Goal: Information Seeking & Learning: Learn about a topic

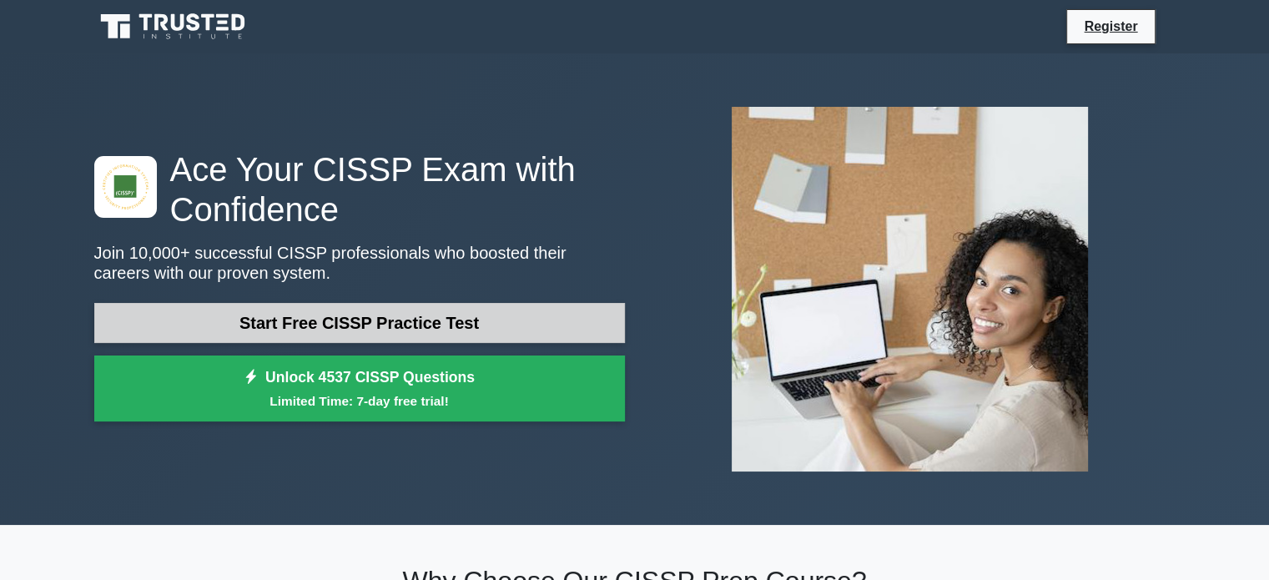
click at [518, 316] on link "Start Free CISSP Practice Test" at bounding box center [359, 323] width 530 height 40
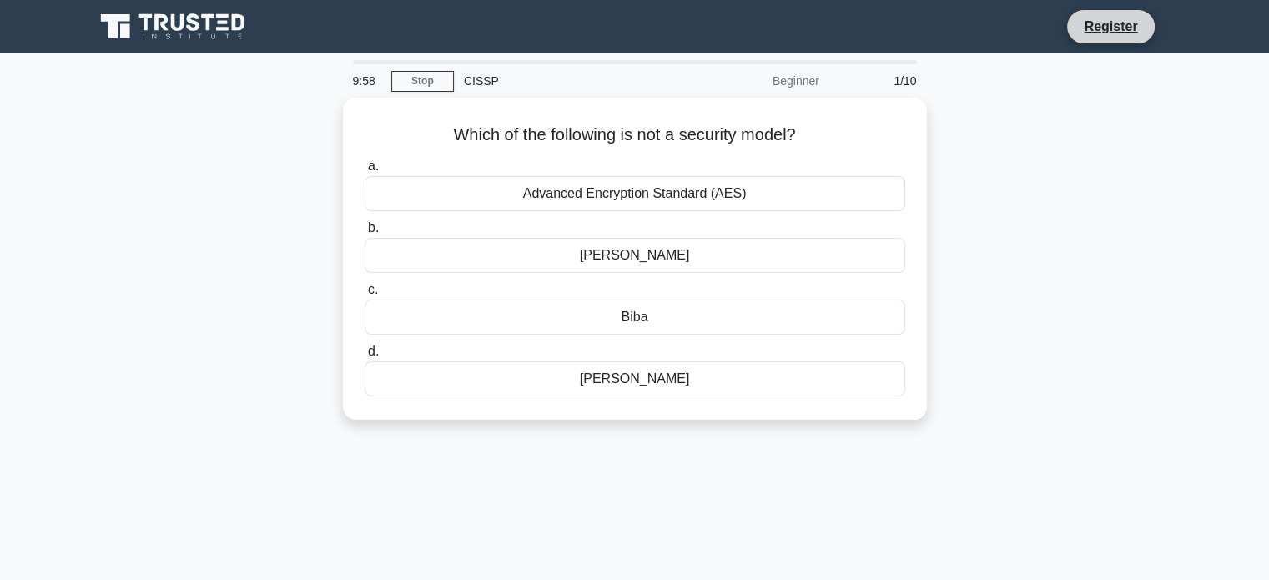
click at [1120, 15] on li "Register" at bounding box center [1110, 26] width 88 height 35
click at [1115, 27] on link "Register" at bounding box center [1109, 26] width 73 height 21
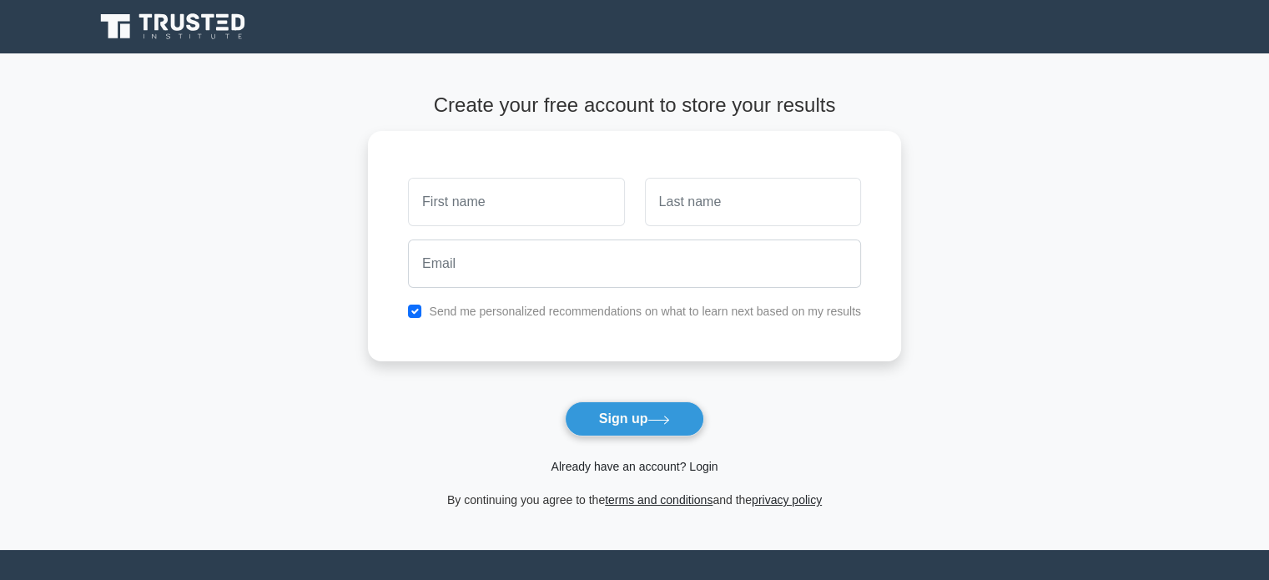
click at [651, 470] on link "Already have an account? Login" at bounding box center [633, 466] width 167 height 13
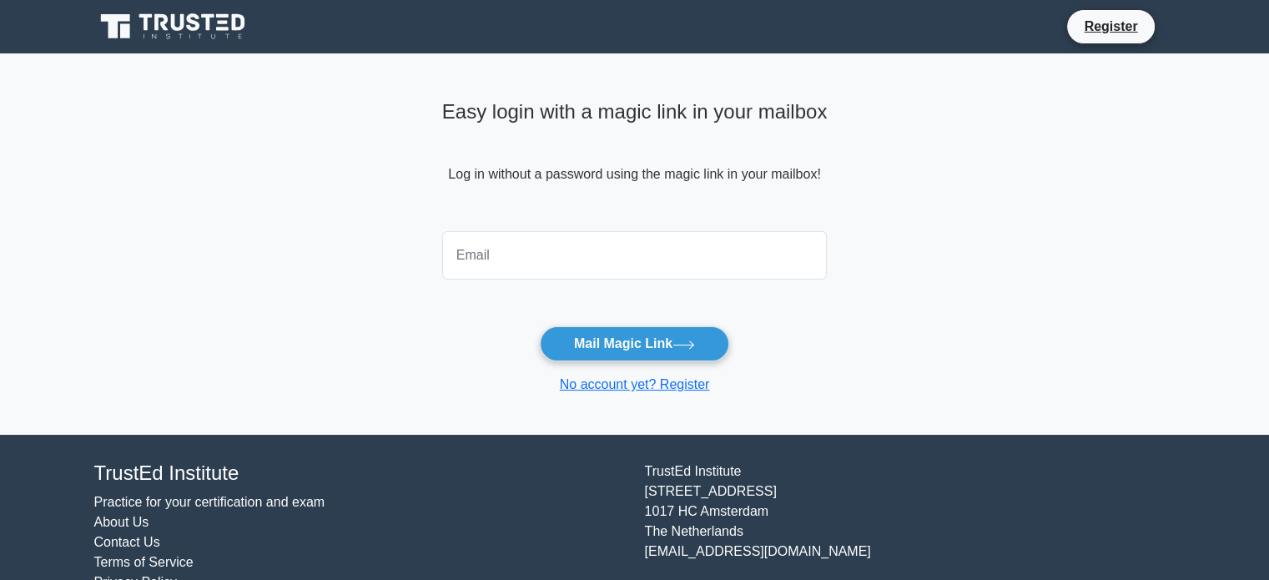
click at [631, 266] on input "email" at bounding box center [634, 255] width 385 height 48
type input "[EMAIL_ADDRESS][DOMAIN_NAME]"
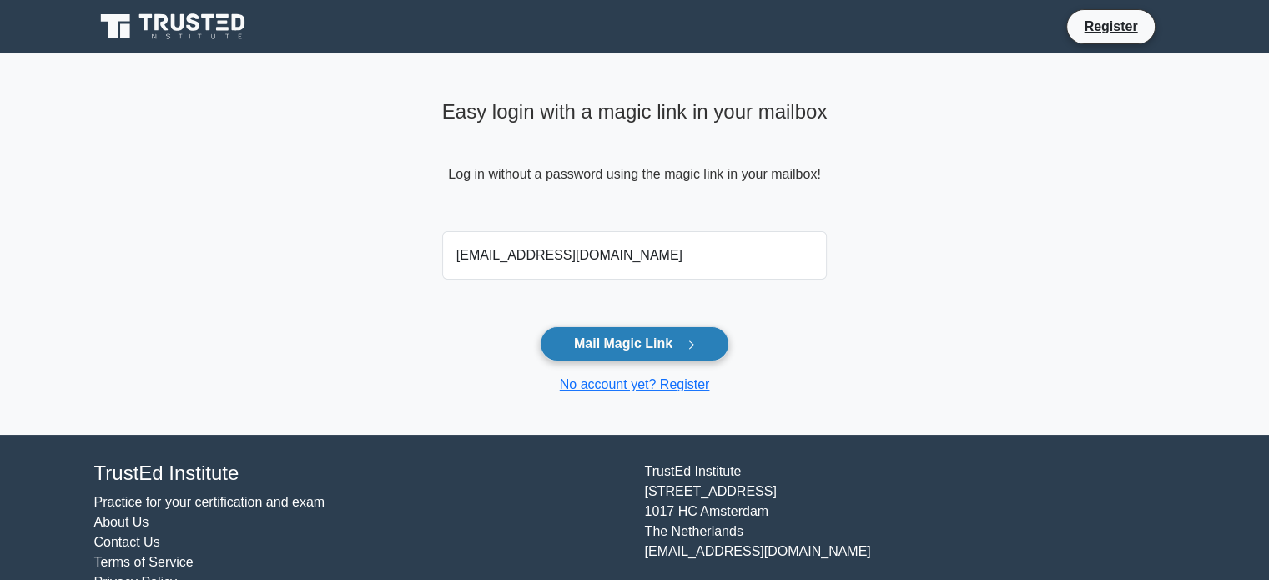
click at [623, 342] on button "Mail Magic Link" at bounding box center [634, 343] width 189 height 35
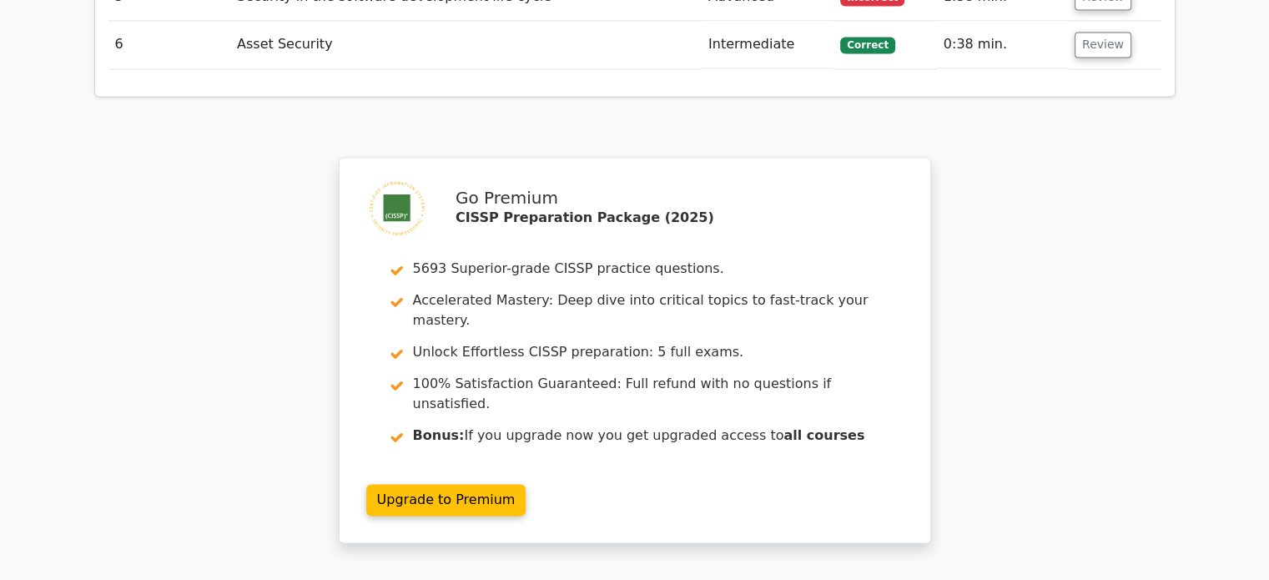
scroll to position [2643, 0]
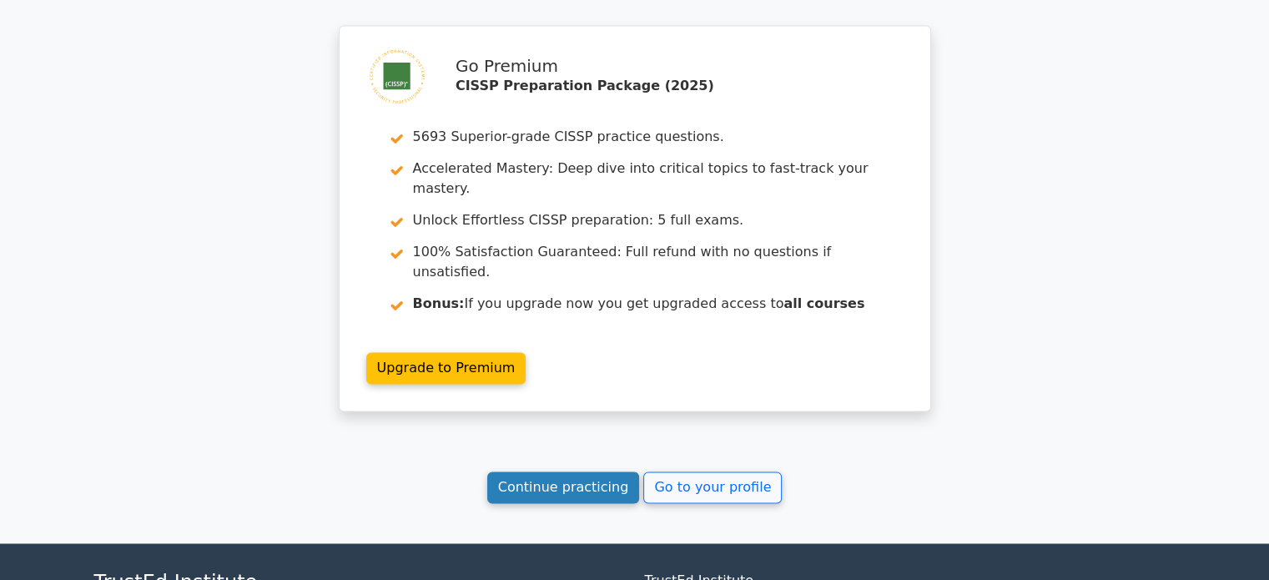
click at [585, 471] on link "Continue practicing" at bounding box center [563, 487] width 153 height 32
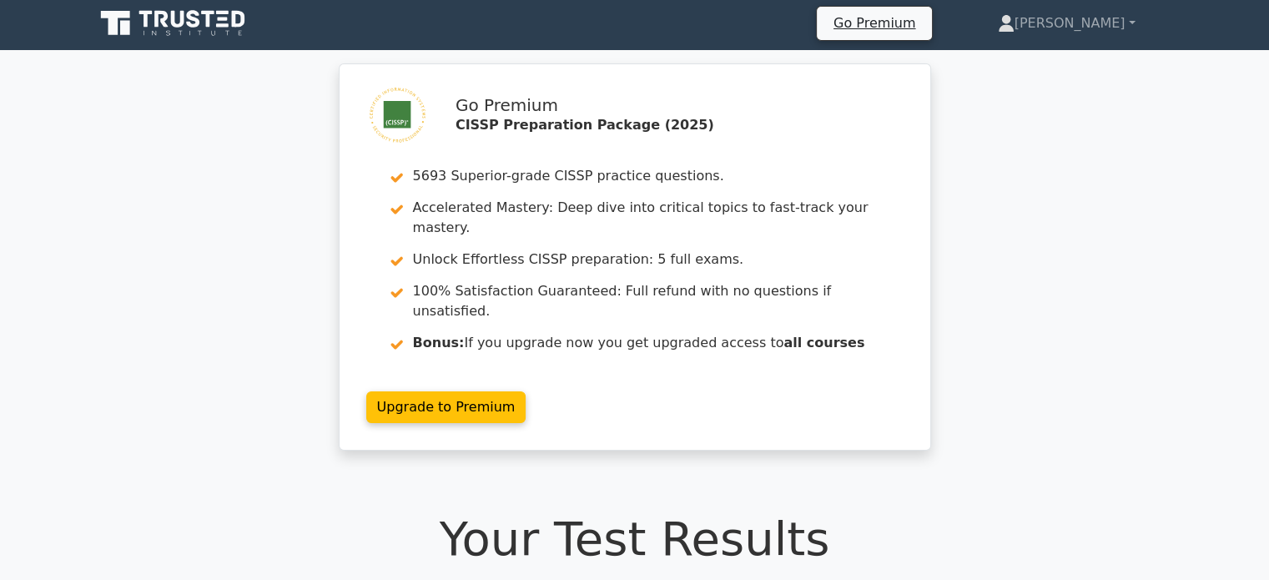
scroll to position [0, 0]
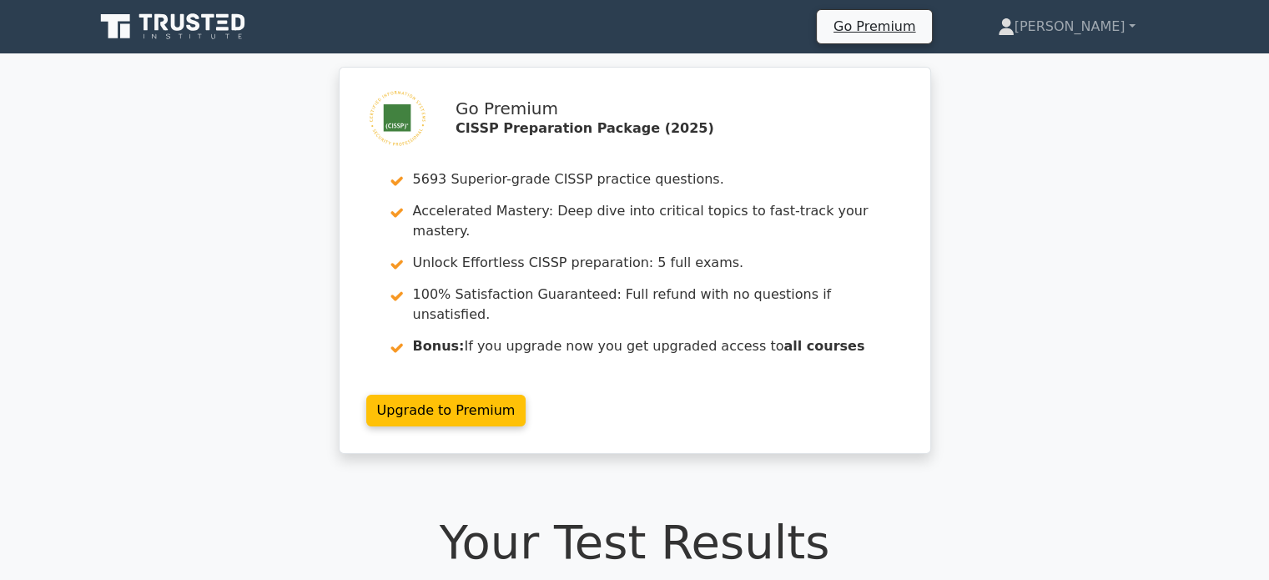
click at [216, 19] on icon at bounding box center [174, 27] width 160 height 32
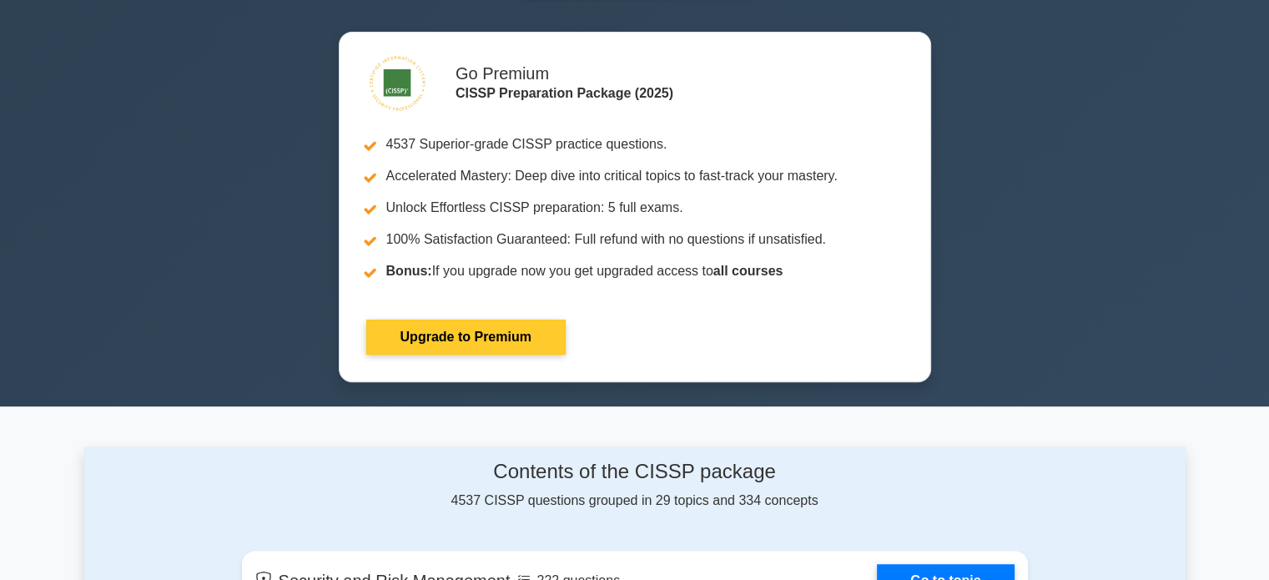
scroll to position [334, 0]
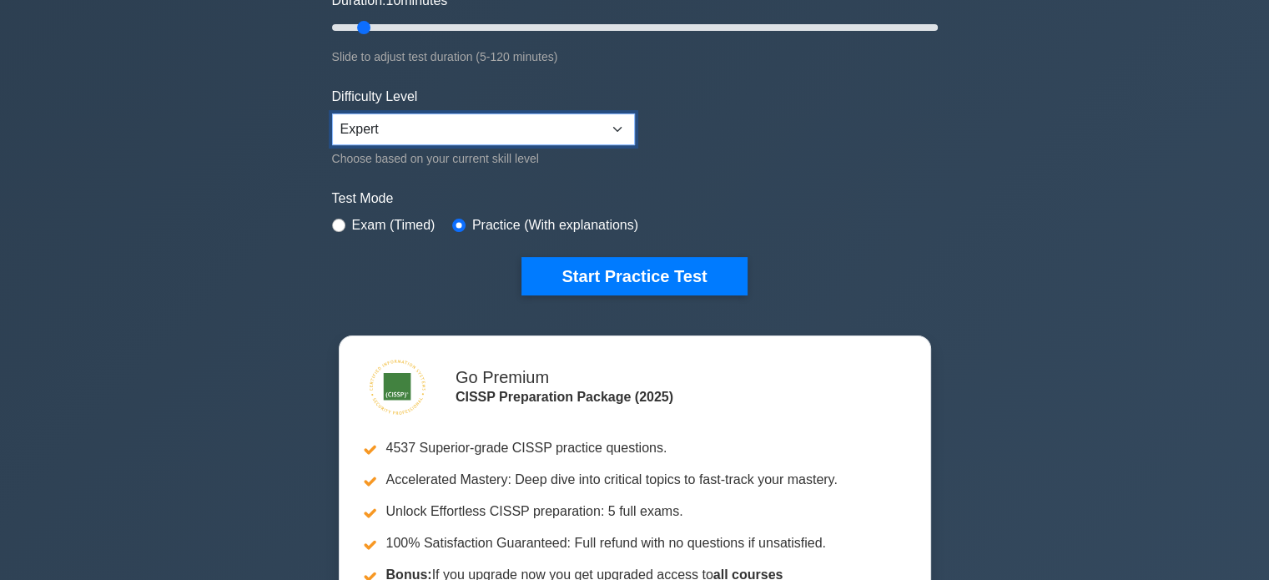
click at [612, 121] on select "Beginner Intermediate Expert" at bounding box center [483, 129] width 303 height 32
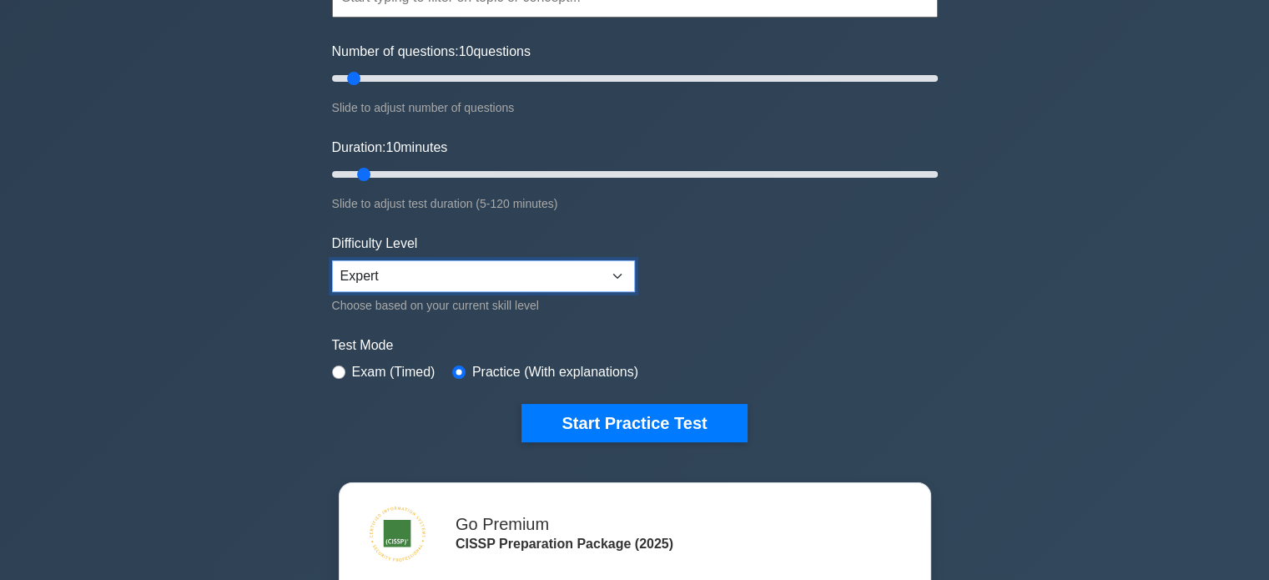
scroll to position [0, 0]
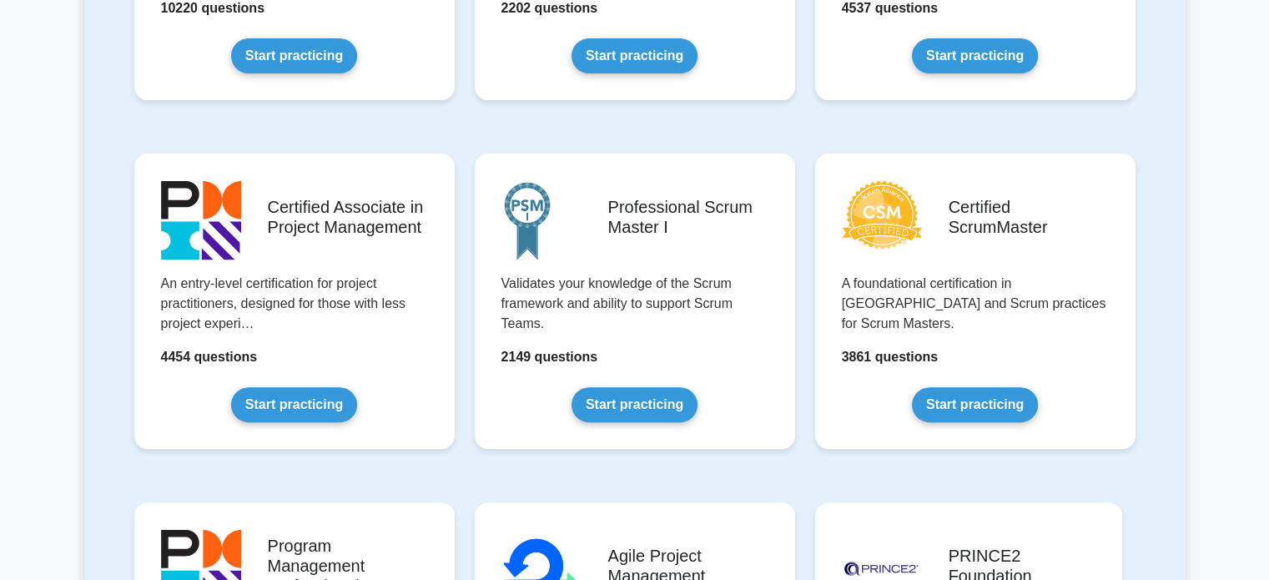
scroll to position [2232, 0]
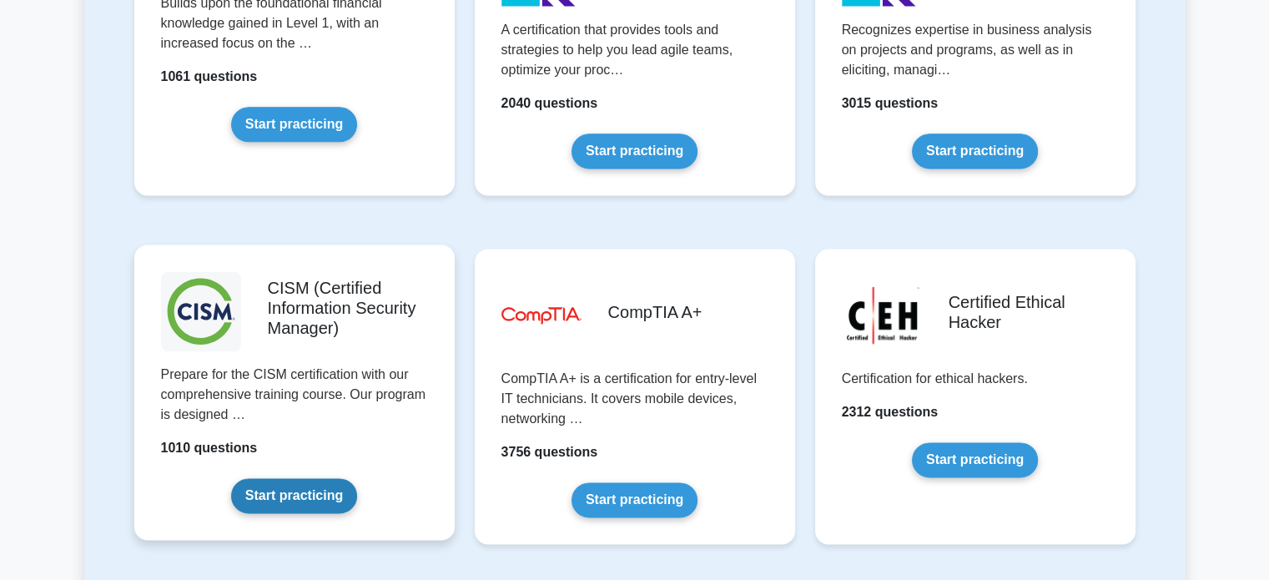
click at [280, 492] on link "Start practicing" at bounding box center [294, 495] width 126 height 35
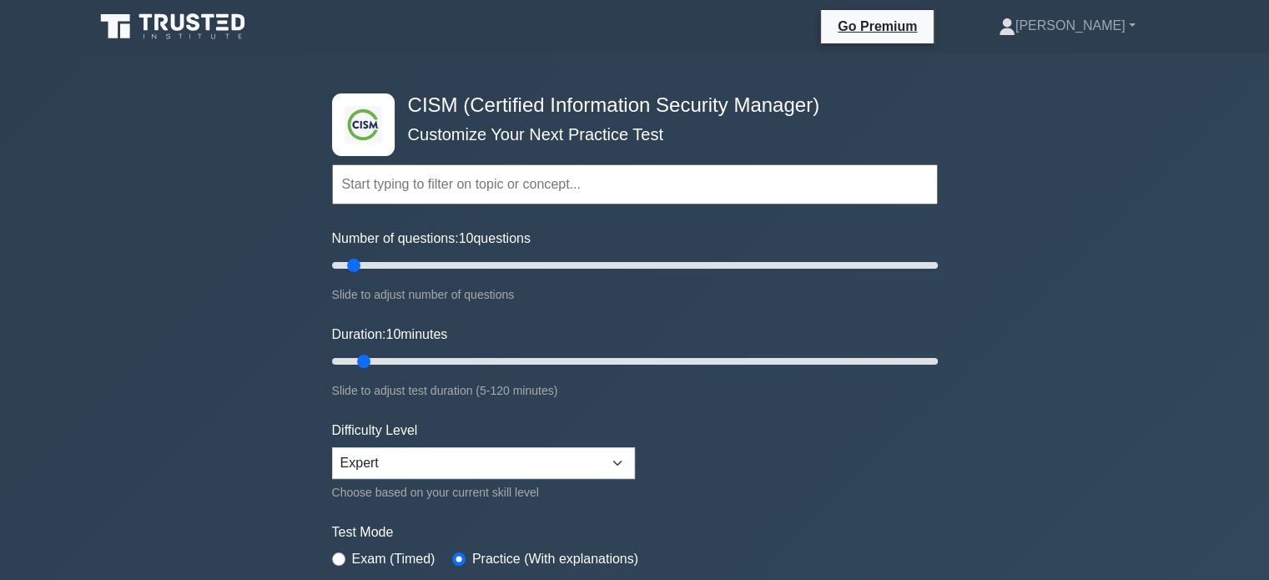
scroll to position [334, 0]
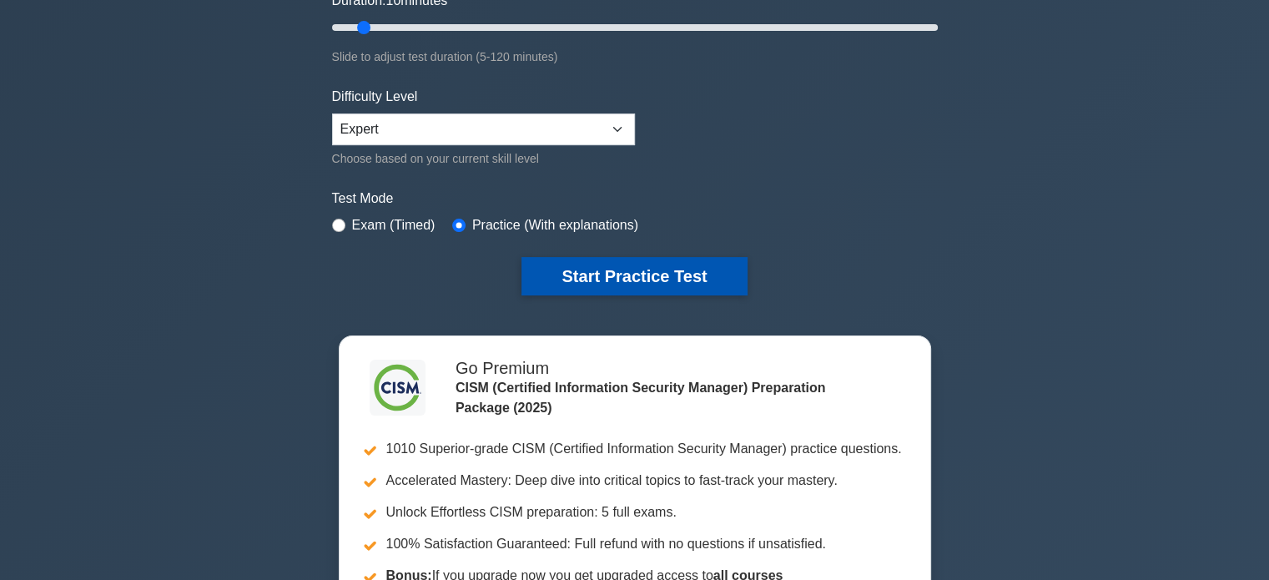
click at [629, 266] on button "Start Practice Test" at bounding box center [633, 276] width 225 height 38
click at [650, 271] on button "Start Practice Test" at bounding box center [633, 276] width 225 height 38
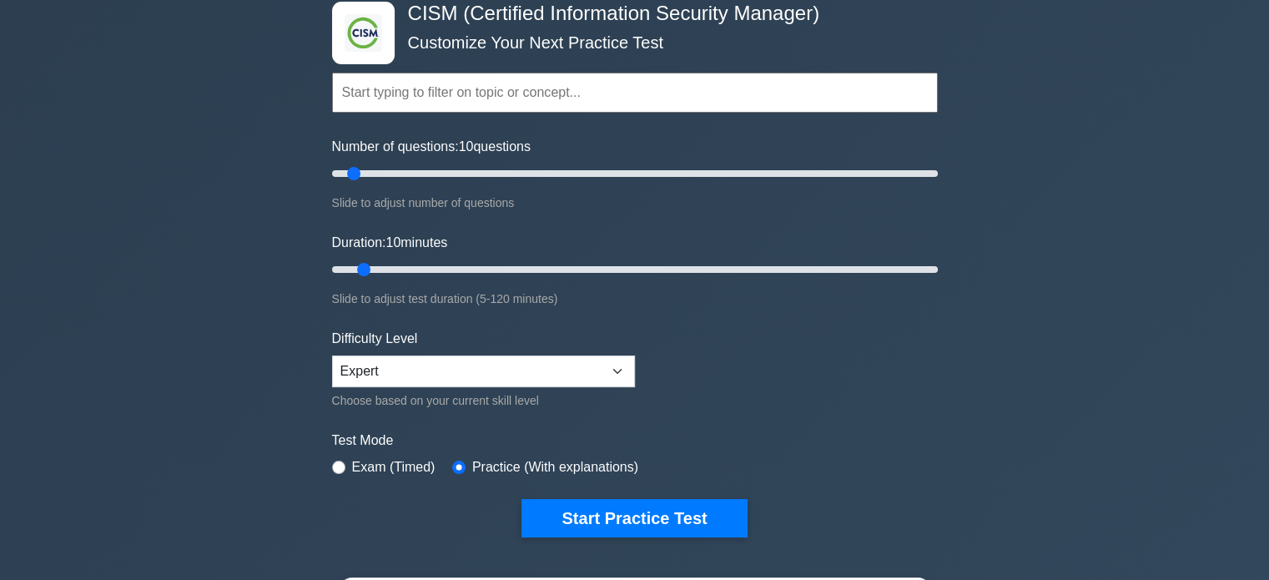
scroll to position [0, 0]
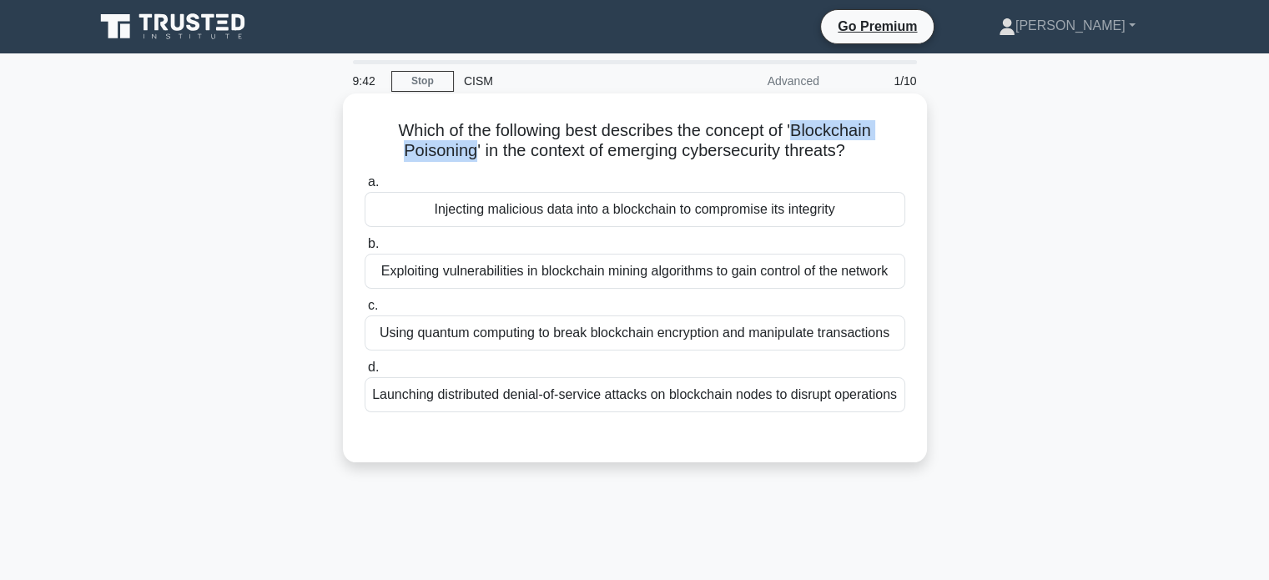
drag, startPoint x: 797, startPoint y: 131, endPoint x: 469, endPoint y: 146, distance: 329.0
click at [469, 146] on h5 "Which of the following best describes the concept of 'Blockchain Poisoning' in …" at bounding box center [635, 141] width 544 height 42
copy h5 "Blockchain Poisoning"
click at [784, 217] on div "Injecting malicious data into a blockchain to compromise its integrity" at bounding box center [634, 209] width 540 height 35
click at [364, 188] on input "a. Injecting malicious data into a blockchain to compromise its integrity" at bounding box center [364, 182] width 0 height 11
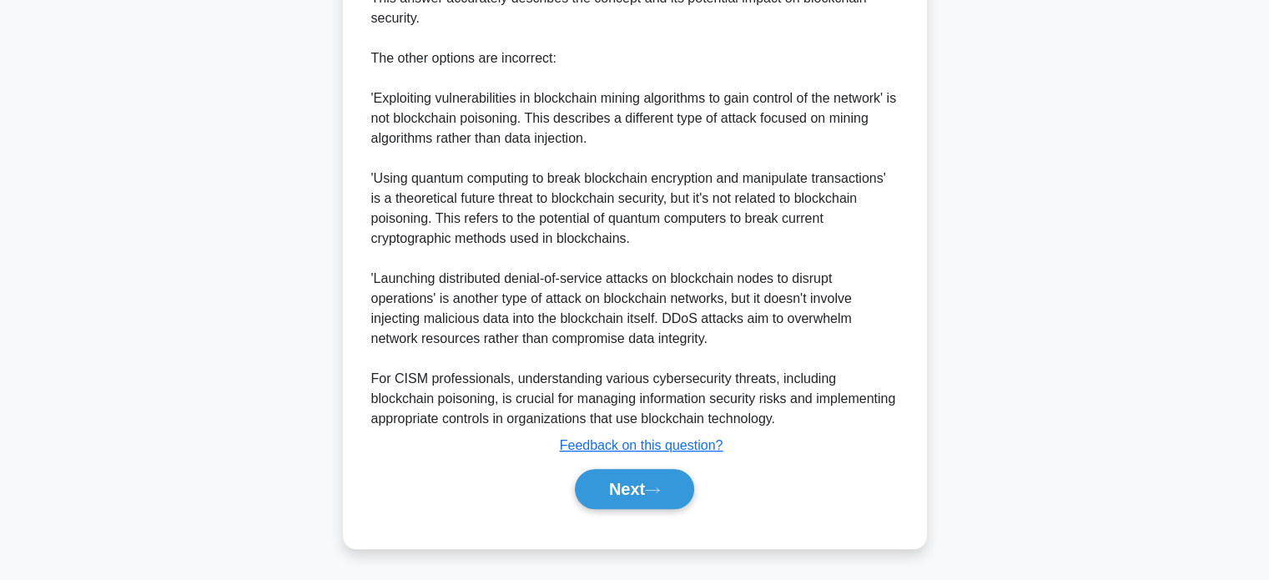
scroll to position [647, 0]
click at [597, 483] on button "Next" at bounding box center [634, 489] width 119 height 40
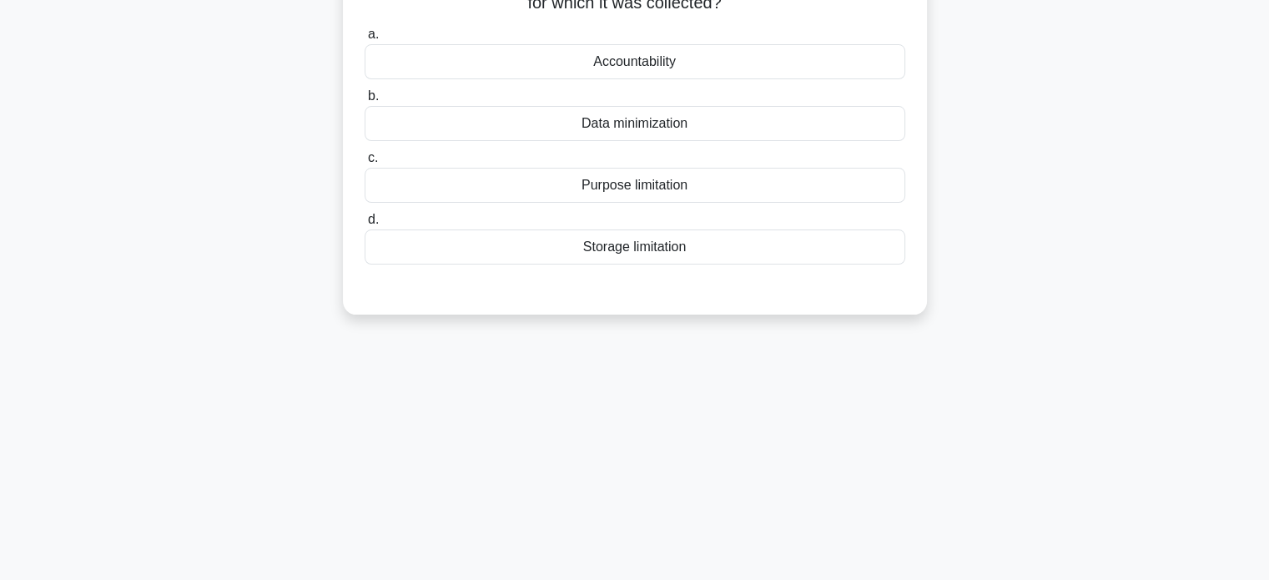
scroll to position [0, 0]
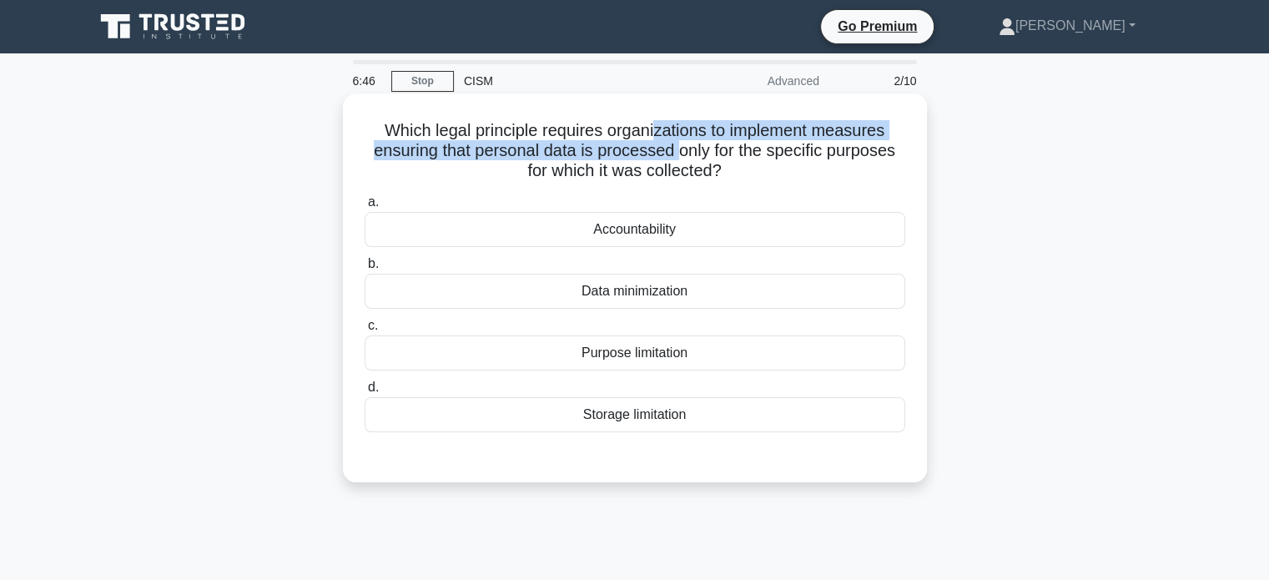
drag, startPoint x: 655, startPoint y: 139, endPoint x: 681, endPoint y: 157, distance: 31.2
click at [681, 157] on h5 "Which legal principle requires organizations to implement measures ensuring tha…" at bounding box center [635, 151] width 544 height 62
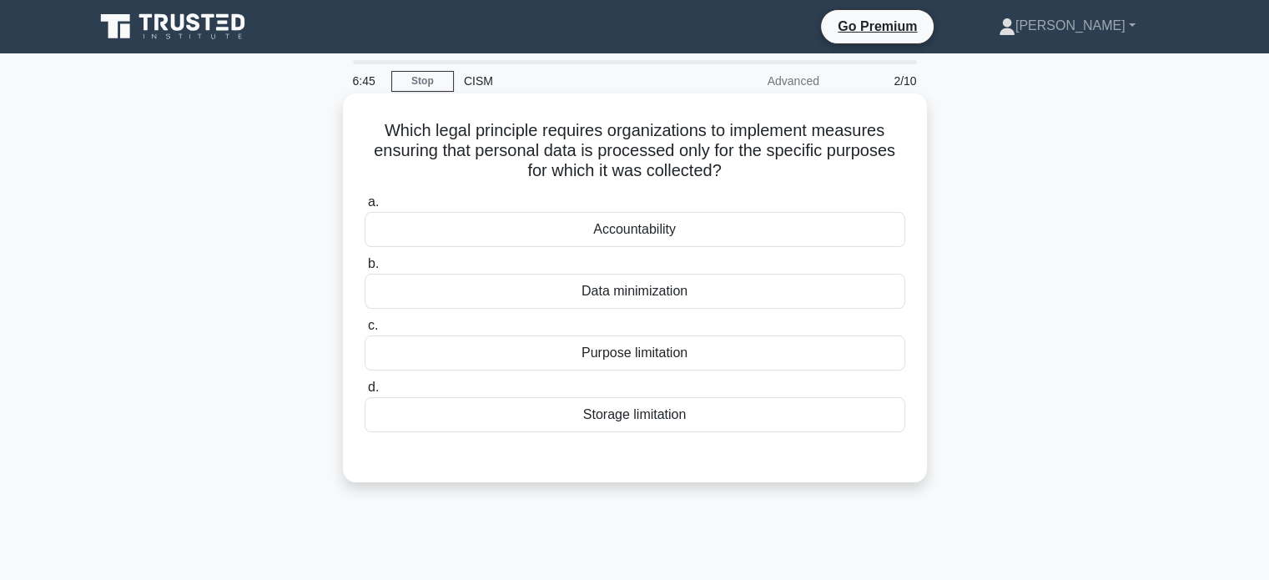
click at [691, 289] on div "Data minimization" at bounding box center [634, 291] width 540 height 35
click at [364, 269] on input "b. Data minimization" at bounding box center [364, 264] width 0 height 11
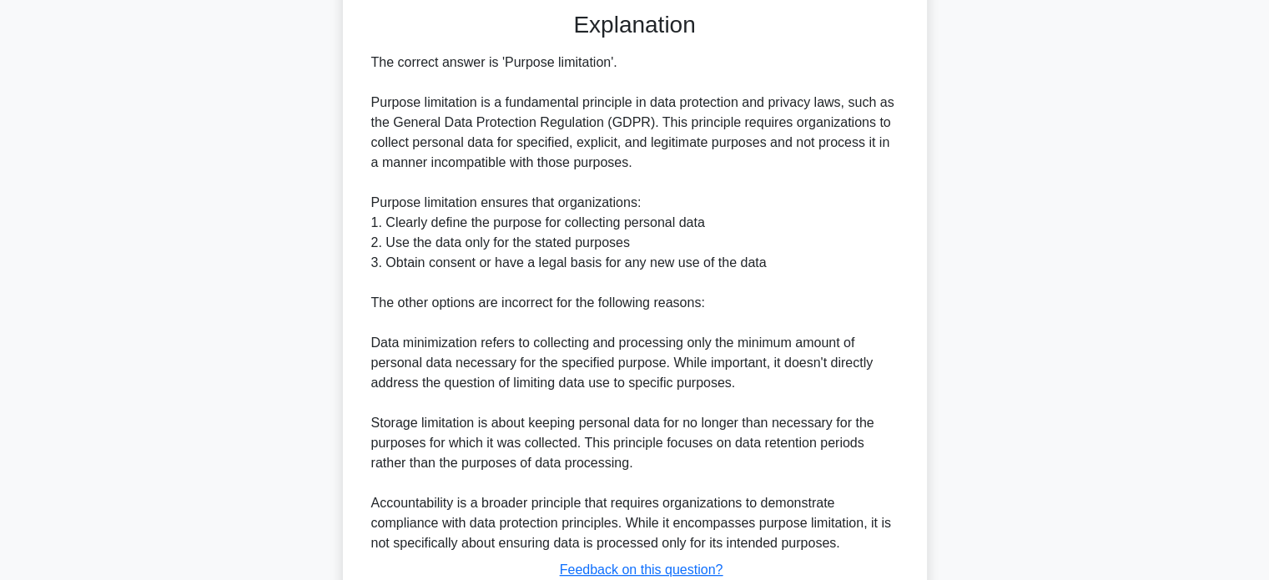
scroll to position [569, 0]
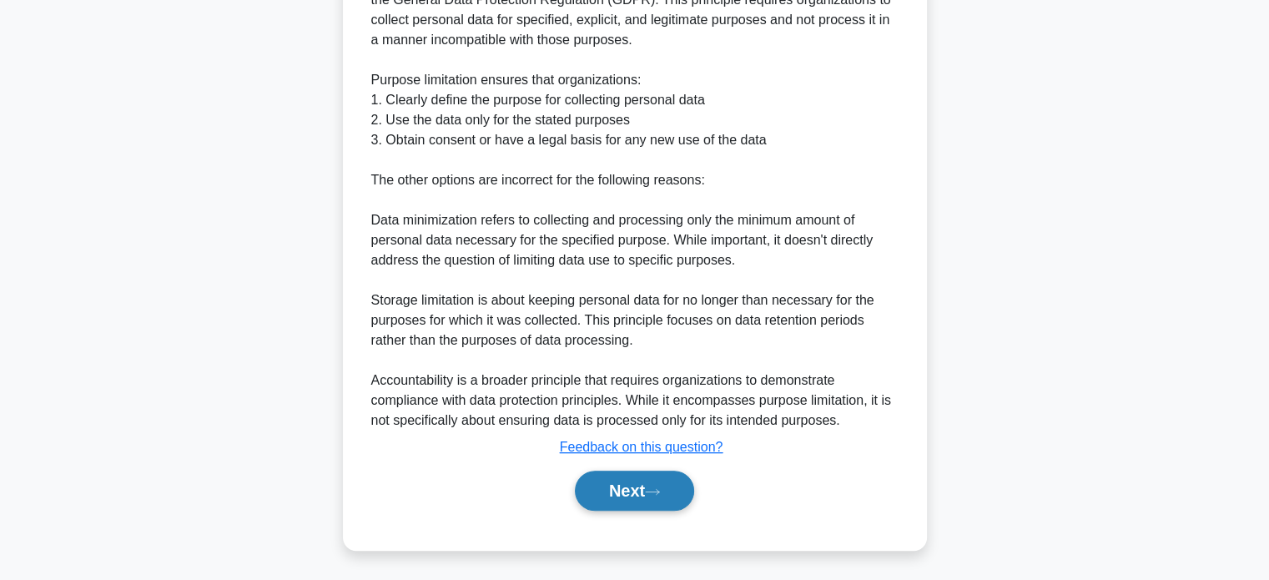
click at [661, 497] on button "Next" at bounding box center [634, 490] width 119 height 40
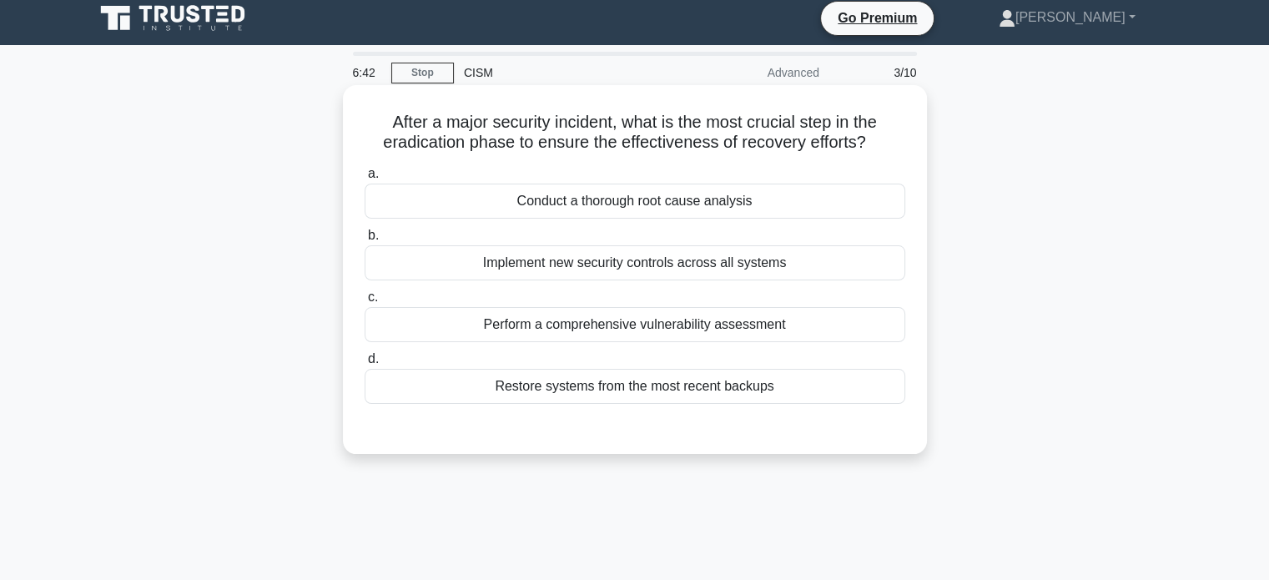
scroll to position [0, 0]
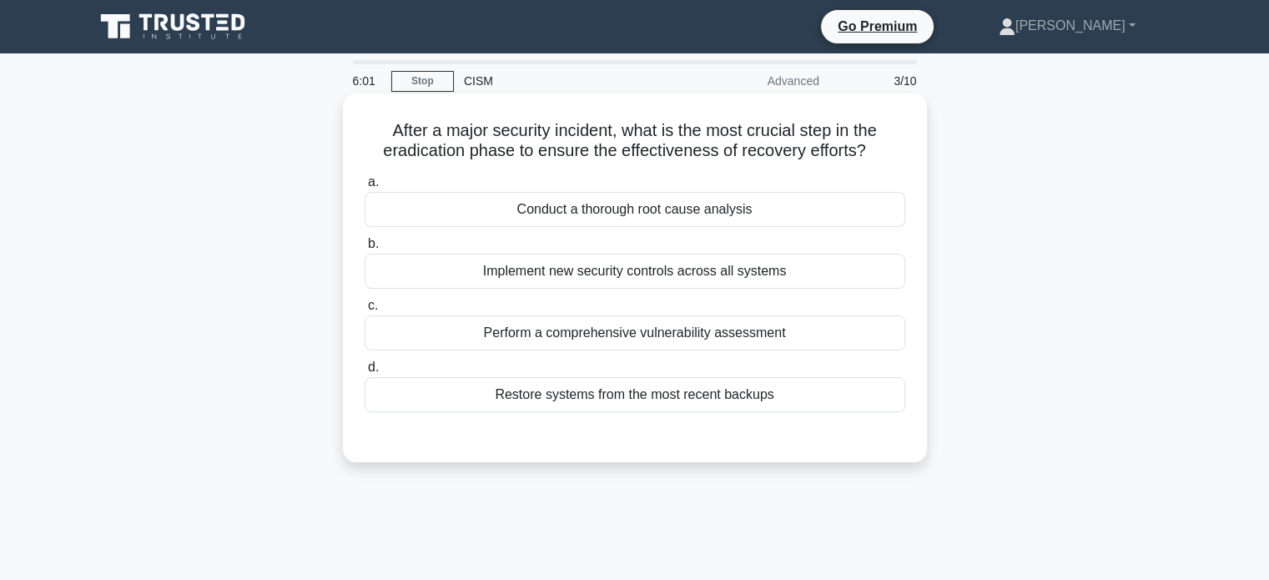
click at [616, 324] on div "Perform a comprehensive vulnerability assessment" at bounding box center [634, 332] width 540 height 35
click at [364, 311] on input "c. Perform a comprehensive vulnerability assessment" at bounding box center [364, 305] width 0 height 11
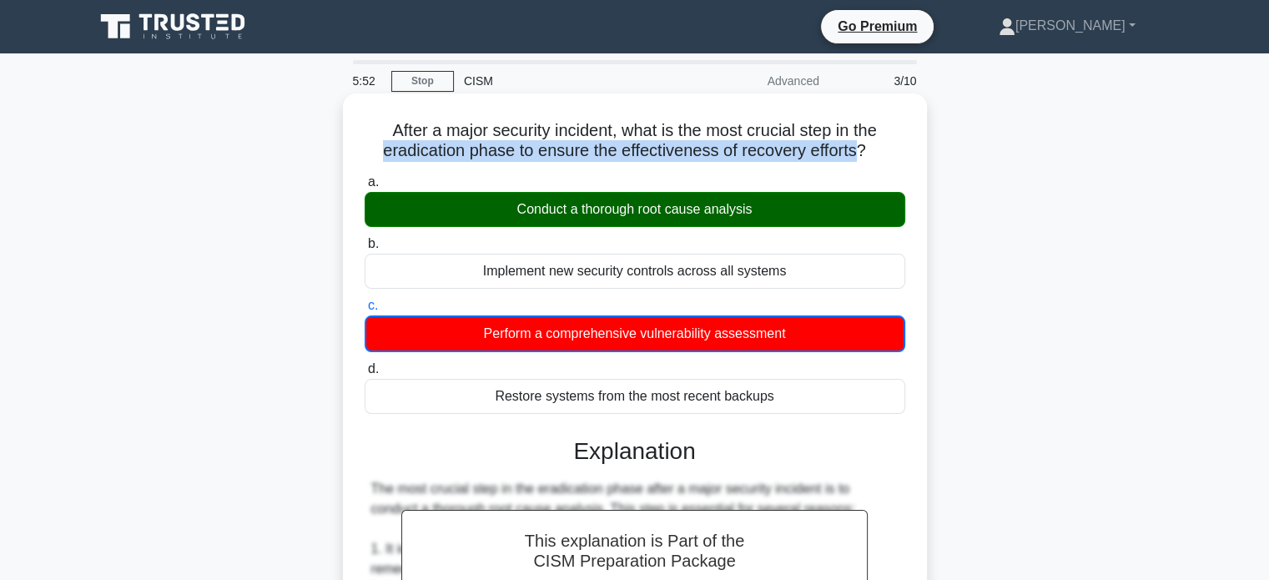
drag, startPoint x: 377, startPoint y: 153, endPoint x: 862, endPoint y: 146, distance: 484.6
click at [862, 146] on h5 "After a major security incident, what is the most crucial step in the eradicati…" at bounding box center [635, 141] width 544 height 42
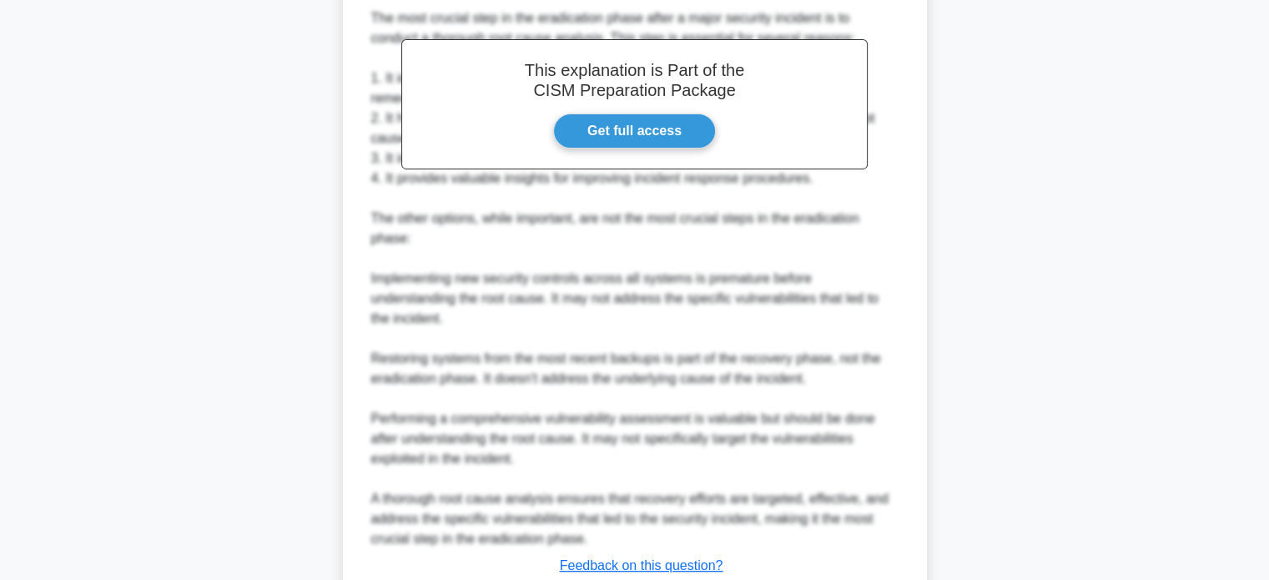
scroll to position [569, 0]
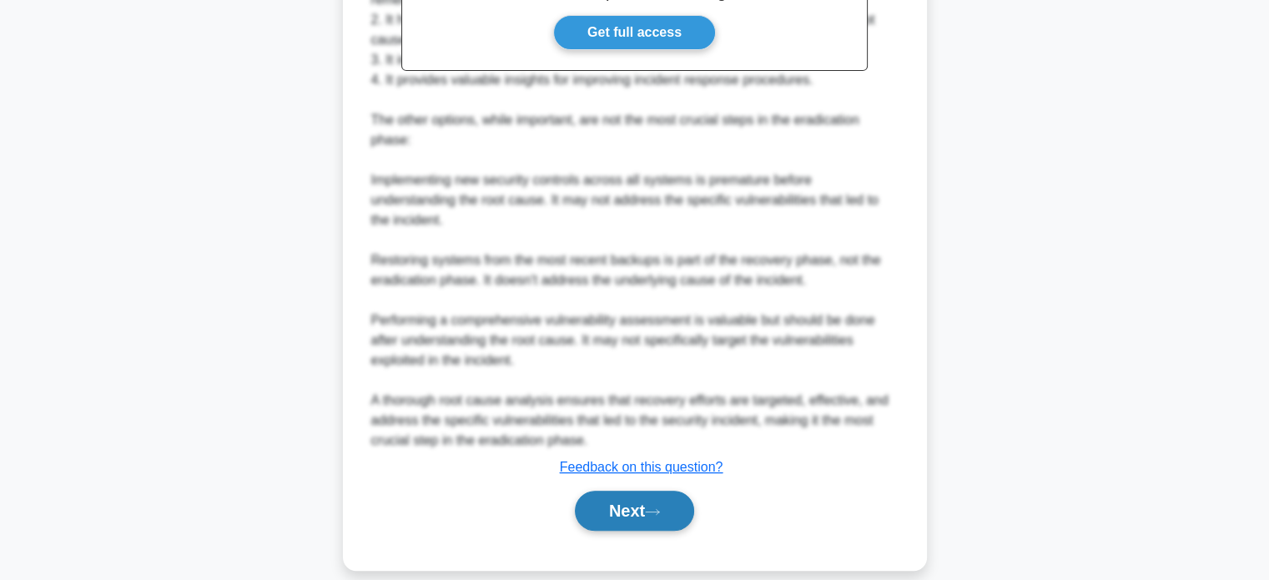
click at [648, 500] on button "Next" at bounding box center [634, 510] width 119 height 40
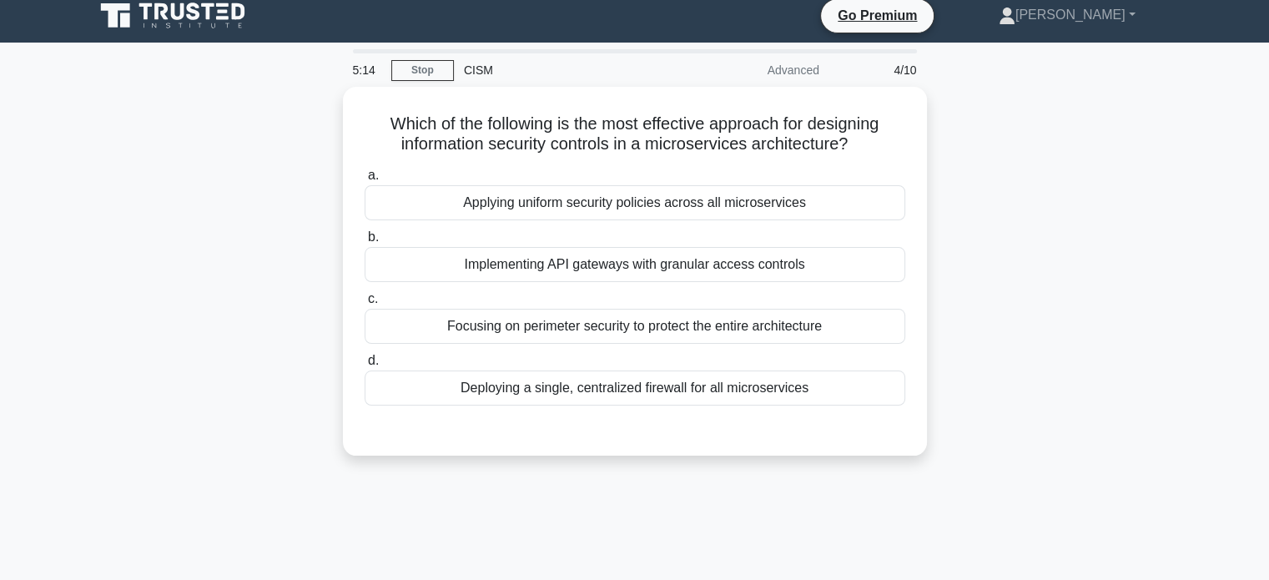
scroll to position [0, 0]
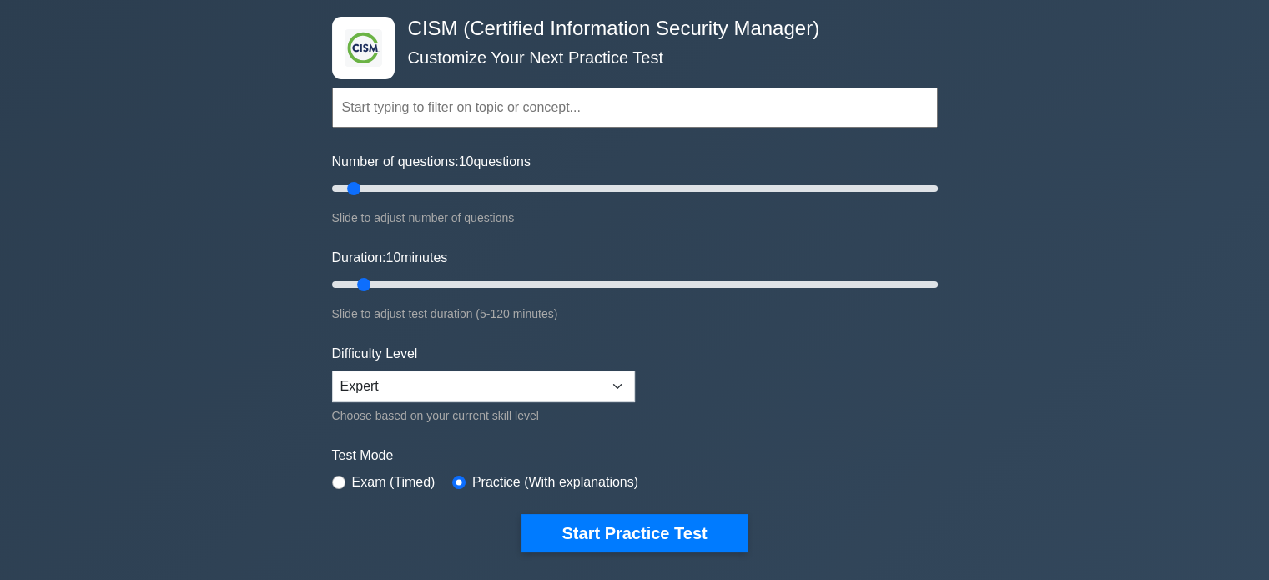
scroll to position [334, 0]
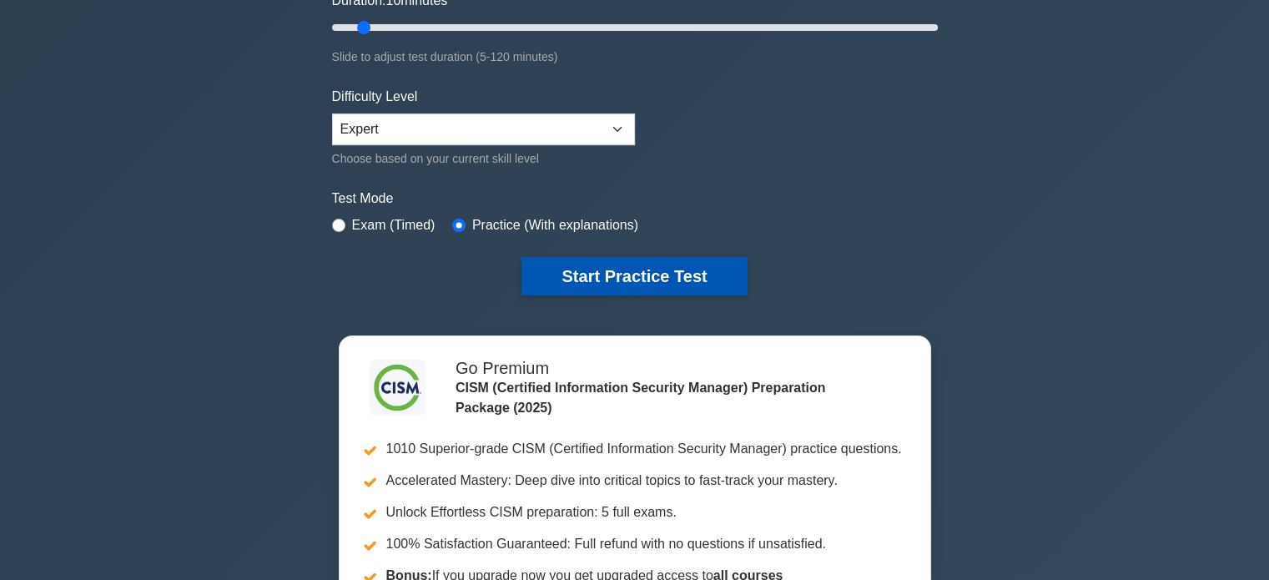
click at [636, 286] on button "Start Practice Test" at bounding box center [633, 276] width 225 height 38
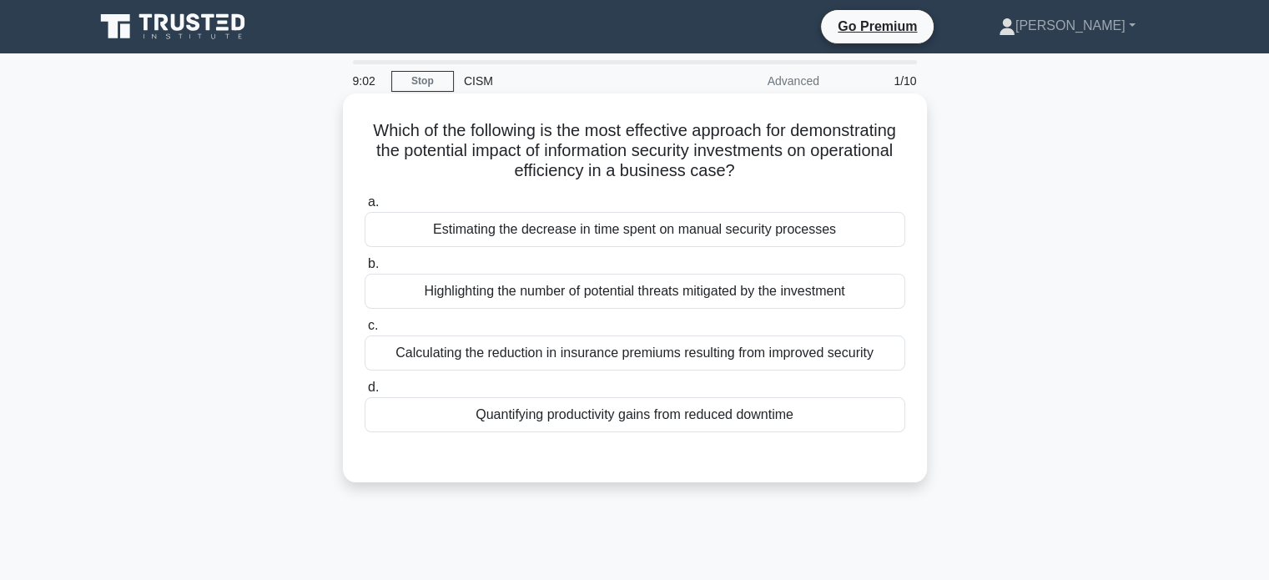
click at [606, 410] on div "Quantifying productivity gains from reduced downtime" at bounding box center [634, 414] width 540 height 35
click at [364, 393] on input "d. Quantifying productivity gains from reduced downtime" at bounding box center [364, 387] width 0 height 11
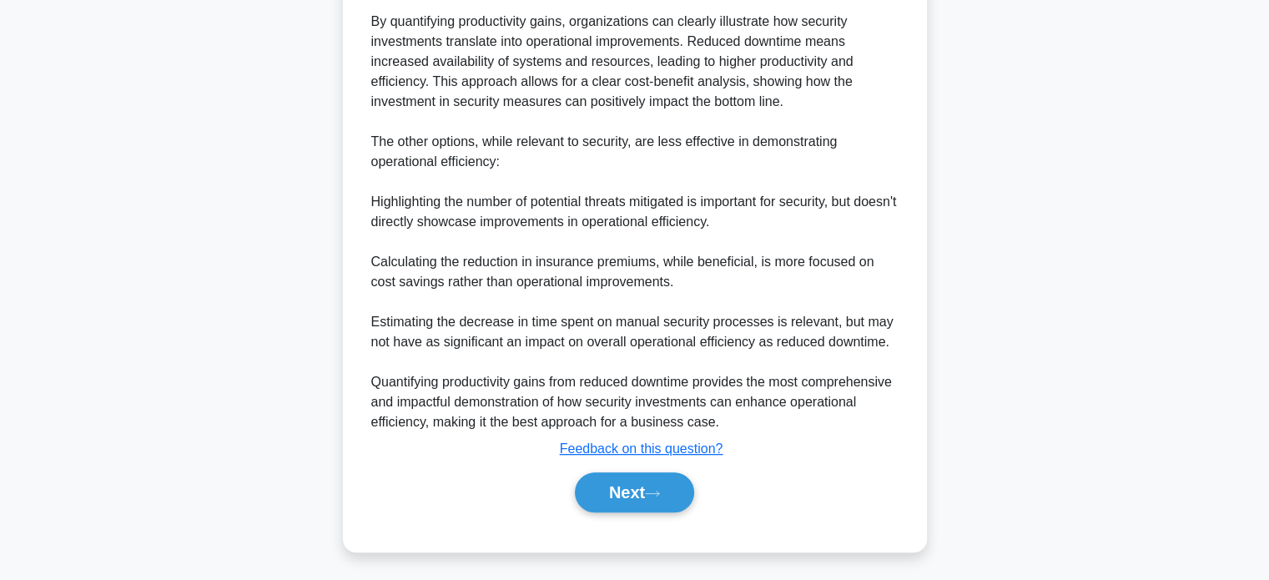
scroll to position [587, 0]
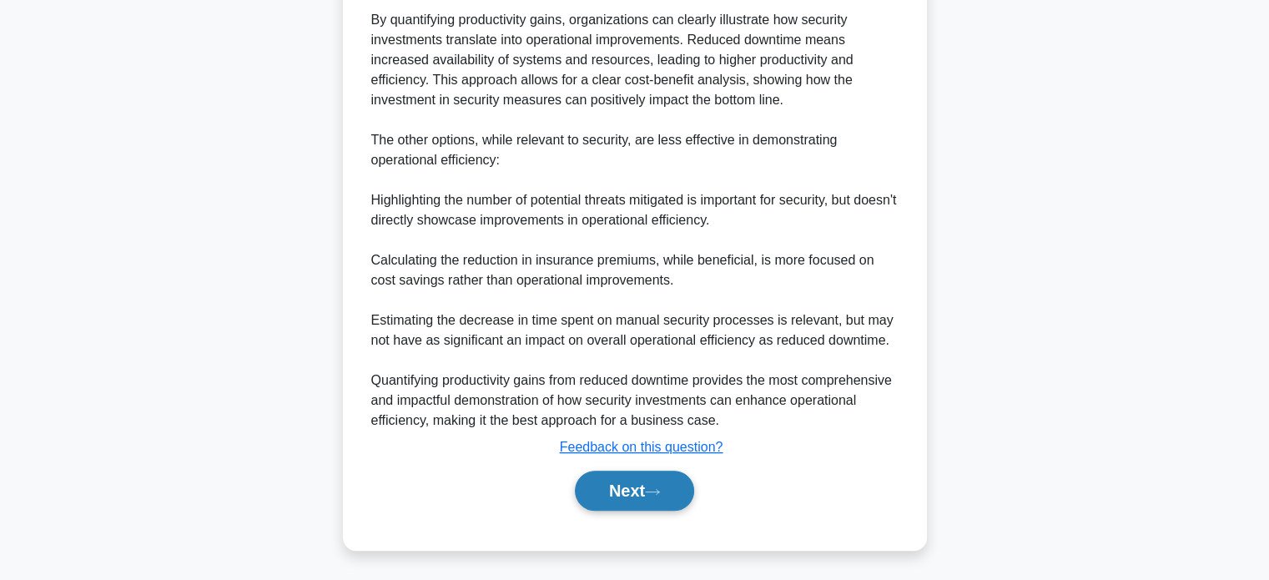
click at [596, 475] on button "Next" at bounding box center [634, 490] width 119 height 40
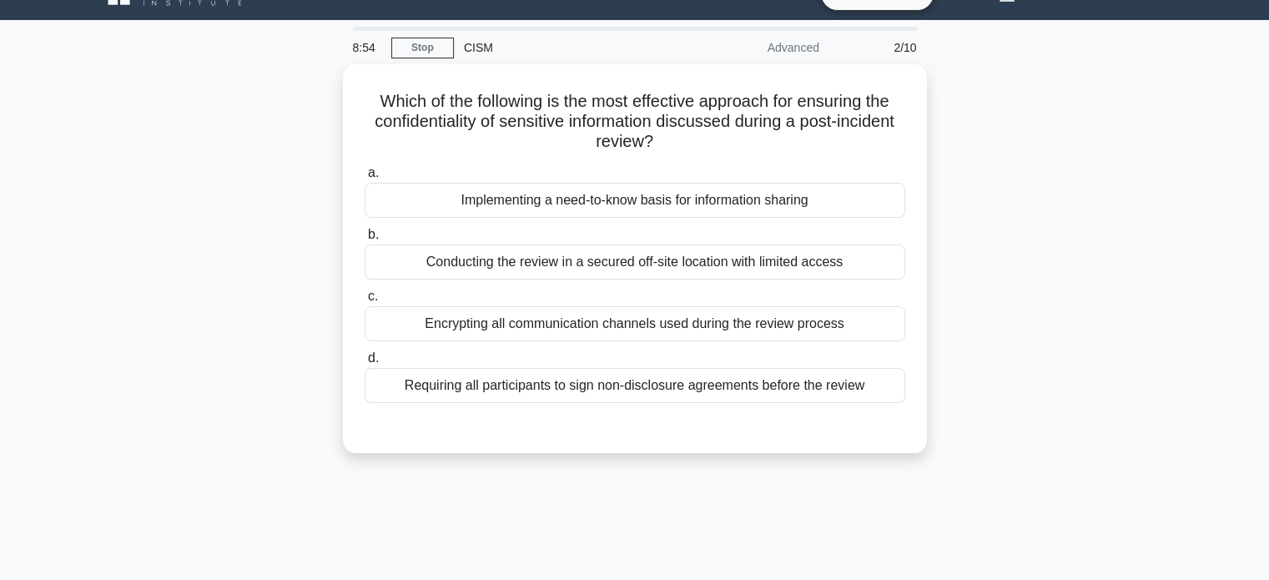
scroll to position [3, 0]
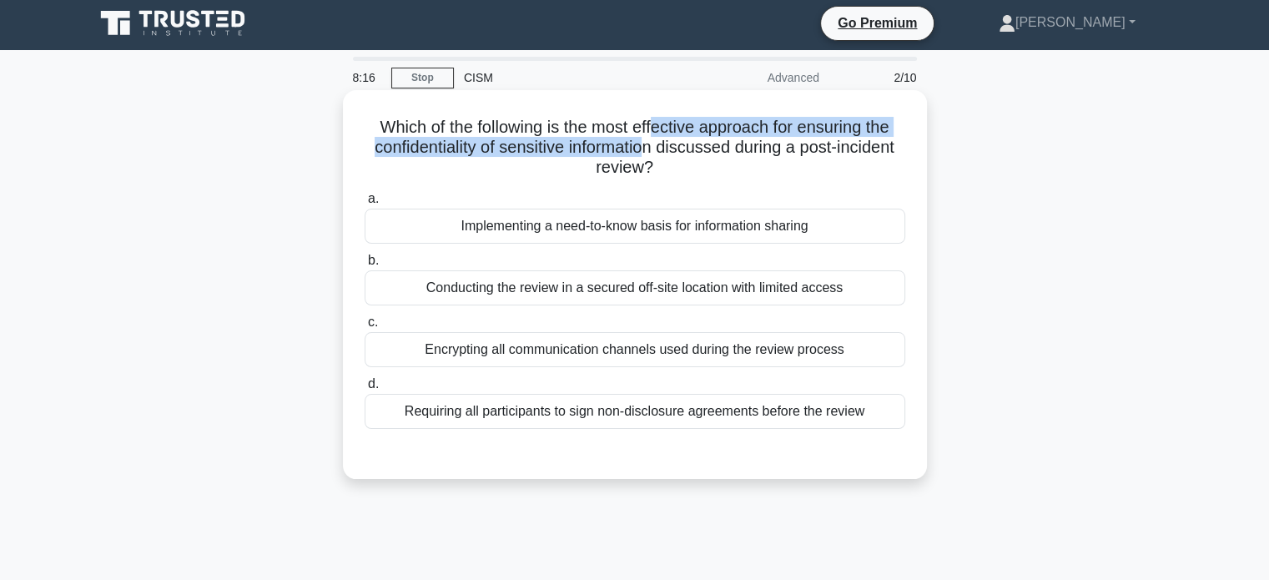
drag, startPoint x: 654, startPoint y: 134, endPoint x: 641, endPoint y: 149, distance: 19.5
click at [641, 149] on h5 "Which of the following is the most effective approach for ensuring the confiden…" at bounding box center [635, 148] width 544 height 62
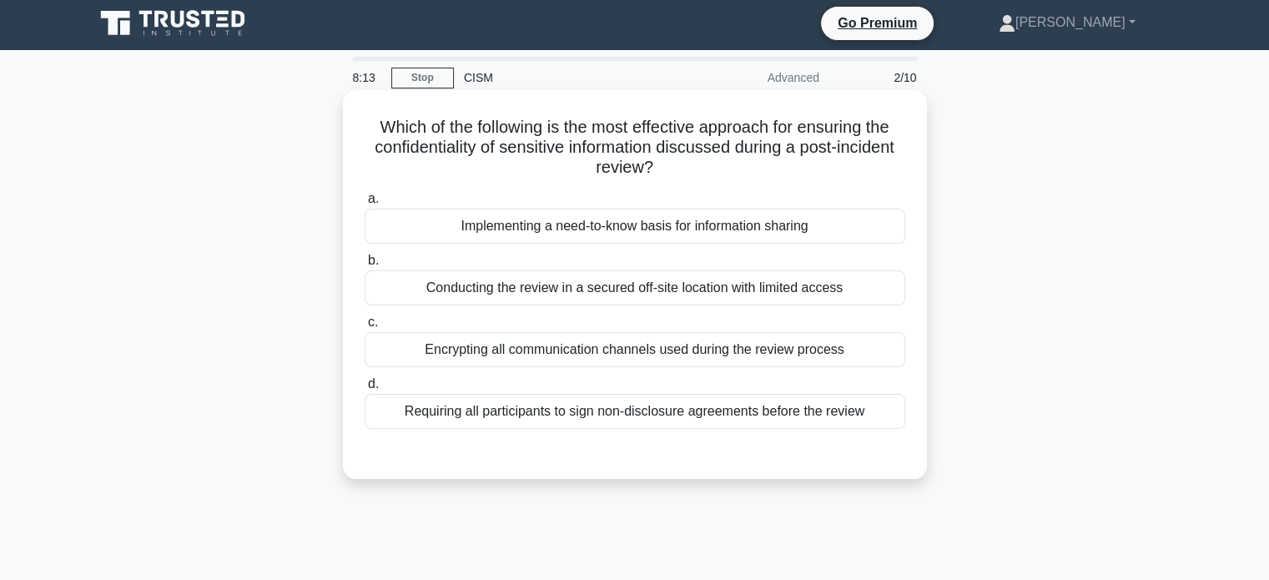
click at [578, 223] on div "Implementing a need-to-know basis for information sharing" at bounding box center [634, 226] width 540 height 35
click at [364, 204] on input "a. Implementing a need-to-know basis for information sharing" at bounding box center [364, 198] width 0 height 11
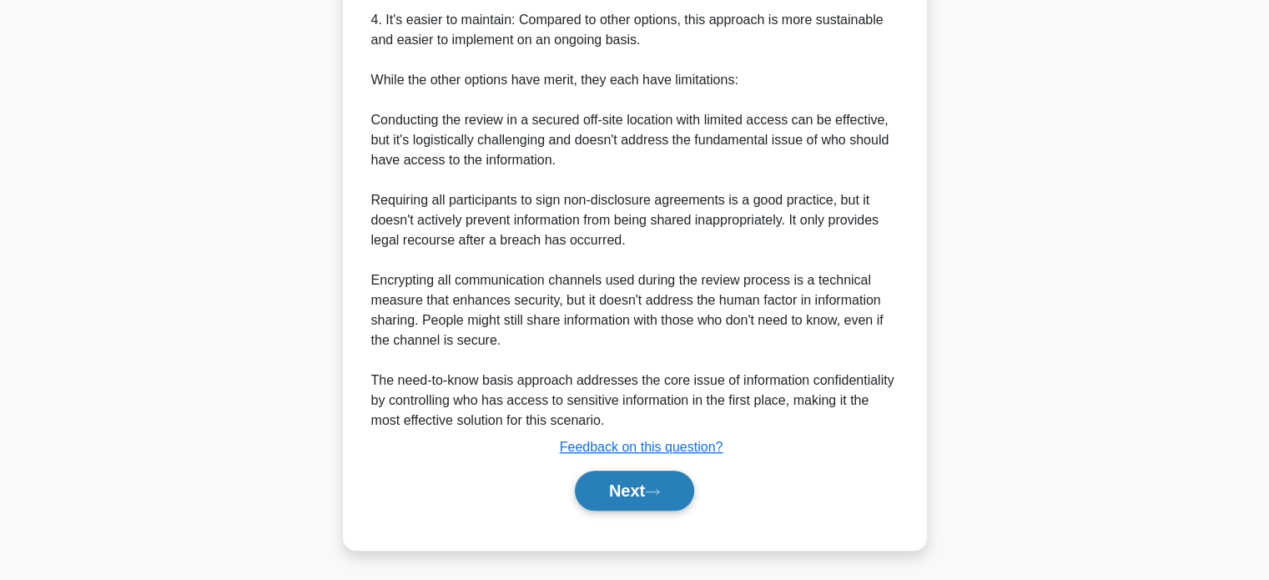
click at [634, 500] on button "Next" at bounding box center [634, 490] width 119 height 40
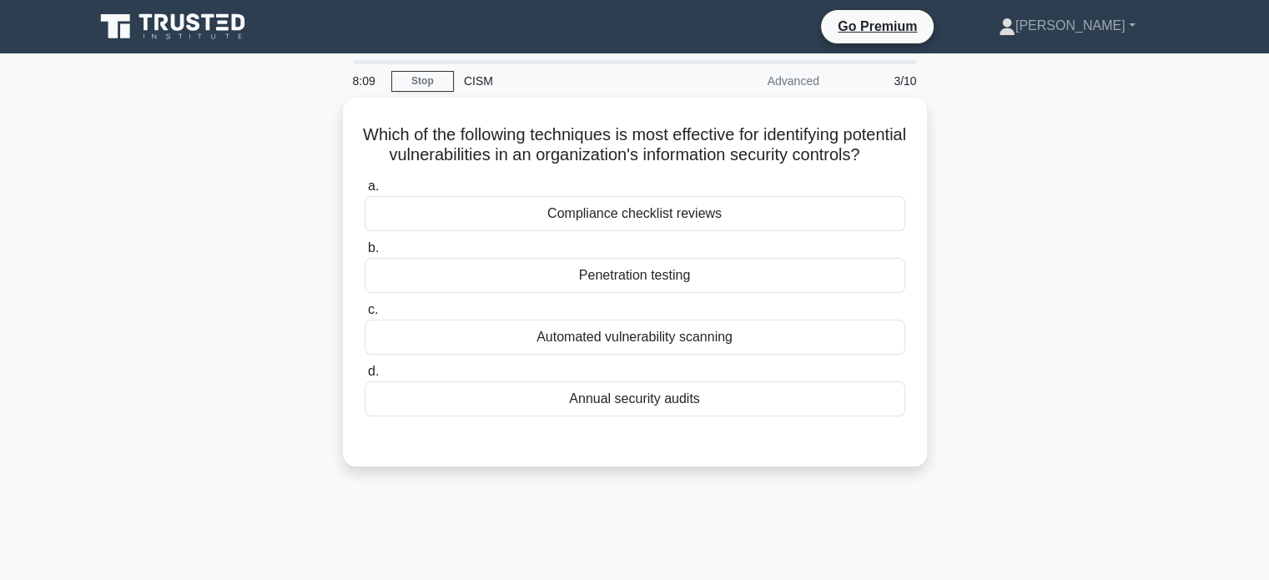
scroll to position [0, 0]
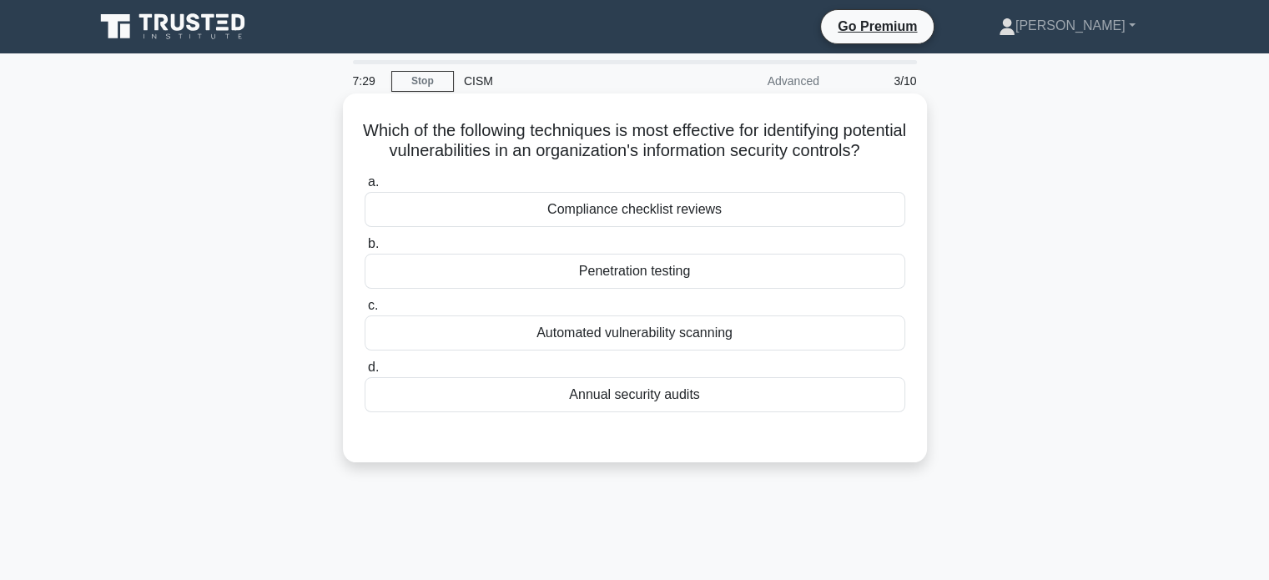
click at [614, 346] on div "Automated vulnerability scanning" at bounding box center [634, 332] width 540 height 35
click at [364, 311] on input "c. Automated vulnerability scanning" at bounding box center [364, 305] width 0 height 11
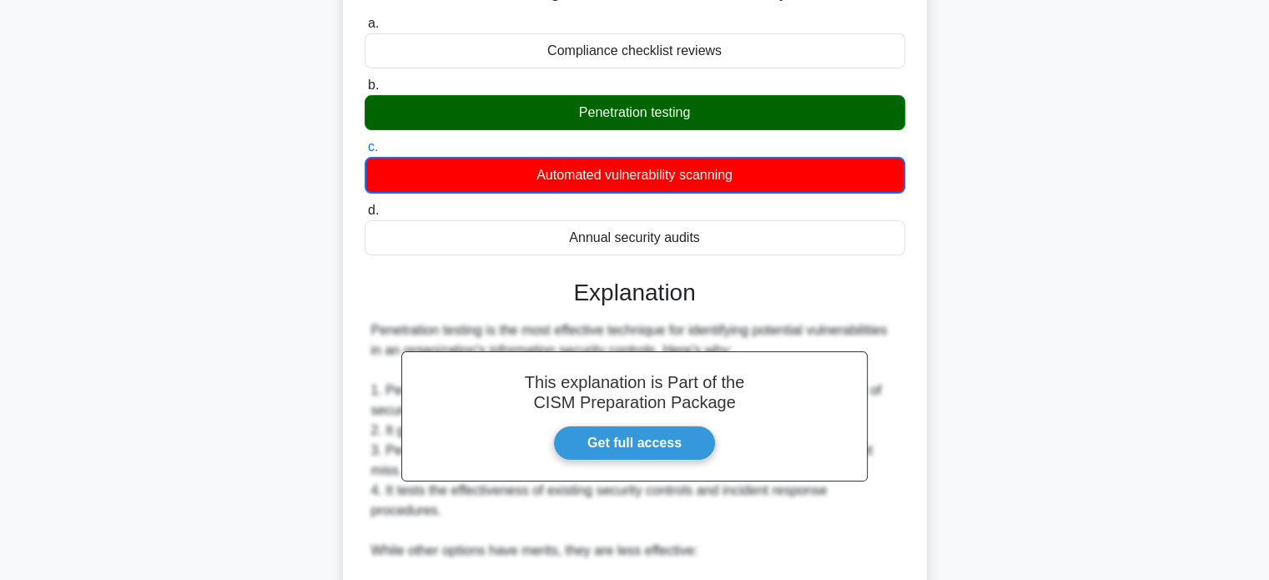
scroll to position [148, 0]
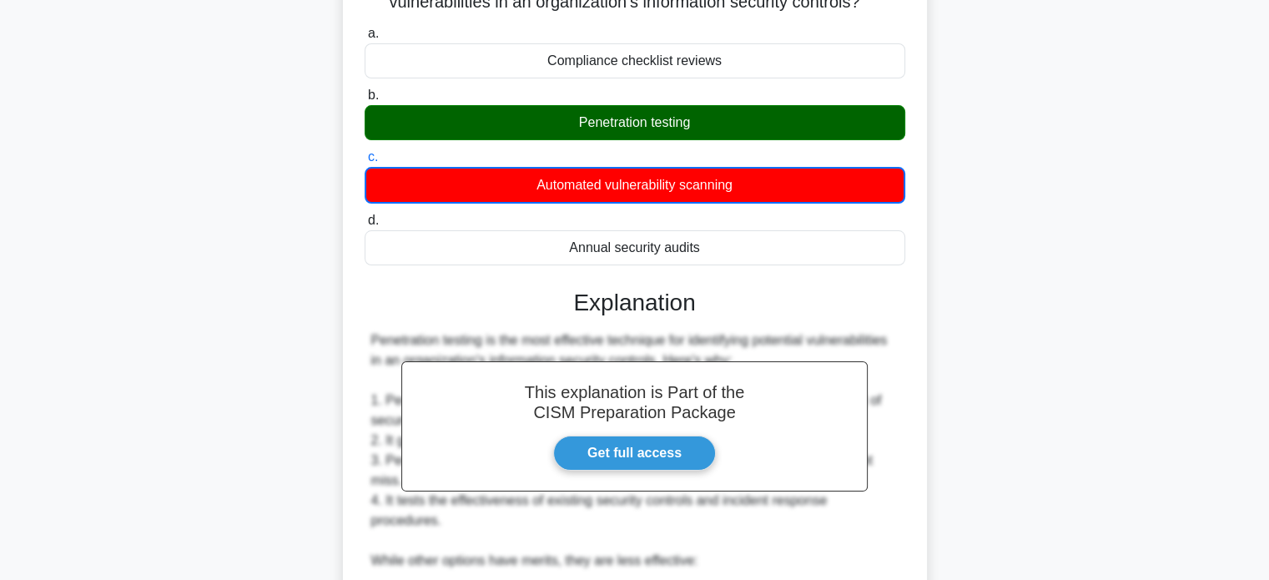
drag, startPoint x: 601, startPoint y: 206, endPoint x: 734, endPoint y: 209, distance: 133.5
click at [734, 204] on div "Automated vulnerability scanning" at bounding box center [634, 185] width 540 height 37
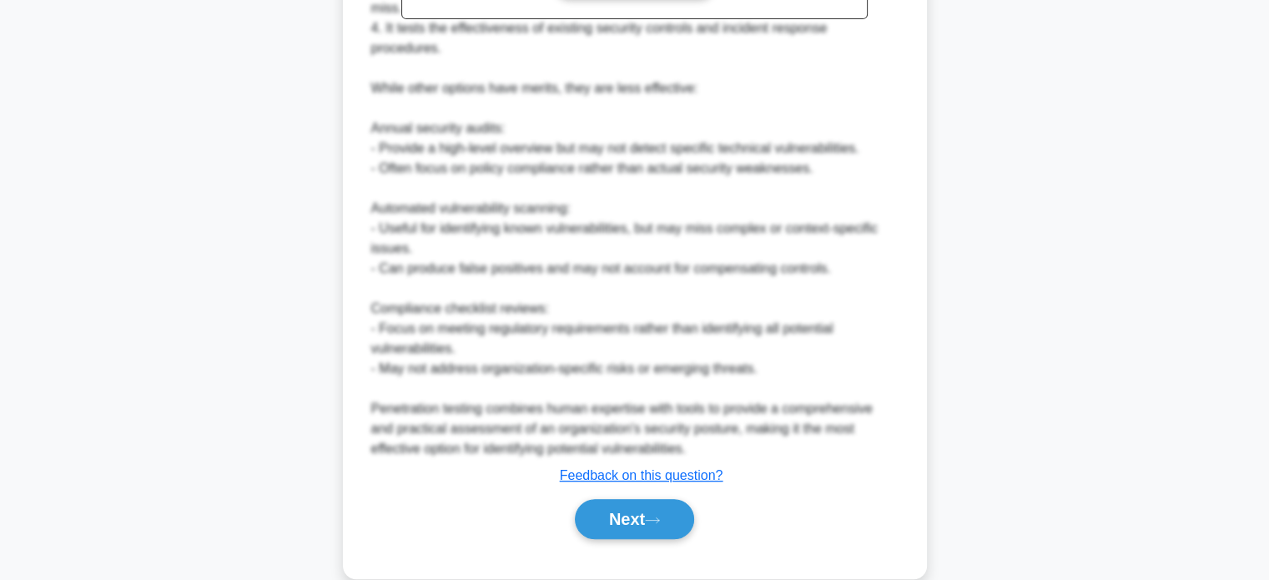
scroll to position [649, 0]
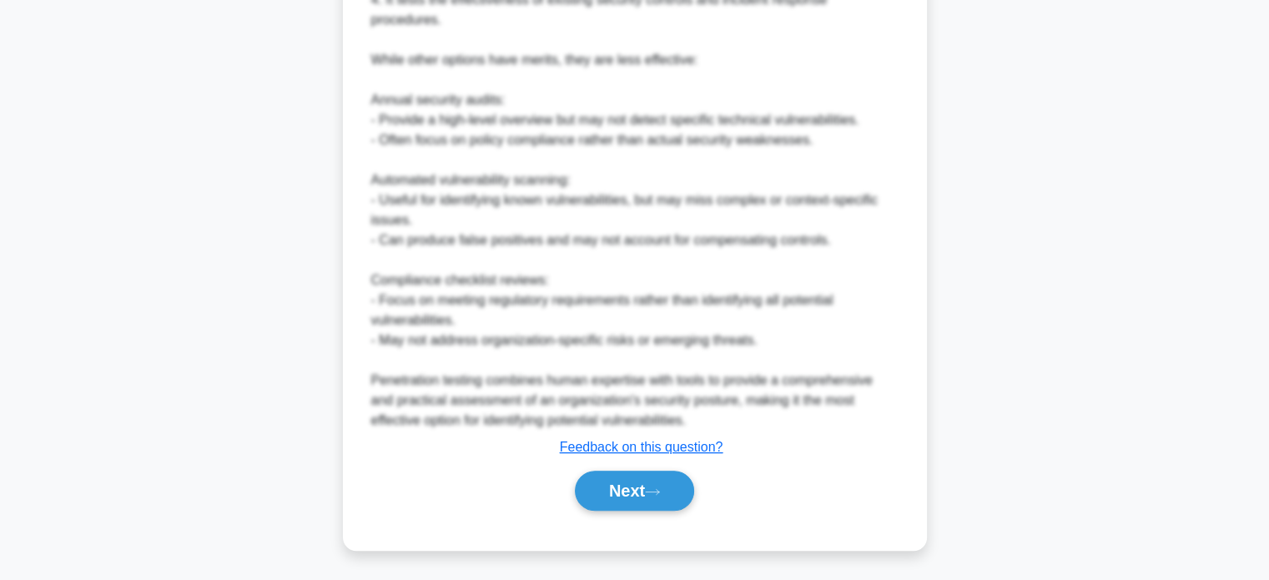
drag, startPoint x: 647, startPoint y: 497, endPoint x: 624, endPoint y: 384, distance: 115.8
click at [646, 497] on button "Next" at bounding box center [634, 490] width 119 height 40
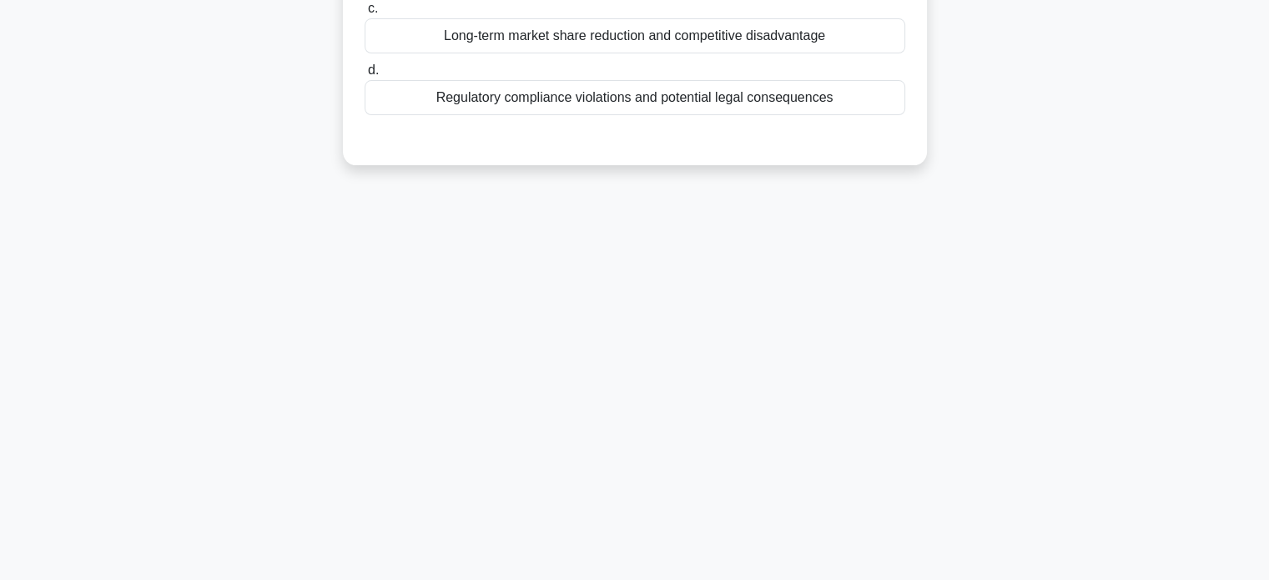
scroll to position [0, 0]
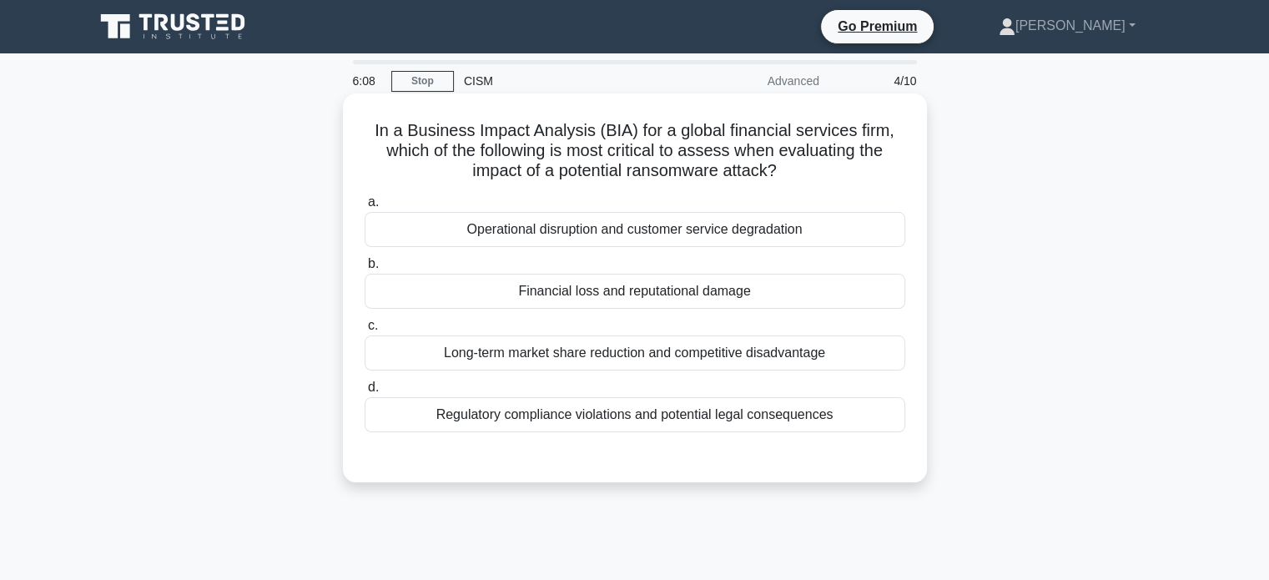
drag, startPoint x: 658, startPoint y: 135, endPoint x: 828, endPoint y: 165, distance: 172.8
click at [828, 165] on h5 "In a Business Impact Analysis (BIA) for a global financial services firm, which…" at bounding box center [635, 151] width 544 height 62
click at [656, 293] on div "Financial loss and reputational damage" at bounding box center [634, 291] width 540 height 35
click at [364, 269] on input "b. Financial loss and reputational damage" at bounding box center [364, 264] width 0 height 11
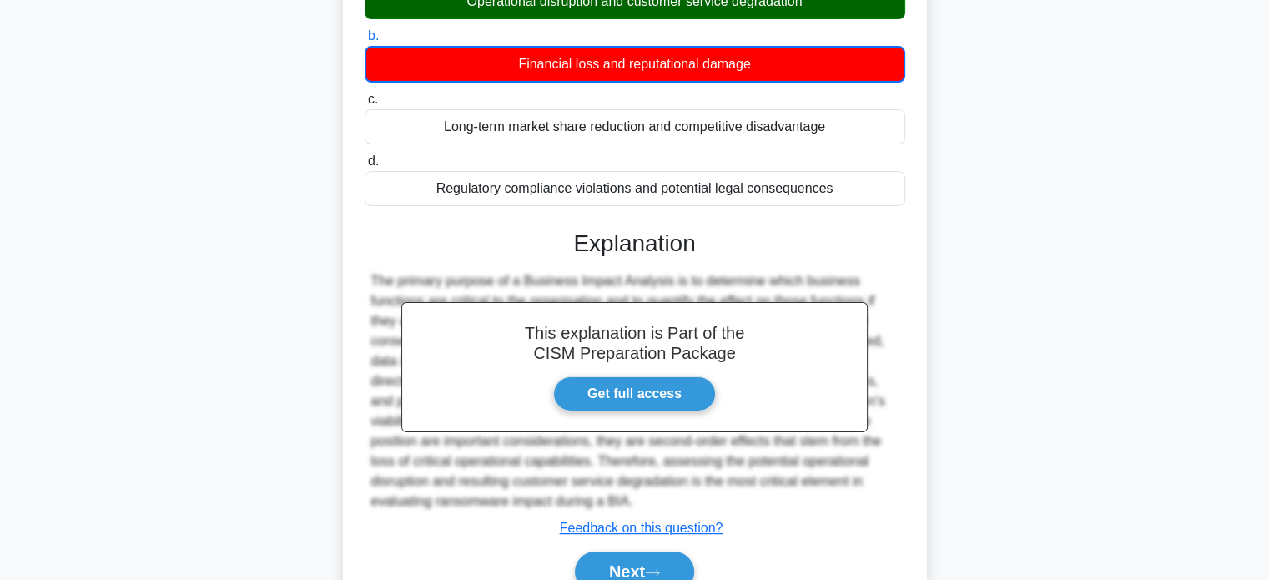
scroll to position [321, 0]
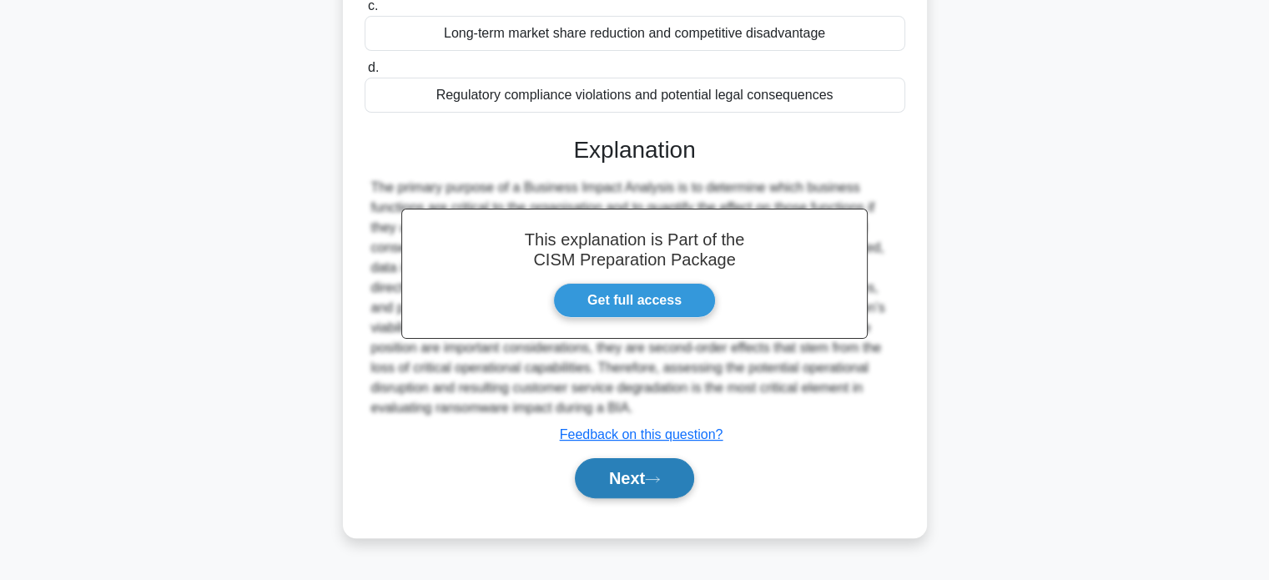
click at [654, 475] on icon at bounding box center [652, 479] width 15 height 9
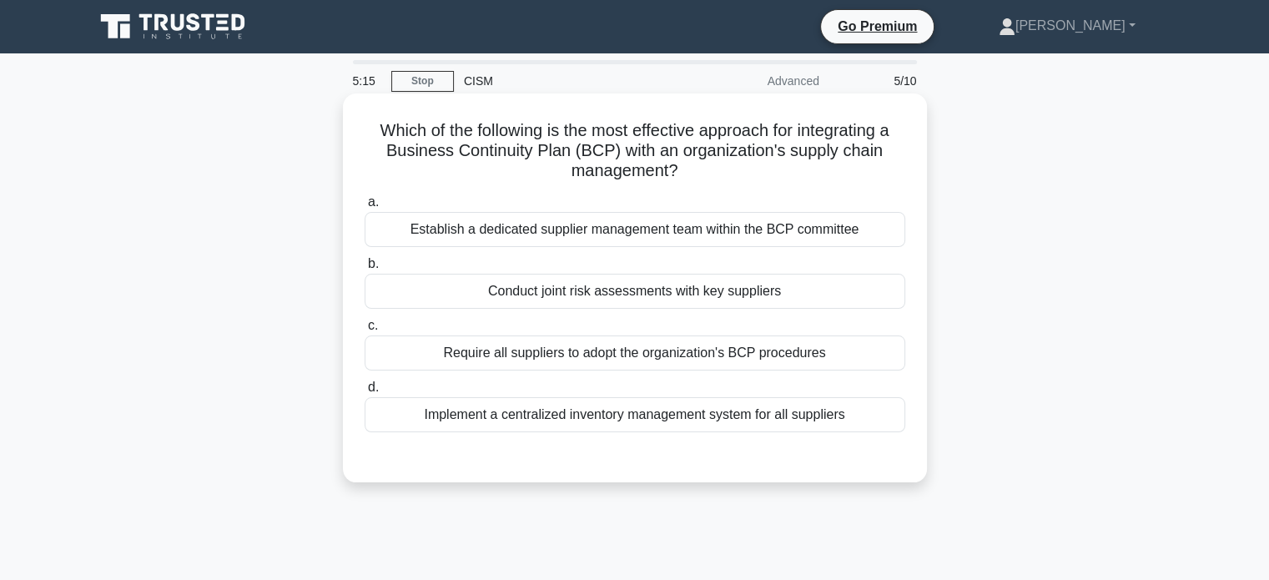
click at [648, 419] on div "Implement a centralized inventory management system for all suppliers" at bounding box center [634, 414] width 540 height 35
click at [364, 393] on input "d. Implement a centralized inventory management system for all suppliers" at bounding box center [364, 387] width 0 height 11
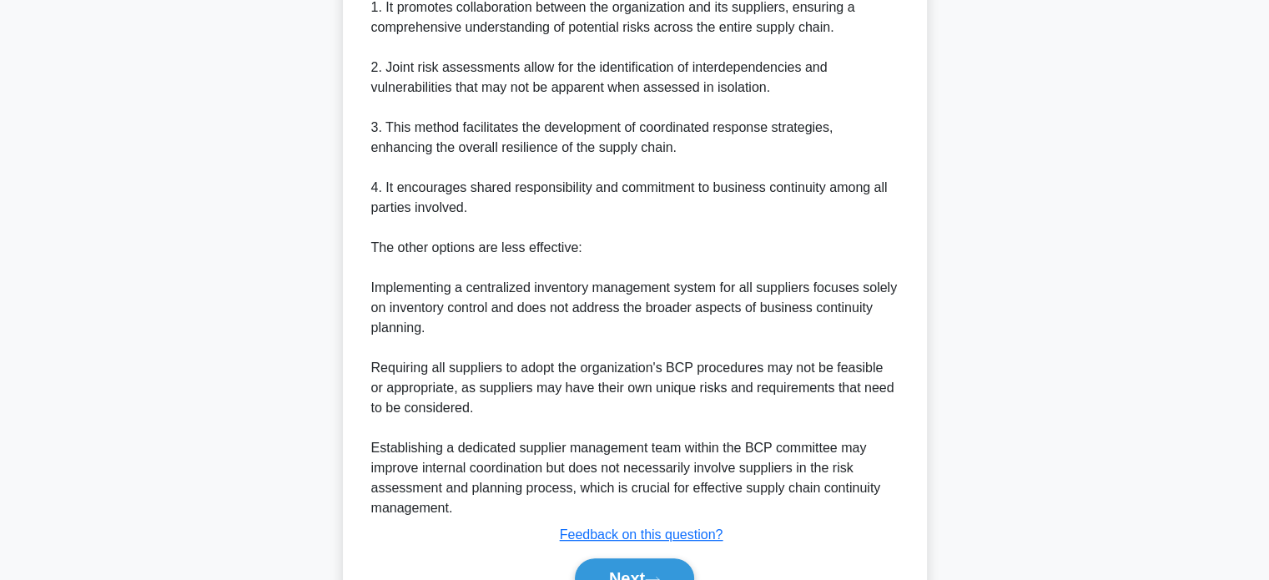
scroll to position [584, 0]
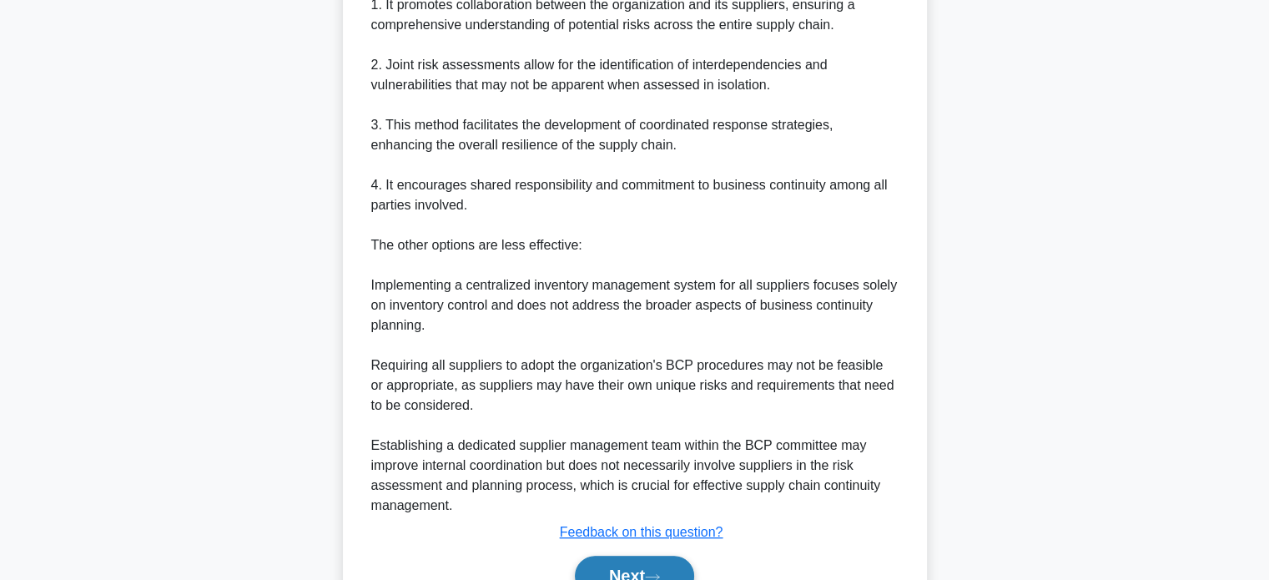
drag, startPoint x: 655, startPoint y: 568, endPoint x: 664, endPoint y: 540, distance: 29.8
click at [654, 567] on button "Next" at bounding box center [634, 575] width 119 height 40
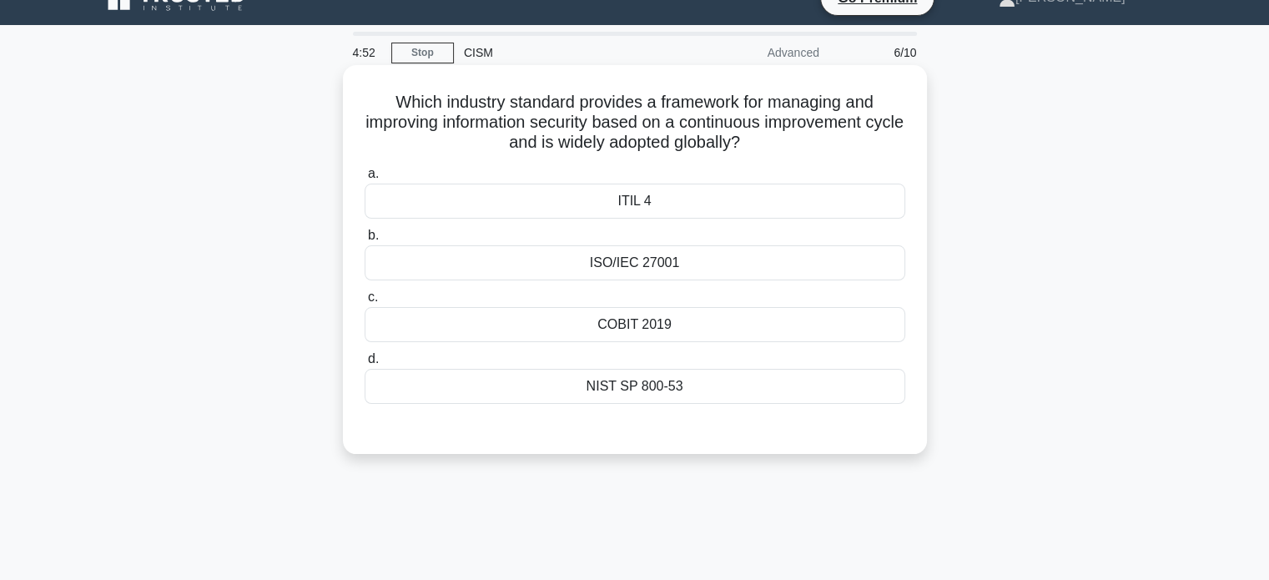
scroll to position [0, 0]
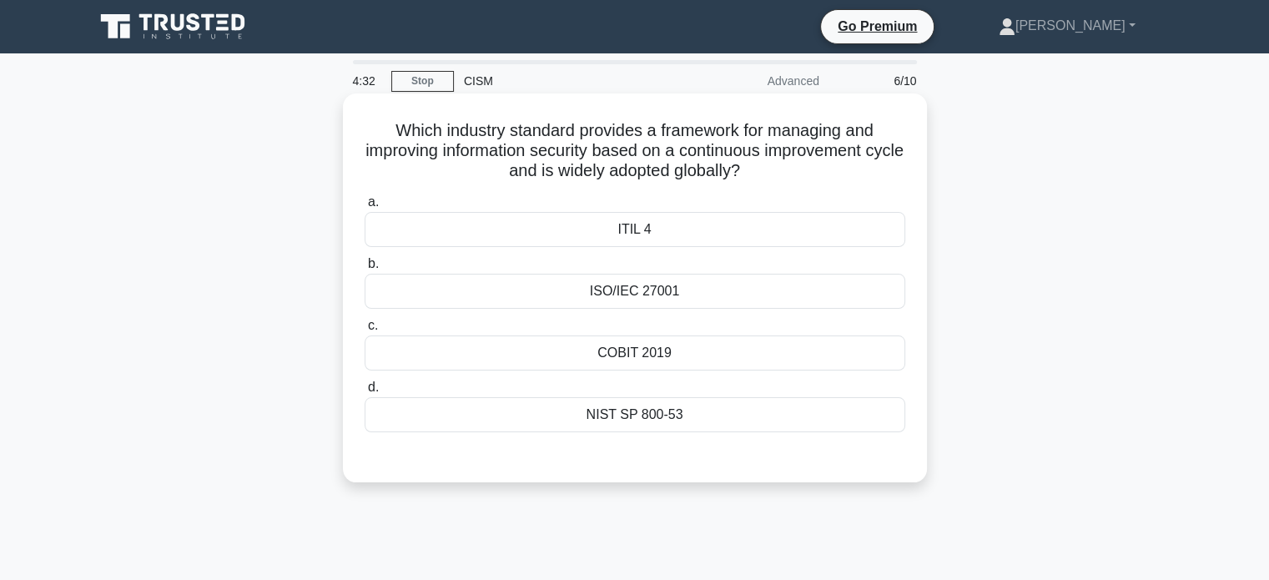
click at [578, 298] on div "ISO/IEC 27001" at bounding box center [634, 291] width 540 height 35
click at [364, 269] on input "b. ISO/IEC 27001" at bounding box center [364, 264] width 0 height 11
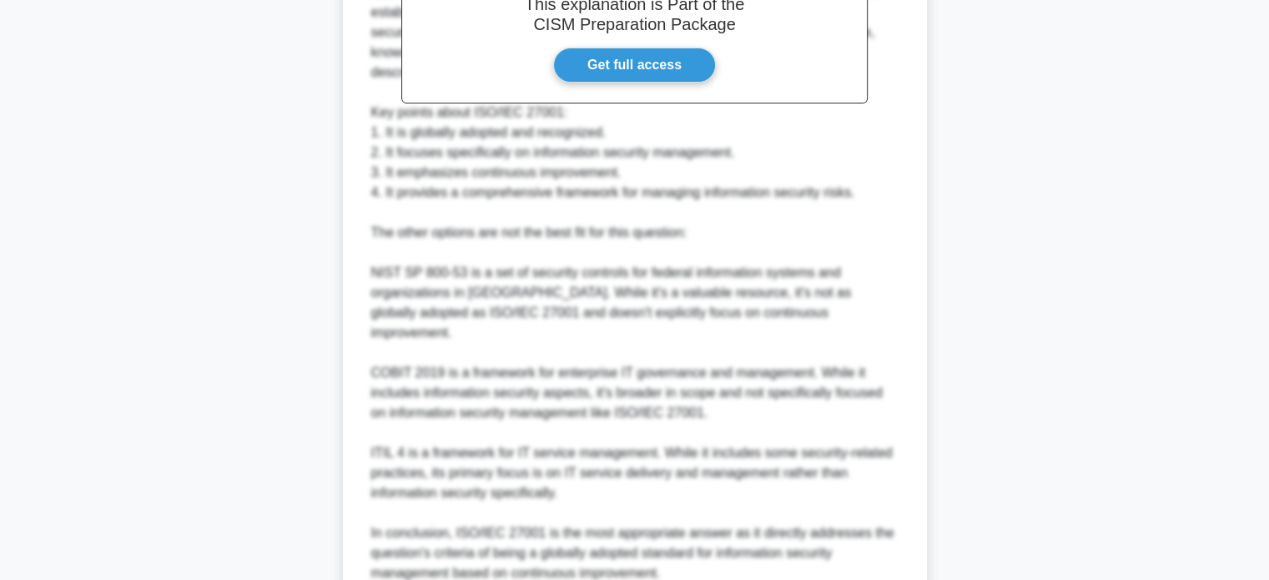
scroll to position [687, 0]
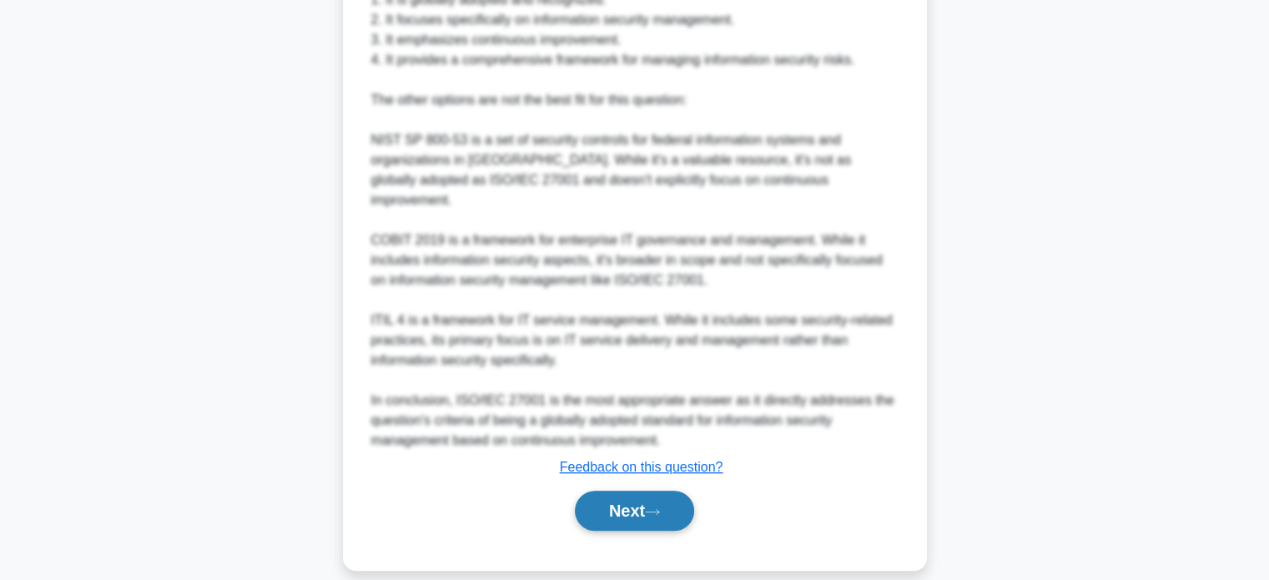
click at [640, 498] on button "Next" at bounding box center [634, 510] width 119 height 40
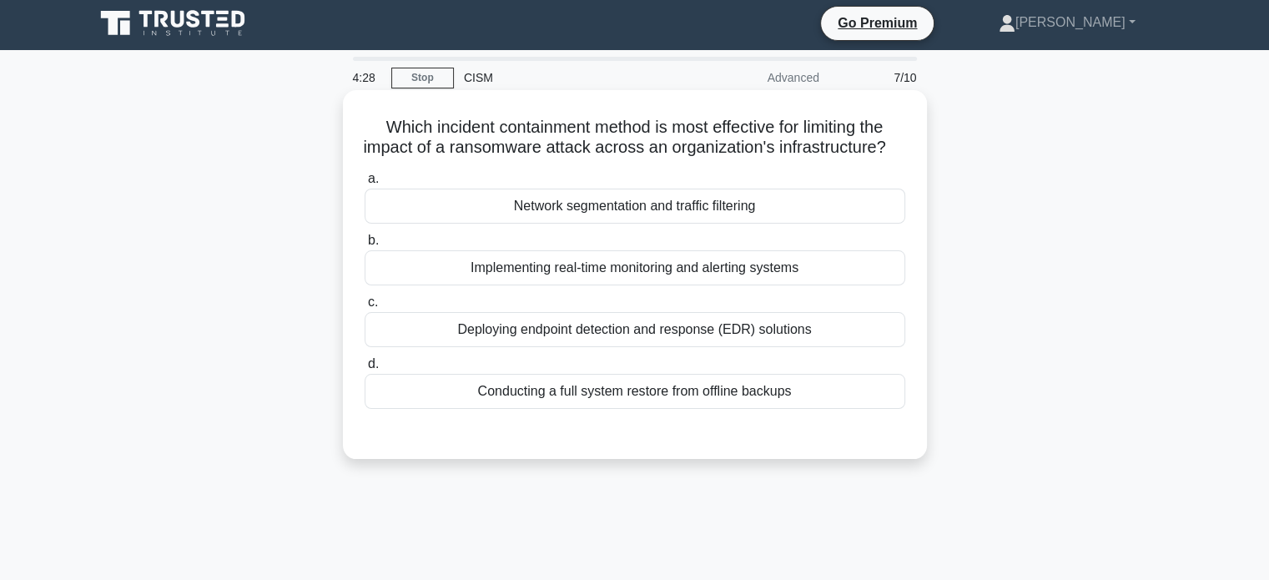
scroll to position [0, 0]
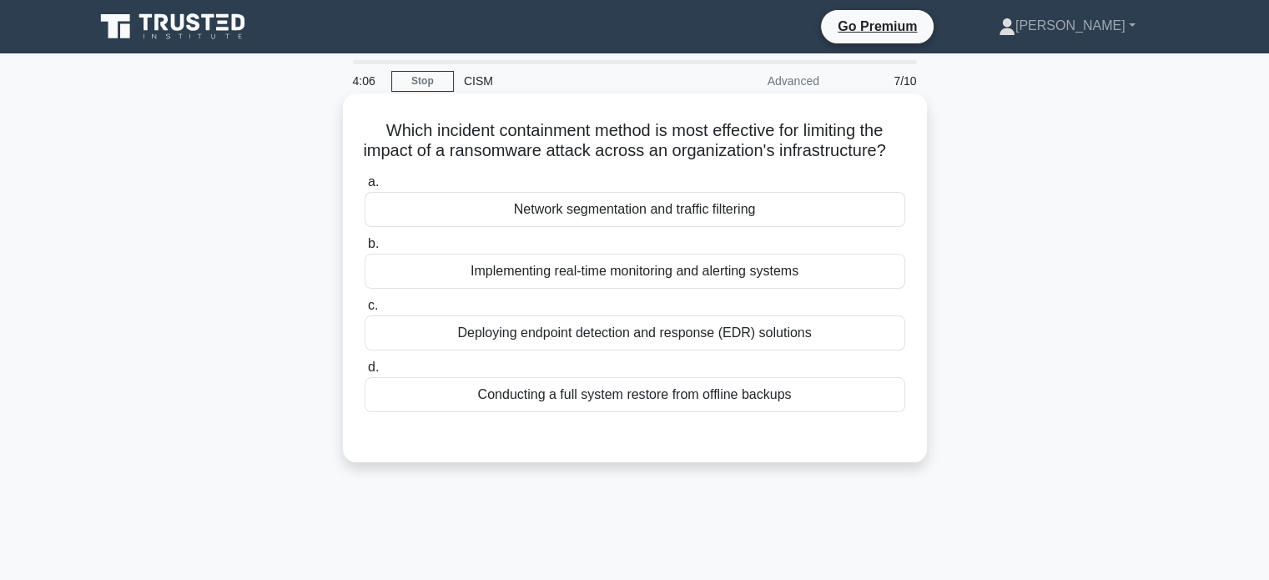
drag, startPoint x: 628, startPoint y: 131, endPoint x: 633, endPoint y: 170, distance: 39.5
click at [633, 162] on h5 "Which incident containment method is most effective for limiting the impact of …" at bounding box center [635, 141] width 544 height 42
click at [886, 162] on icon ".spinner_0XTQ{transform-origin:center;animation:spinner_y6GP .75s linear infini…" at bounding box center [896, 152] width 20 height 20
click at [761, 349] on div "Deploying endpoint detection and response (EDR) solutions" at bounding box center [634, 332] width 540 height 35
click at [364, 311] on input "c. Deploying endpoint detection and response (EDR) solutions" at bounding box center [364, 305] width 0 height 11
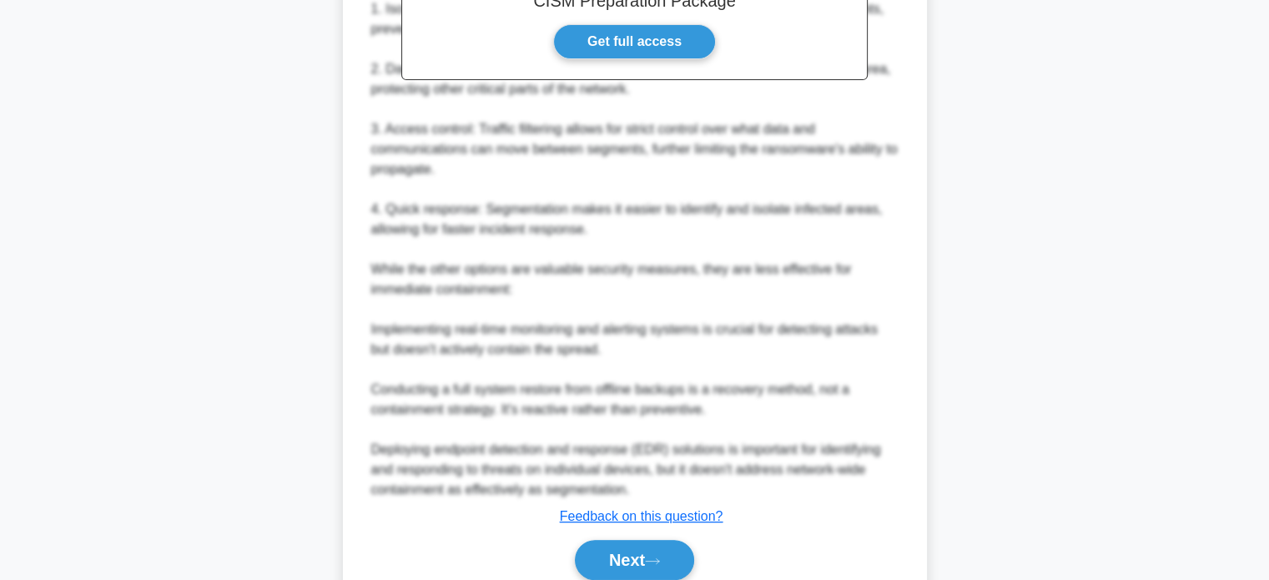
scroll to position [649, 0]
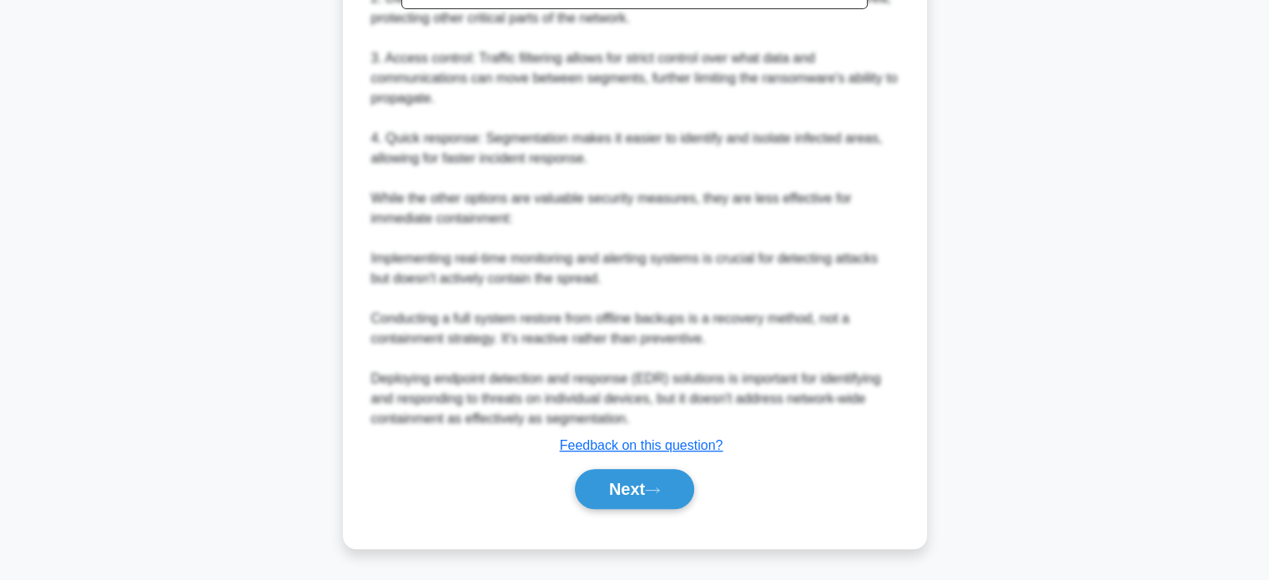
drag, startPoint x: 682, startPoint y: 476, endPoint x: 691, endPoint y: 460, distance: 17.9
click at [681, 476] on button "Next" at bounding box center [634, 489] width 119 height 40
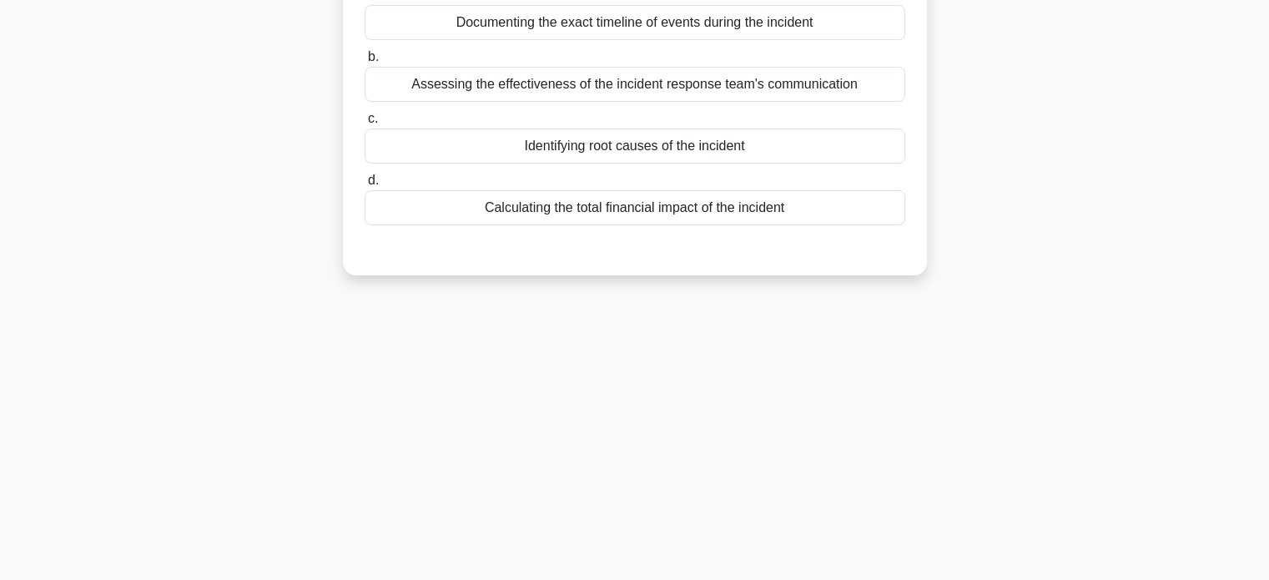
scroll to position [0, 0]
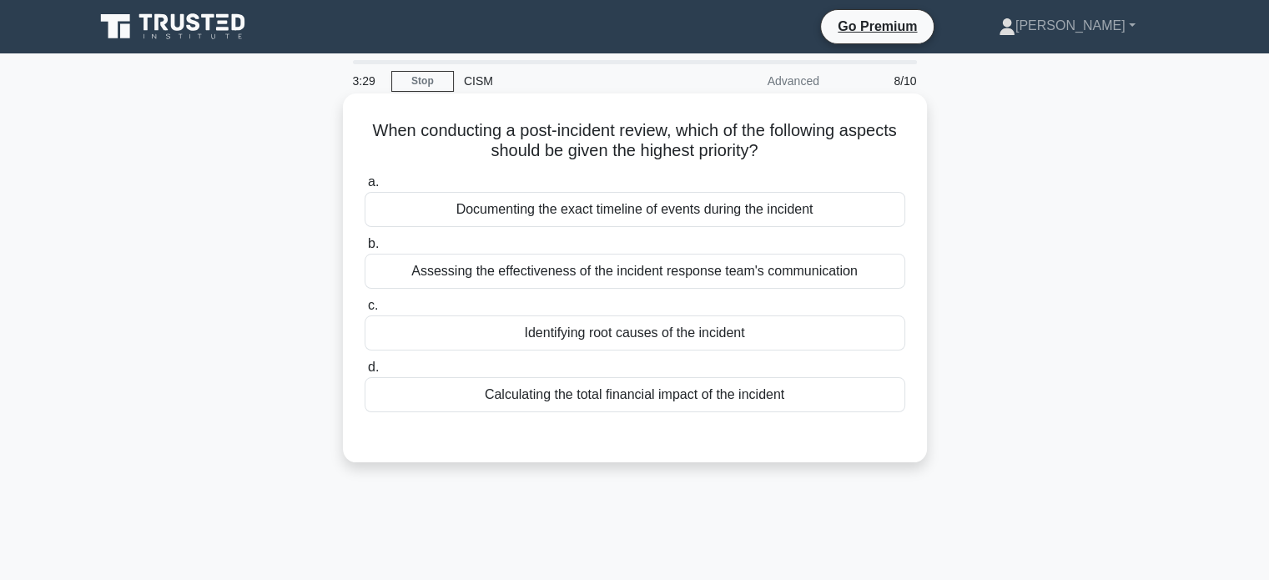
click at [834, 402] on div "Calculating the total financial impact of the incident" at bounding box center [634, 394] width 540 height 35
click at [364, 373] on input "d. Calculating the total financial impact of the incident" at bounding box center [364, 367] width 0 height 11
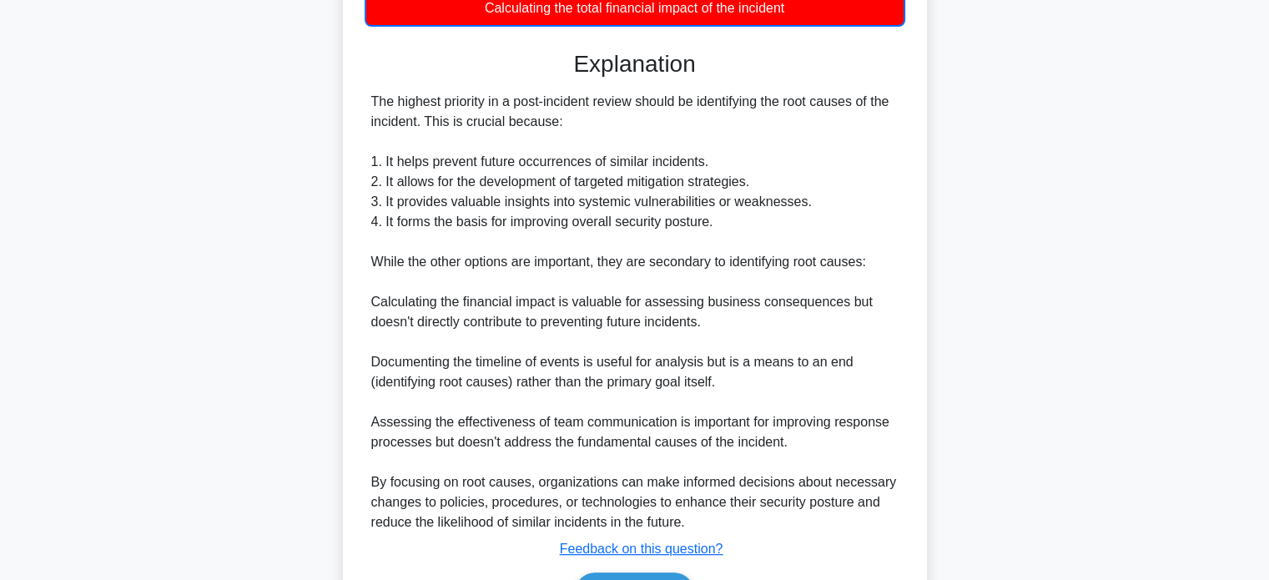
scroll to position [489, 0]
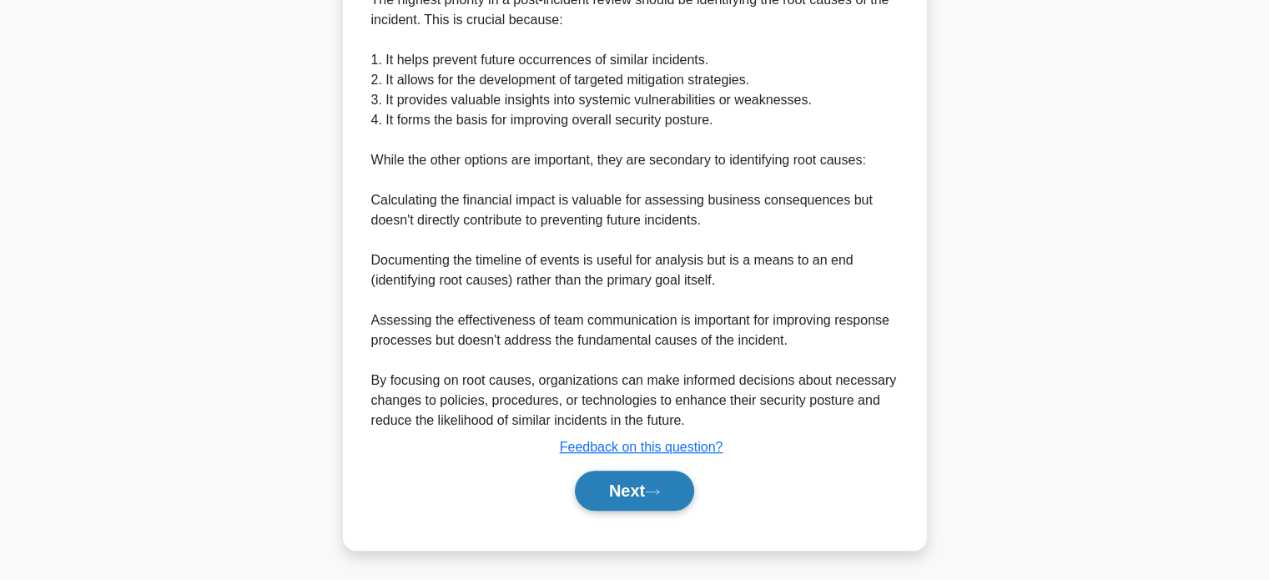
click at [670, 480] on button "Next" at bounding box center [634, 490] width 119 height 40
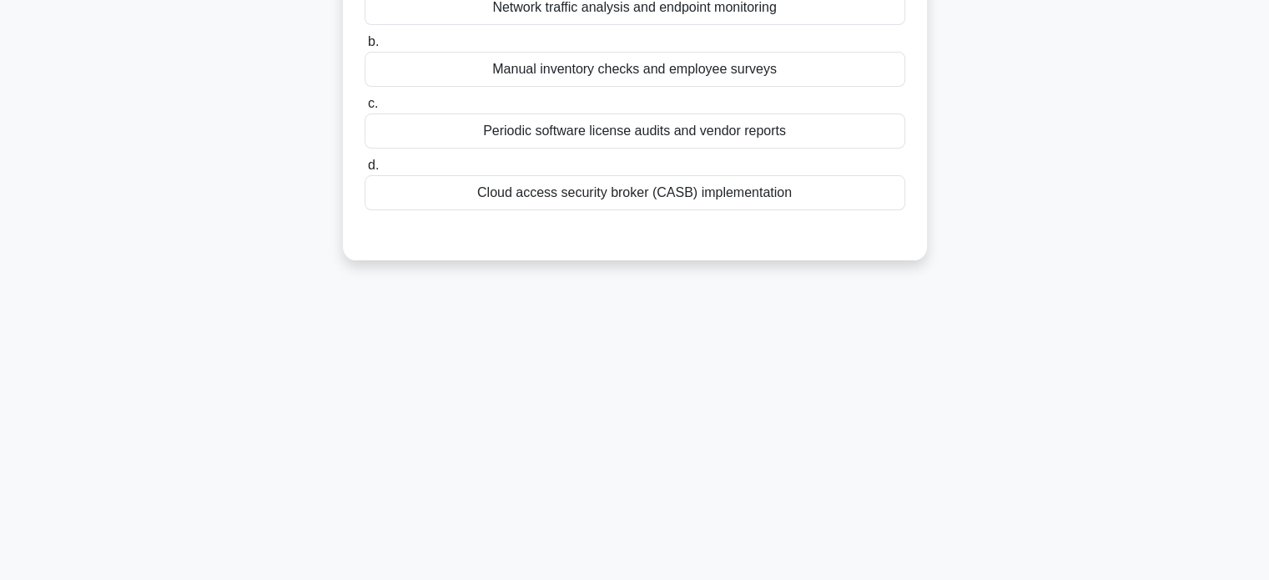
scroll to position [0, 0]
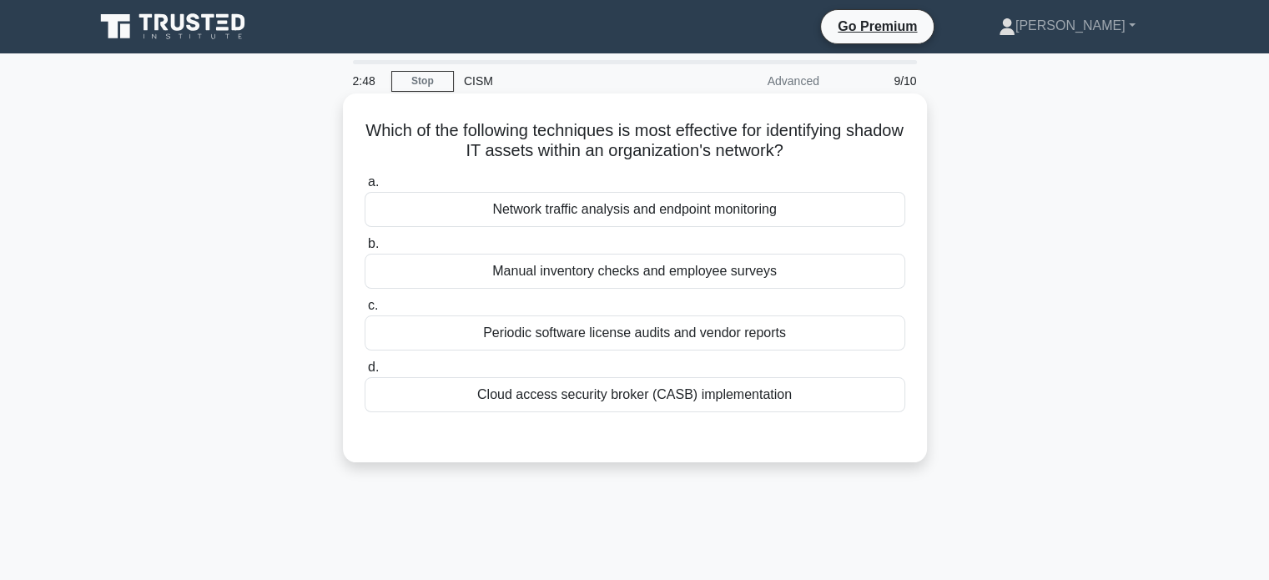
click at [764, 345] on div "Periodic software license audits and vendor reports" at bounding box center [634, 332] width 540 height 35
click at [364, 311] on input "c. Periodic software license audits and vendor reports" at bounding box center [364, 305] width 0 height 11
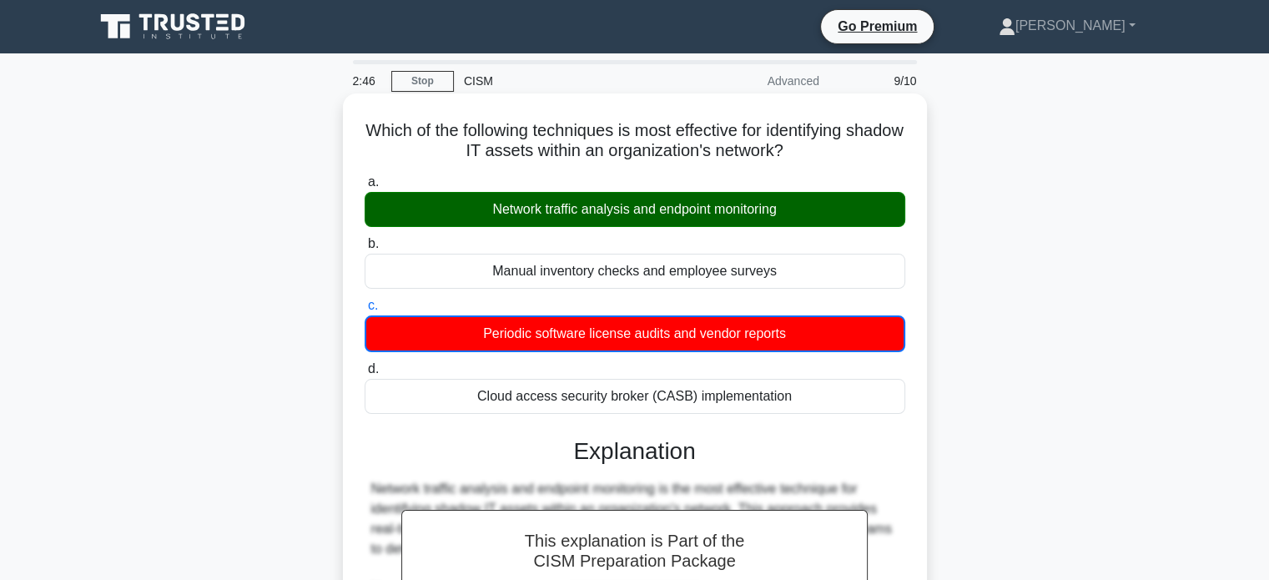
scroll to position [549, 0]
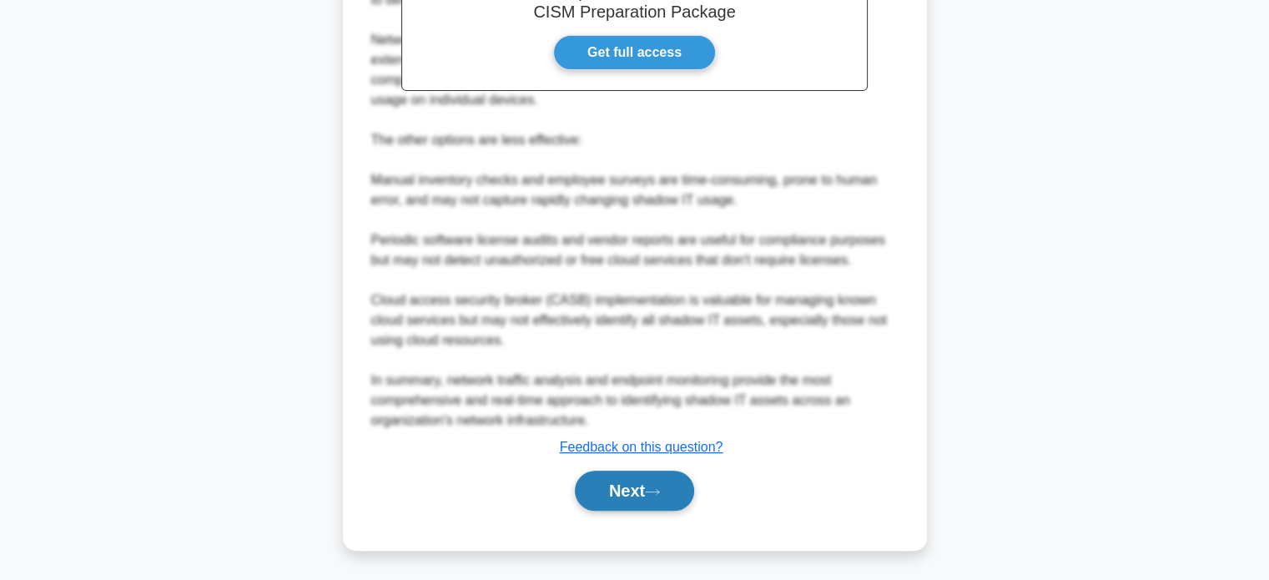
click at [605, 490] on button "Next" at bounding box center [634, 490] width 119 height 40
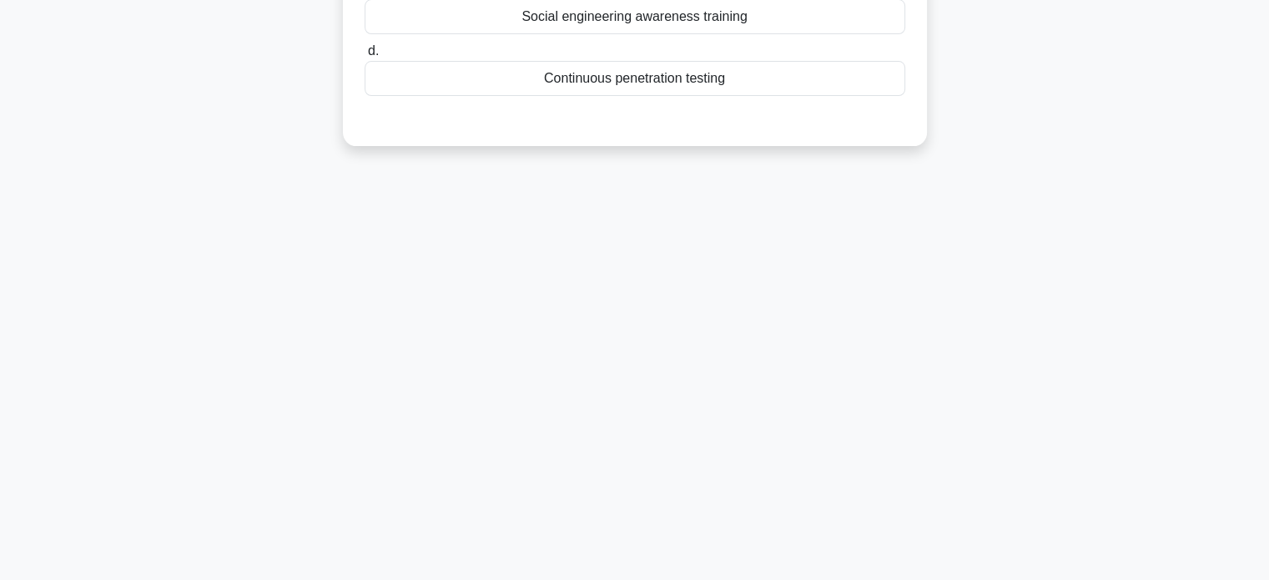
scroll to position [0, 0]
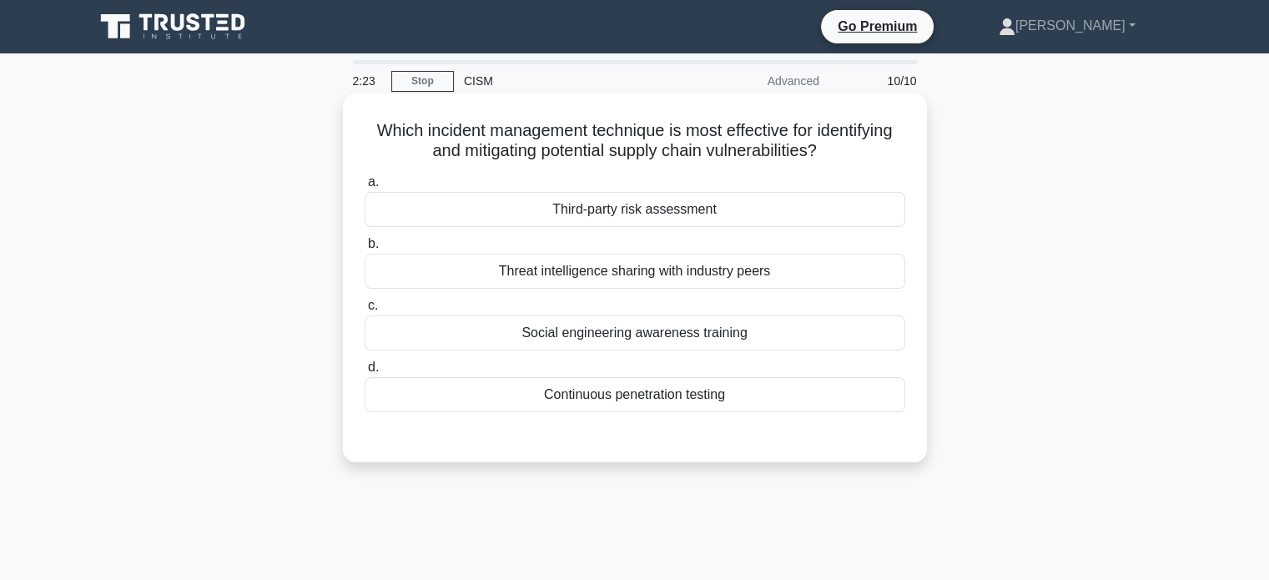
click at [647, 205] on div "Third-party risk assessment" at bounding box center [634, 209] width 540 height 35
click at [364, 188] on input "a. Third-party risk assessment" at bounding box center [364, 182] width 0 height 11
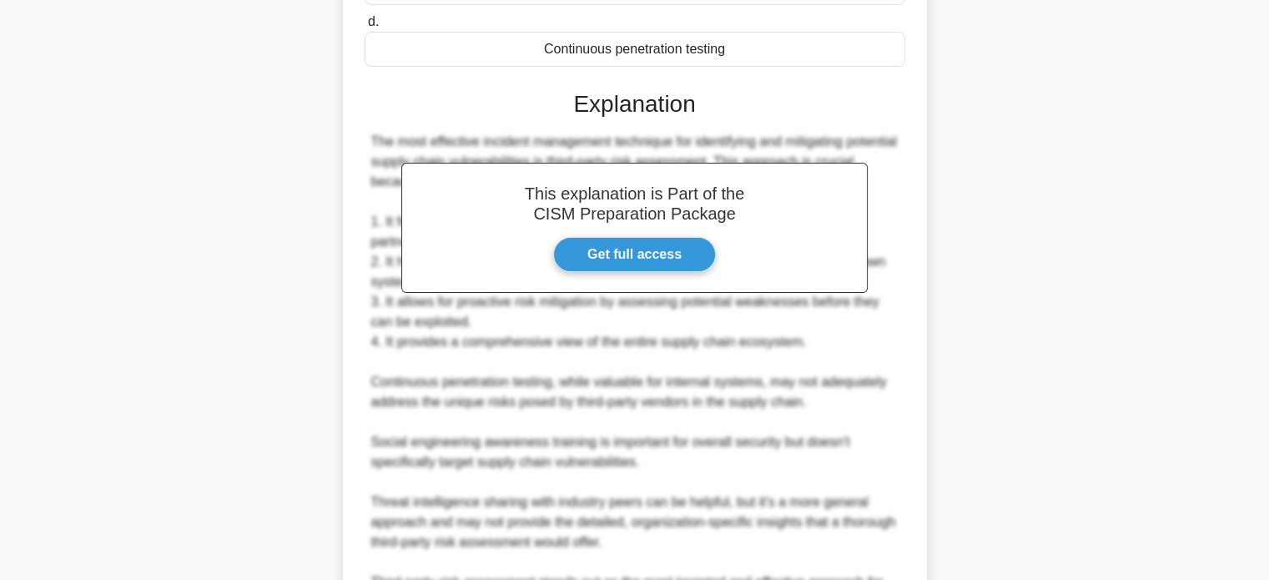
scroll to position [500, 0]
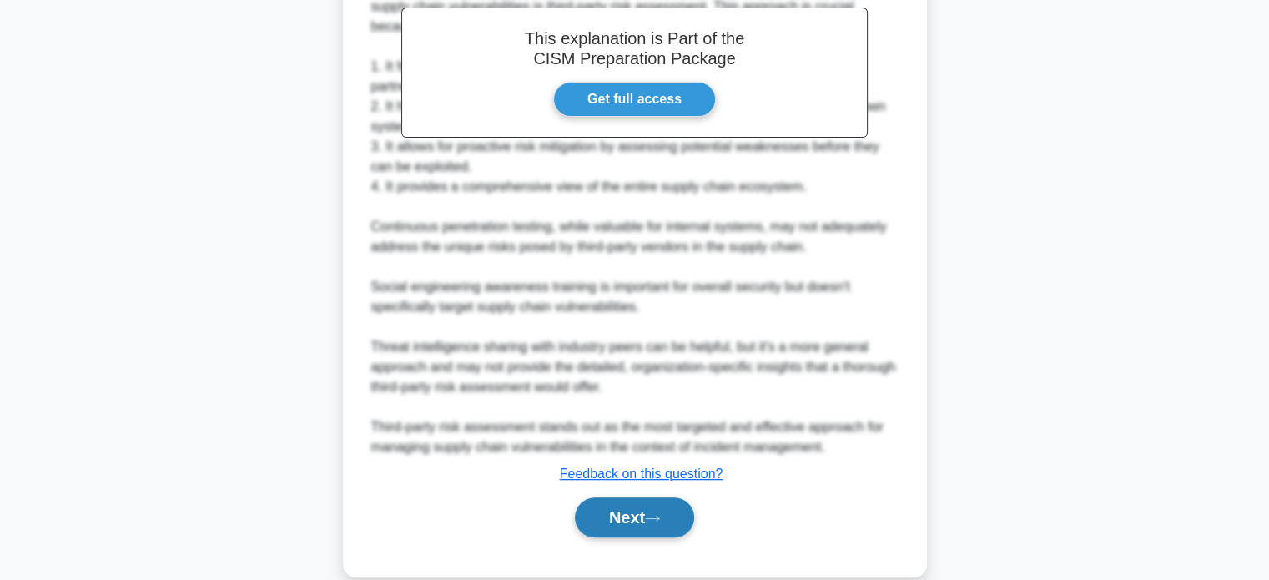
click at [631, 508] on button "Next" at bounding box center [634, 517] width 119 height 40
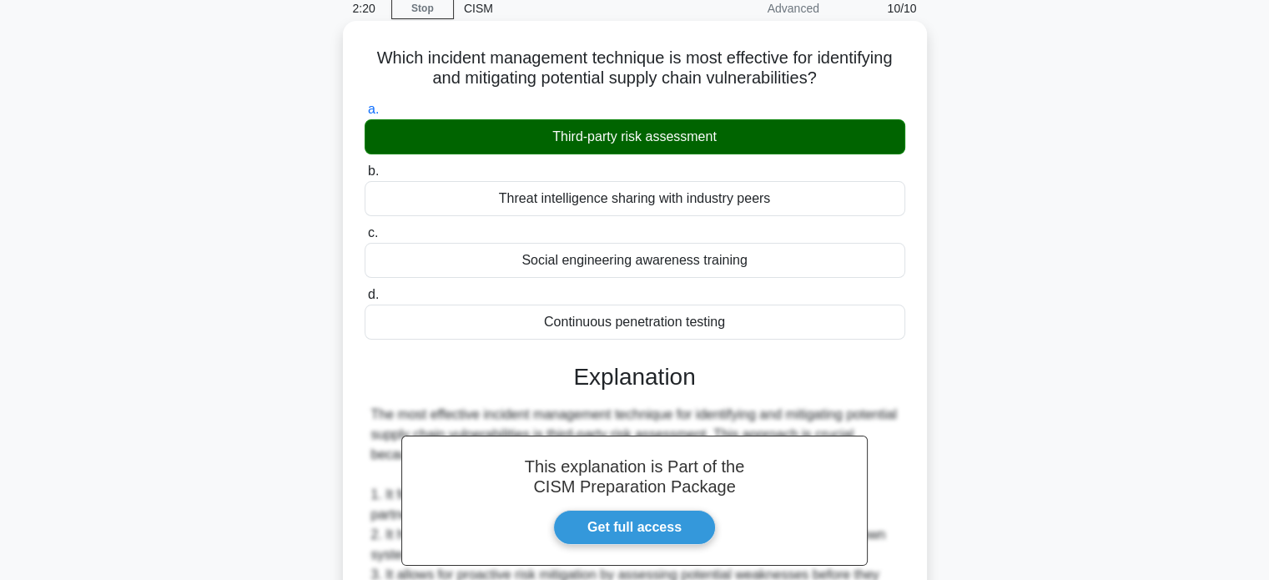
scroll to position [0, 0]
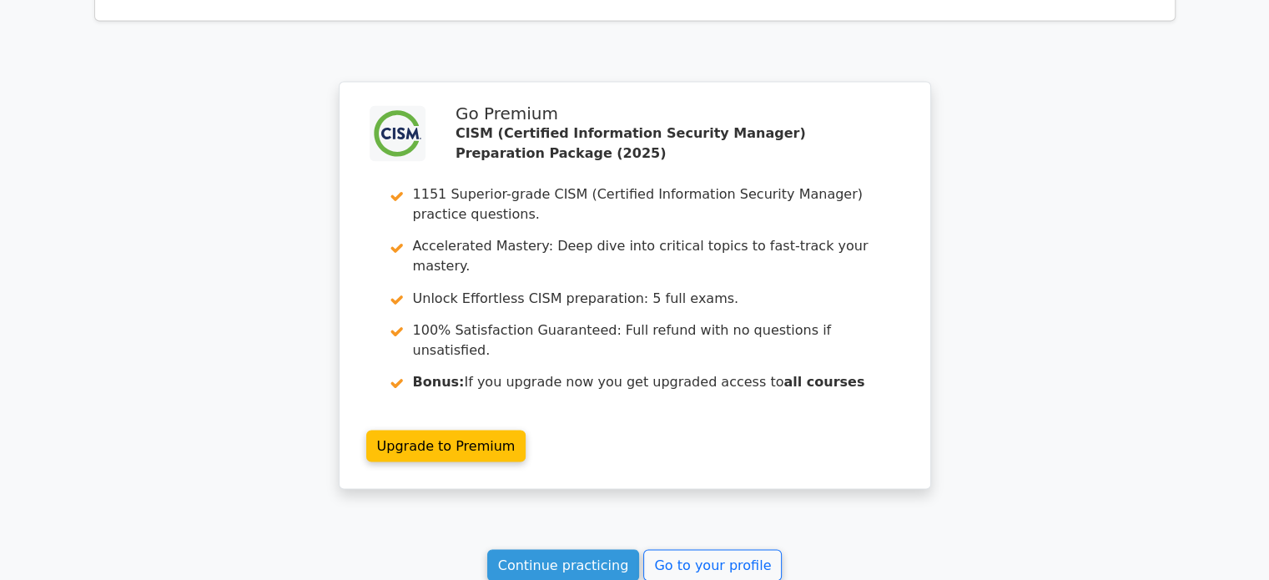
scroll to position [2948, 0]
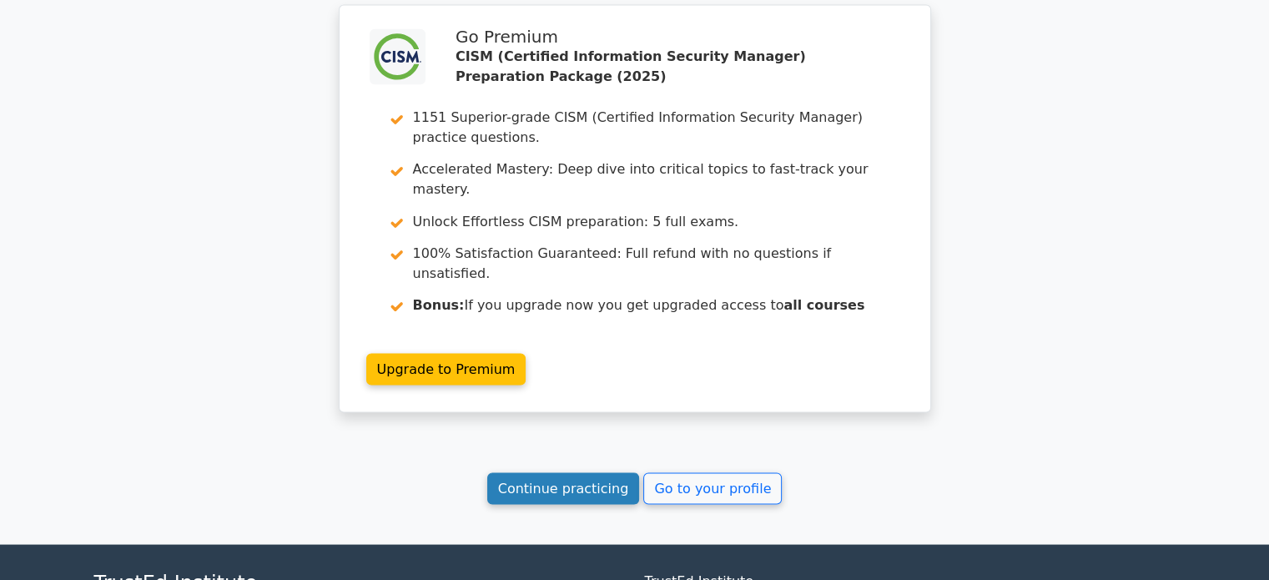
click at [553, 472] on link "Continue practicing" at bounding box center [563, 488] width 153 height 32
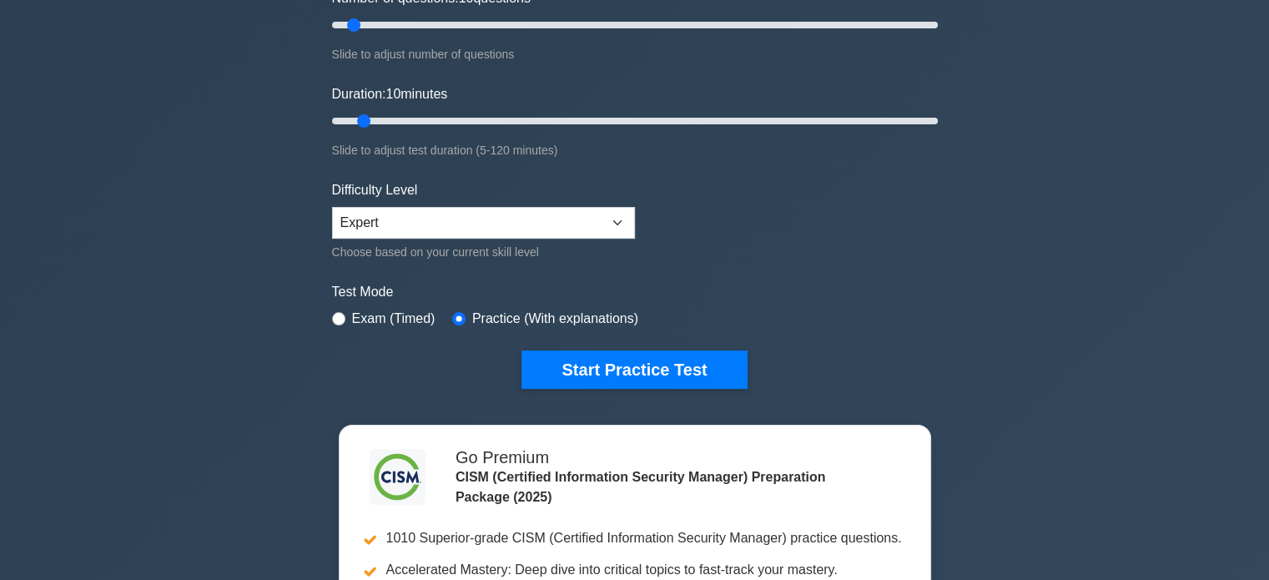
scroll to position [334, 0]
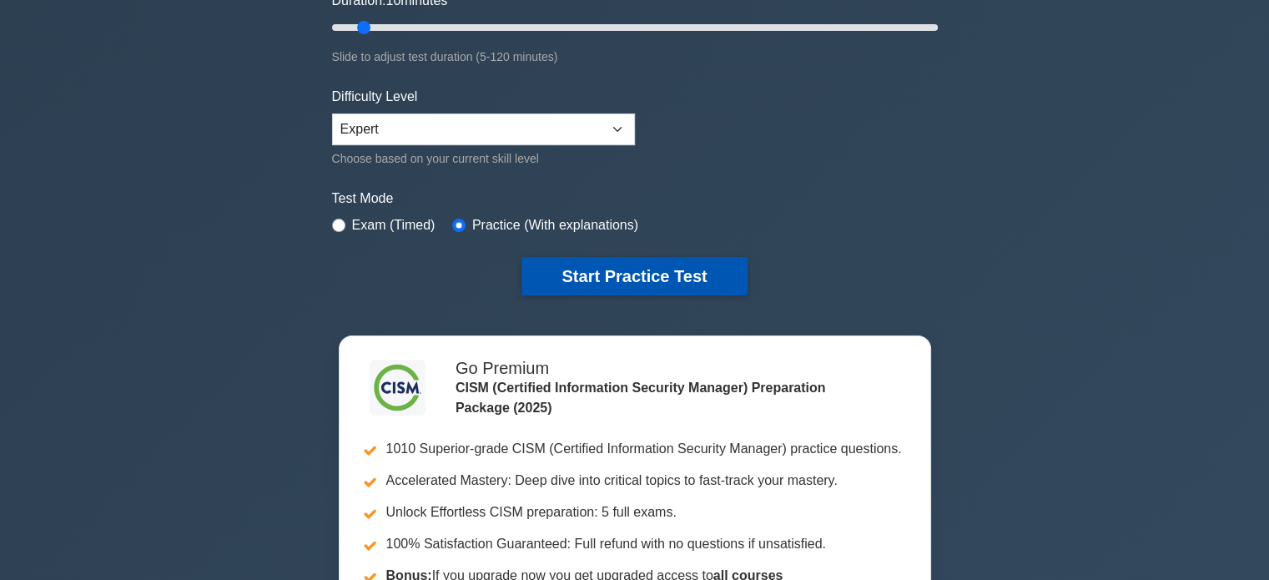
click at [623, 280] on button "Start Practice Test" at bounding box center [633, 276] width 225 height 38
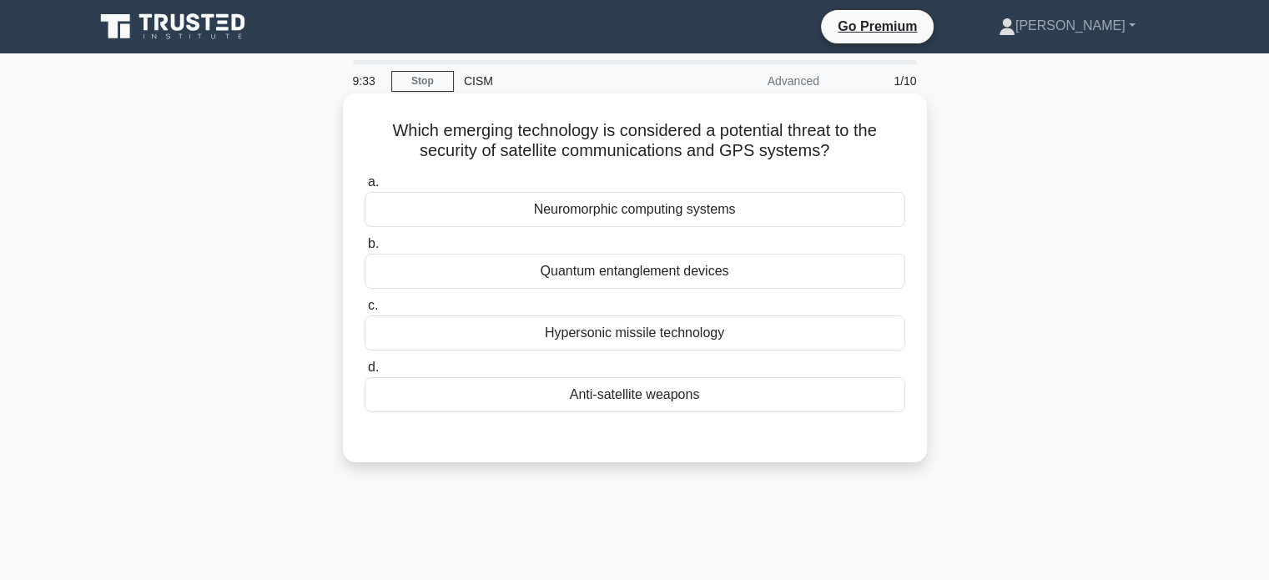
drag, startPoint x: 538, startPoint y: 336, endPoint x: 731, endPoint y: 344, distance: 192.8
click at [731, 344] on div "Hypersonic missile technology" at bounding box center [634, 332] width 540 height 35
drag, startPoint x: 734, startPoint y: 268, endPoint x: 540, endPoint y: 273, distance: 193.6
click at [540, 273] on div "Quantum entanglement devices" at bounding box center [634, 271] width 540 height 35
drag, startPoint x: 715, startPoint y: 393, endPoint x: 565, endPoint y: 392, distance: 149.3
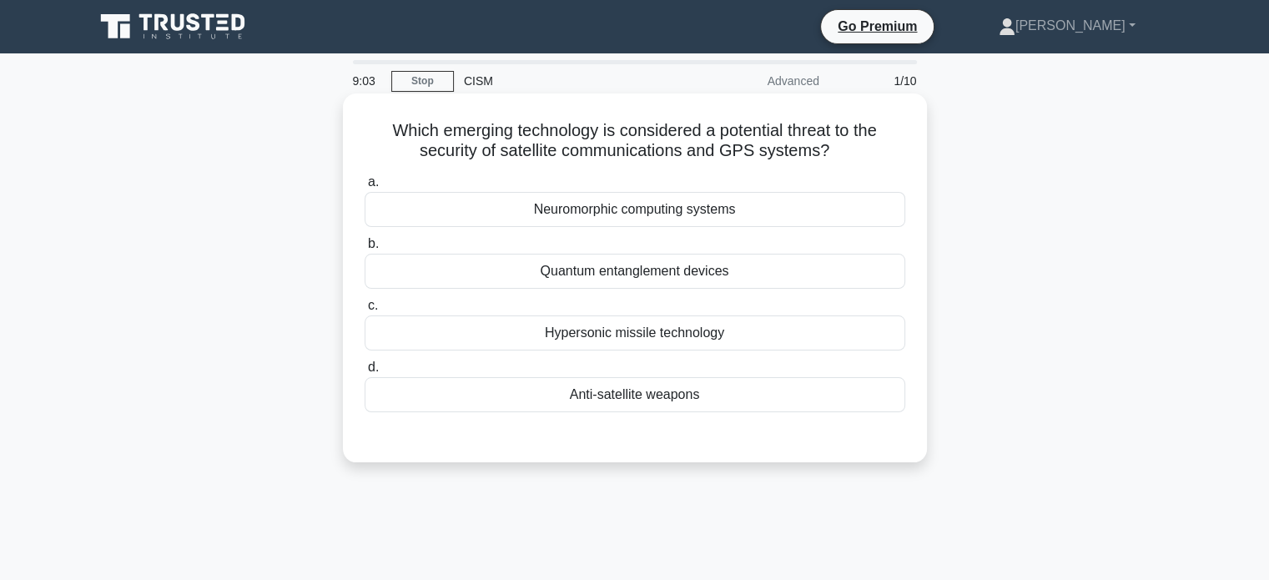
click at [565, 392] on div "Anti-satellite weapons" at bounding box center [634, 394] width 540 height 35
click at [691, 403] on div "Anti-satellite weapons" at bounding box center [634, 394] width 540 height 35
click at [364, 373] on input "d. Anti-satellite weapons" at bounding box center [364, 367] width 0 height 11
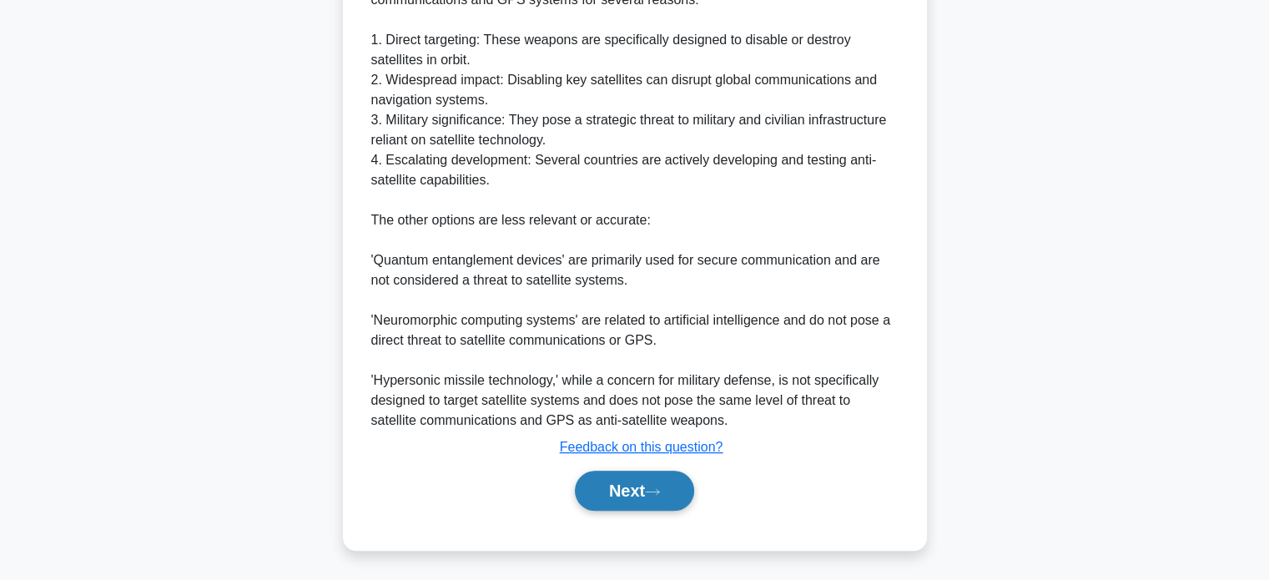
click at [650, 483] on button "Next" at bounding box center [634, 490] width 119 height 40
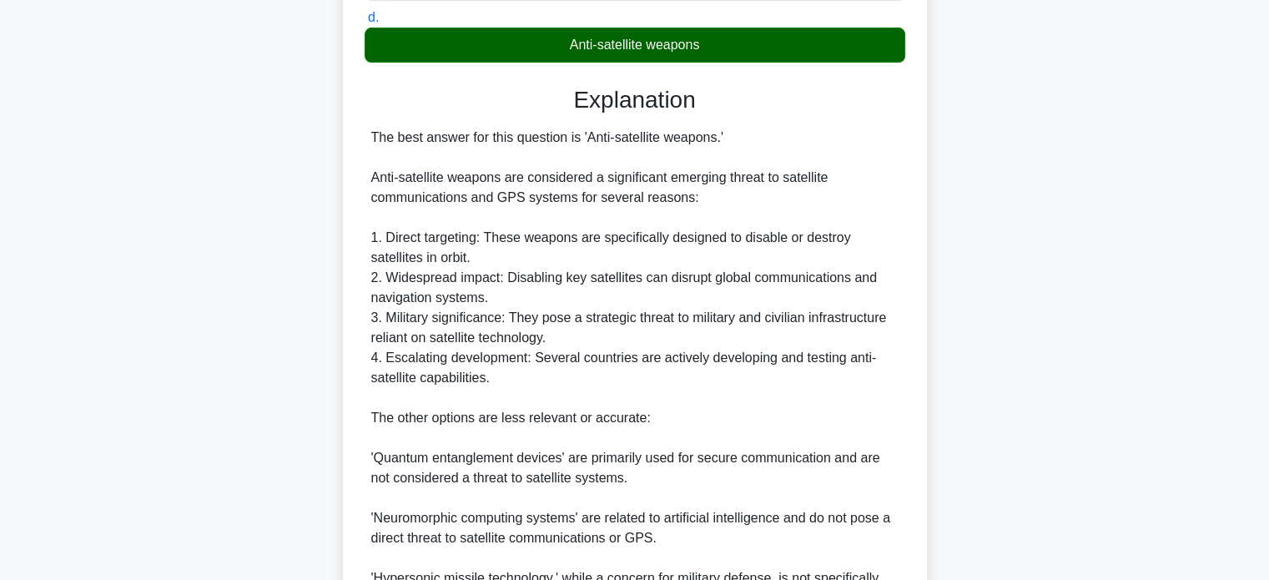
scroll to position [47, 0]
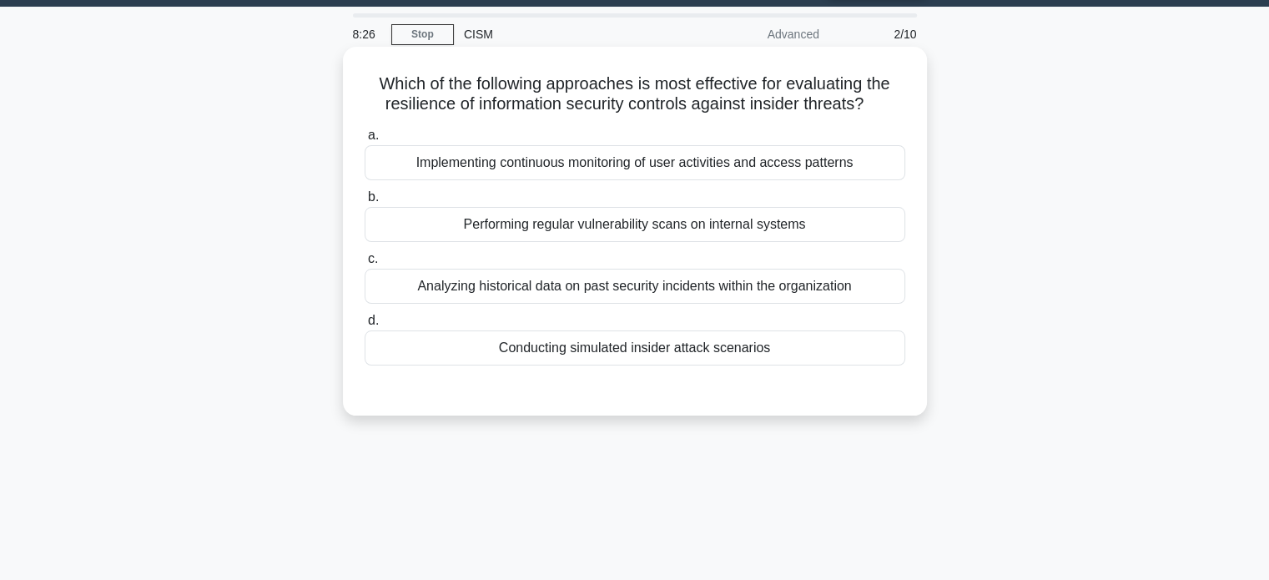
click at [797, 167] on div "Implementing continuous monitoring of user activities and access patterns" at bounding box center [634, 162] width 540 height 35
click at [364, 141] on input "a. Implementing continuous monitoring of user activities and access patterns" at bounding box center [364, 135] width 0 height 11
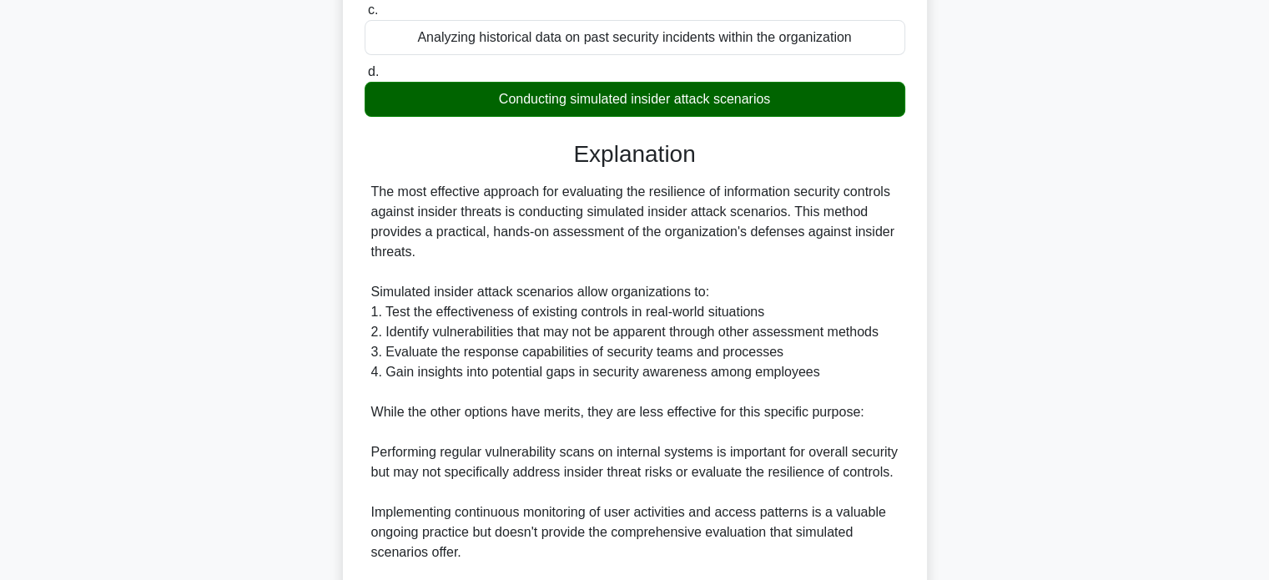
scroll to position [569, 0]
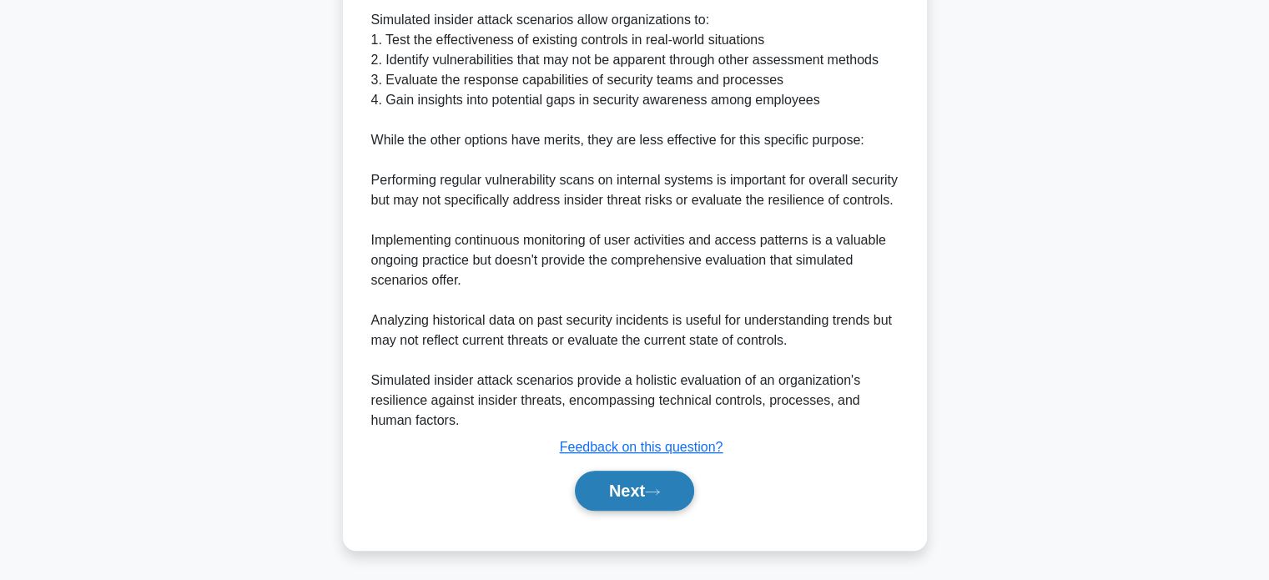
click at [674, 485] on button "Next" at bounding box center [634, 490] width 119 height 40
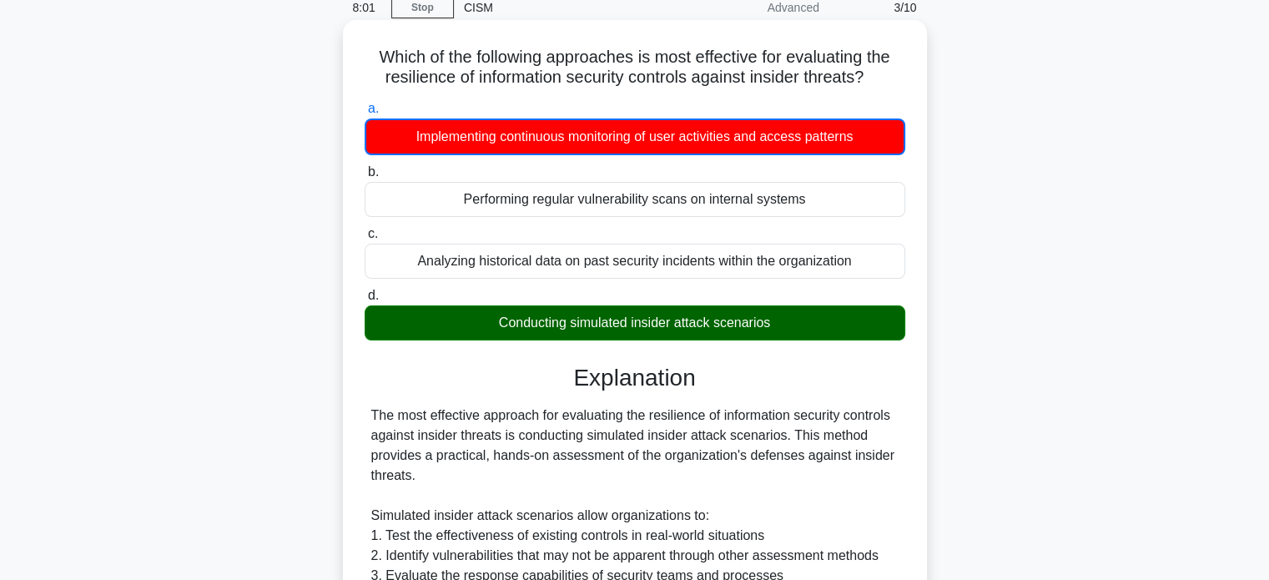
scroll to position [68, 0]
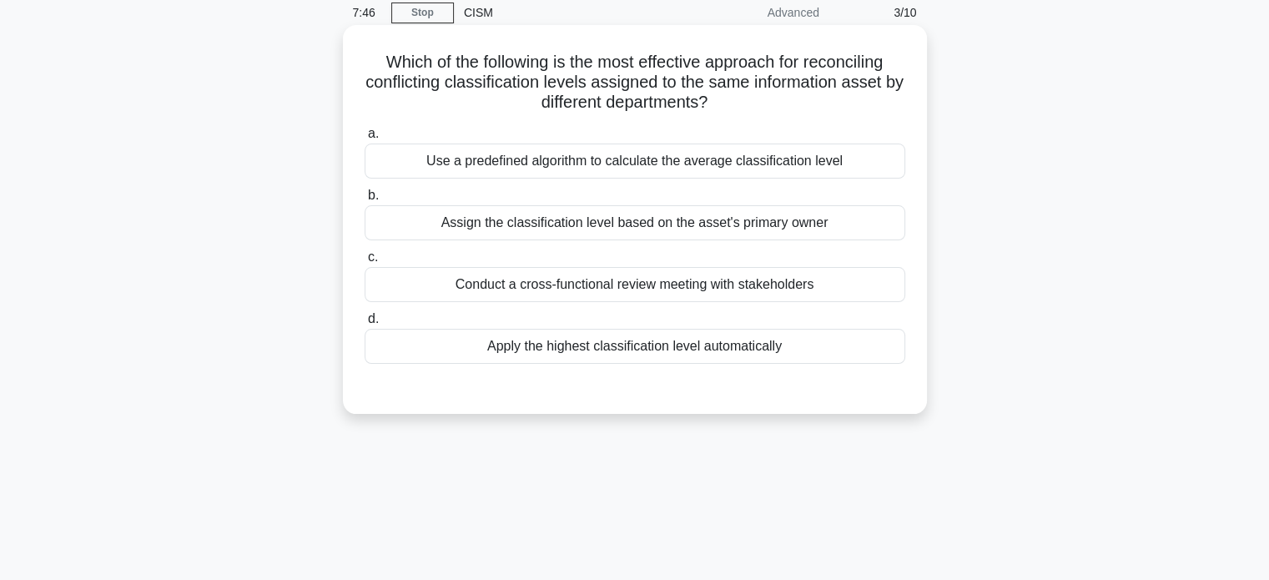
click at [722, 299] on div "Conduct a cross-functional review meeting with stakeholders" at bounding box center [634, 284] width 540 height 35
click at [364, 263] on input "c. Conduct a cross-functional review meeting with stakeholders" at bounding box center [364, 257] width 0 height 11
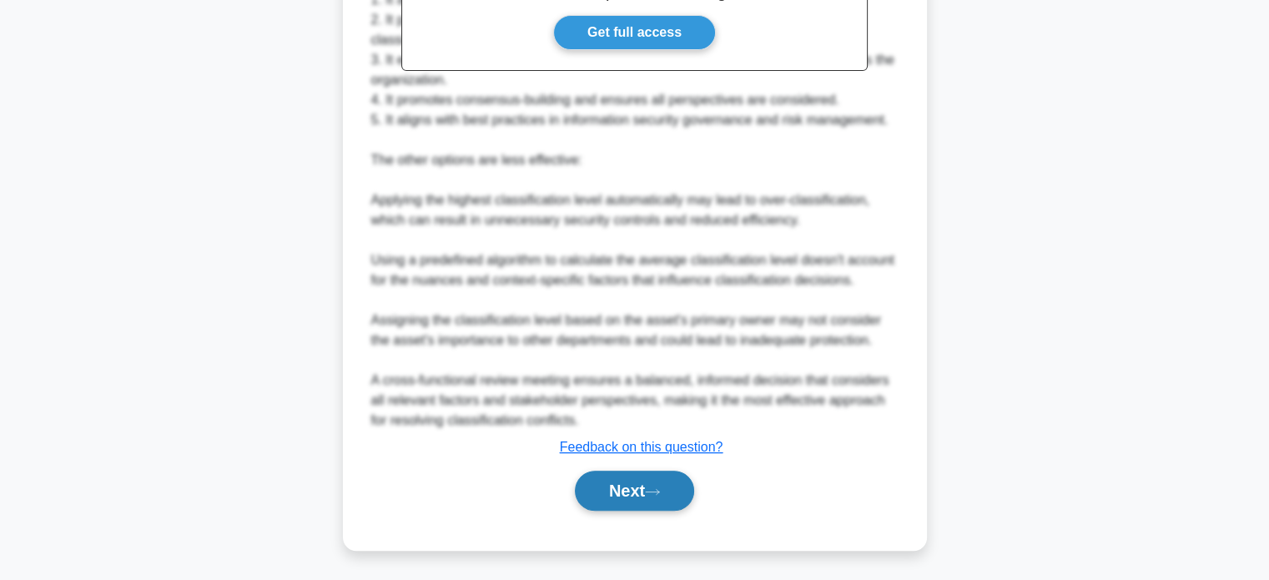
scroll to position [587, 0]
click at [606, 490] on button "Next" at bounding box center [634, 490] width 119 height 40
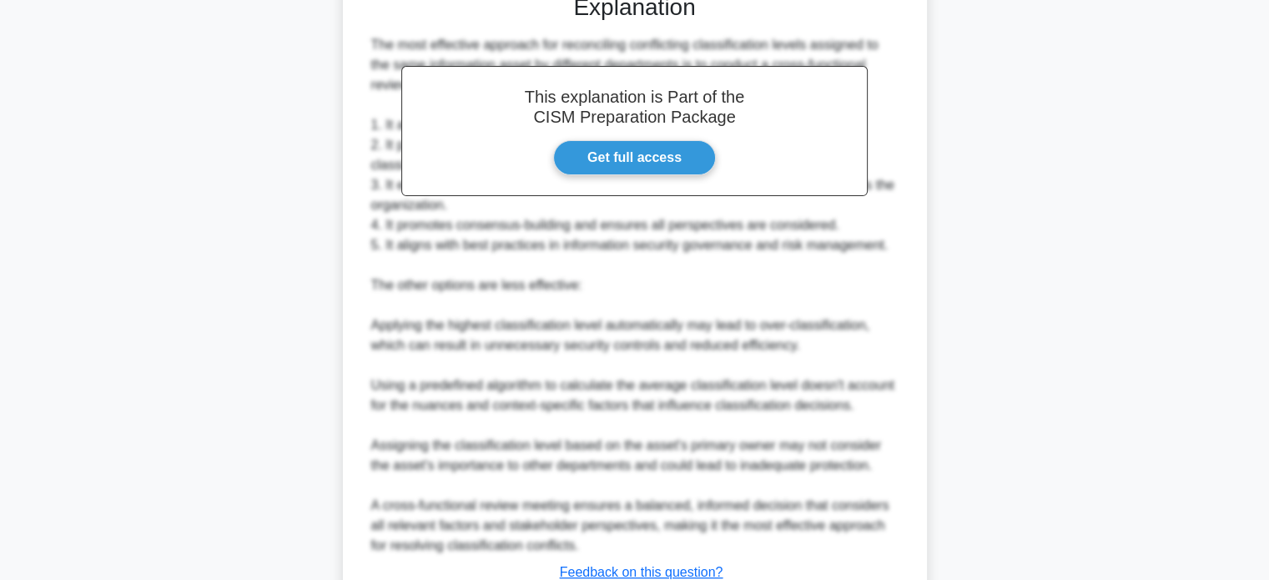
scroll to position [87, 0]
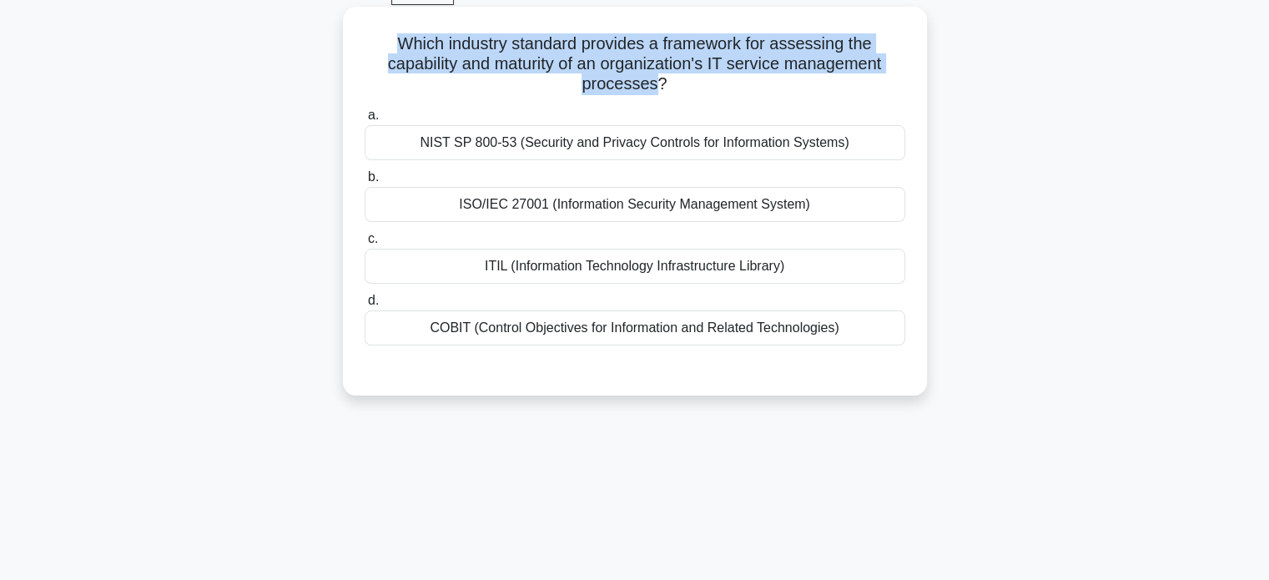
drag, startPoint x: 387, startPoint y: 42, endPoint x: 657, endPoint y: 89, distance: 274.4
click at [657, 89] on h5 "Which industry standard provides a framework for assessing the capability and m…" at bounding box center [635, 64] width 544 height 62
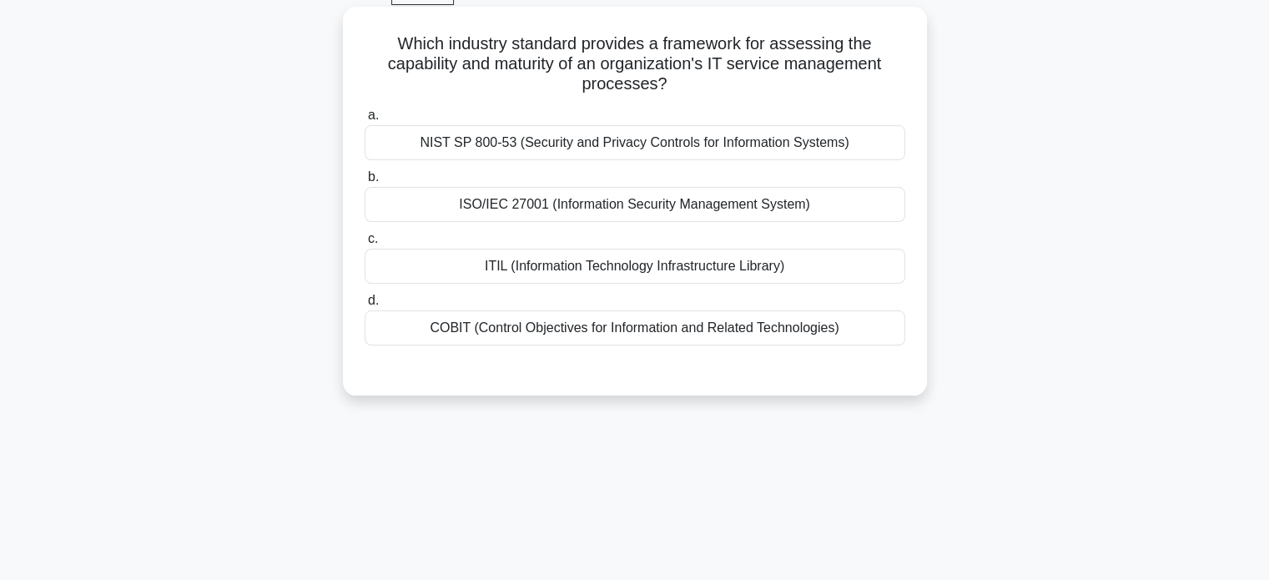
drag, startPoint x: 382, startPoint y: 49, endPoint x: 673, endPoint y: 88, distance: 293.6
click at [673, 88] on h5 "Which industry standard provides a framework for assessing the capability and m…" at bounding box center [635, 64] width 544 height 62
click at [587, 282] on div "ITIL (Information Technology Infrastructure Library)" at bounding box center [634, 266] width 540 height 35
click at [364, 244] on input "c. ITIL (Information Technology Infrastructure Library)" at bounding box center [364, 239] width 0 height 11
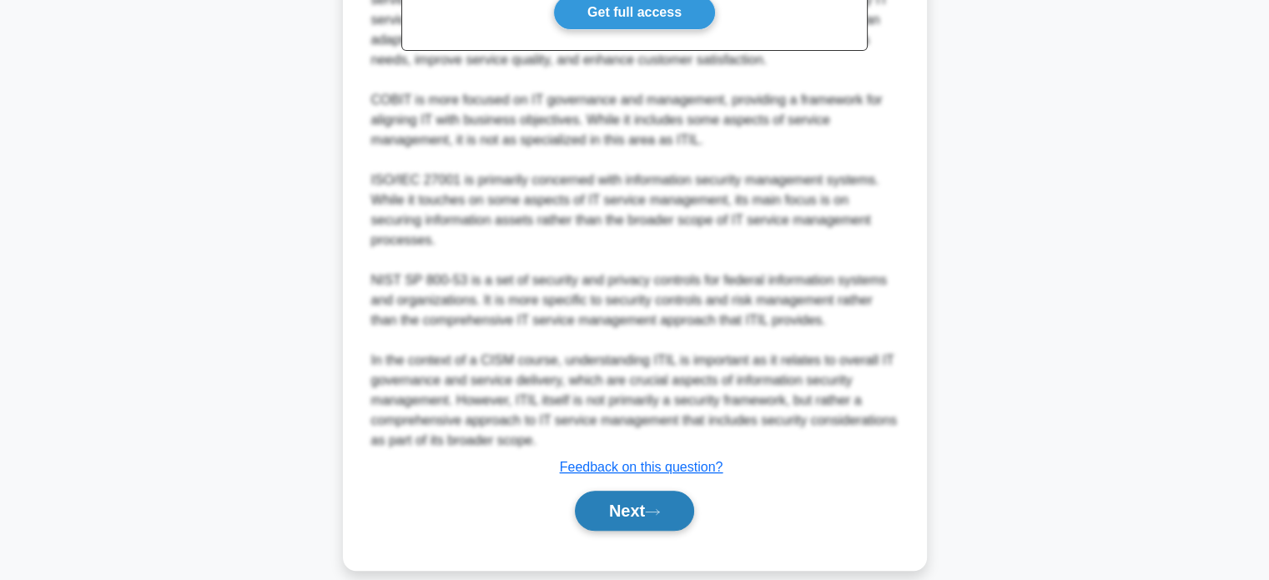
click at [660, 490] on button "Next" at bounding box center [634, 510] width 119 height 40
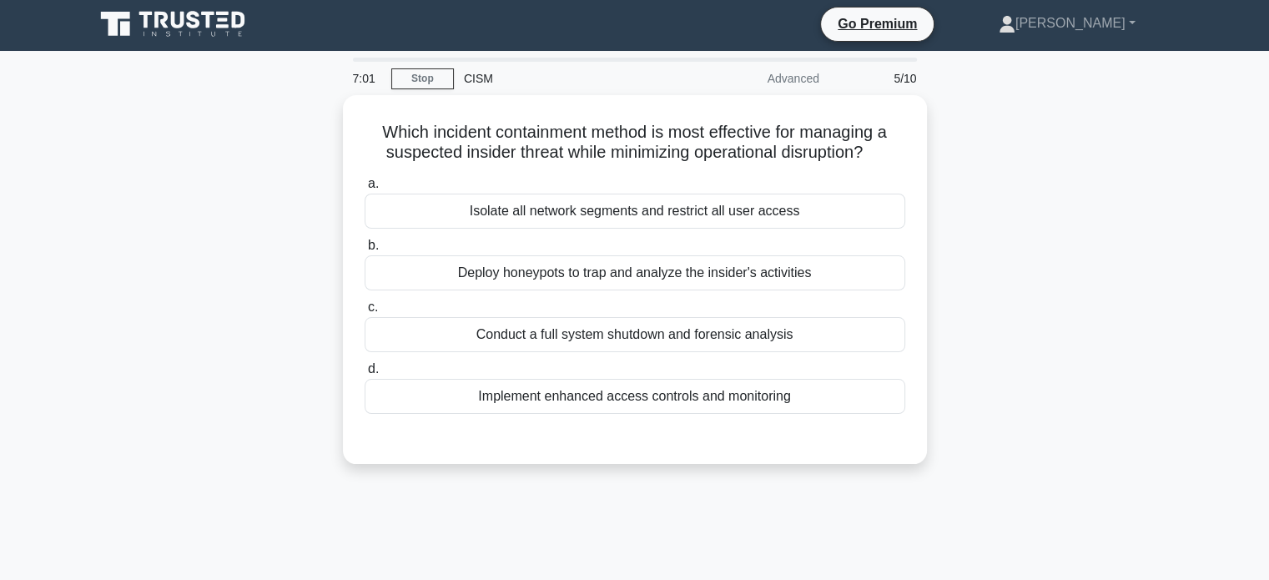
scroll to position [0, 0]
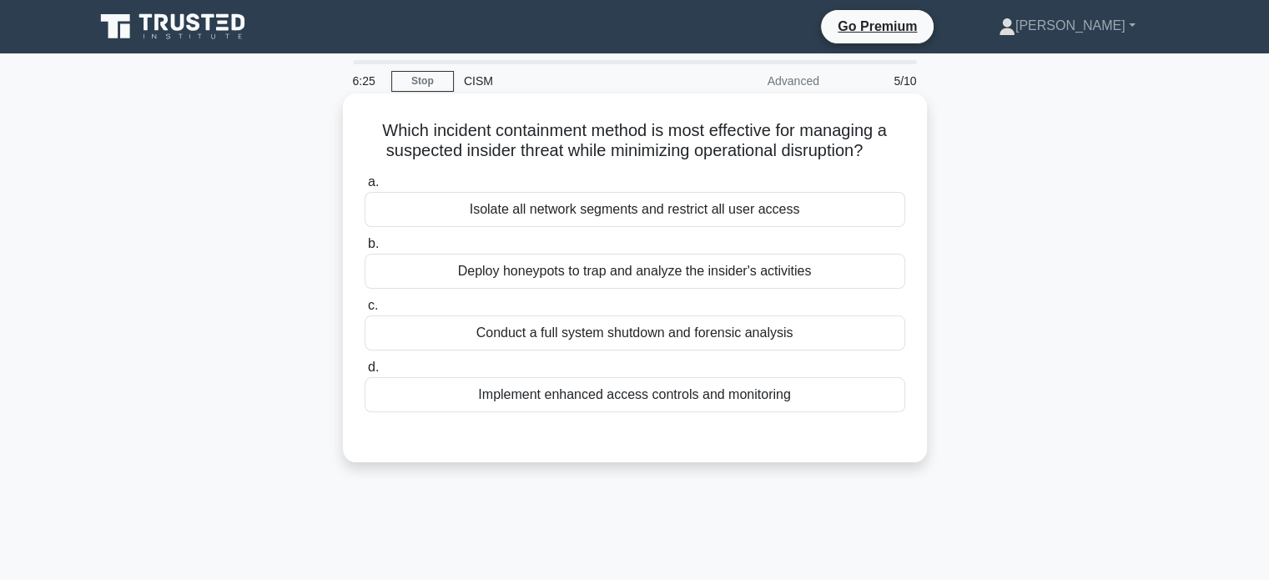
click at [601, 276] on div "Deploy honeypots to trap and analyze the insider's activities" at bounding box center [634, 271] width 540 height 35
click at [364, 249] on input "b. Deploy honeypots to trap and analyze the insider's activities" at bounding box center [364, 244] width 0 height 11
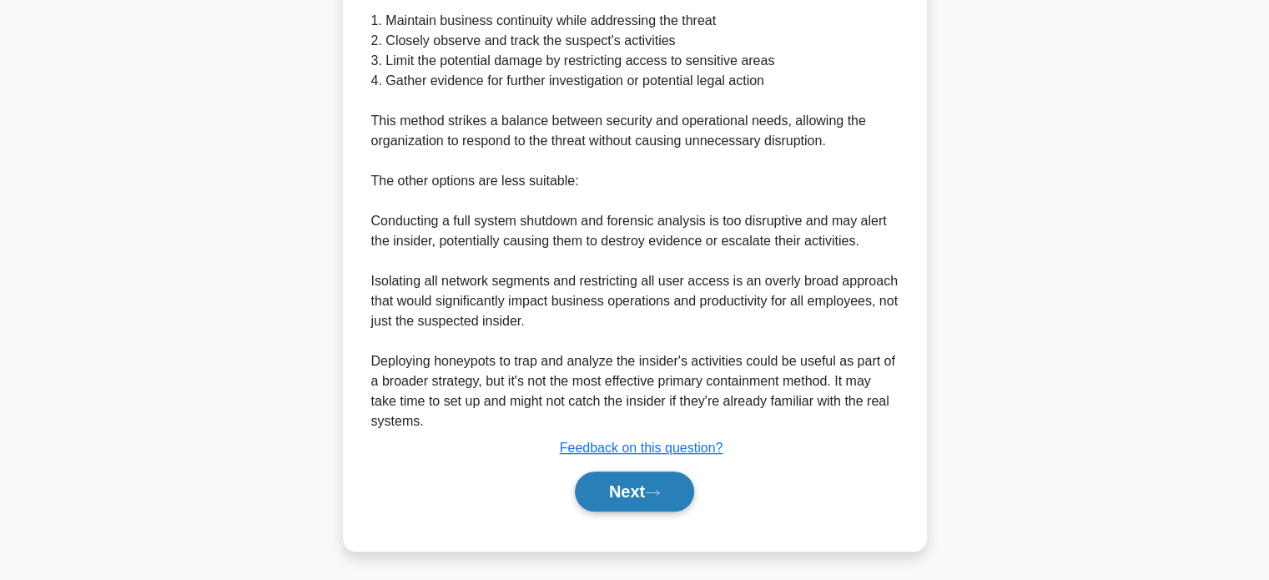
scroll to position [549, 0]
click at [667, 485] on button "Next" at bounding box center [634, 490] width 119 height 40
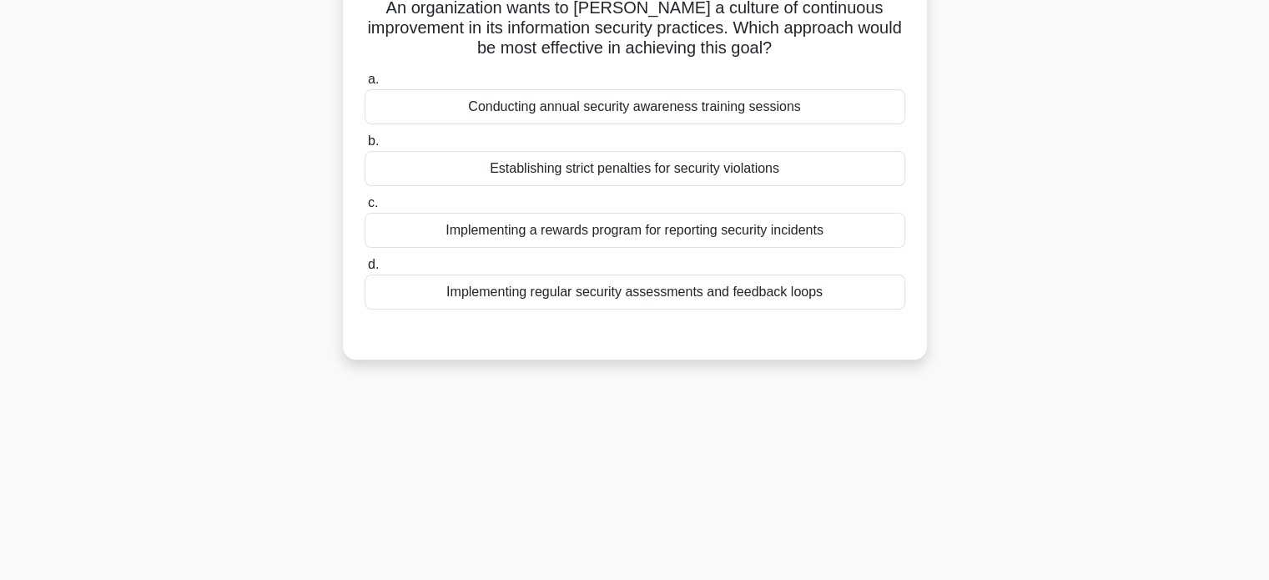
scroll to position [0, 0]
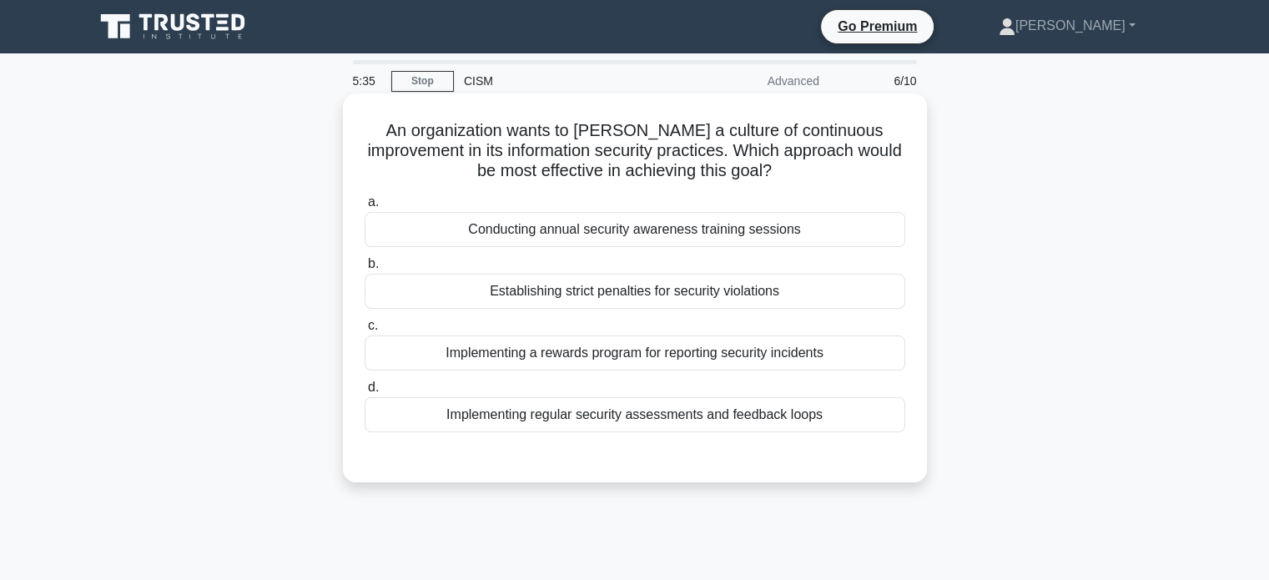
click at [887, 339] on div "Implementing a rewards program for reporting security incidents" at bounding box center [634, 352] width 540 height 35
click at [364, 331] on input "c. Implementing a rewards program for reporting security incidents" at bounding box center [364, 325] width 0 height 11
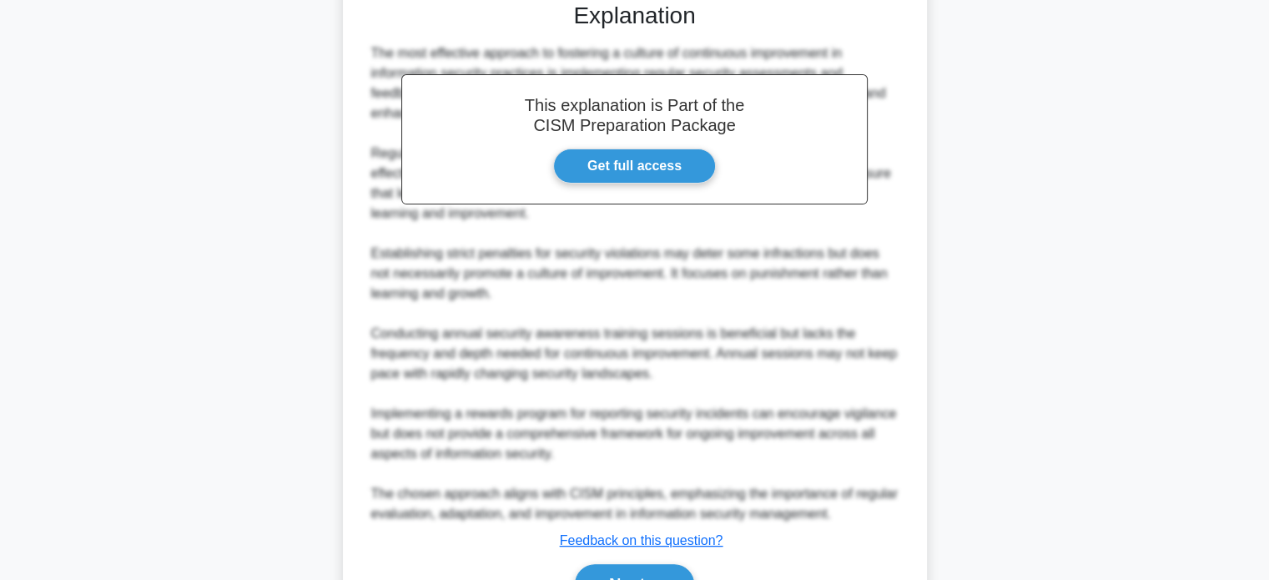
scroll to position [549, 0]
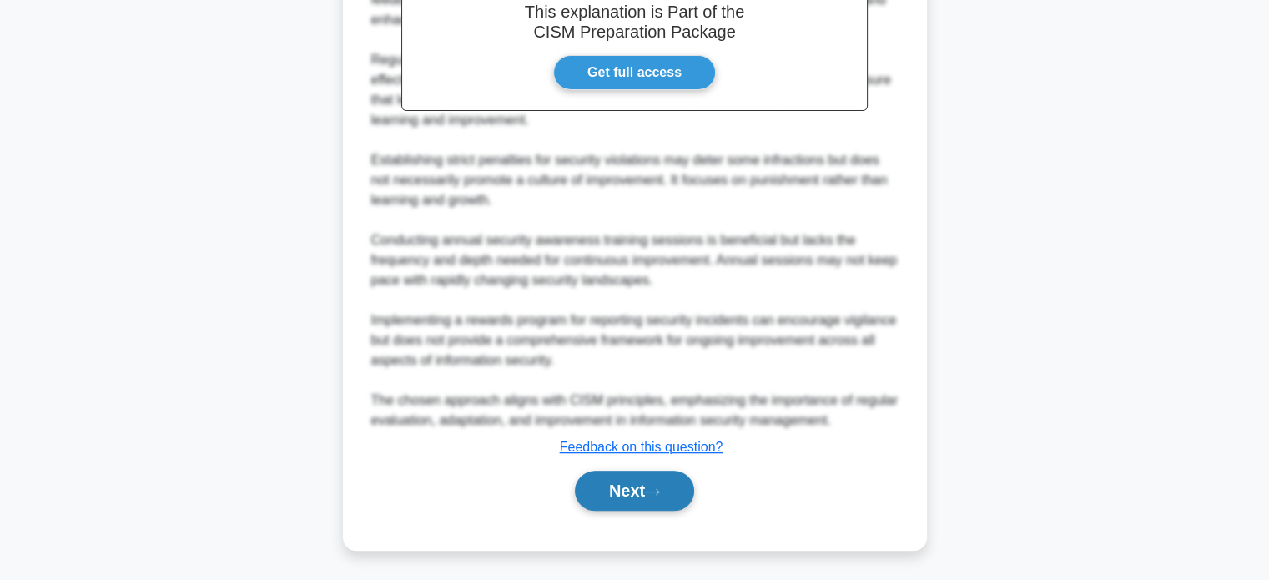
click at [653, 500] on button "Next" at bounding box center [634, 490] width 119 height 40
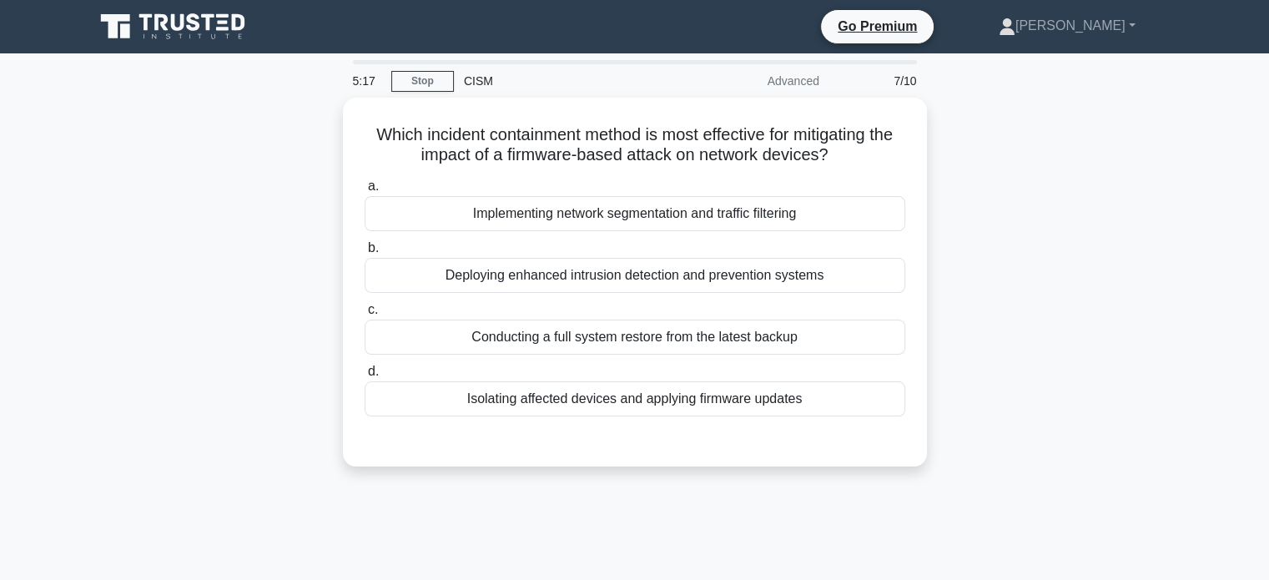
scroll to position [0, 0]
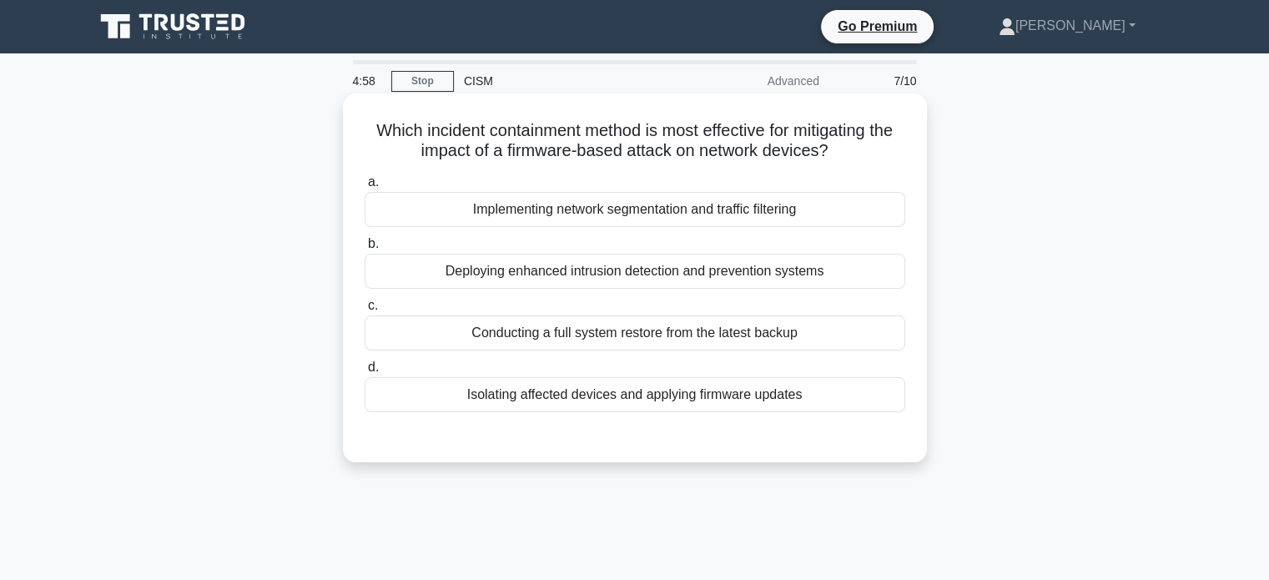
click at [689, 211] on div "Implementing network segmentation and traffic filtering" at bounding box center [634, 209] width 540 height 35
click at [364, 188] on input "a. Implementing network segmentation and traffic filtering" at bounding box center [364, 182] width 0 height 11
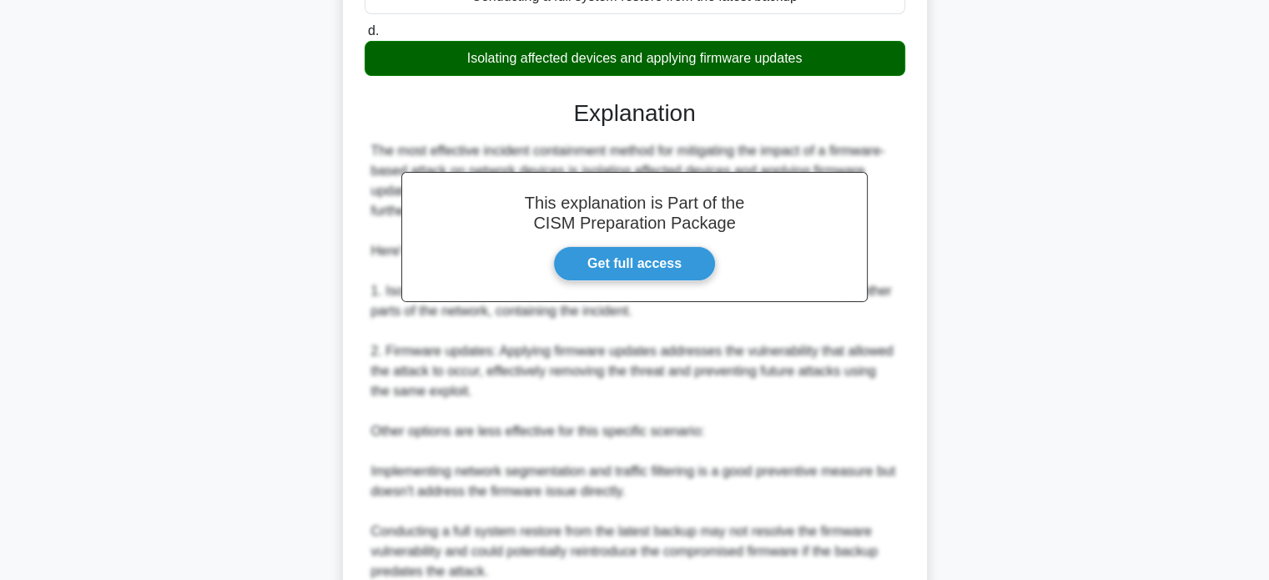
scroll to position [629, 0]
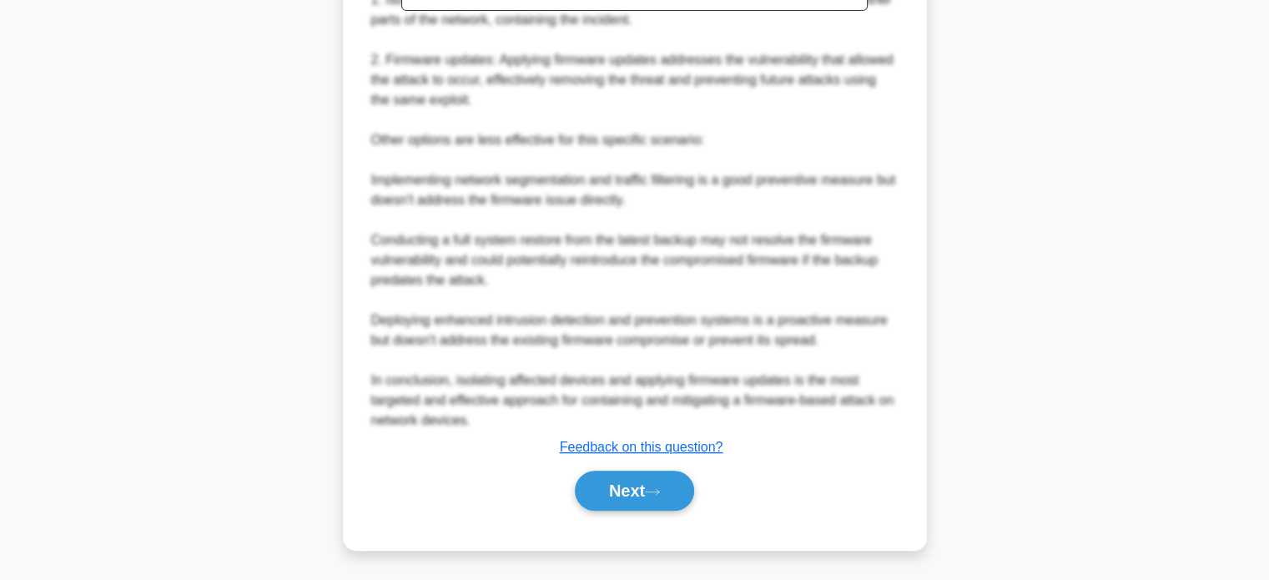
click at [702, 503] on div "Next" at bounding box center [634, 490] width 547 height 40
click at [681, 496] on button "Next" at bounding box center [634, 490] width 119 height 40
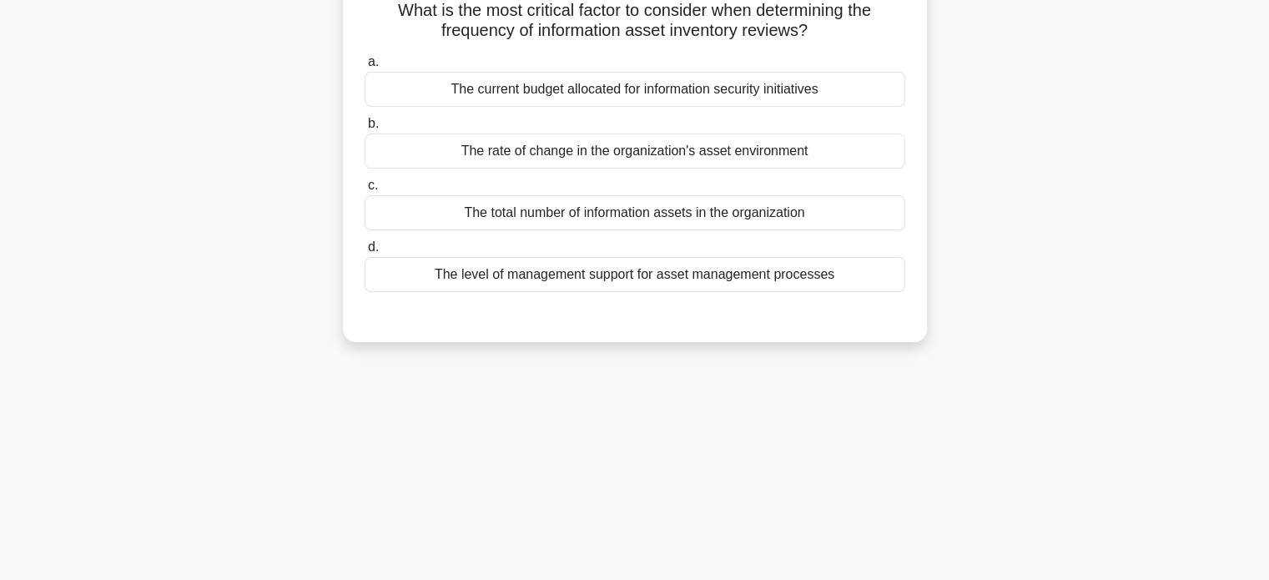
scroll to position [45, 0]
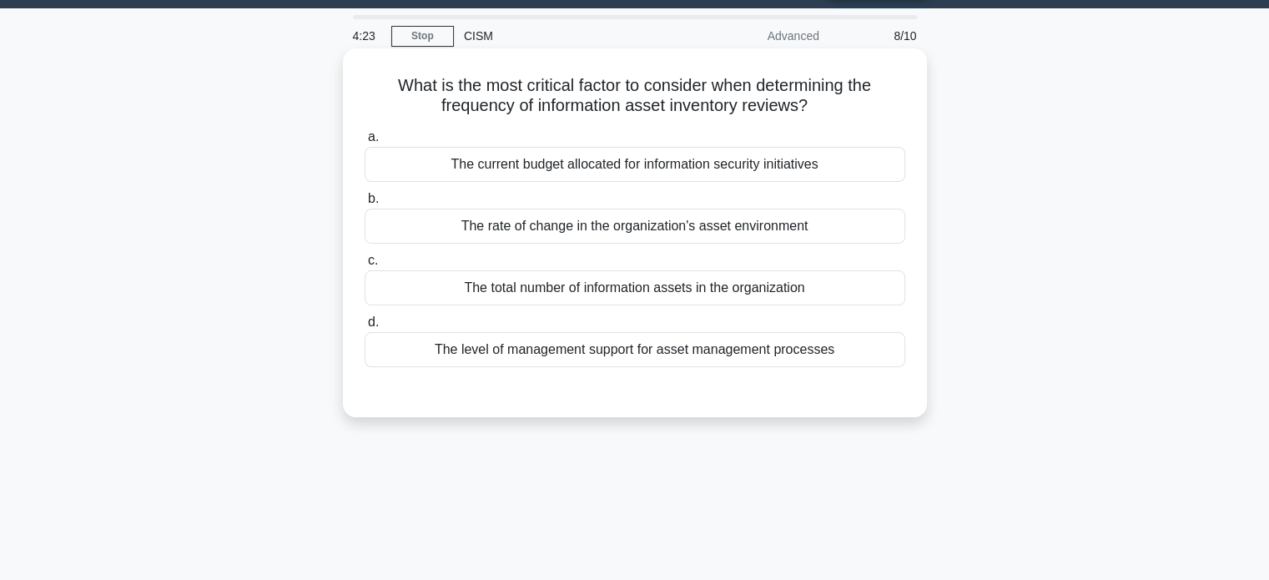
click at [659, 219] on div "The rate of change in the organization's asset environment" at bounding box center [634, 226] width 540 height 35
click at [364, 204] on input "b. The rate of change in the organization's asset environment" at bounding box center [364, 198] width 0 height 11
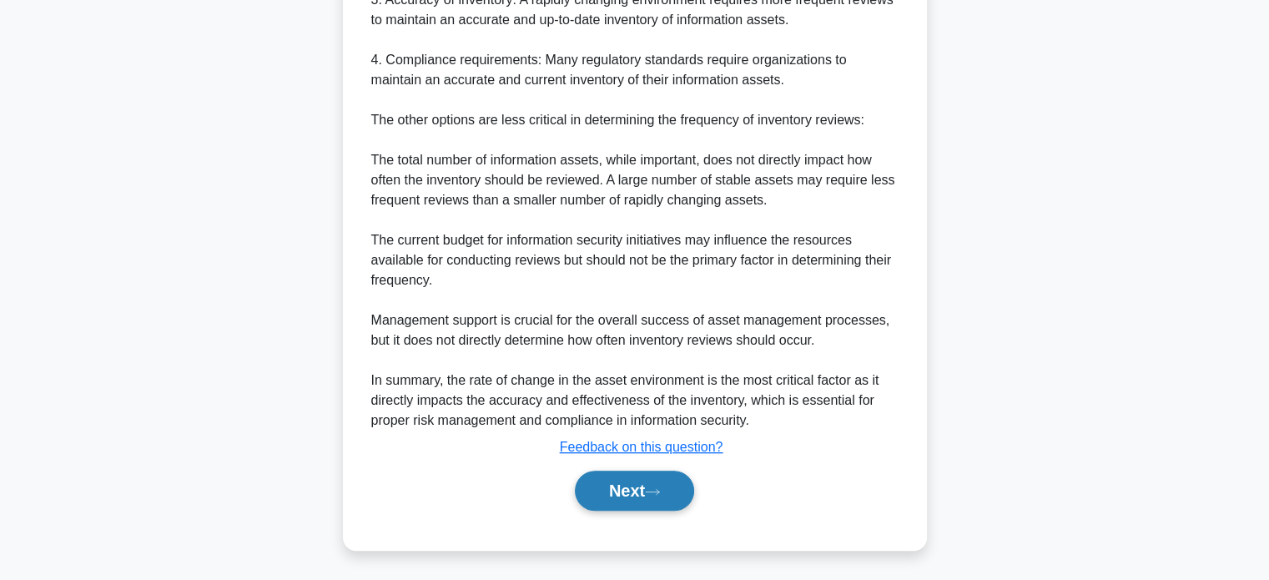
click at [653, 505] on button "Next" at bounding box center [634, 490] width 119 height 40
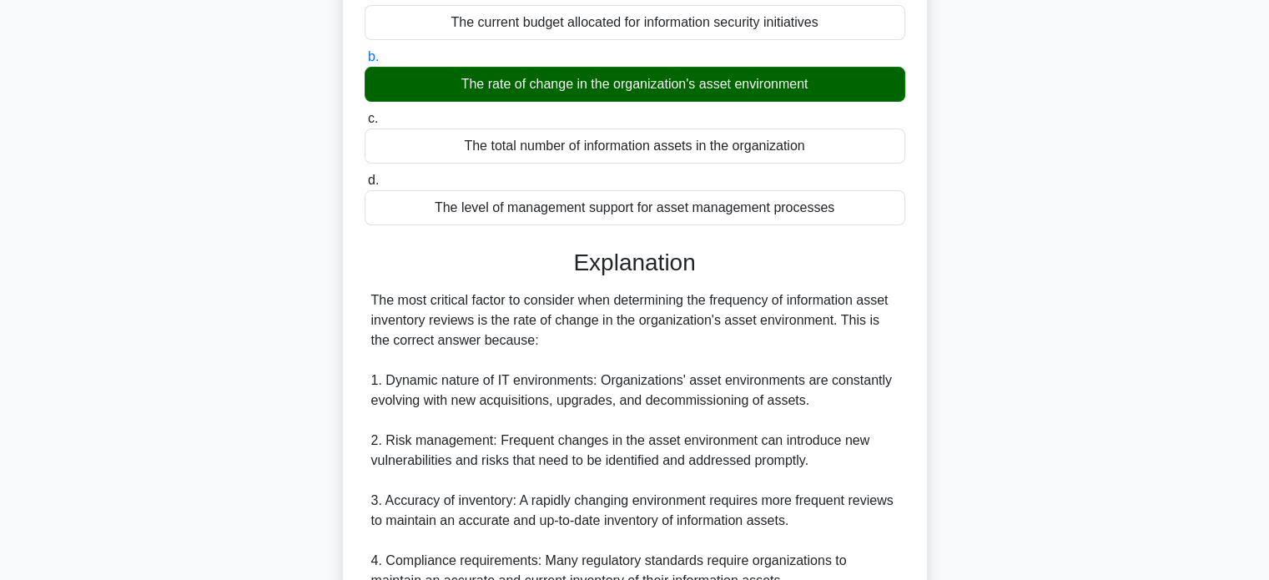
scroll to position [0, 0]
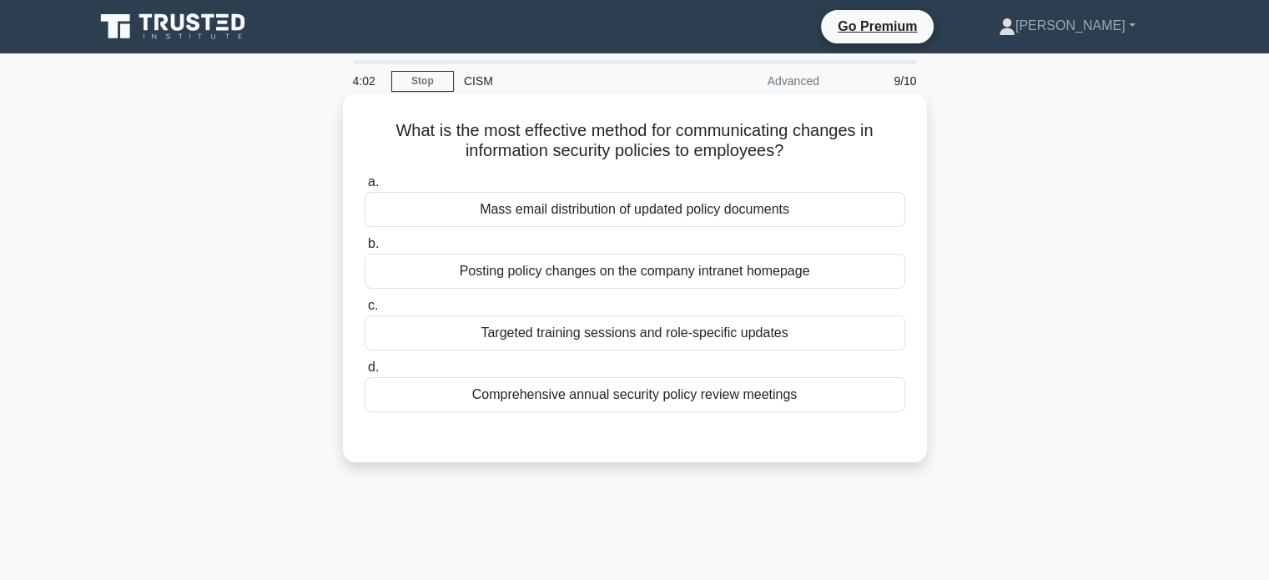
click at [631, 211] on div "Mass email distribution of updated policy documents" at bounding box center [634, 209] width 540 height 35
click at [364, 188] on input "a. Mass email distribution of updated policy documents" at bounding box center [364, 182] width 0 height 11
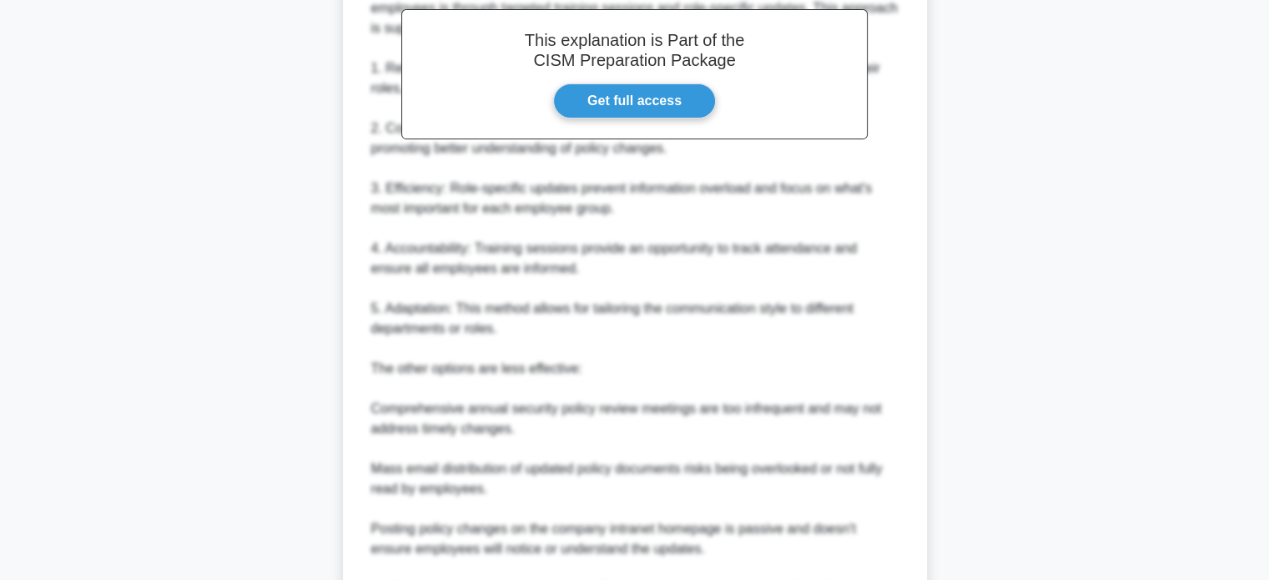
scroll to position [667, 0]
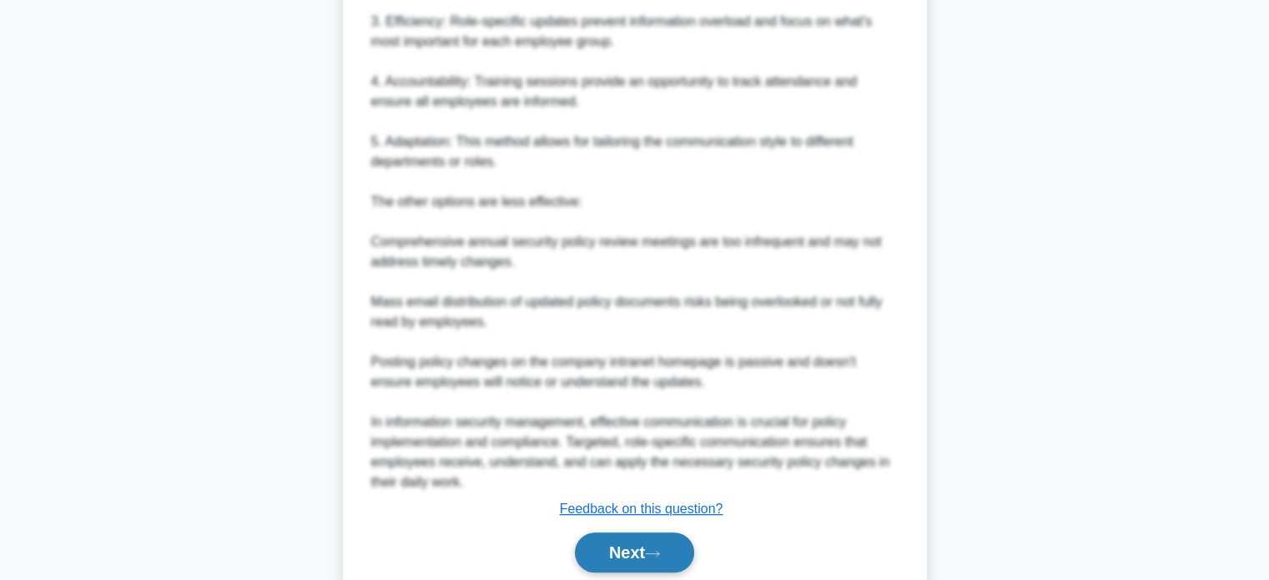
click at [648, 551] on button "Next" at bounding box center [634, 552] width 119 height 40
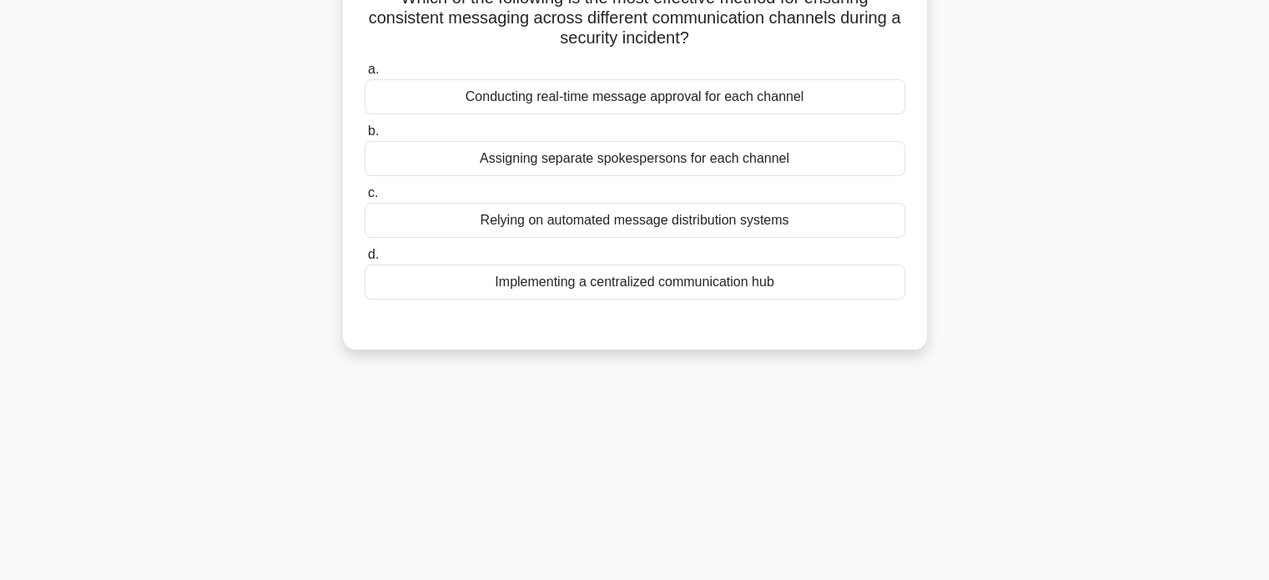
scroll to position [0, 0]
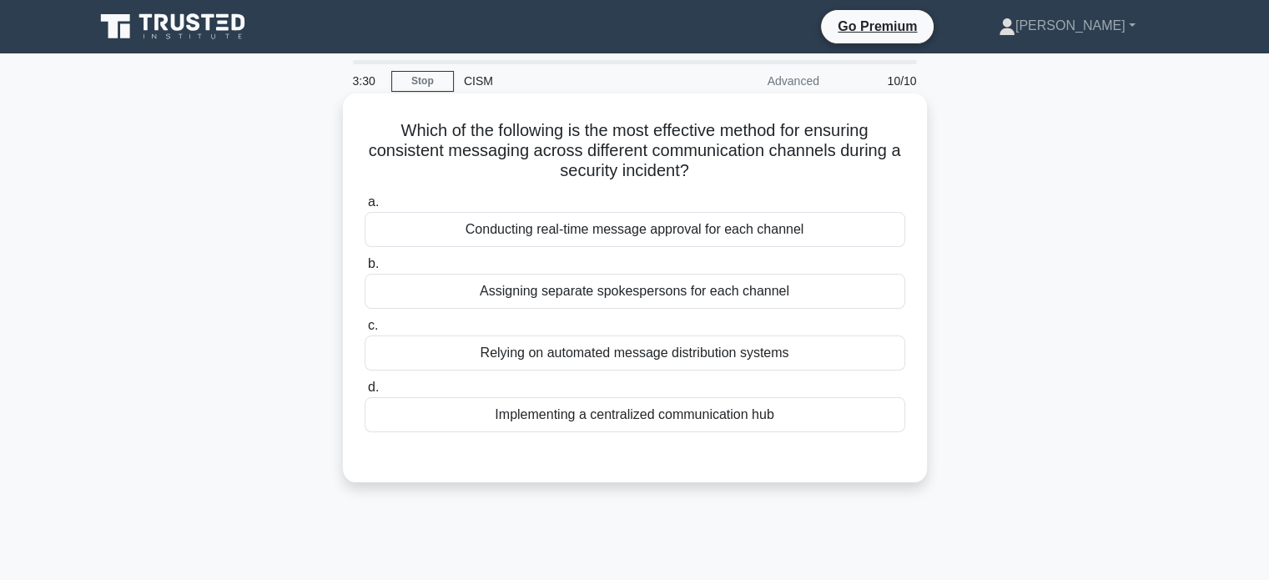
click at [681, 420] on div "Implementing a centralized communication hub" at bounding box center [634, 414] width 540 height 35
click at [364, 393] on input "d. Implementing a centralized communication hub" at bounding box center [364, 387] width 0 height 11
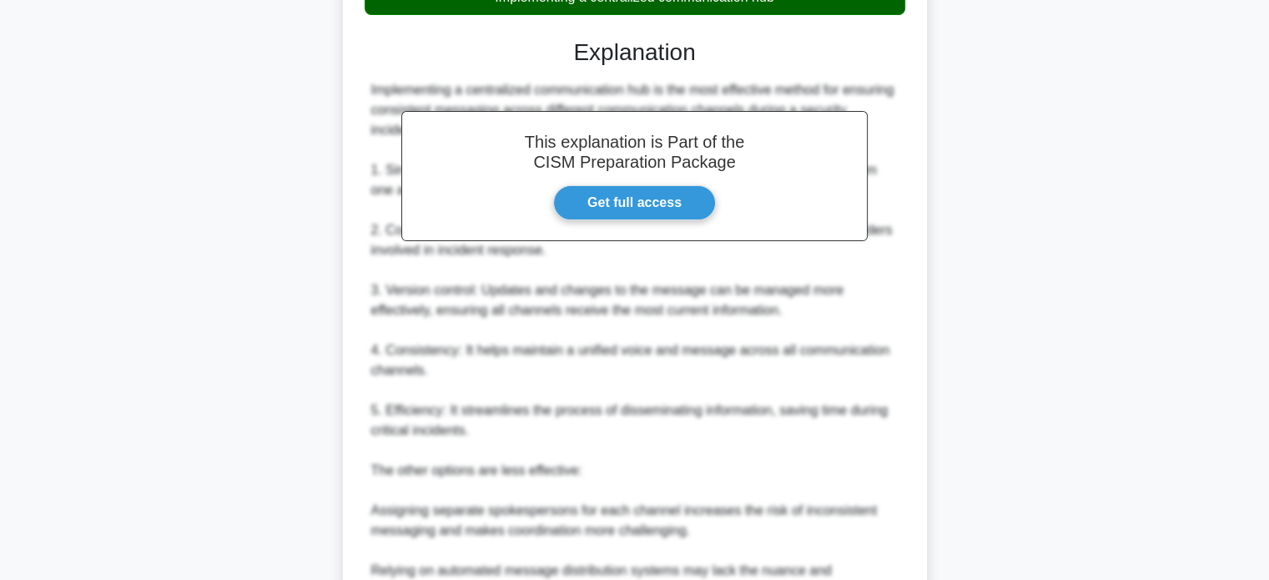
scroll to position [727, 0]
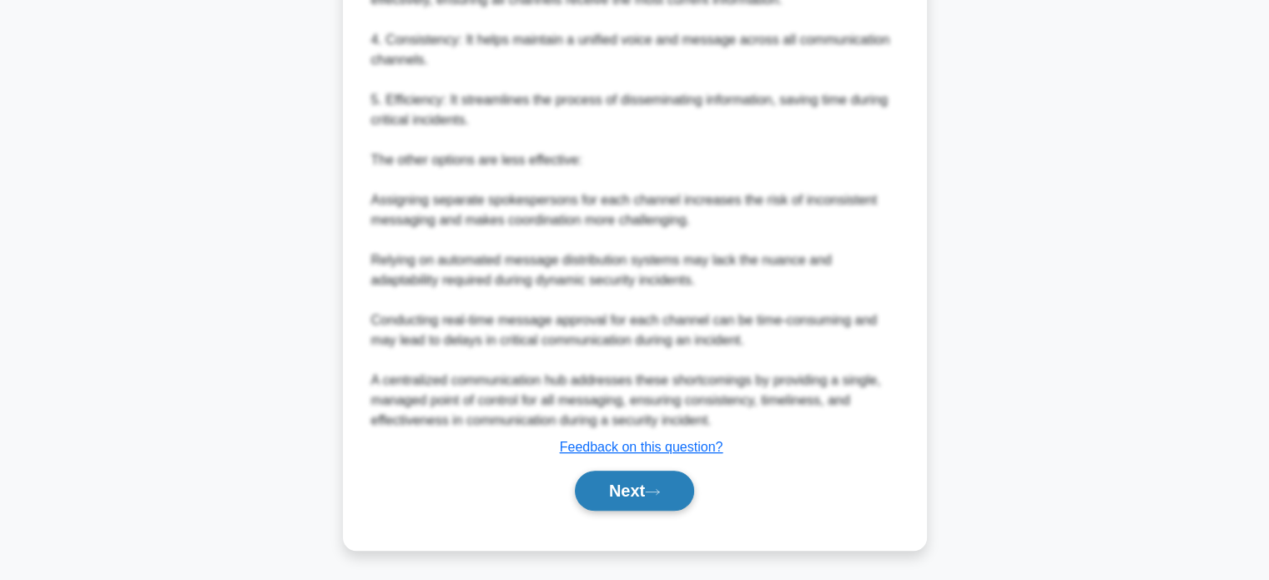
click at [653, 484] on button "Next" at bounding box center [634, 490] width 119 height 40
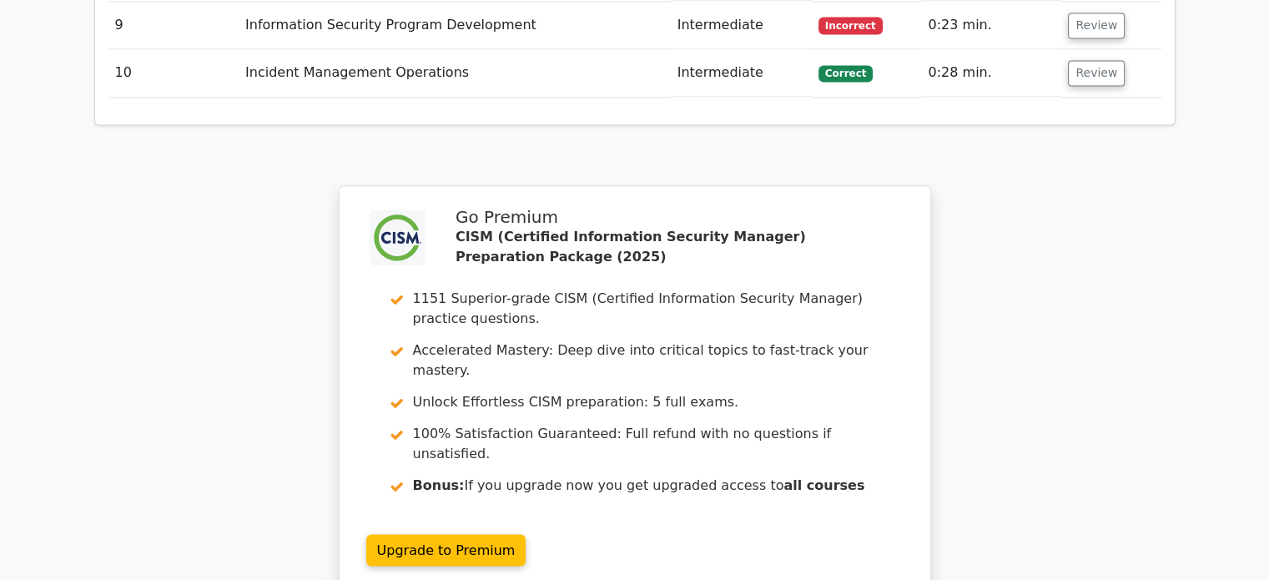
scroll to position [2752, 0]
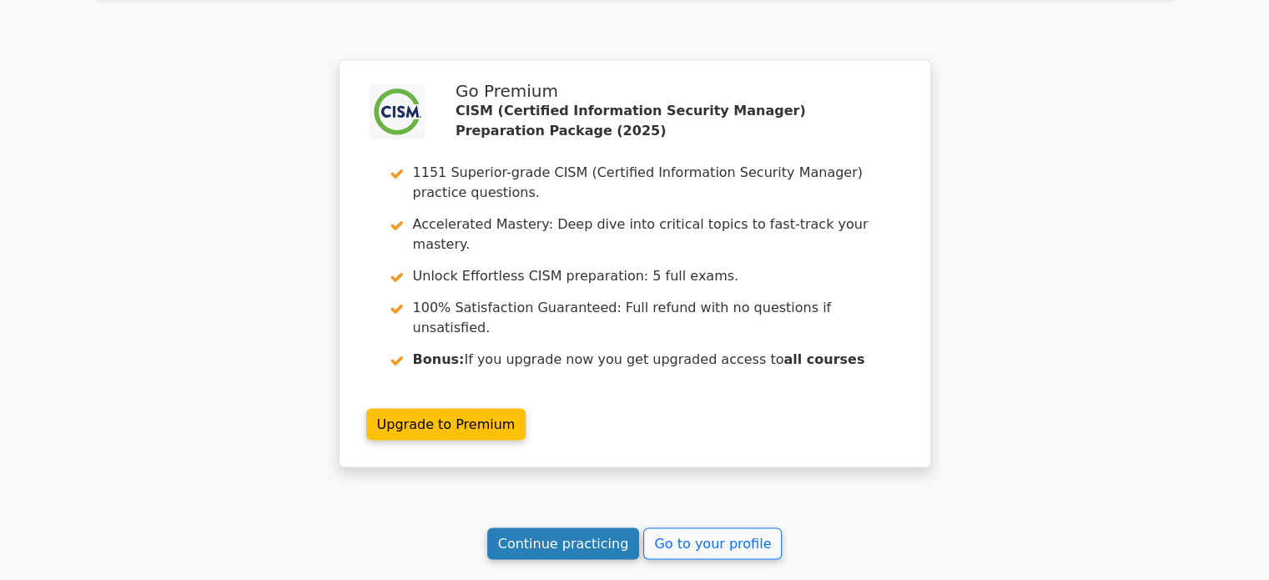
click at [566, 527] on link "Continue practicing" at bounding box center [563, 543] width 153 height 32
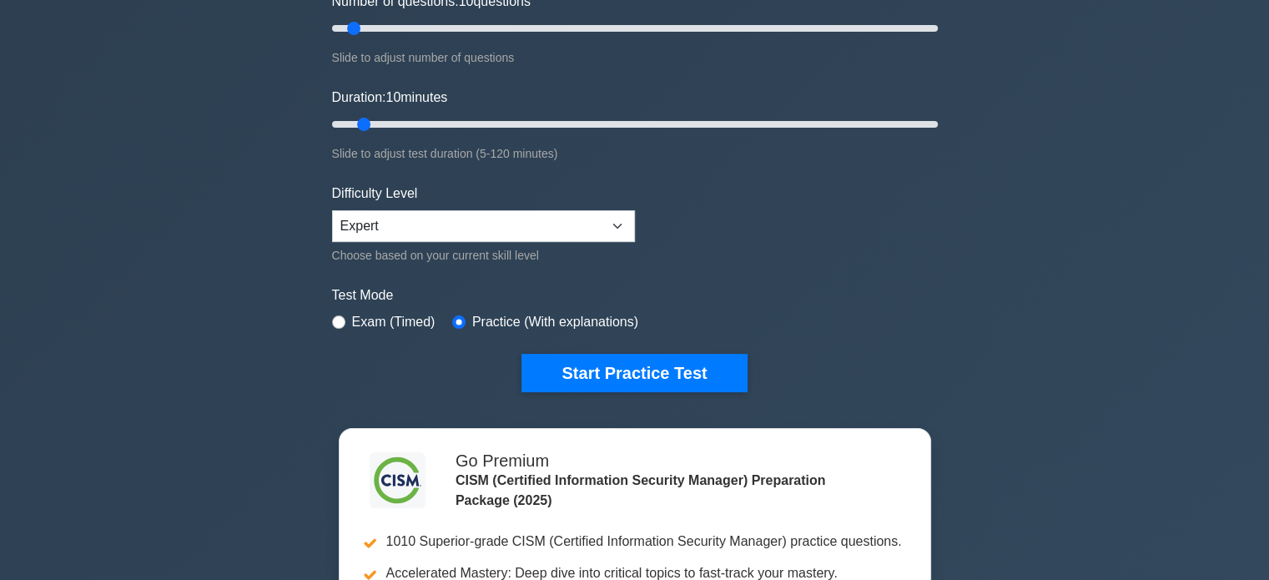
scroll to position [417, 0]
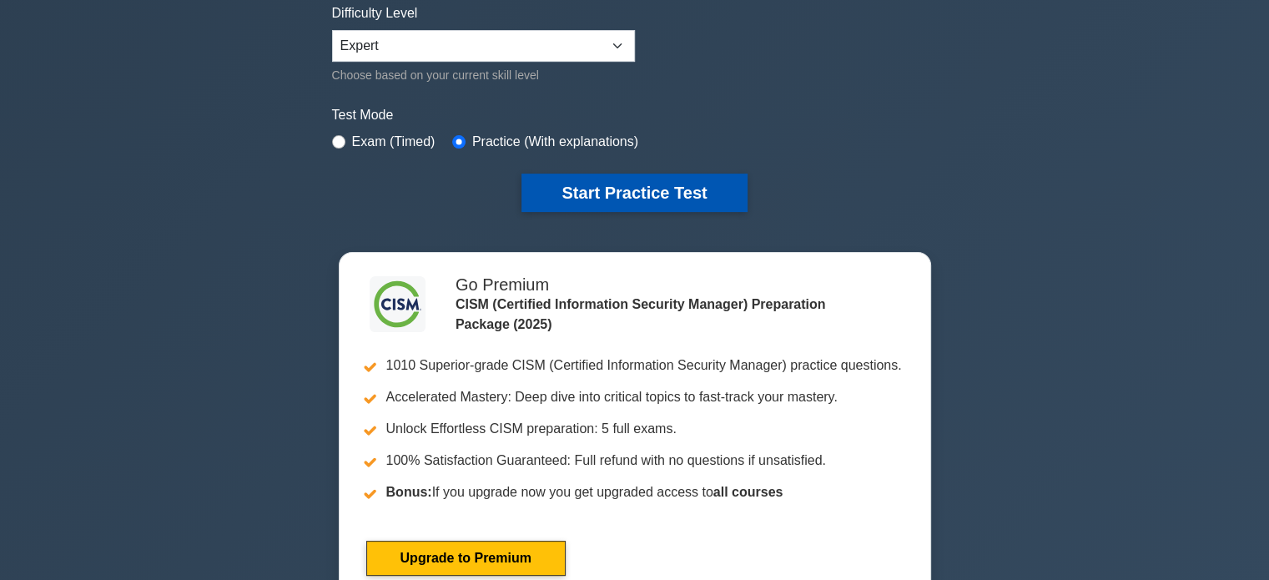
click at [676, 195] on button "Start Practice Test" at bounding box center [633, 192] width 225 height 38
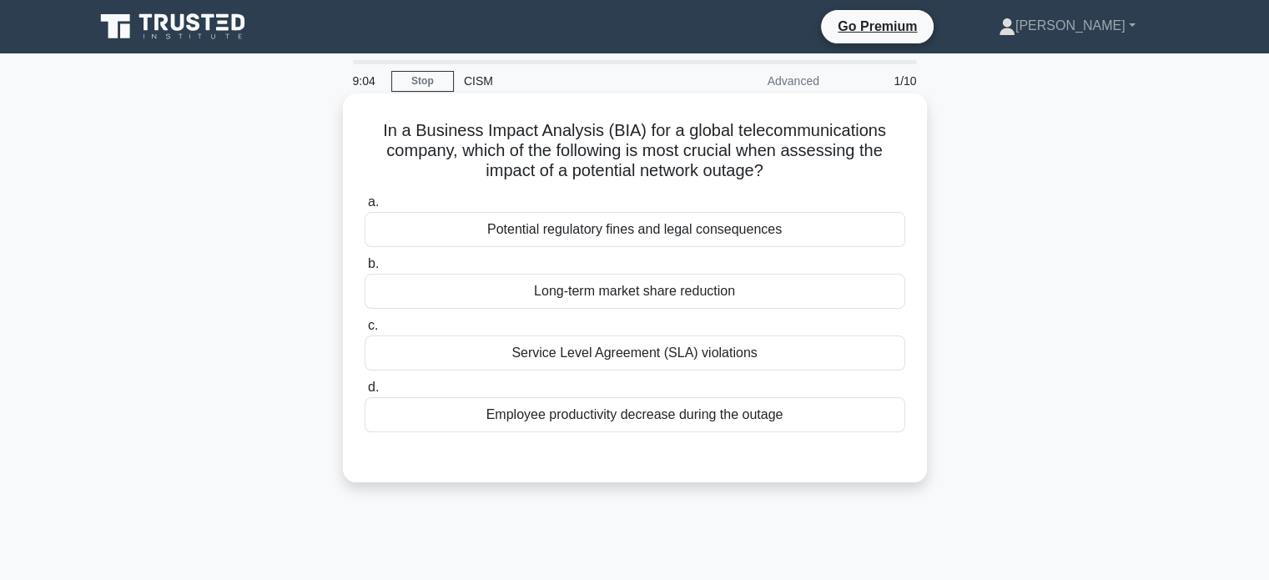
click at [684, 353] on div "Service Level Agreement (SLA) violations" at bounding box center [634, 352] width 540 height 35
click at [364, 331] on input "c. Service Level Agreement (SLA) violations" at bounding box center [364, 325] width 0 height 11
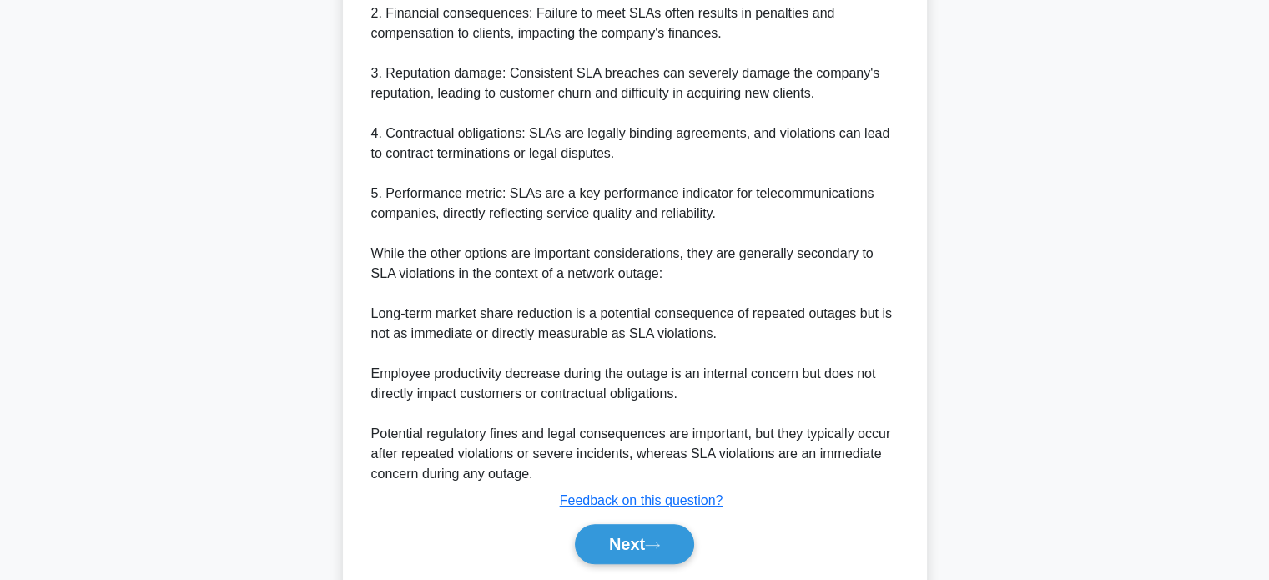
scroll to position [687, 0]
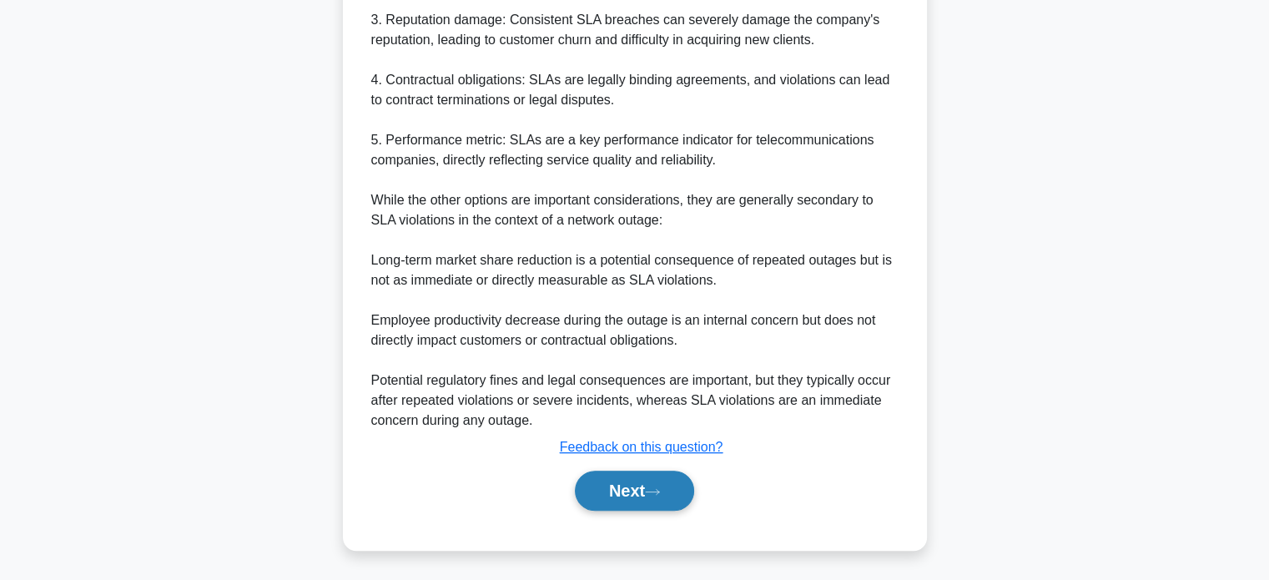
click at [620, 495] on button "Next" at bounding box center [634, 490] width 119 height 40
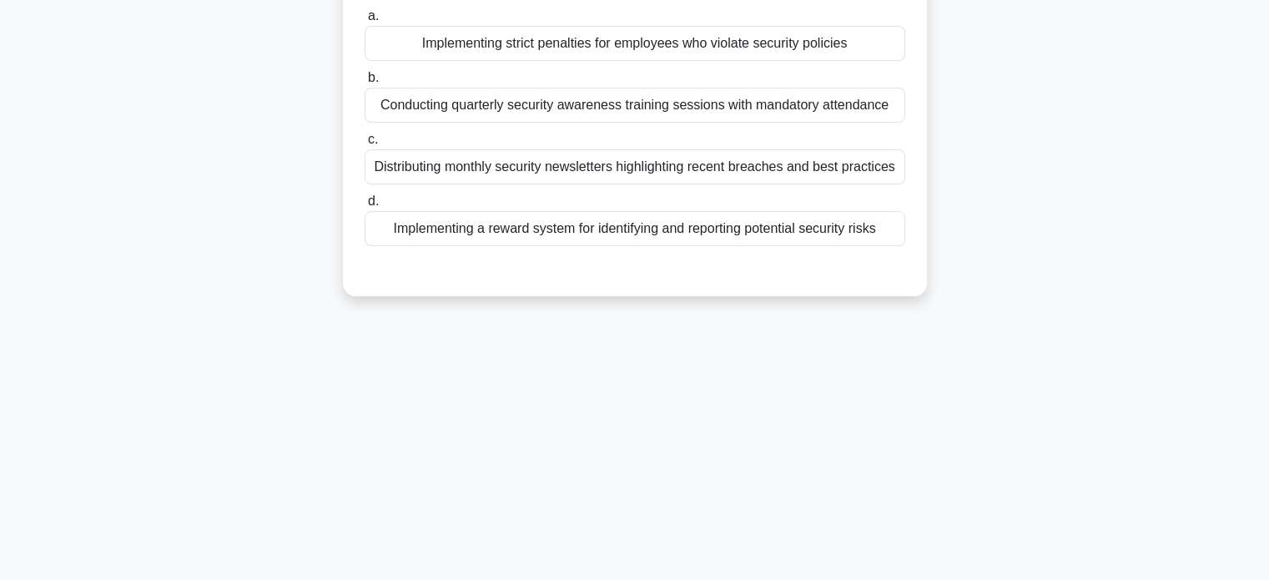
scroll to position [0, 0]
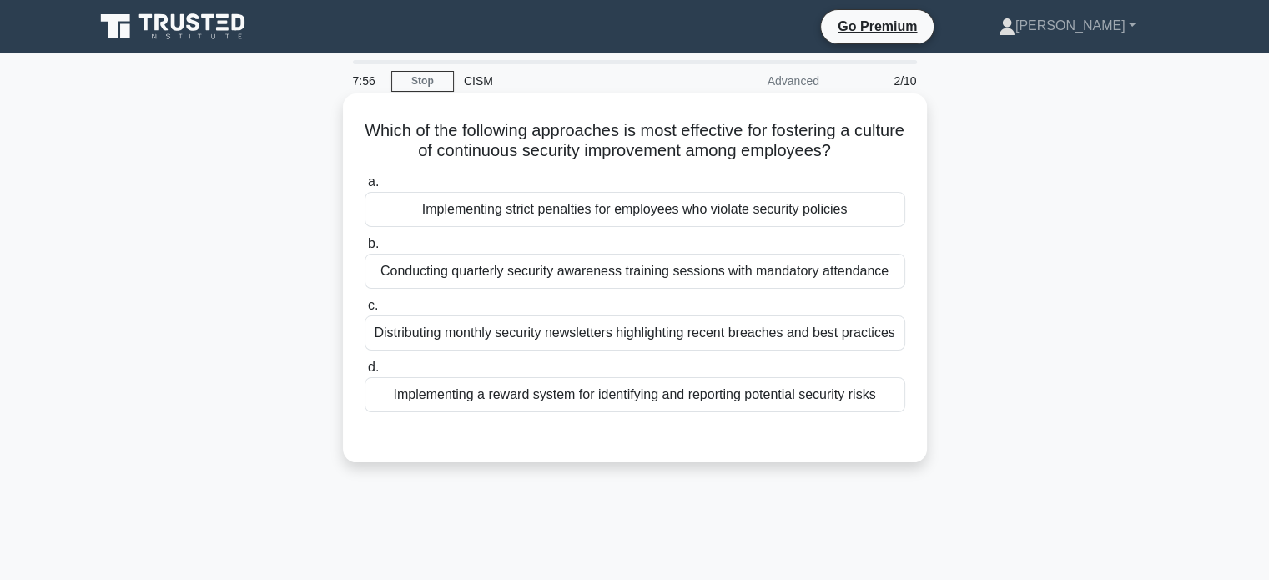
click at [674, 394] on div "Implementing a reward system for identifying and reporting potential security r…" at bounding box center [634, 394] width 540 height 35
click at [364, 373] on input "d. Implementing a reward system for identifying and reporting potential securit…" at bounding box center [364, 367] width 0 height 11
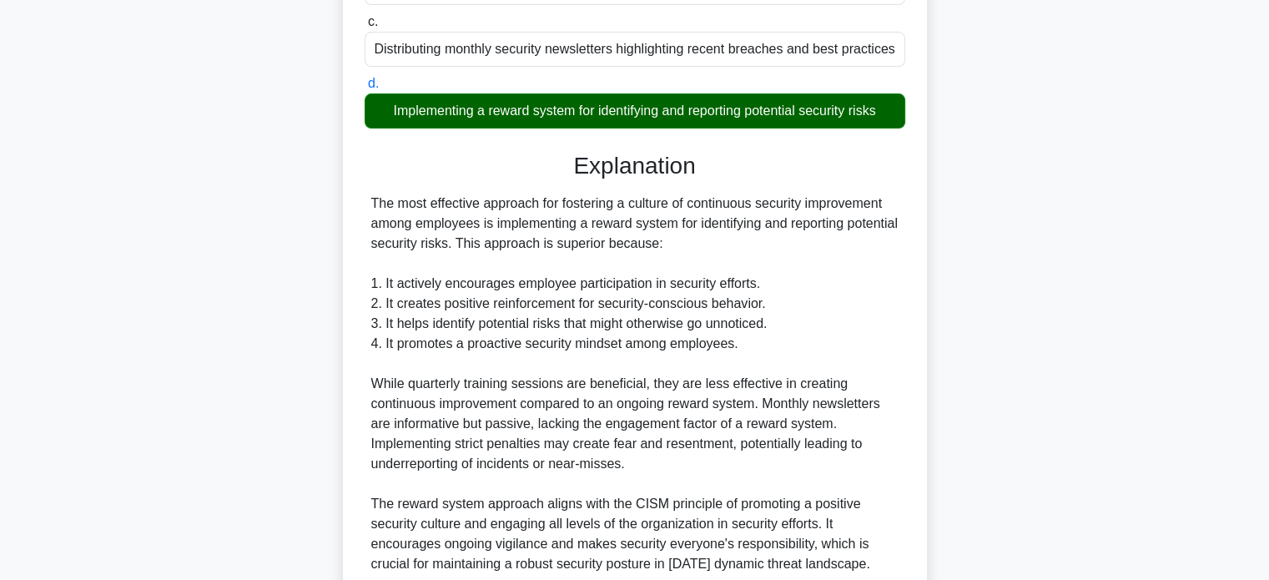
scroll to position [417, 0]
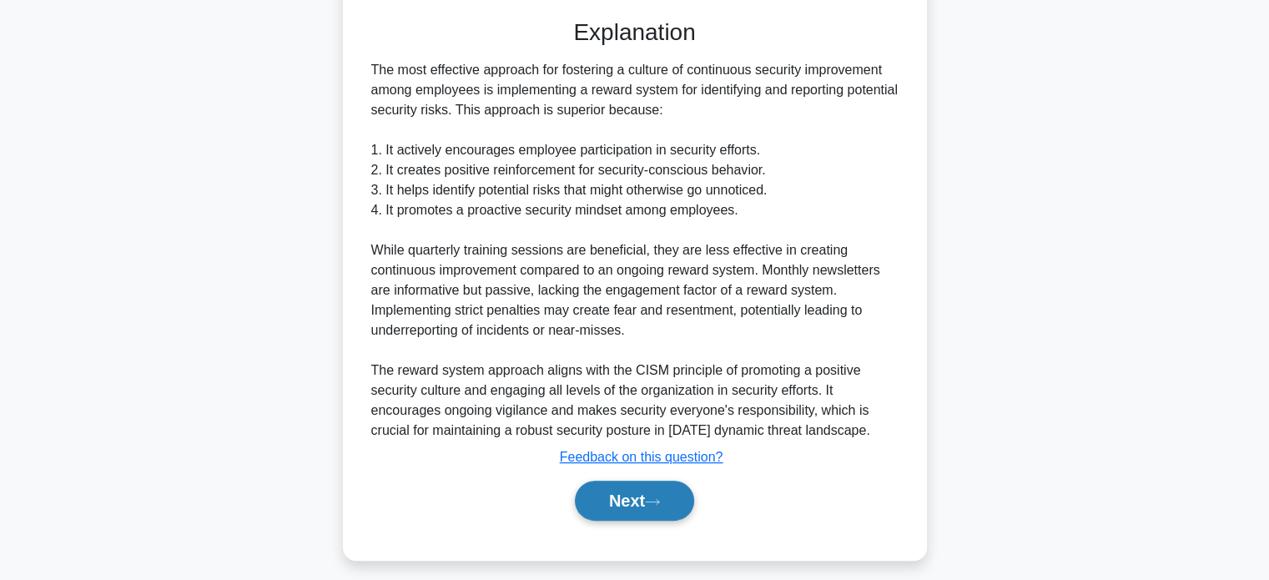
click at [630, 498] on button "Next" at bounding box center [634, 500] width 119 height 40
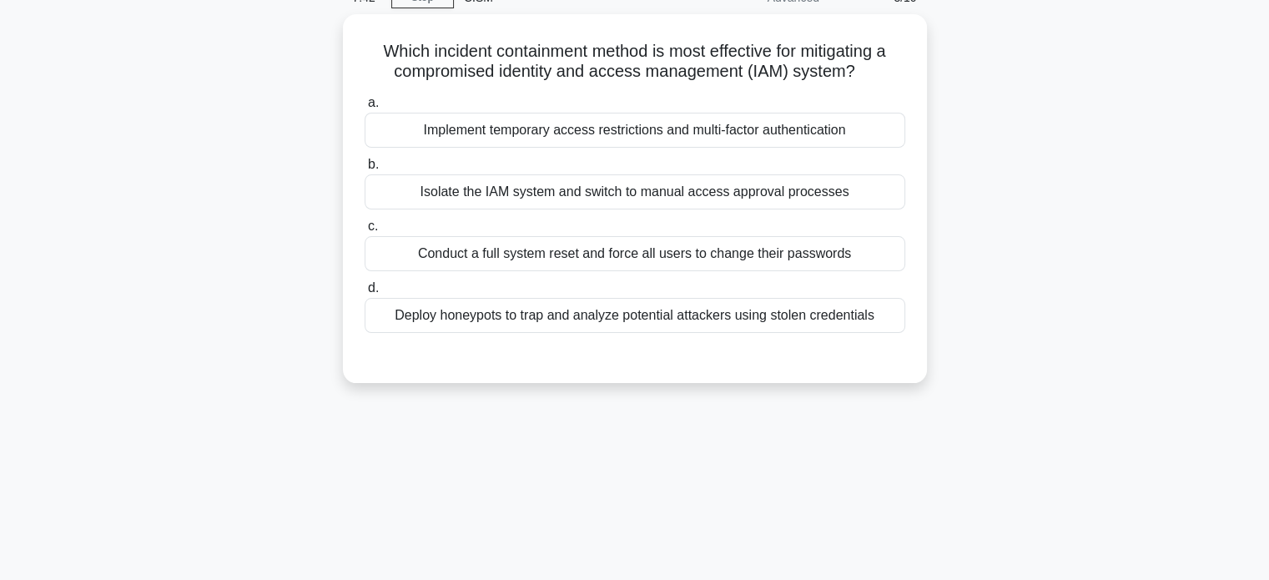
scroll to position [0, 0]
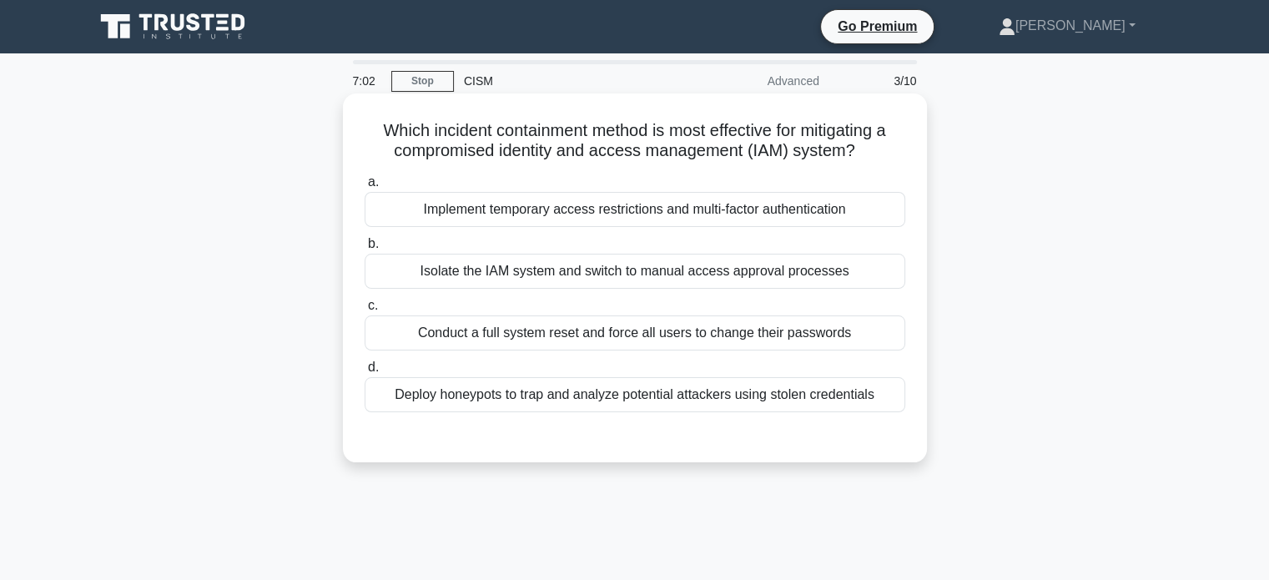
click at [634, 334] on div "Conduct a full system reset and force all users to change their passwords" at bounding box center [634, 332] width 540 height 35
click at [364, 311] on input "c. Conduct a full system reset and force all users to change their passwords" at bounding box center [364, 305] width 0 height 11
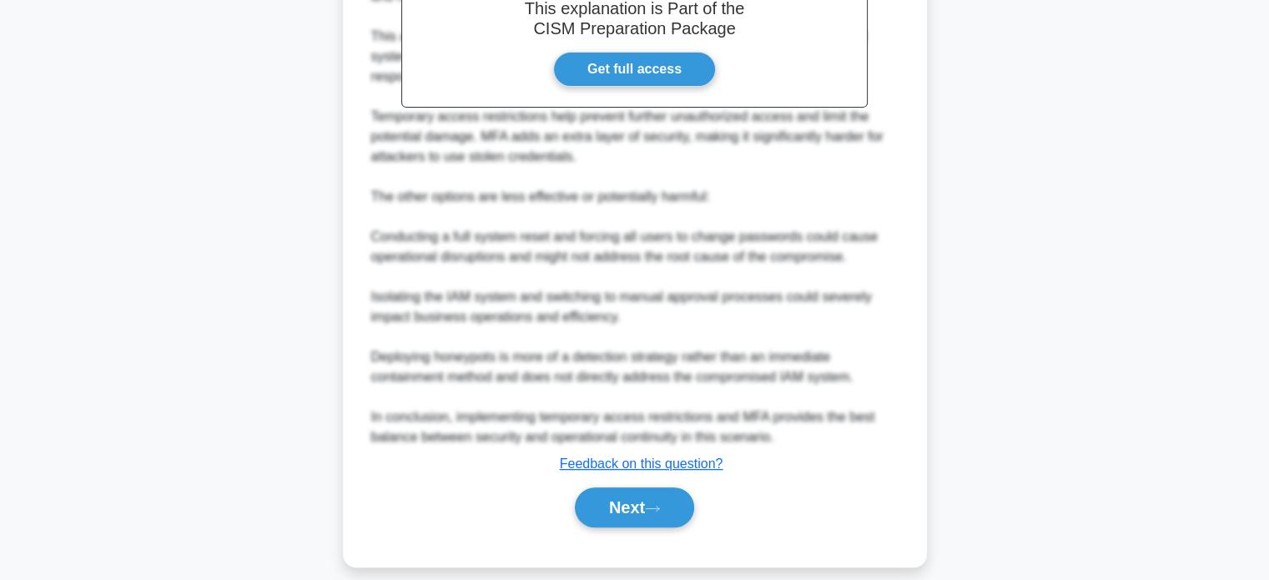
scroll to position [549, 0]
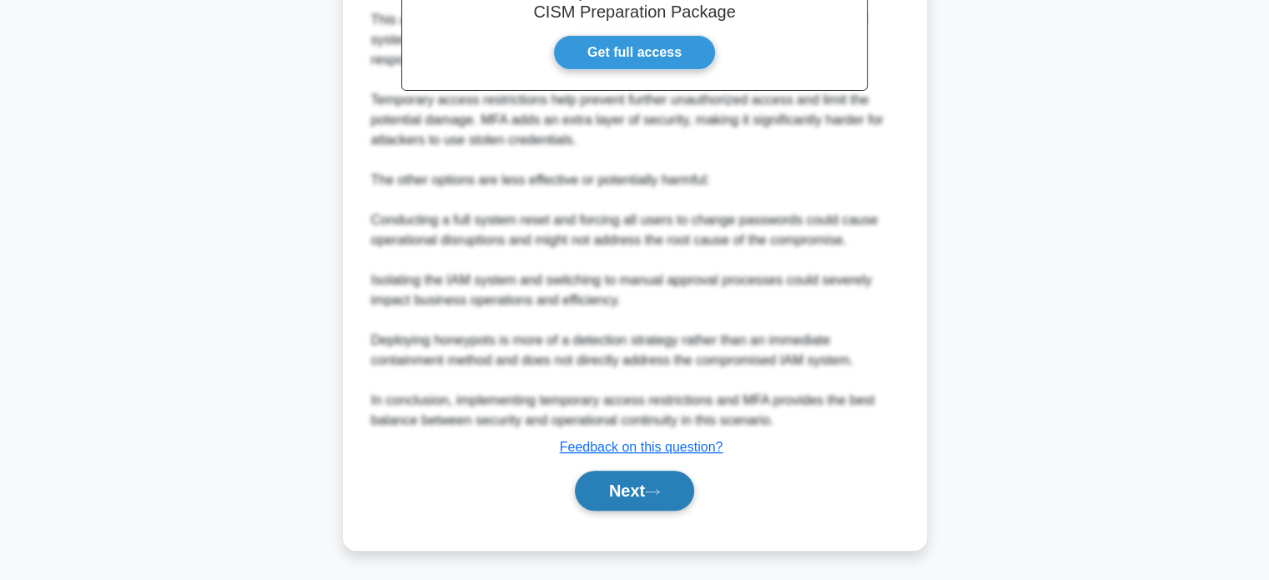
click at [660, 487] on icon at bounding box center [652, 491] width 15 height 9
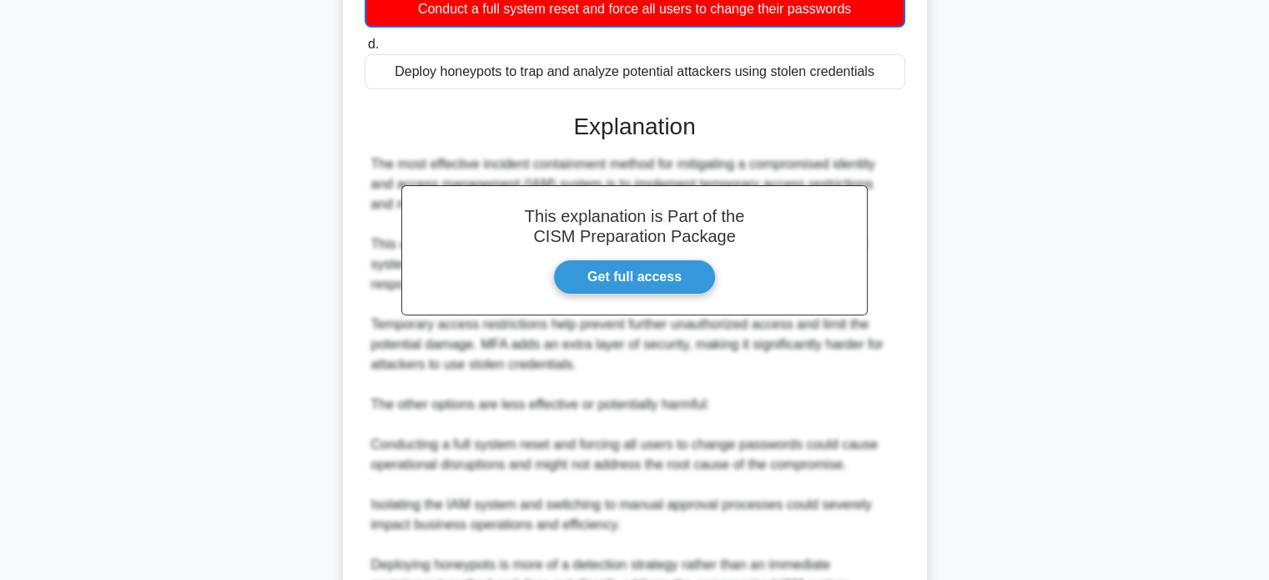
scroll to position [48, 0]
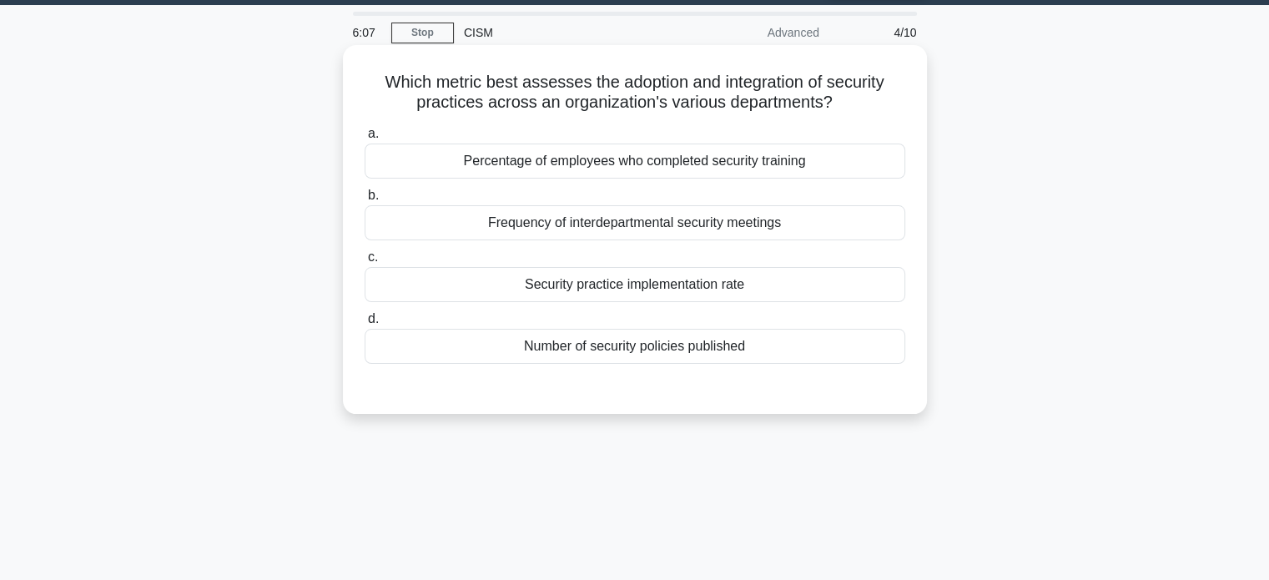
click at [754, 283] on div "Security practice implementation rate" at bounding box center [634, 284] width 540 height 35
click at [364, 263] on input "c. Security practice implementation rate" at bounding box center [364, 257] width 0 height 11
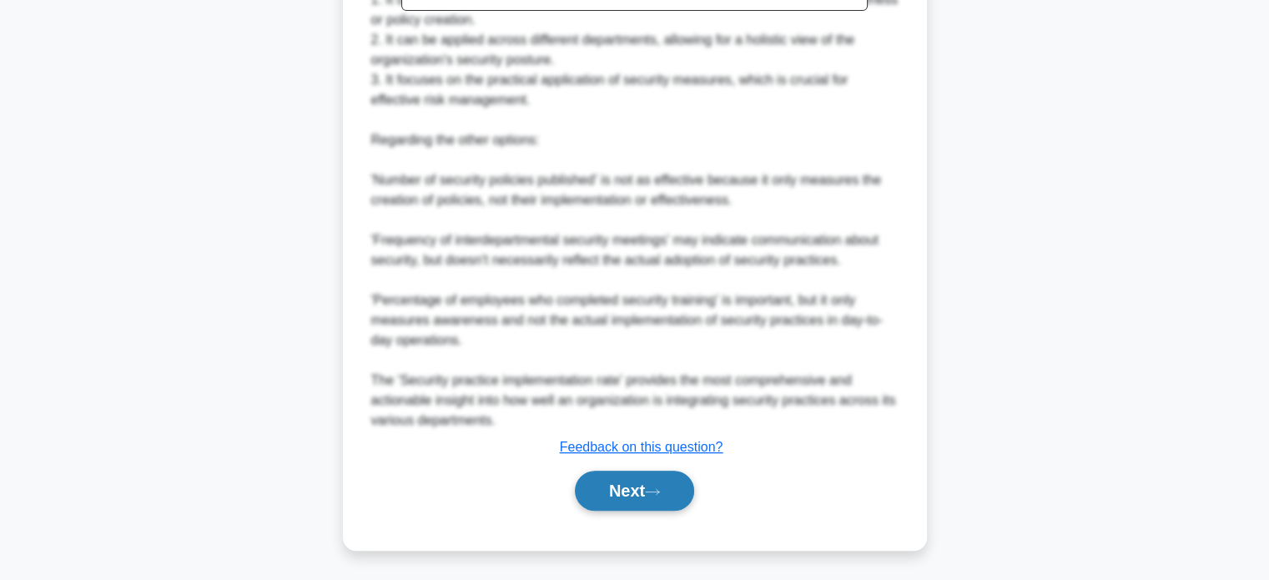
click at [614, 471] on button "Next" at bounding box center [634, 490] width 119 height 40
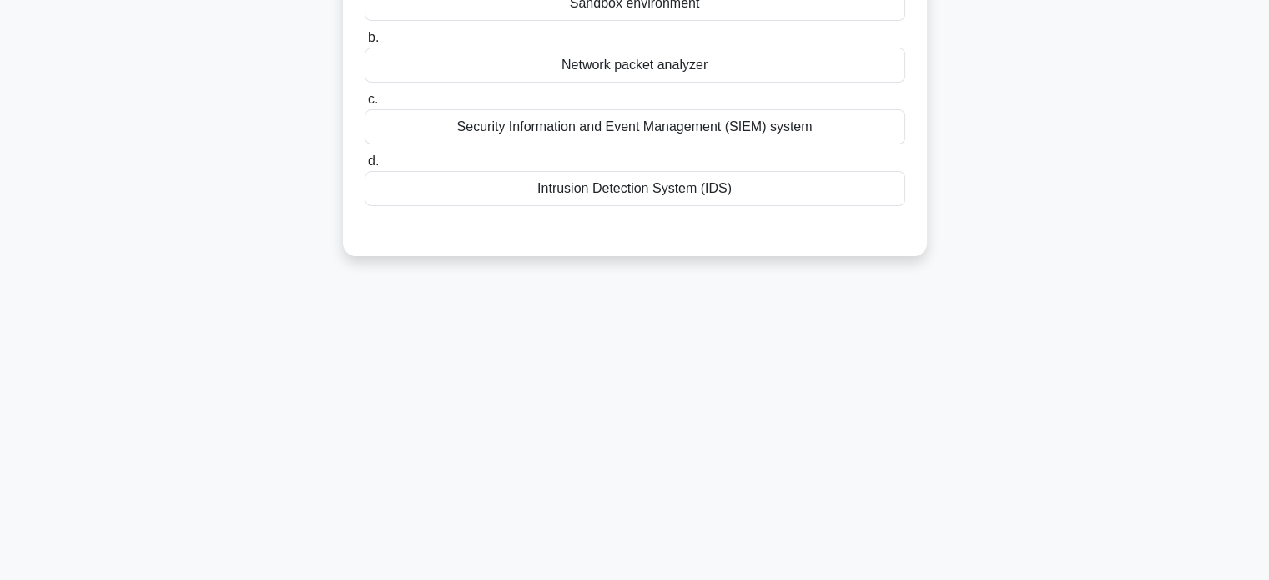
scroll to position [0, 0]
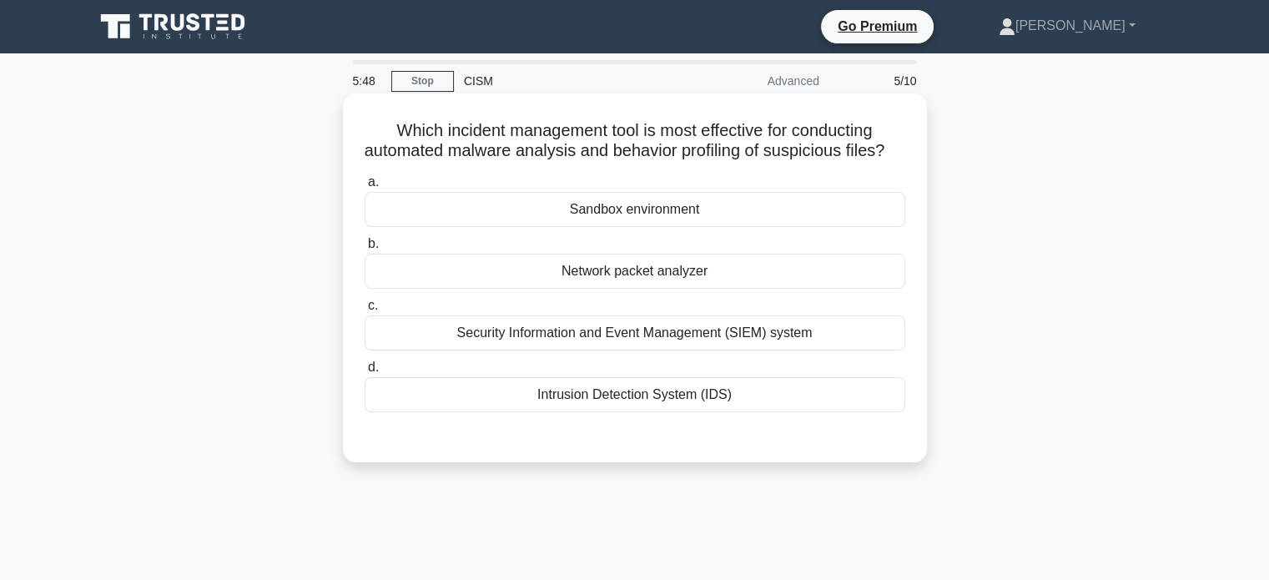
click at [624, 412] on div "Intrusion Detection System (IDS)" at bounding box center [634, 394] width 540 height 35
click at [364, 373] on input "d. Intrusion Detection System (IDS)" at bounding box center [364, 367] width 0 height 11
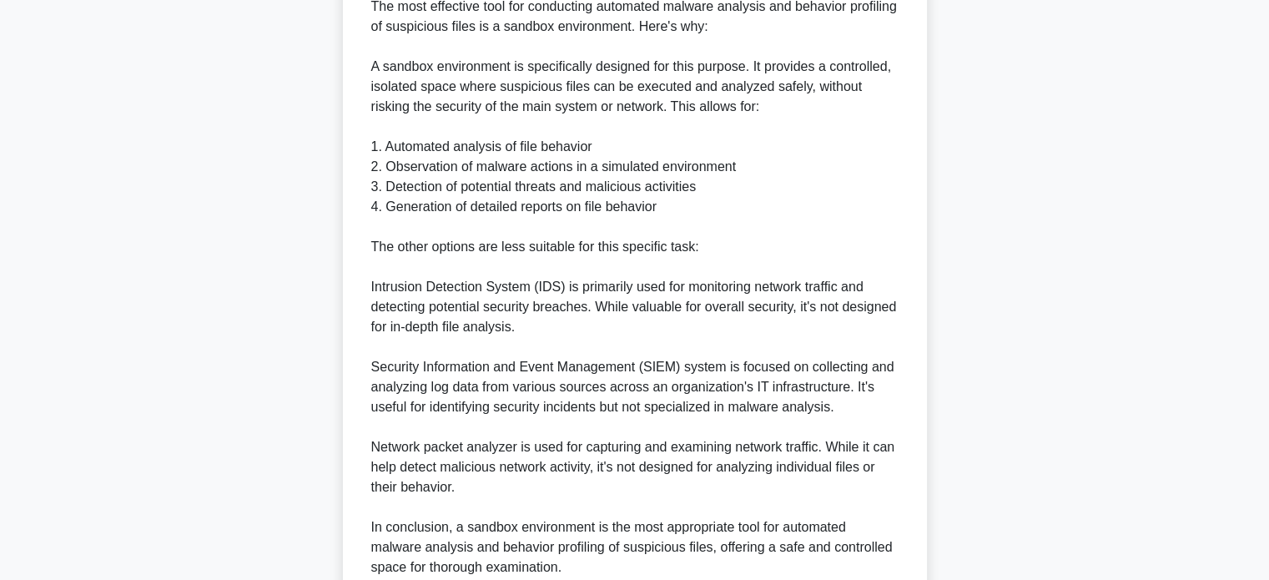
scroll to position [649, 0]
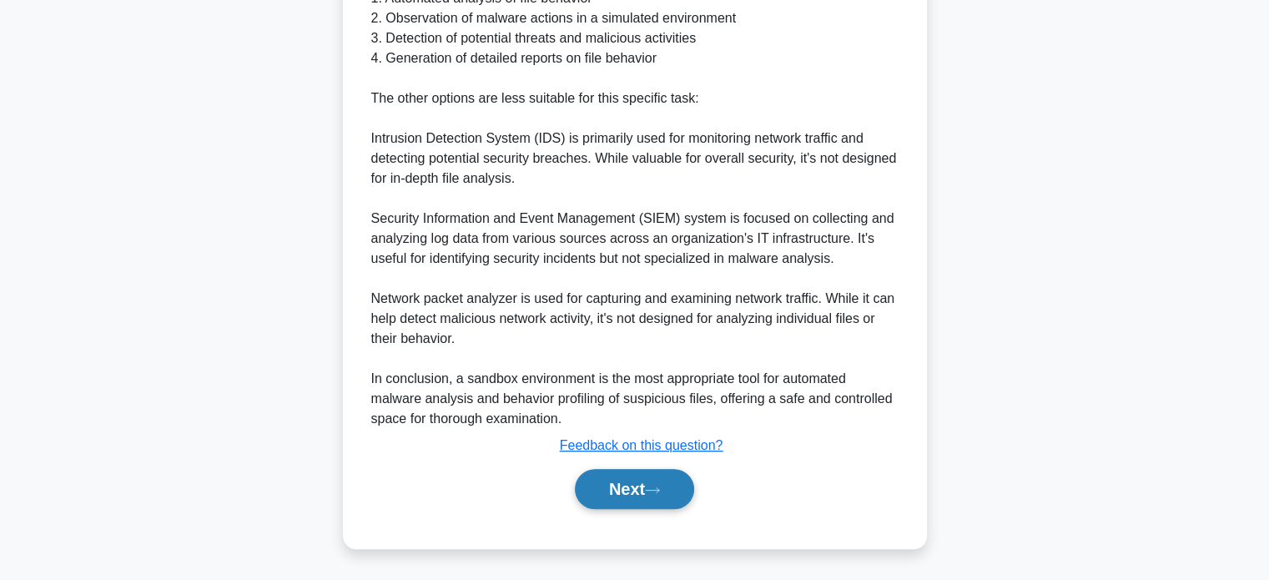
click at [644, 503] on button "Next" at bounding box center [634, 489] width 119 height 40
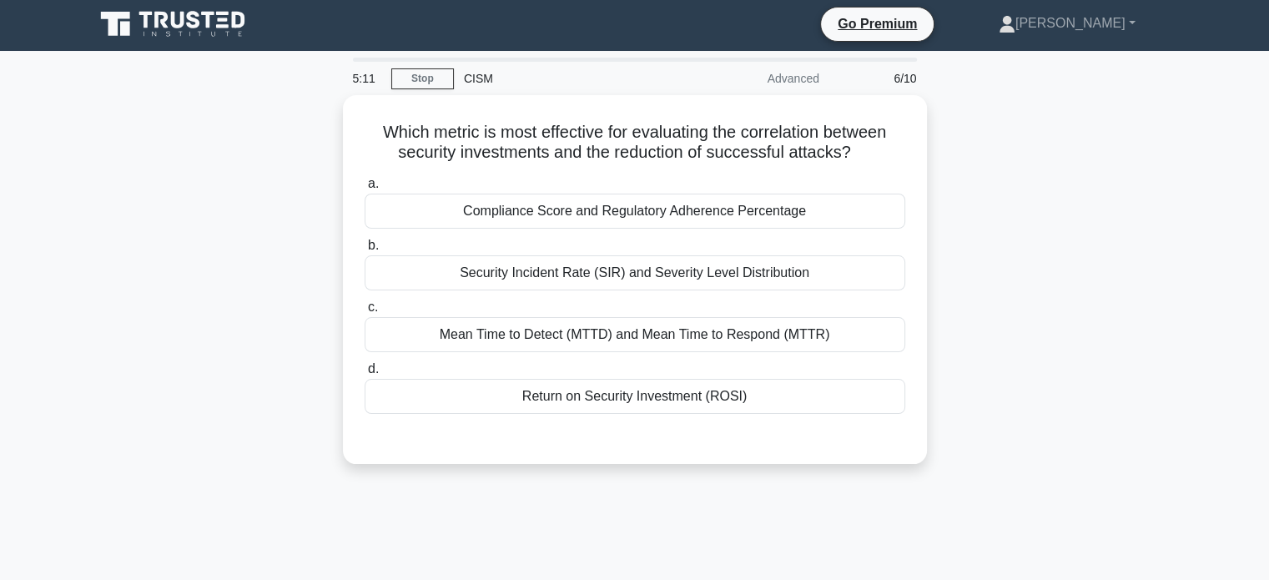
scroll to position [0, 0]
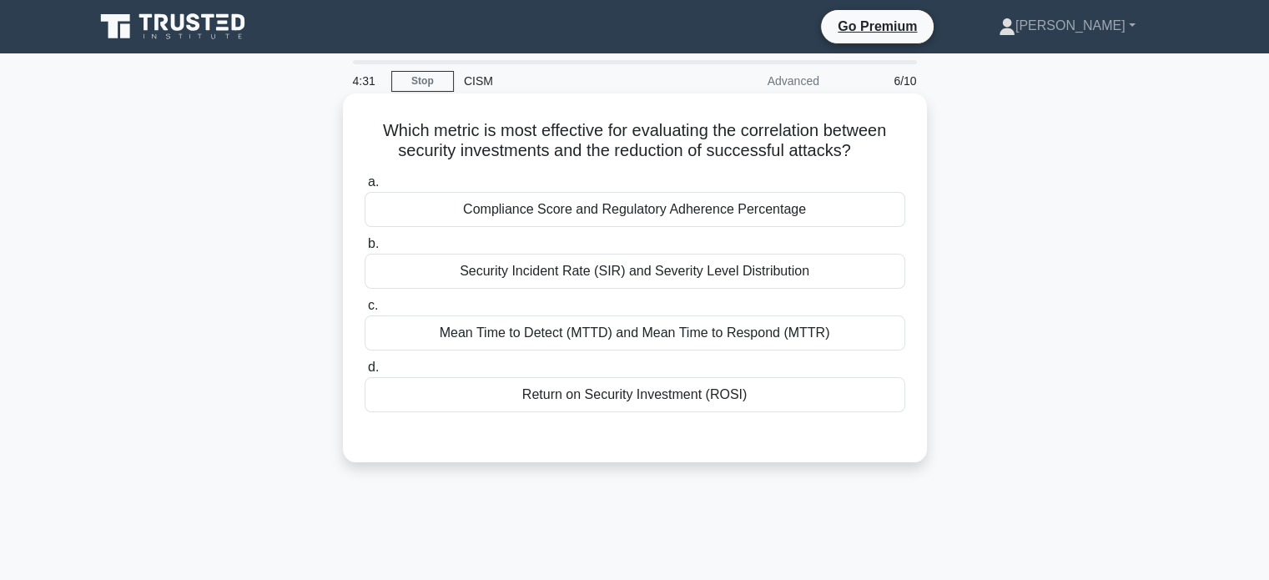
click at [764, 333] on div "Mean Time to Detect (MTTD) and Mean Time to Respond (MTTR)" at bounding box center [634, 332] width 540 height 35
click at [364, 311] on input "c. Mean Time to Detect (MTTD) and Mean Time to Respond (MTTR)" at bounding box center [364, 305] width 0 height 11
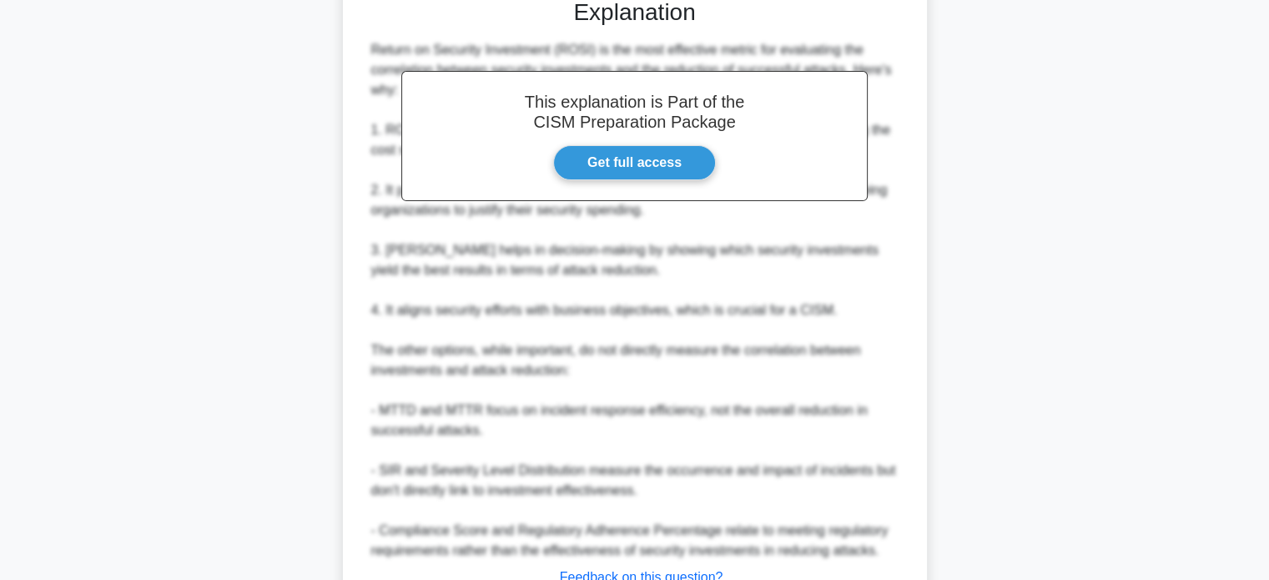
scroll to position [500, 0]
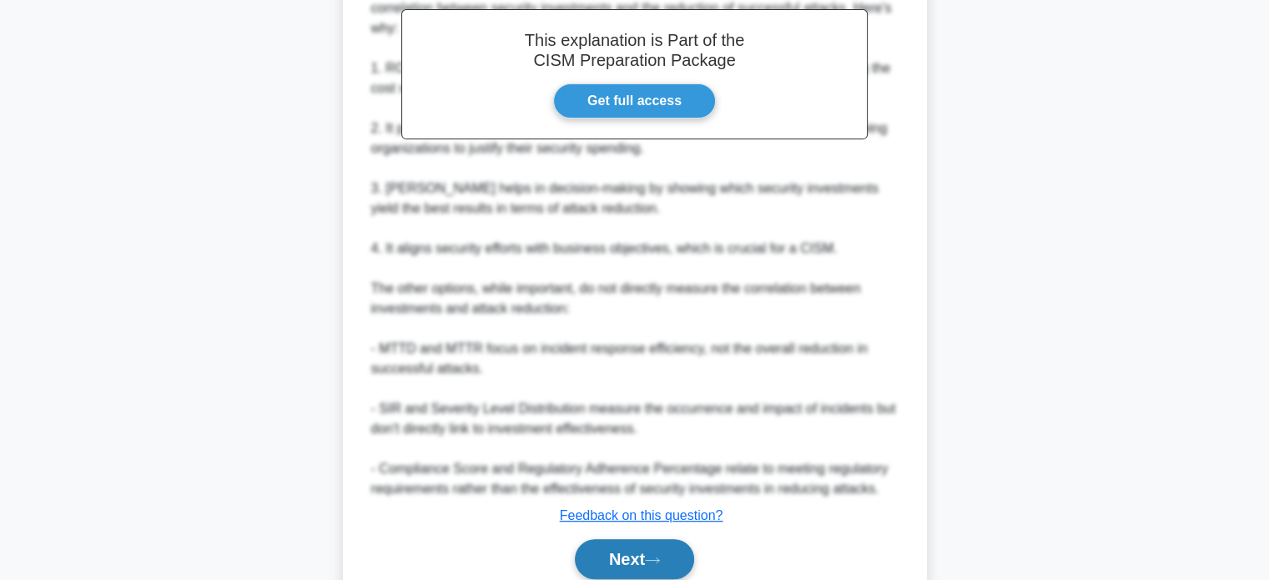
click at [669, 559] on button "Next" at bounding box center [634, 559] width 119 height 40
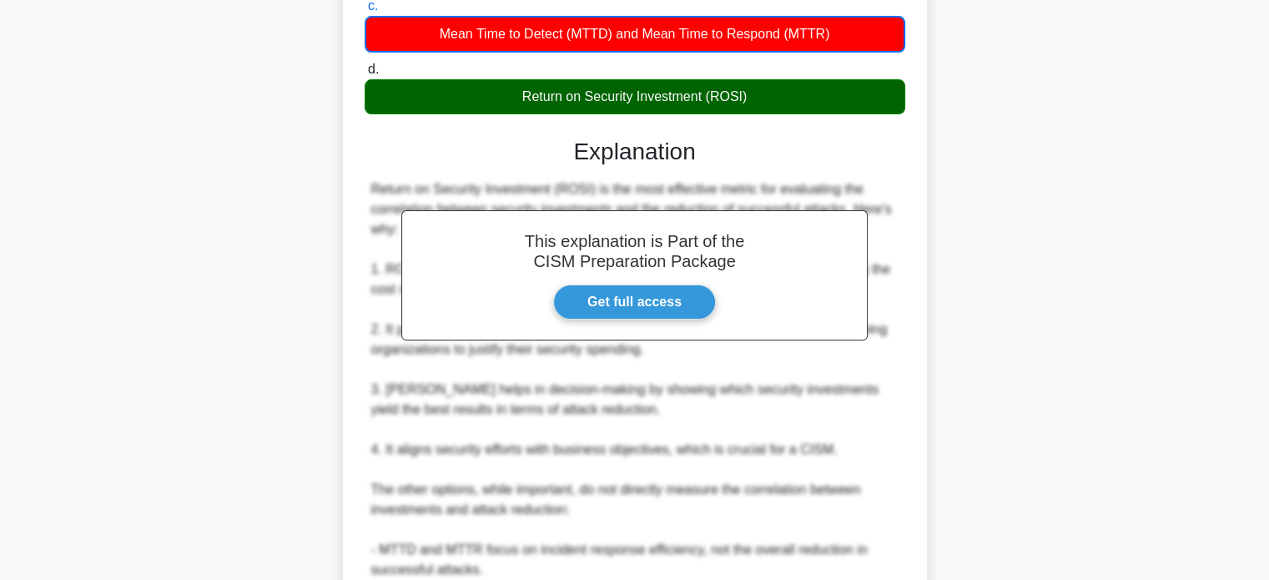
scroll to position [0, 0]
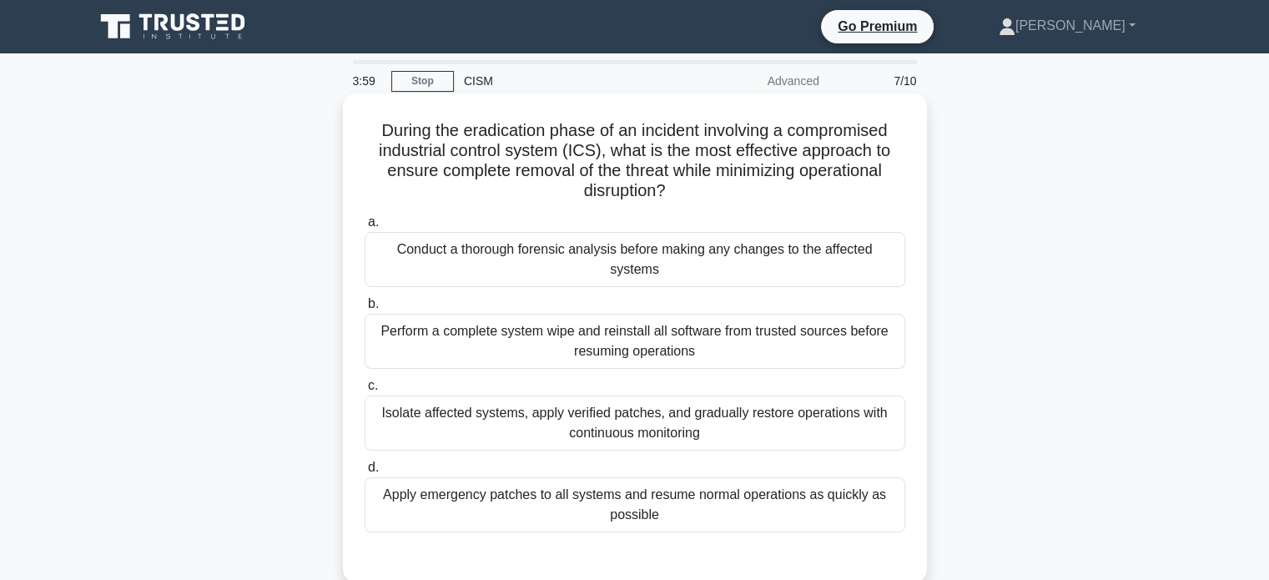
click at [779, 259] on div "Conduct a thorough forensic analysis before making any changes to the affected …" at bounding box center [634, 259] width 540 height 55
click at [364, 228] on input "a. Conduct a thorough forensic analysis before making any changes to the affect…" at bounding box center [364, 222] width 0 height 11
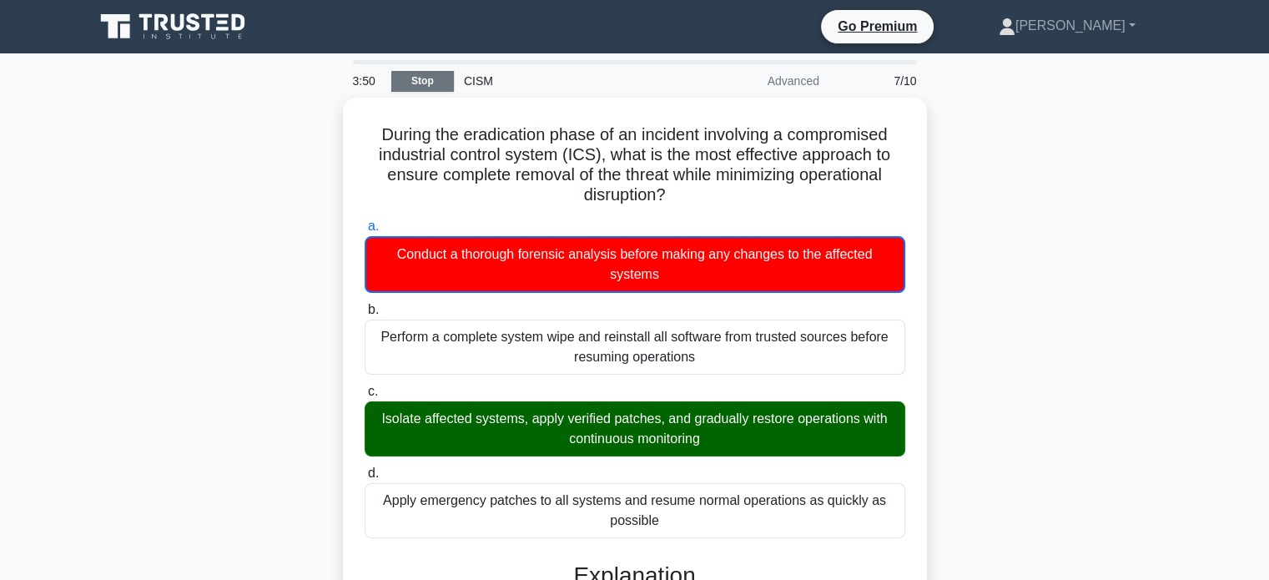
click at [417, 77] on link "Stop" at bounding box center [422, 81] width 63 height 21
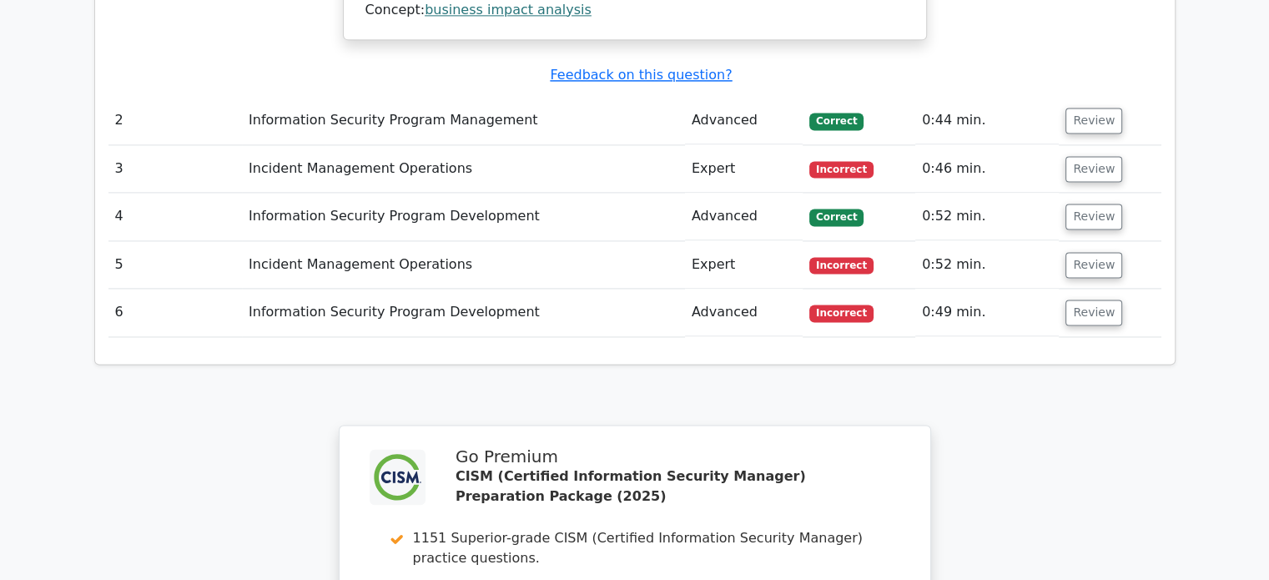
scroll to position [2669, 0]
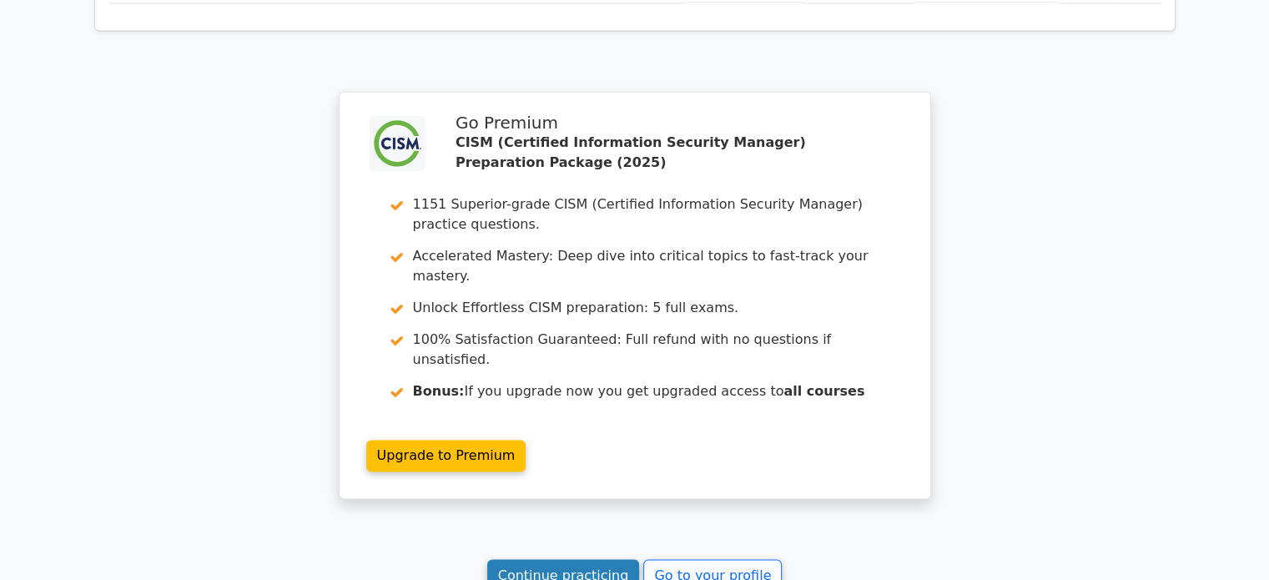
click at [565, 559] on link "Continue practicing" at bounding box center [563, 575] width 153 height 32
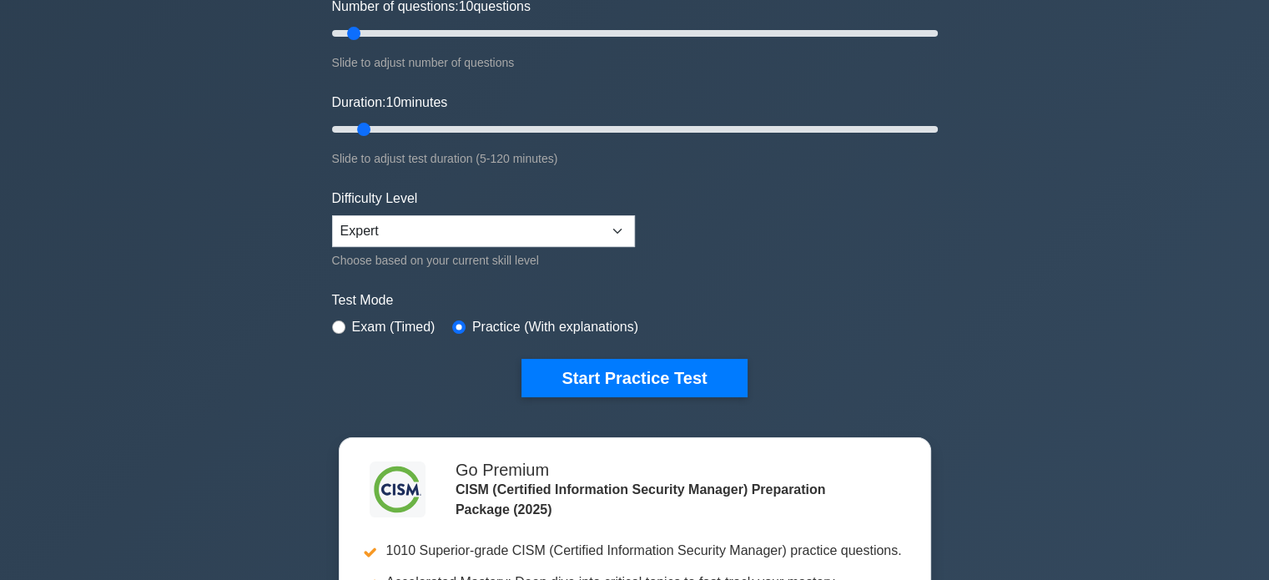
scroll to position [417, 0]
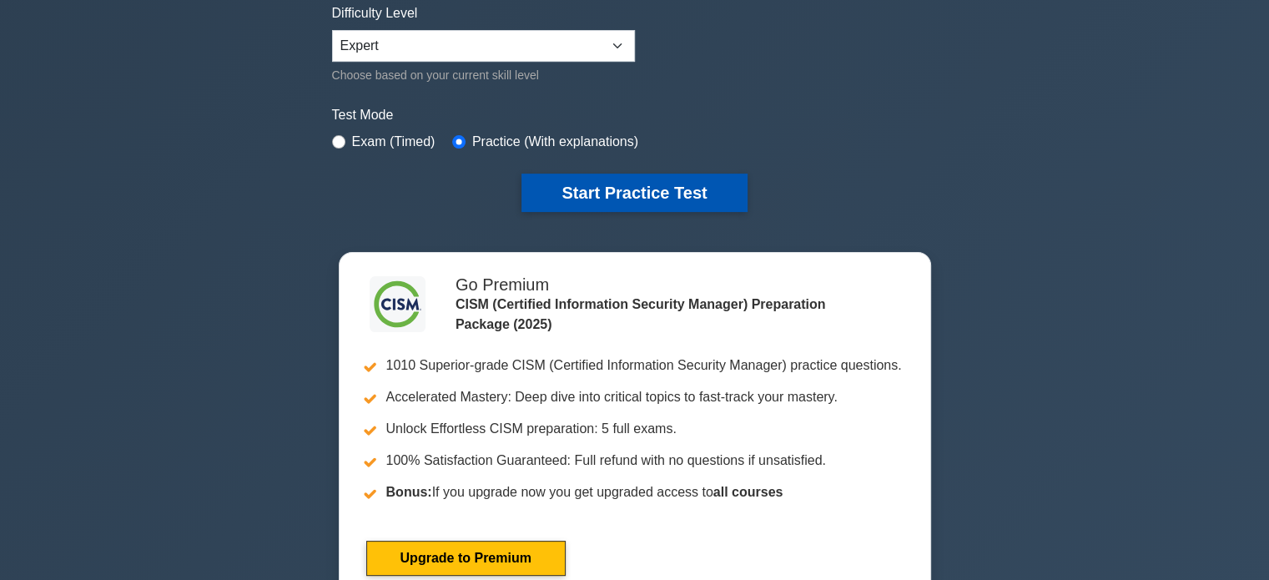
click at [601, 179] on button "Start Practice Test" at bounding box center [633, 192] width 225 height 38
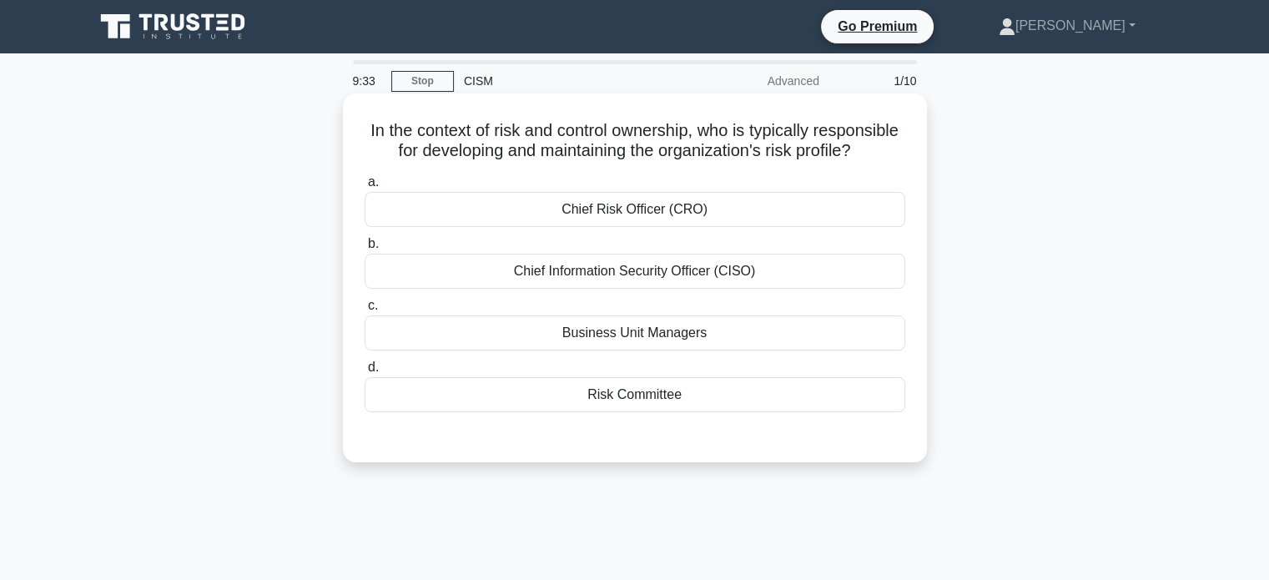
click at [606, 412] on div "Risk Committee" at bounding box center [634, 394] width 540 height 35
click at [364, 373] on input "d. Risk Committee" at bounding box center [364, 367] width 0 height 11
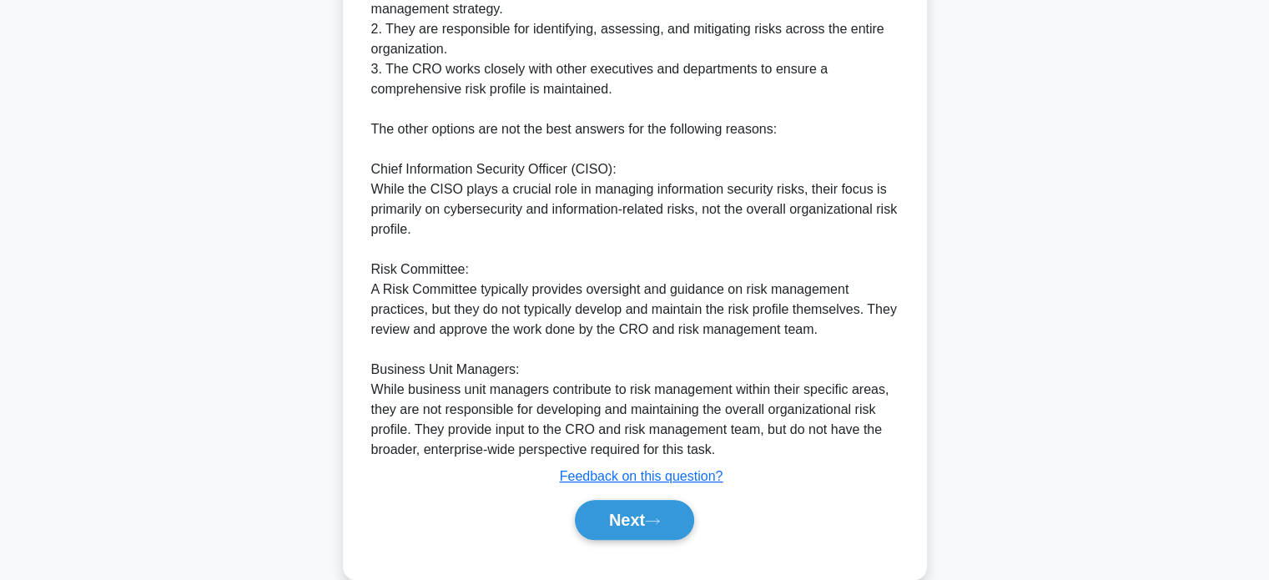
scroll to position [629, 0]
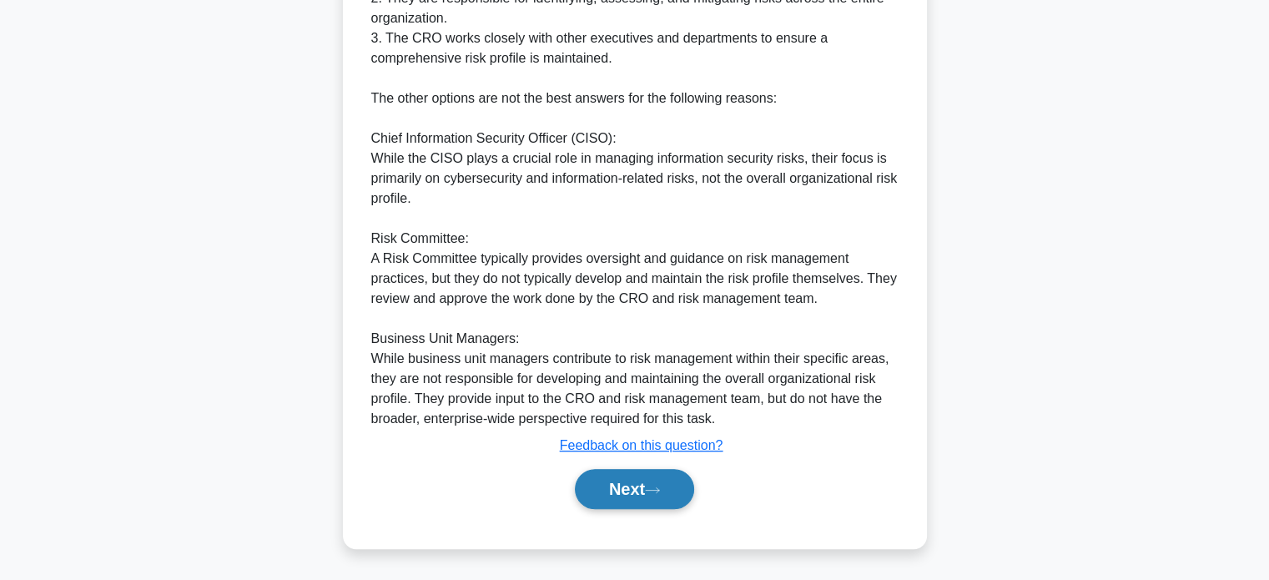
click at [608, 493] on button "Next" at bounding box center [634, 489] width 119 height 40
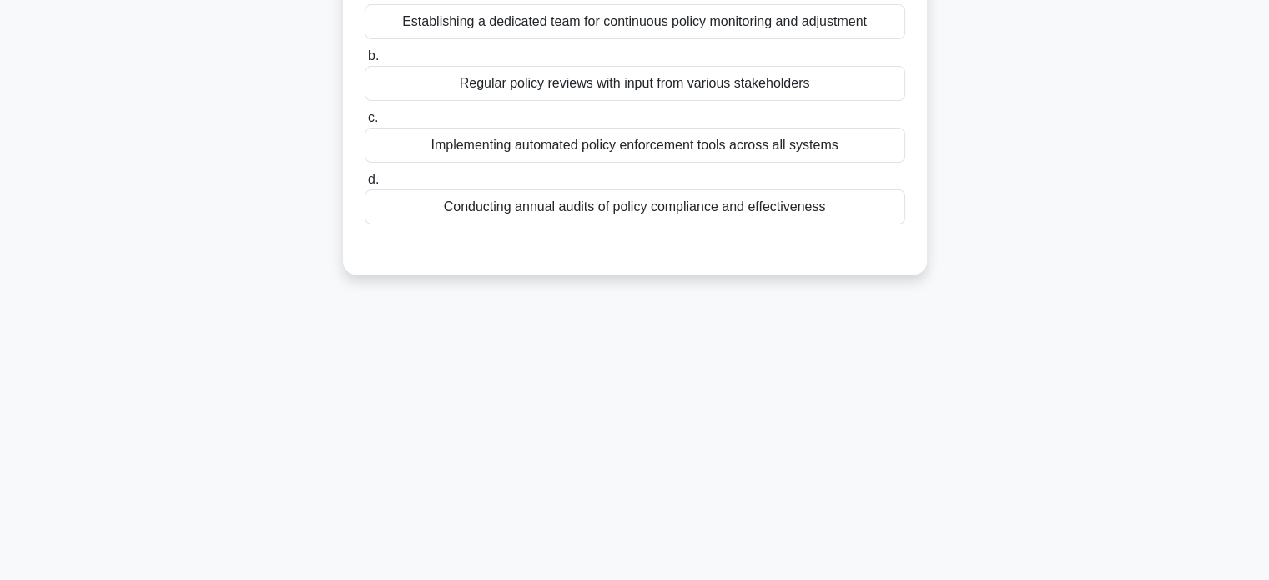
scroll to position [0, 0]
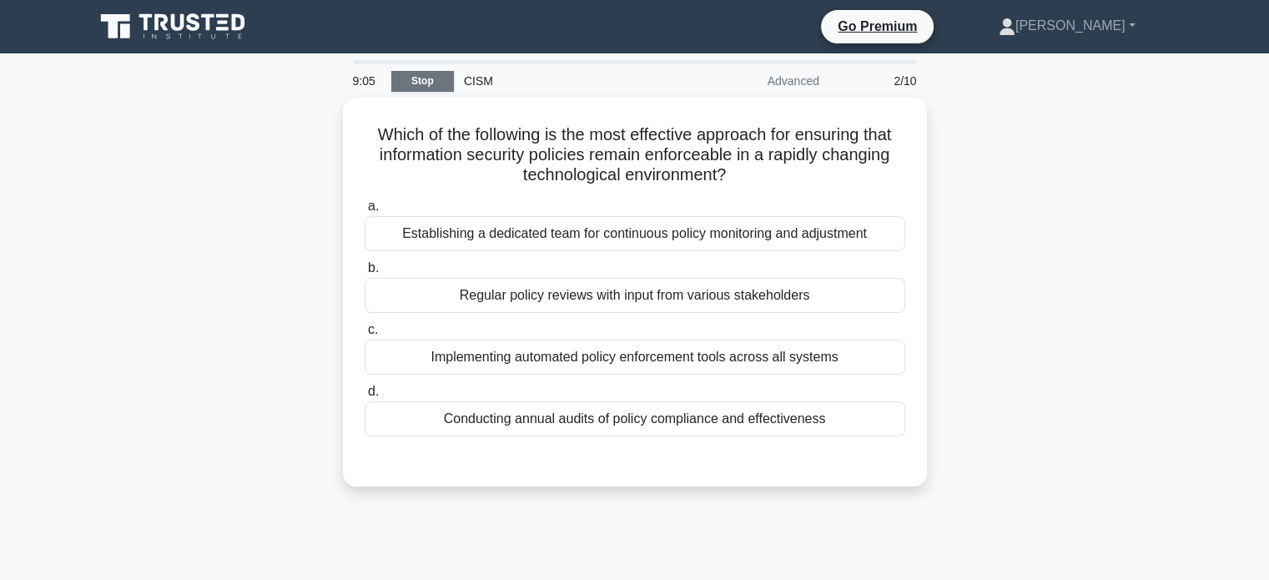
click at [423, 76] on link "Stop" at bounding box center [422, 81] width 63 height 21
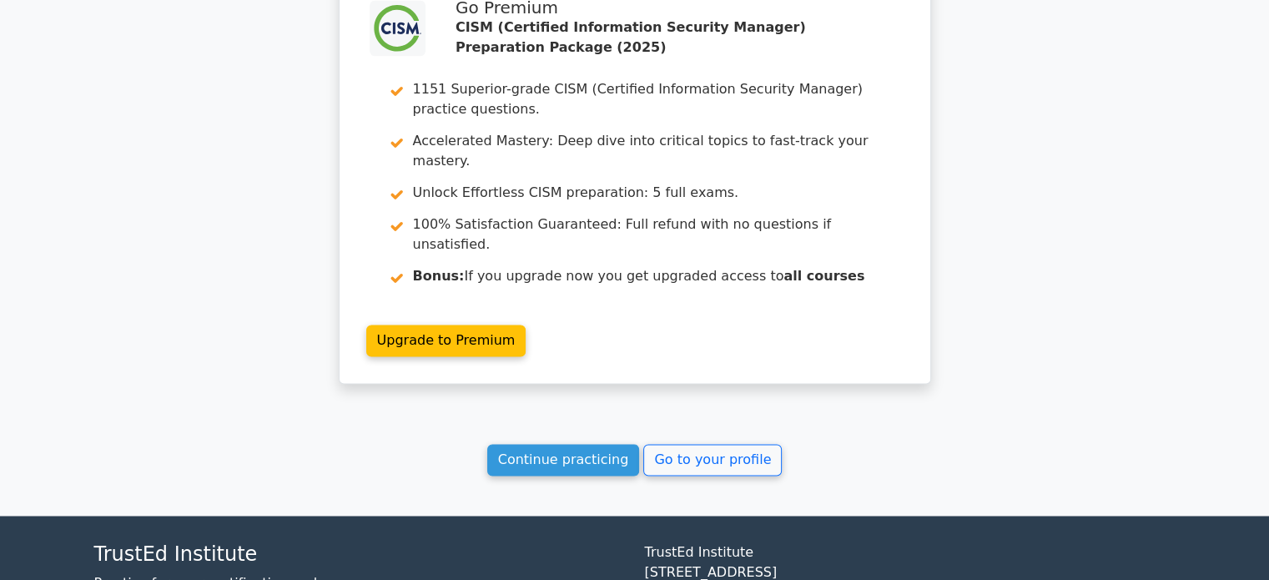
scroll to position [2498, 0]
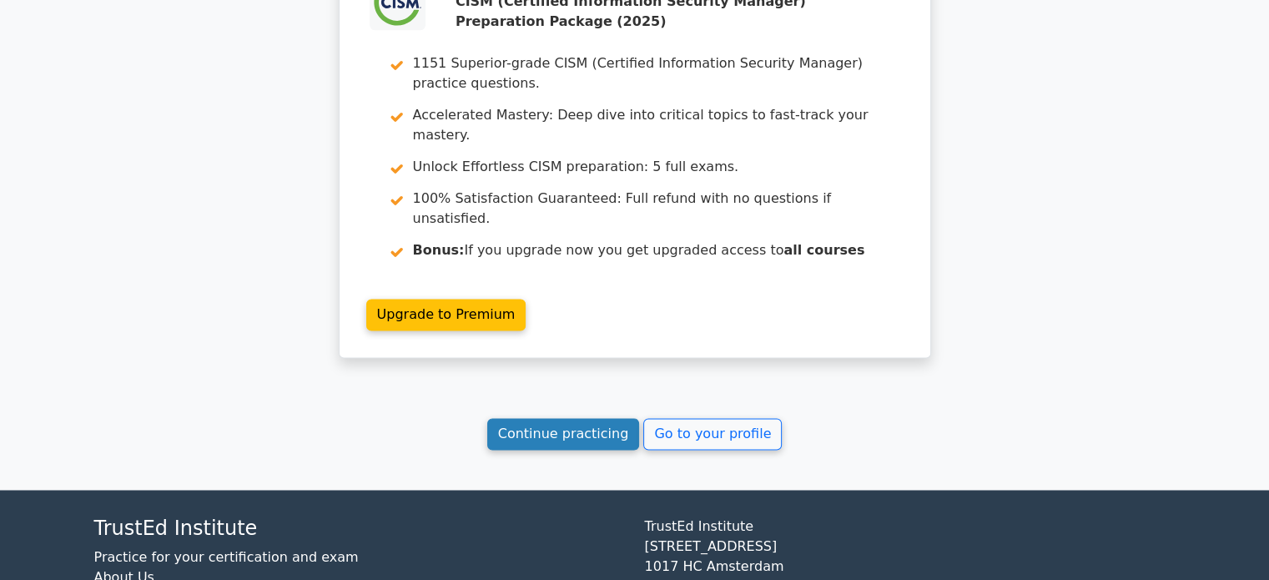
click at [543, 418] on link "Continue practicing" at bounding box center [563, 434] width 153 height 32
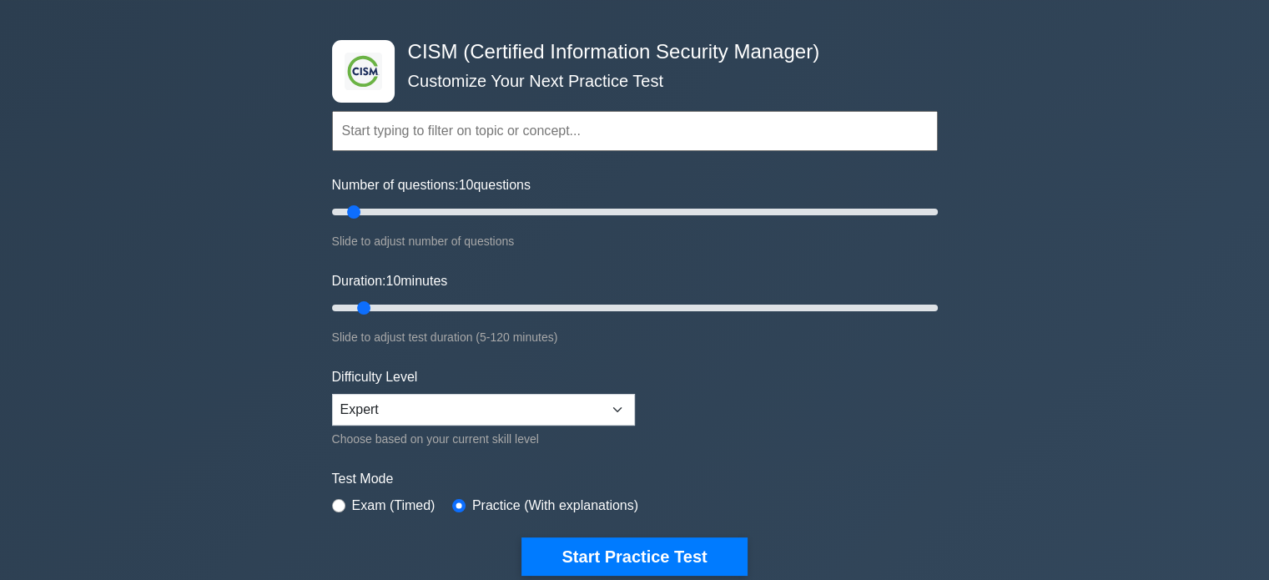
scroll to position [500, 0]
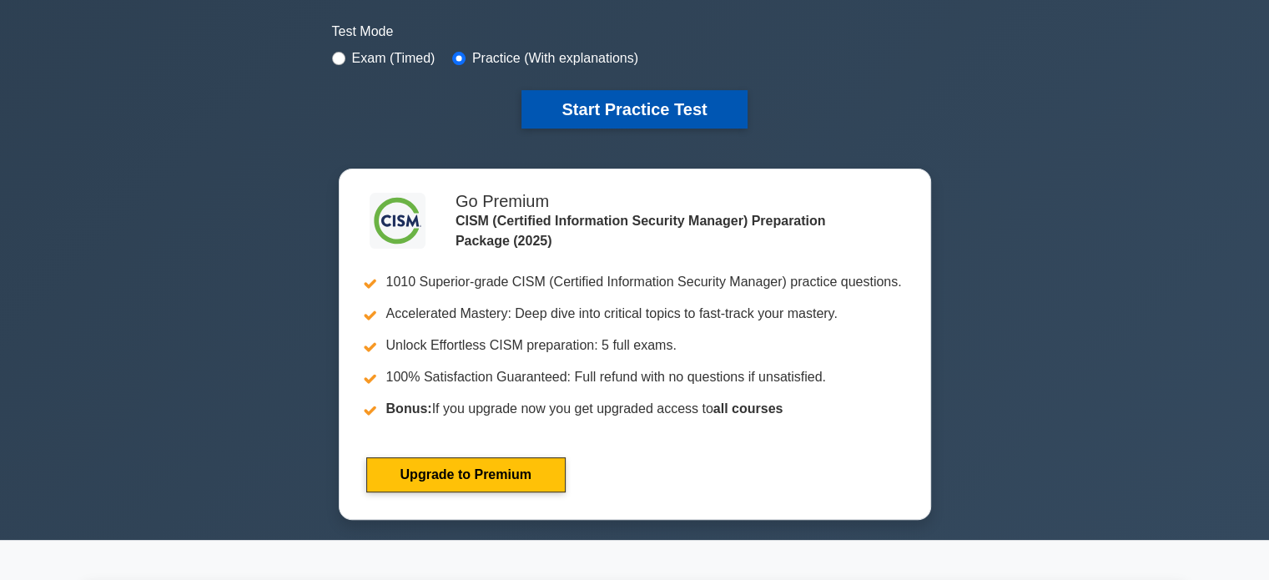
click at [665, 103] on button "Start Practice Test" at bounding box center [633, 109] width 225 height 38
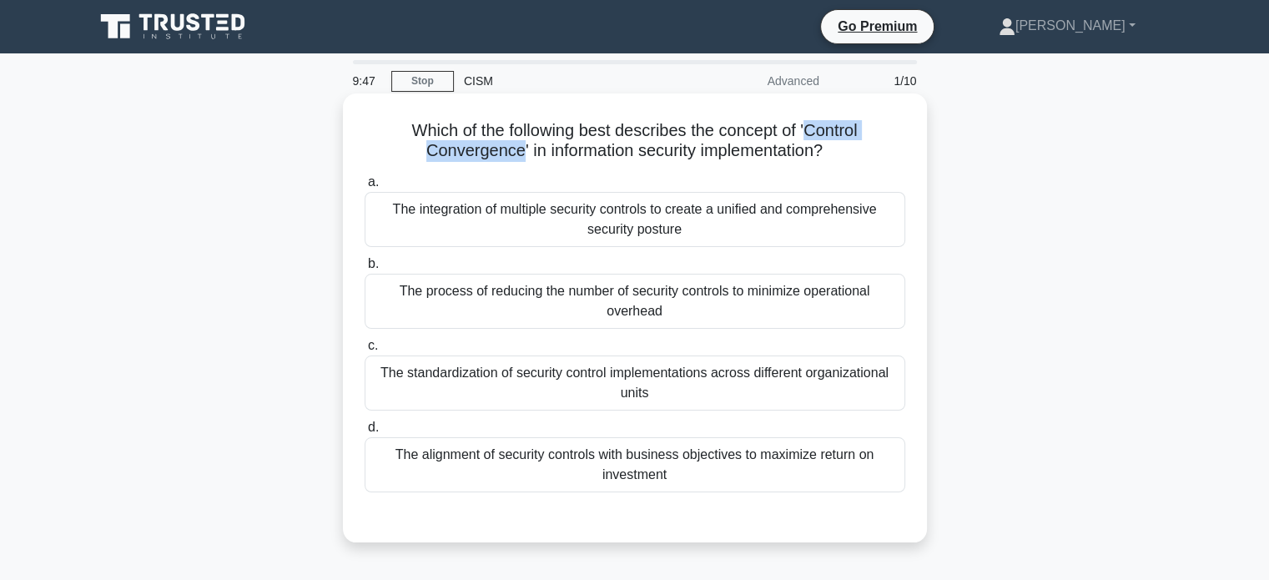
drag, startPoint x: 807, startPoint y: 127, endPoint x: 514, endPoint y: 154, distance: 294.9
click at [514, 154] on h5 "Which of the following best describes the concept of 'Control Convergence' in i…" at bounding box center [635, 141] width 544 height 42
click at [620, 224] on div "The integration of multiple security controls to create a unified and comprehen…" at bounding box center [634, 219] width 540 height 55
click at [364, 188] on input "a. The integration of multiple security controls to create a unified and compre…" at bounding box center [364, 182] width 0 height 11
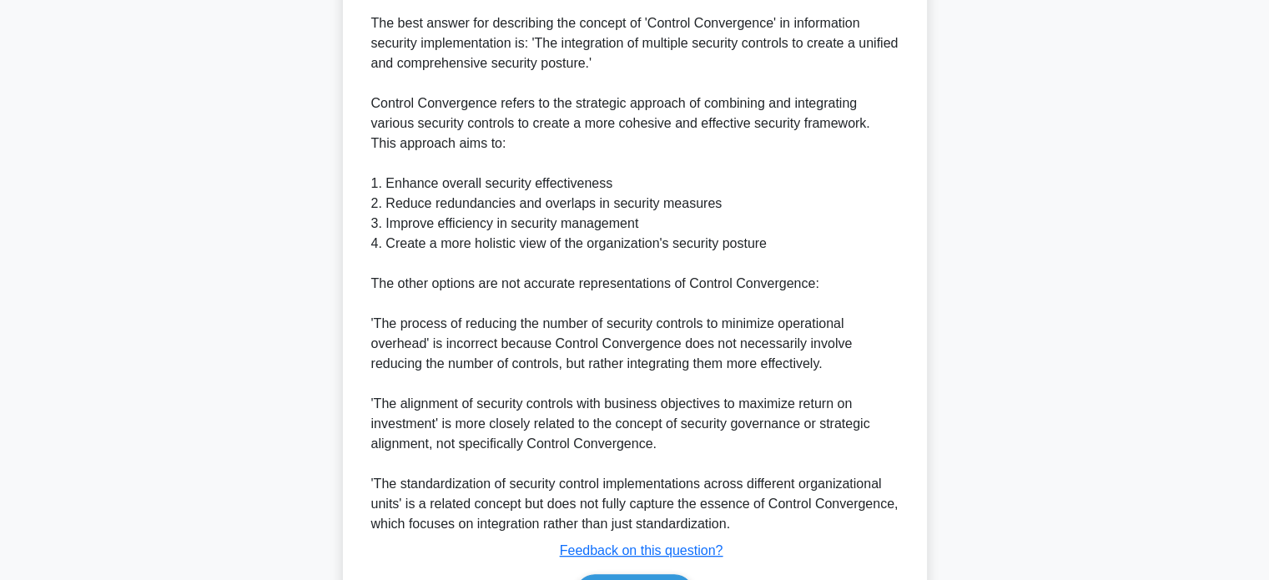
scroll to position [647, 0]
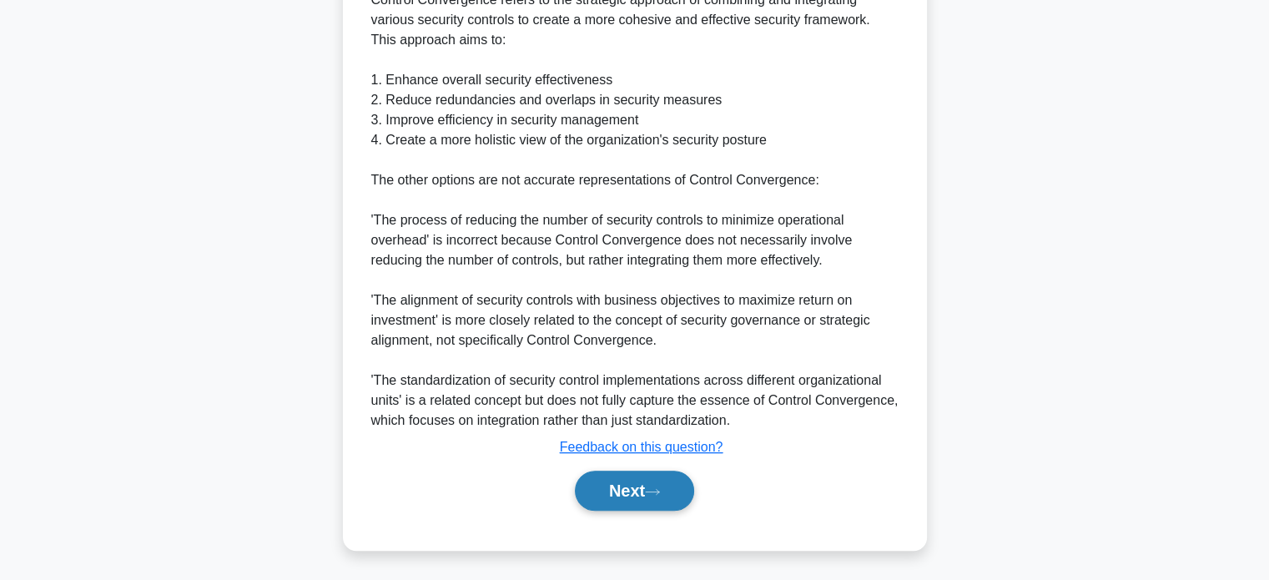
click at [642, 490] on button "Next" at bounding box center [634, 490] width 119 height 40
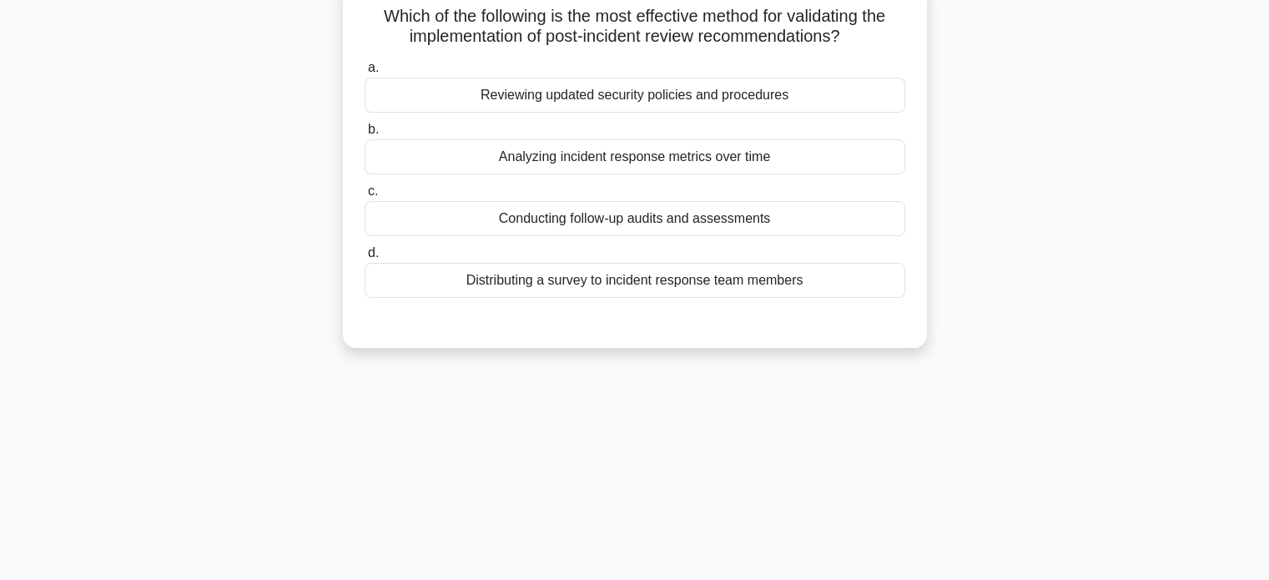
scroll to position [0, 0]
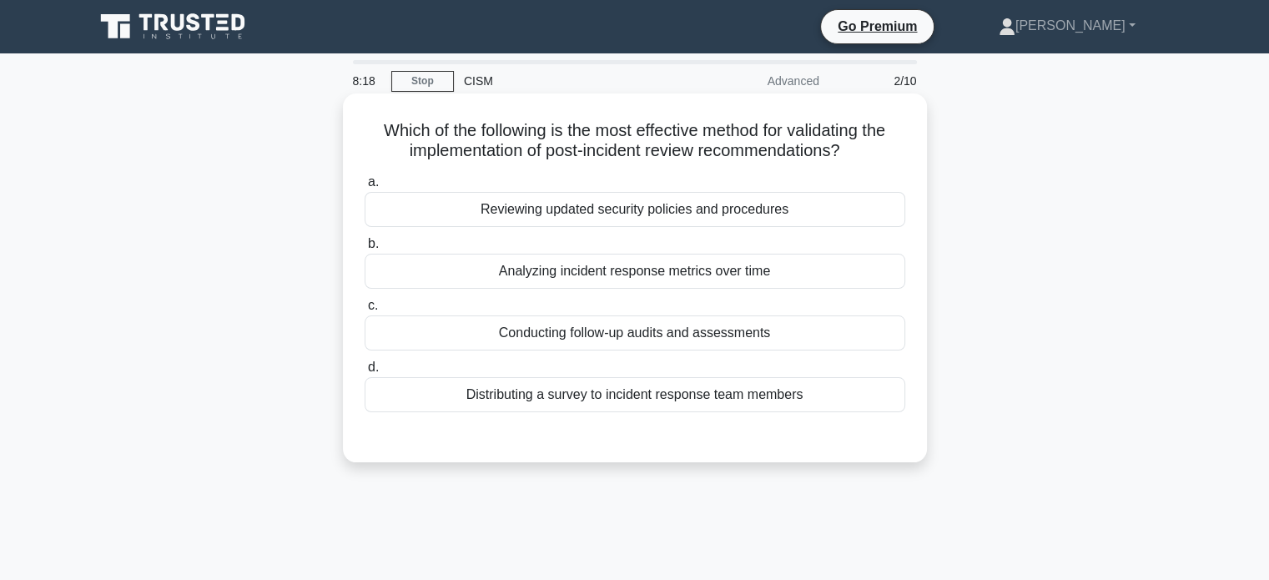
click at [731, 339] on div "Conducting follow-up audits and assessments" at bounding box center [634, 332] width 540 height 35
click at [364, 311] on input "c. Conducting follow-up audits and assessments" at bounding box center [364, 305] width 0 height 11
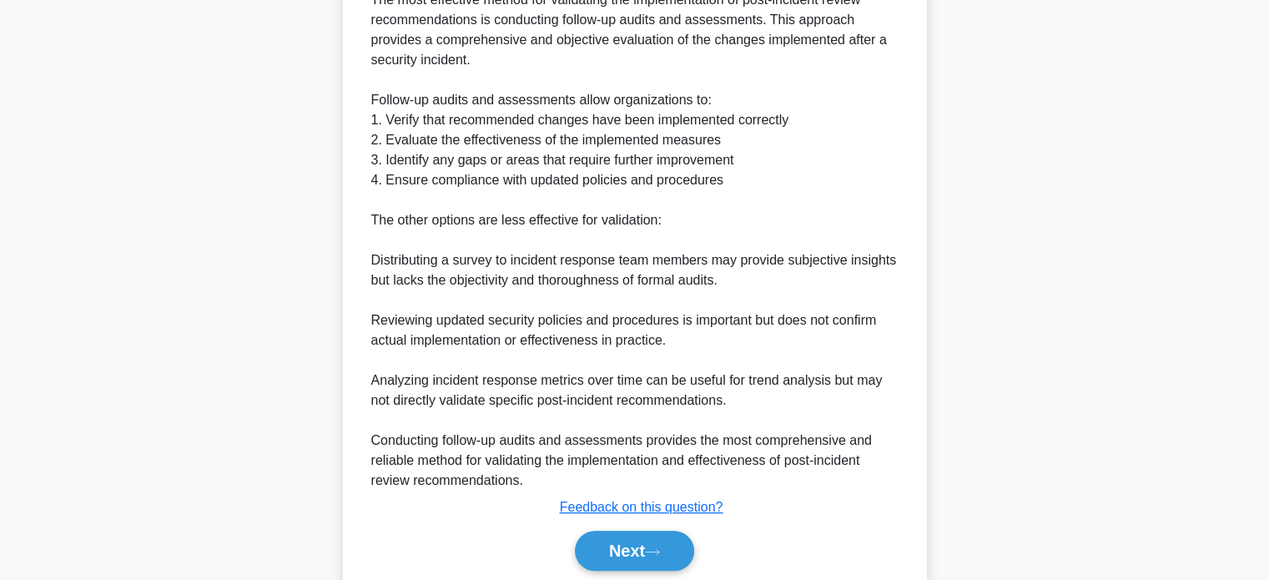
scroll to position [547, 0]
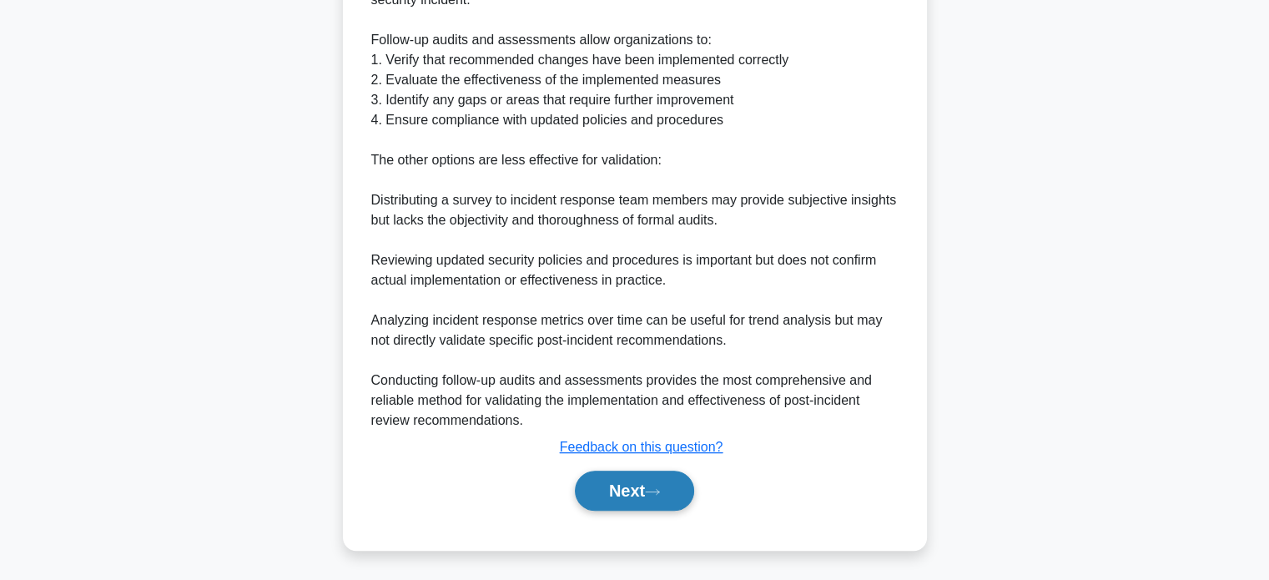
click at [649, 498] on button "Next" at bounding box center [634, 490] width 119 height 40
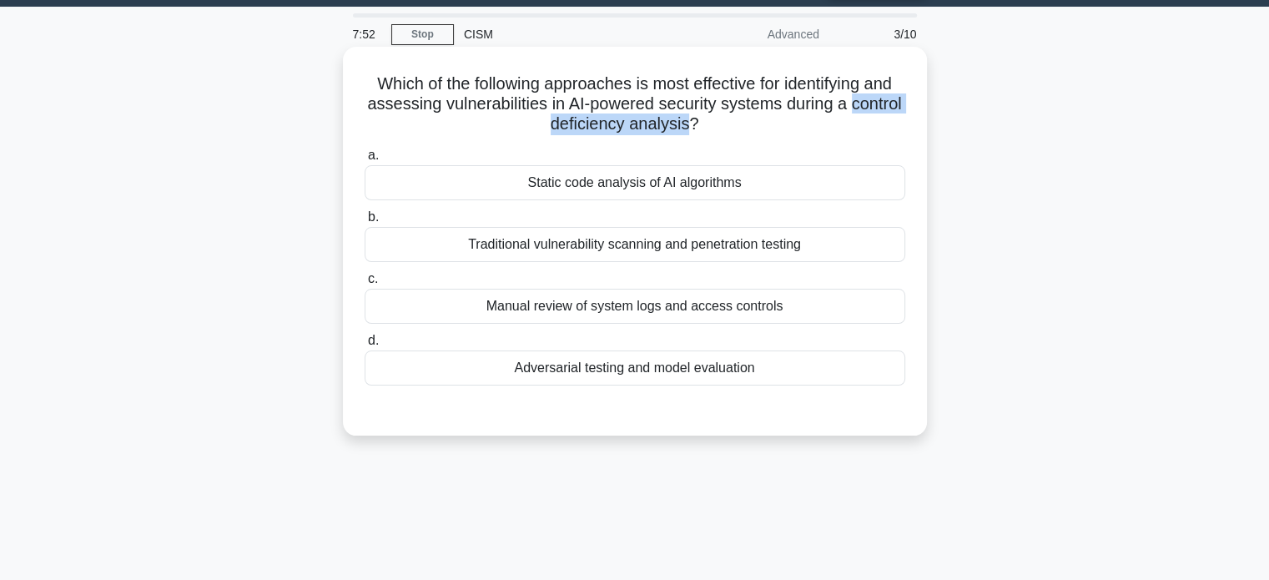
drag, startPoint x: 523, startPoint y: 127, endPoint x: 717, endPoint y: 127, distance: 194.3
click at [717, 127] on h5 "Which of the following approaches is most effective for identifying and assessi…" at bounding box center [635, 104] width 544 height 62
drag, startPoint x: 781, startPoint y: 369, endPoint x: 505, endPoint y: 378, distance: 277.0
click at [505, 378] on div "Adversarial testing and model evaluation" at bounding box center [634, 367] width 540 height 35
click at [716, 364] on div "Adversarial testing and model evaluation" at bounding box center [634, 367] width 540 height 35
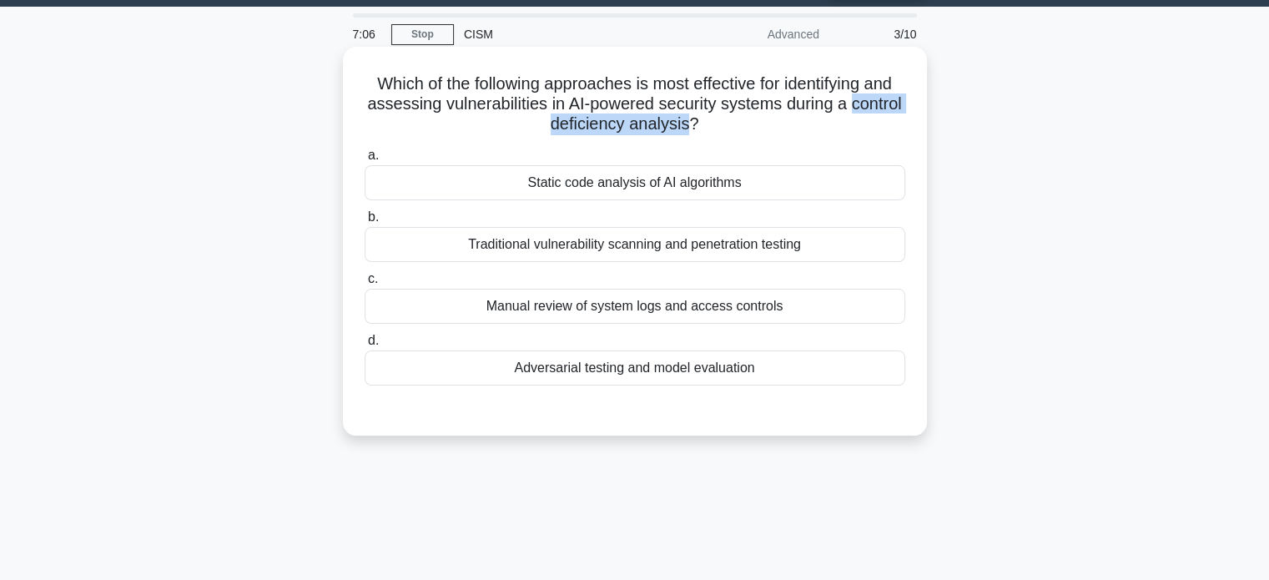
click at [364, 346] on input "d. Adversarial testing and model evaluation" at bounding box center [364, 340] width 0 height 11
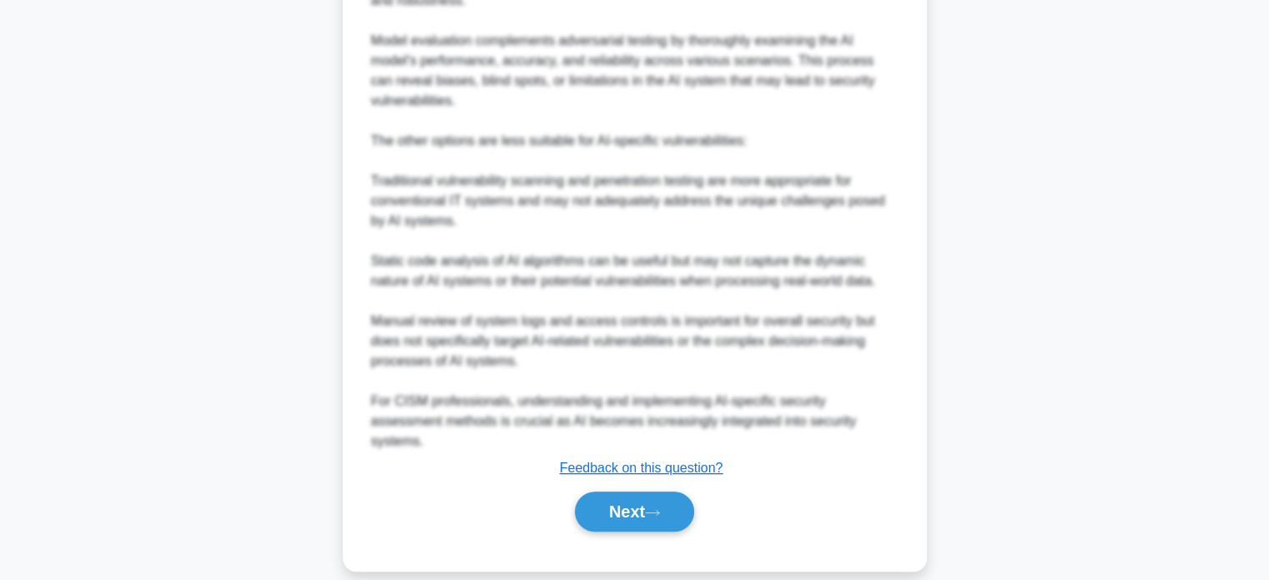
scroll to position [667, 0]
click at [607, 501] on button "Next" at bounding box center [634, 510] width 119 height 40
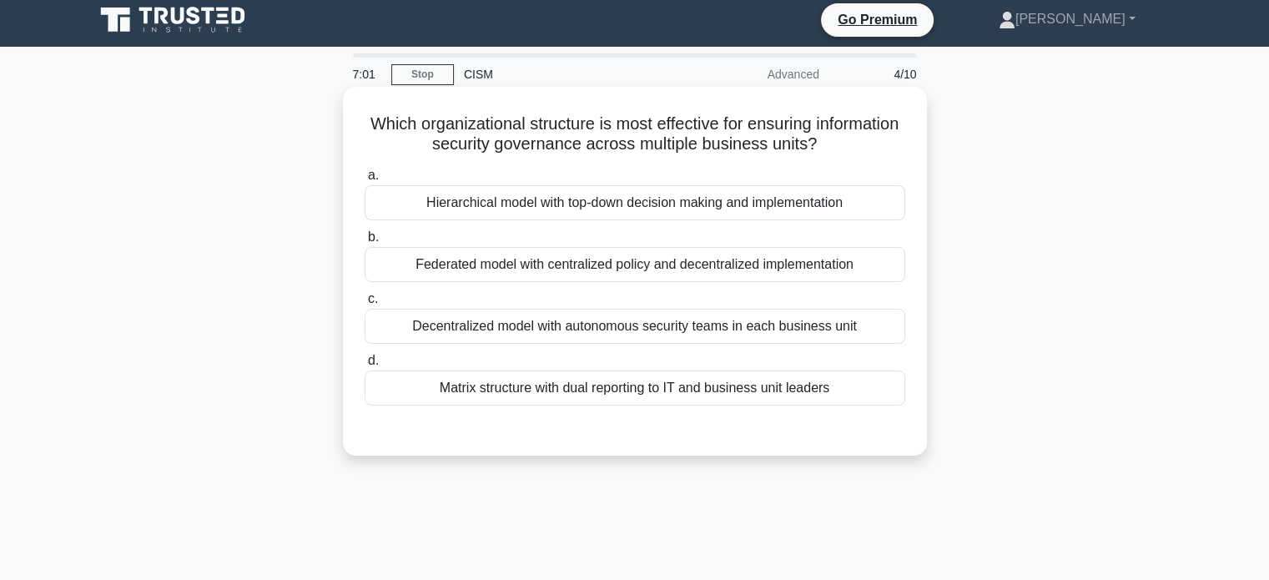
scroll to position [0, 0]
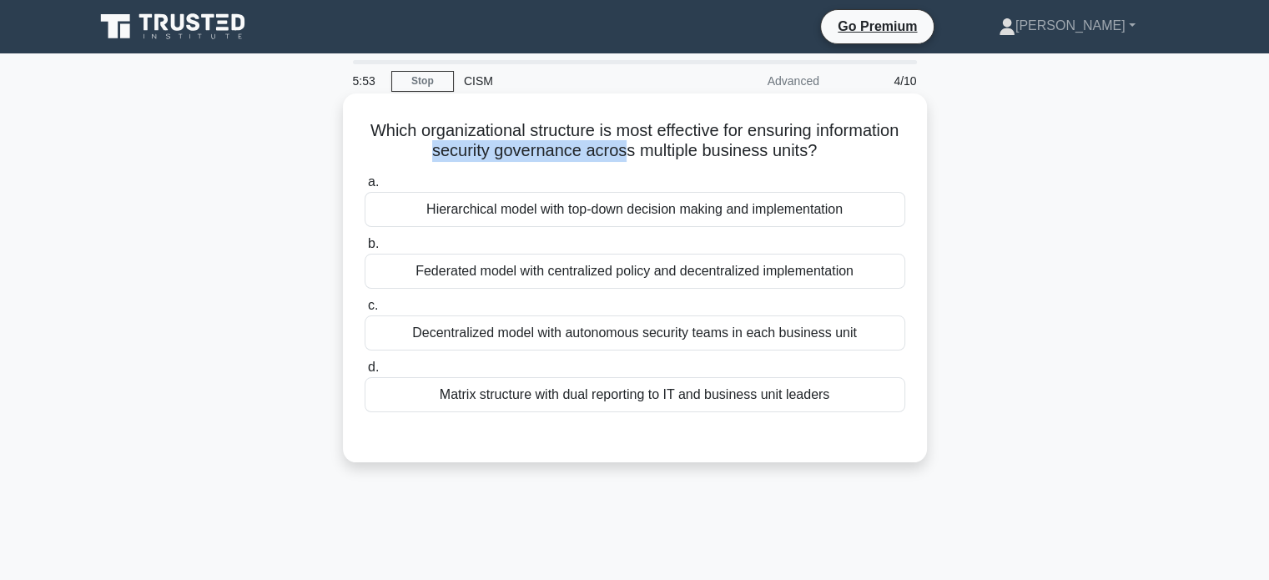
drag, startPoint x: 469, startPoint y: 153, endPoint x: 671, endPoint y: 158, distance: 202.7
click at [671, 158] on h5 "Which organizational structure is most effective for ensuring information secur…" at bounding box center [635, 141] width 544 height 42
click at [570, 278] on div "Federated model with centralized policy and decentralized implementation" at bounding box center [634, 271] width 540 height 35
click at [364, 249] on input "b. Federated model with centralized policy and decentralized implementation" at bounding box center [364, 244] width 0 height 11
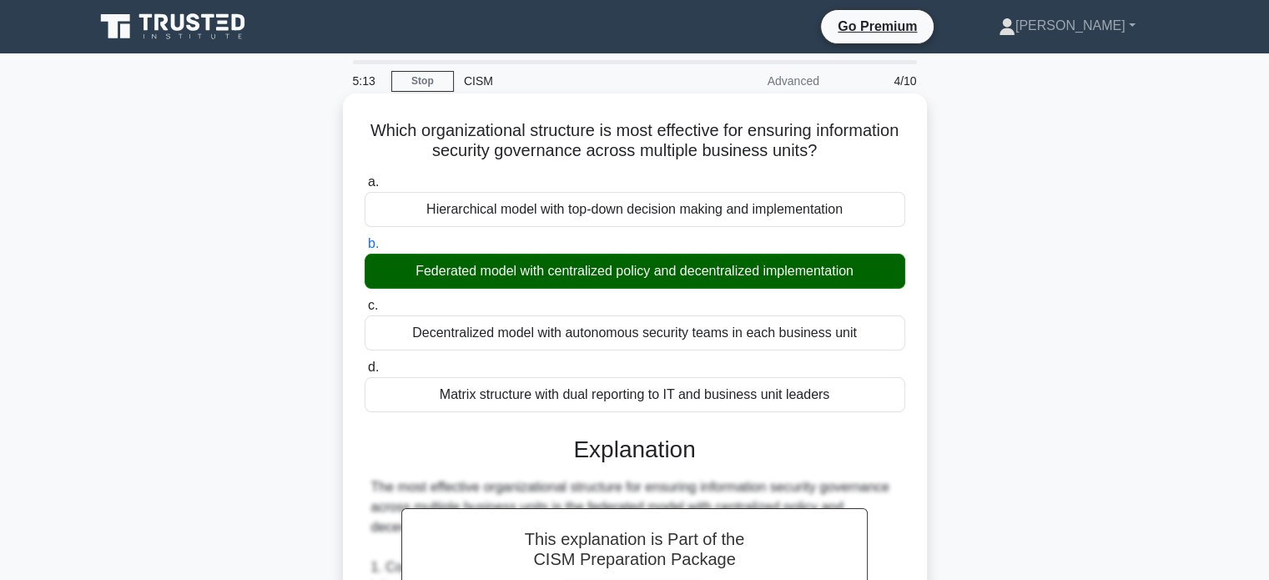
drag, startPoint x: 403, startPoint y: 272, endPoint x: 864, endPoint y: 276, distance: 461.2
click at [864, 276] on div "Federated model with centralized policy and decentralized implementation" at bounding box center [634, 271] width 540 height 35
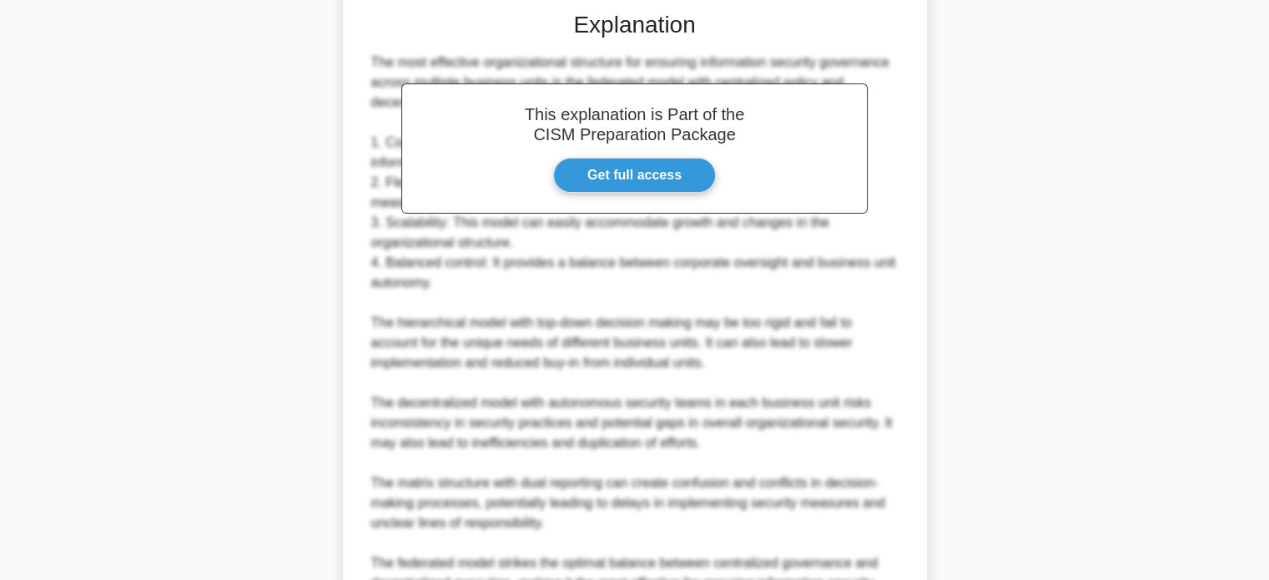
scroll to position [607, 0]
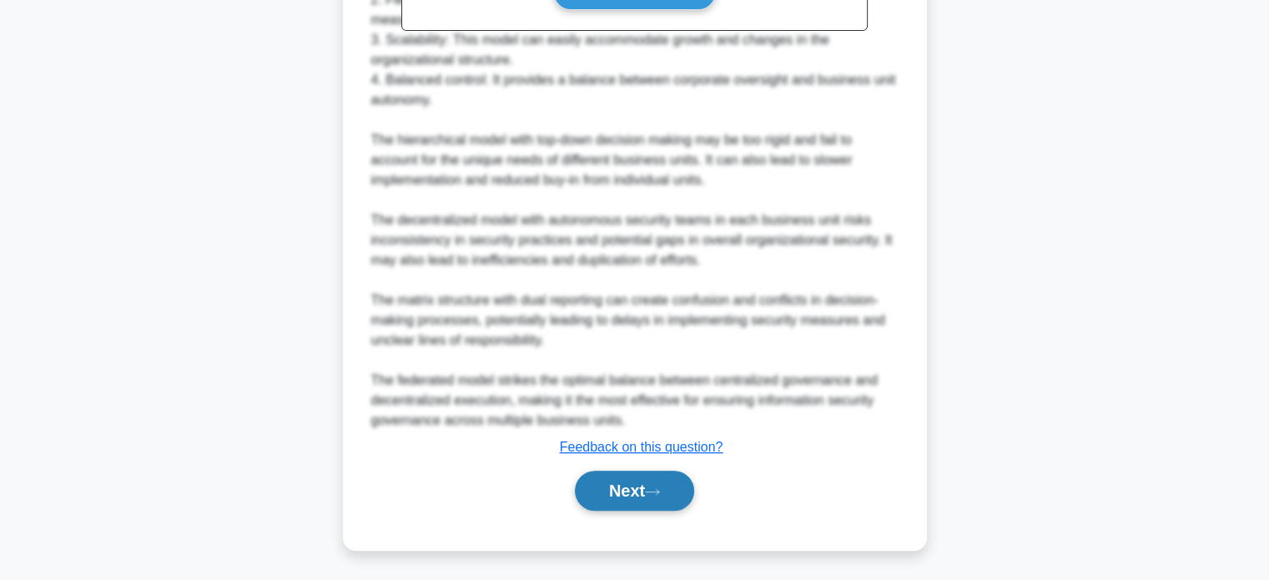
click at [628, 478] on button "Next" at bounding box center [634, 490] width 119 height 40
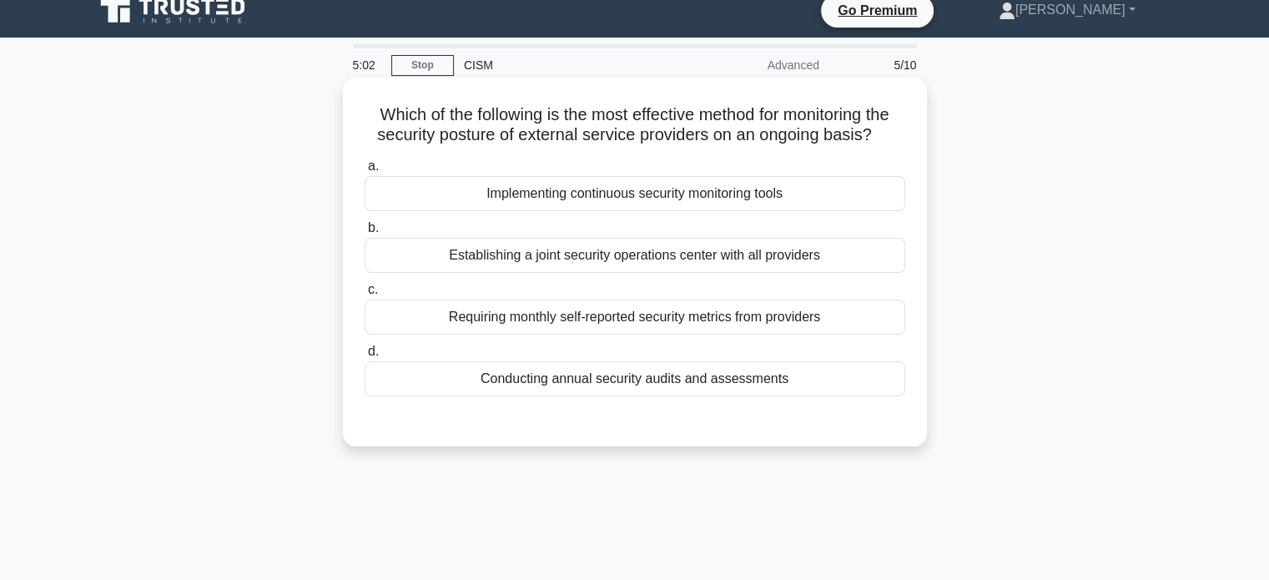
scroll to position [0, 0]
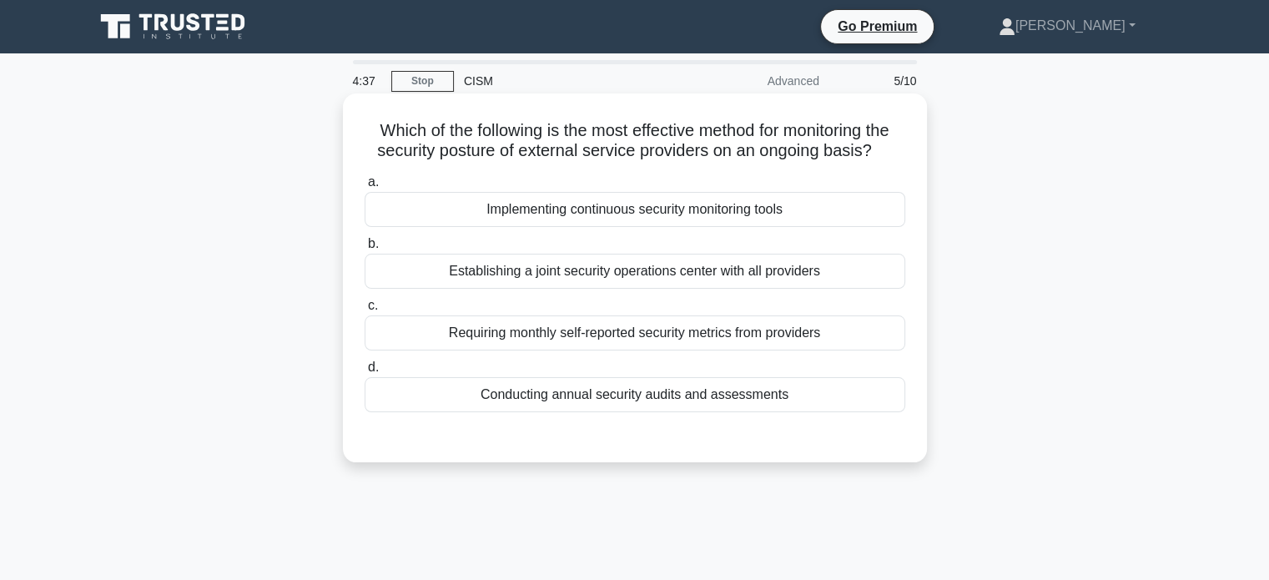
click at [655, 269] on div "Establishing a joint security operations center with all providers" at bounding box center [634, 271] width 540 height 35
click at [364, 249] on input "b. Establishing a joint security operations center with all providers" at bounding box center [364, 244] width 0 height 11
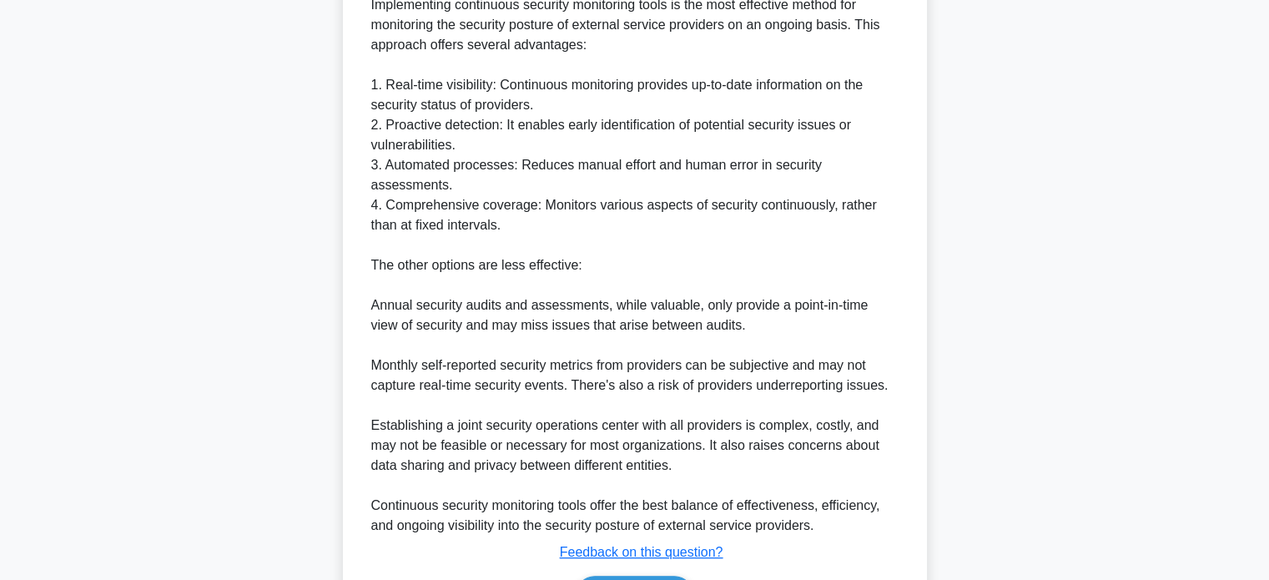
scroll to position [569, 0]
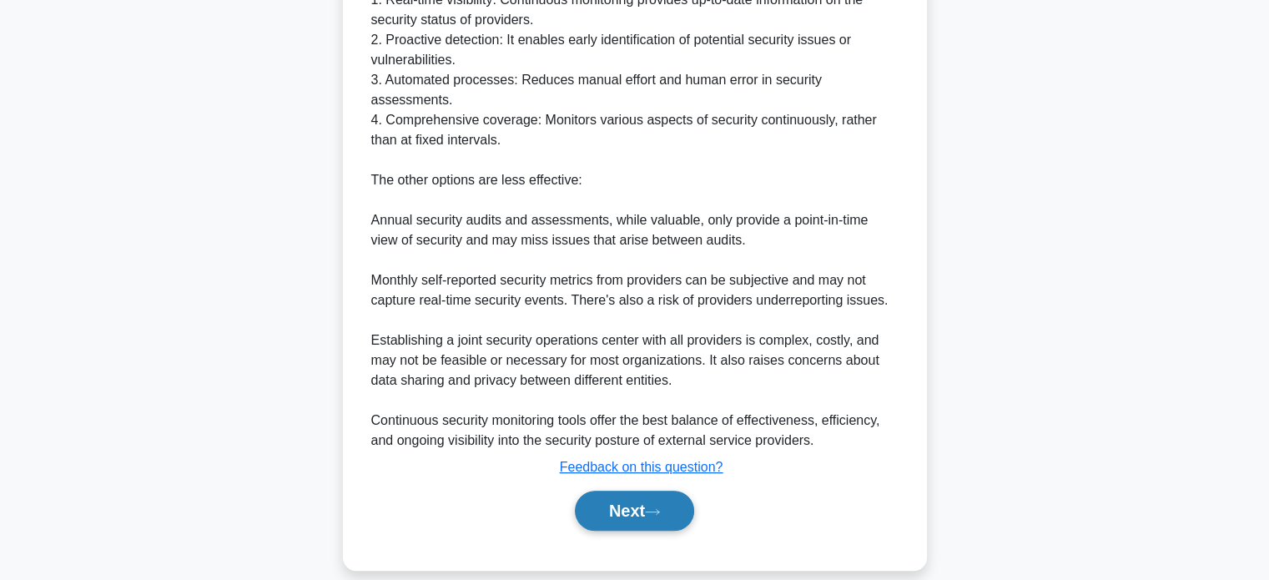
click at [641, 500] on button "Next" at bounding box center [634, 510] width 119 height 40
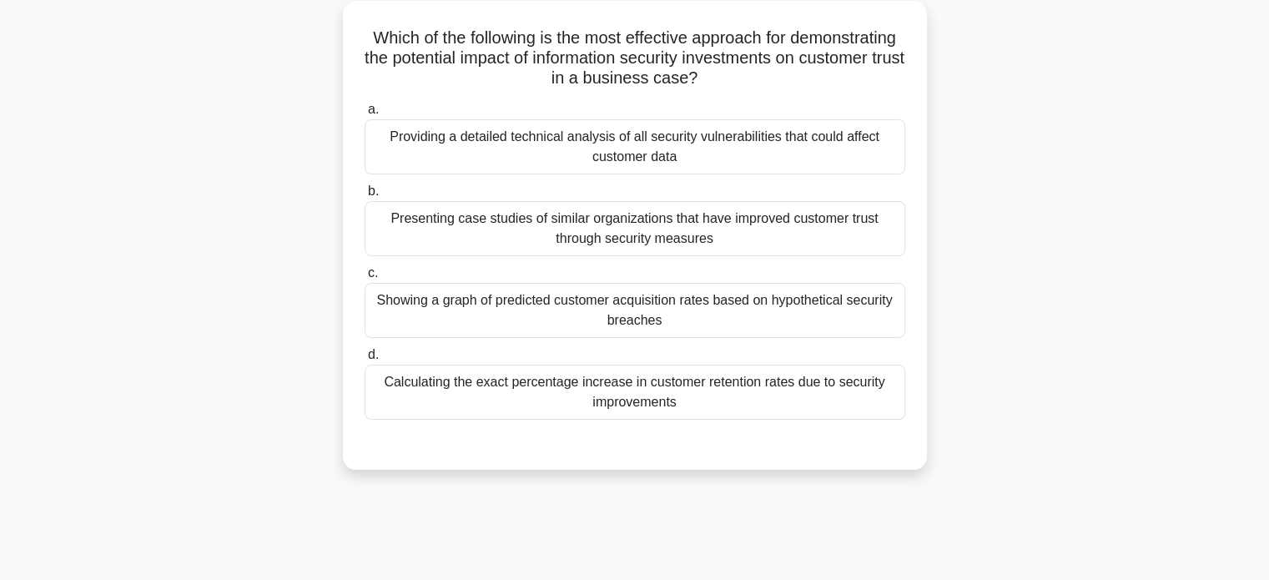
scroll to position [68, 0]
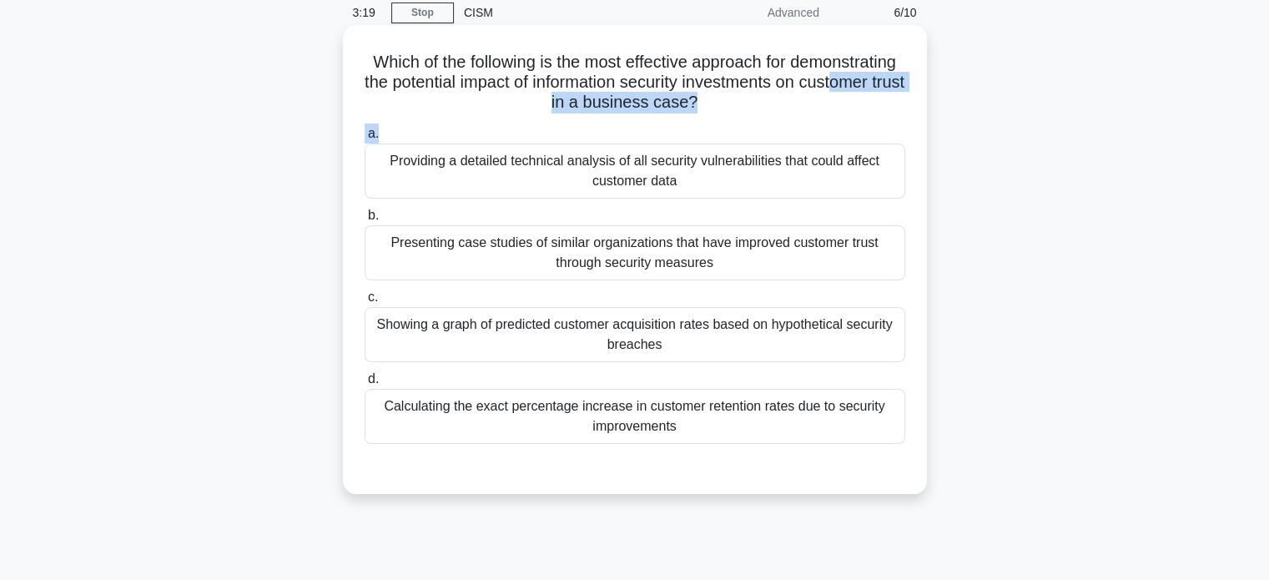
drag, startPoint x: 535, startPoint y: 97, endPoint x: 735, endPoint y: 122, distance: 201.7
click at [735, 122] on div "Which of the following is the most effective approach for demonstrating the pot…" at bounding box center [634, 259] width 570 height 455
click at [744, 253] on div "Presenting case studies of similar organizations that have improved customer tr…" at bounding box center [634, 252] width 540 height 55
click at [364, 221] on input "b. Presenting case studies of similar organizations that have improved customer…" at bounding box center [364, 215] width 0 height 11
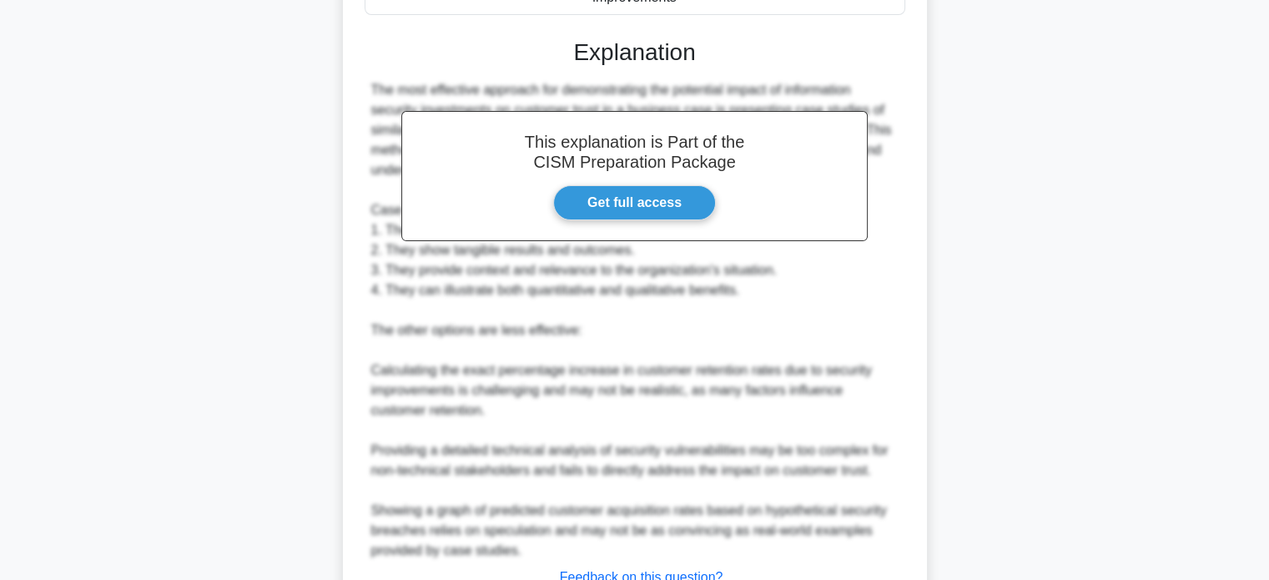
scroll to position [569, 0]
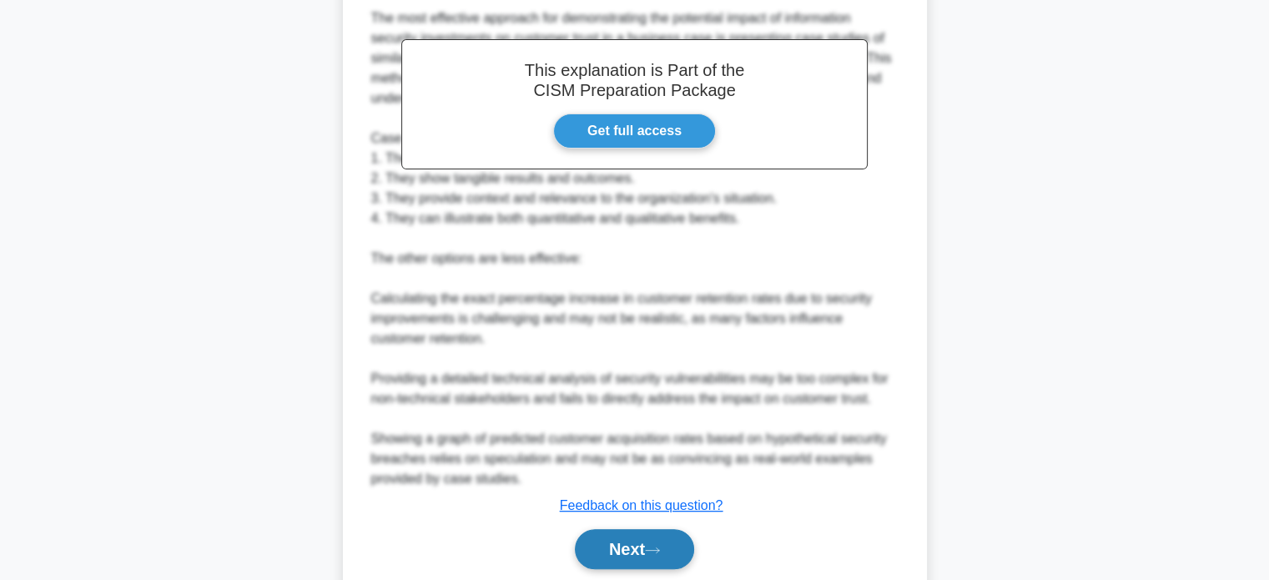
click at [627, 552] on button "Next" at bounding box center [634, 549] width 119 height 40
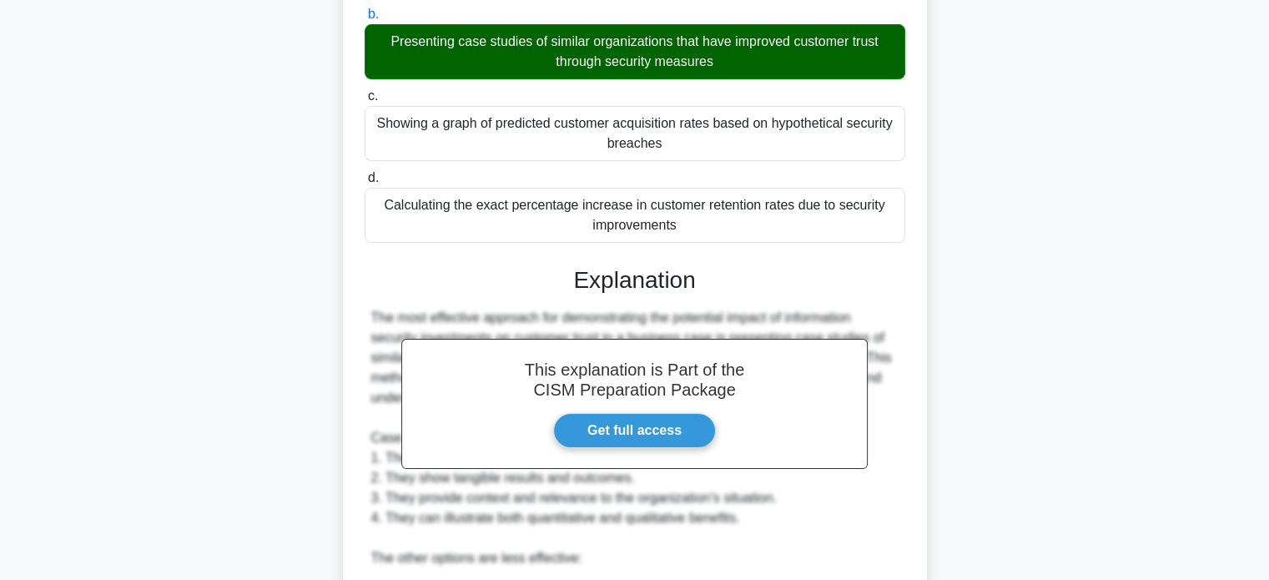
scroll to position [0, 0]
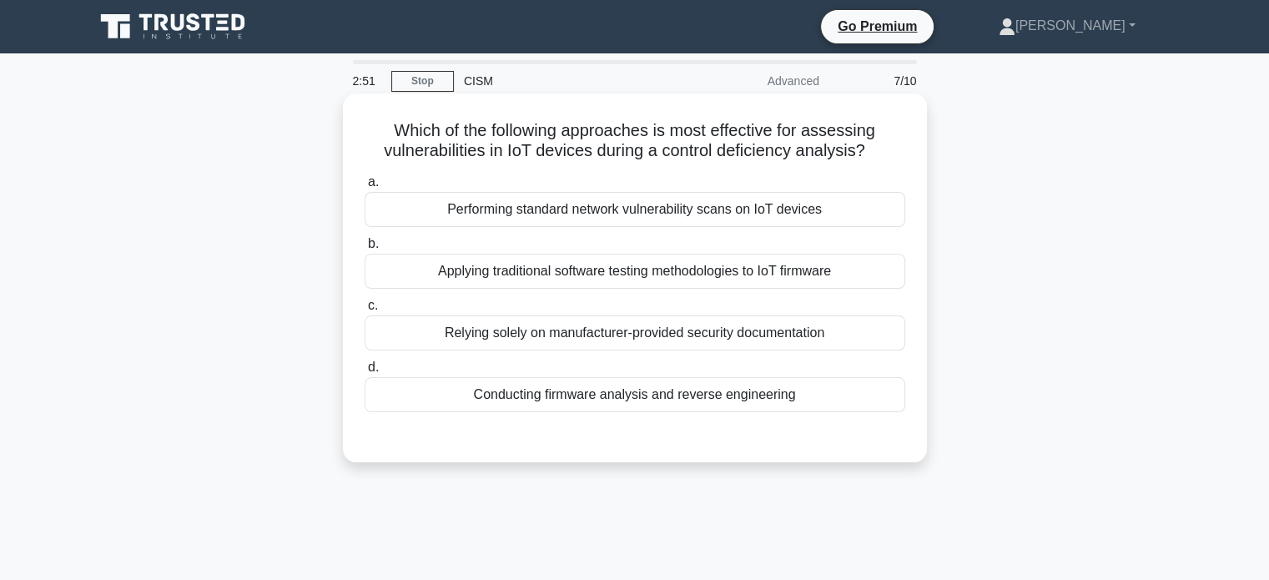
click at [627, 396] on div "Conducting firmware analysis and reverse engineering" at bounding box center [634, 394] width 540 height 35
click at [364, 373] on input "d. Conducting firmware analysis and reverse engineering" at bounding box center [364, 367] width 0 height 11
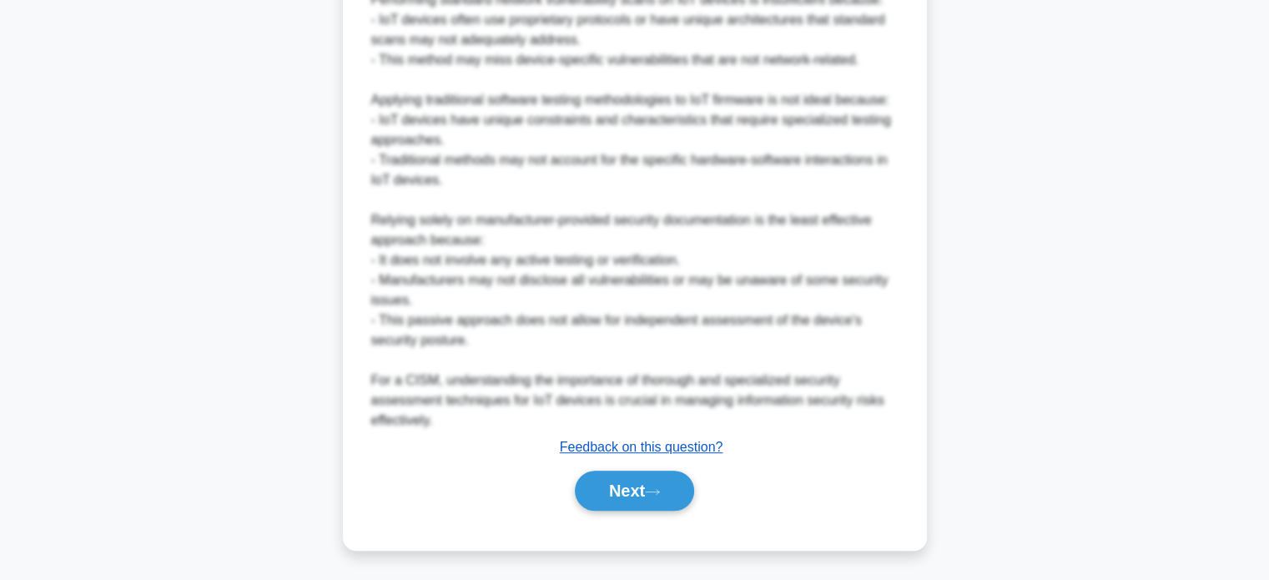
drag, startPoint x: 640, startPoint y: 485, endPoint x: 644, endPoint y: 445, distance: 41.1
click at [641, 475] on button "Next" at bounding box center [634, 490] width 119 height 40
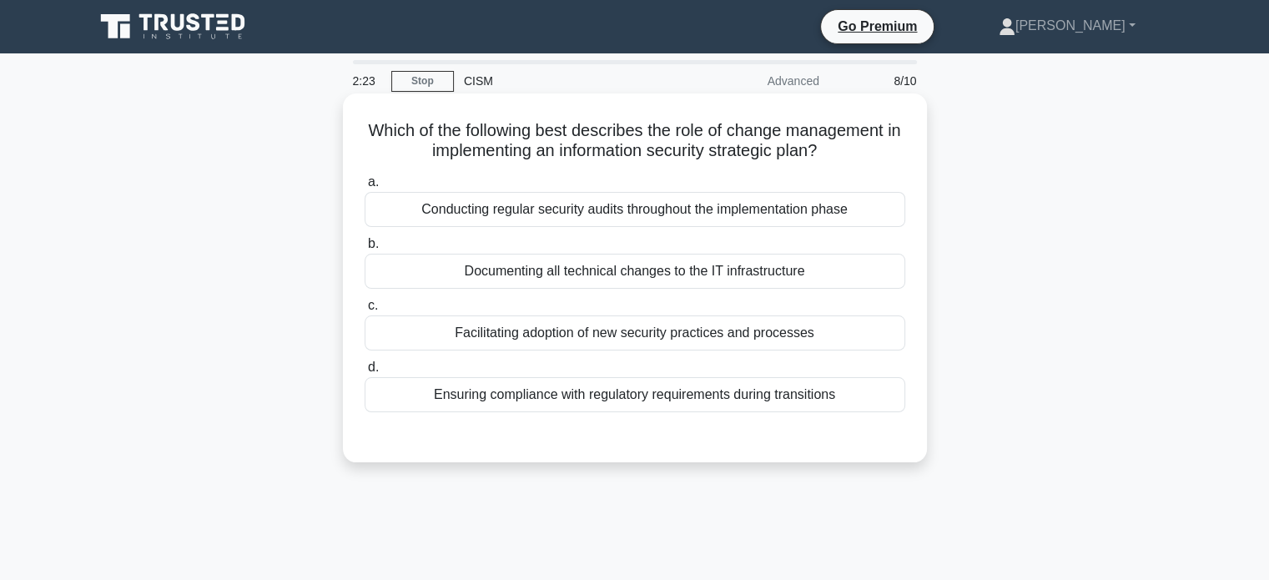
click at [857, 403] on div "Ensuring compliance with regulatory requirements during transitions" at bounding box center [634, 394] width 540 height 35
click at [364, 373] on input "d. Ensuring compliance with regulatory requirements during transitions" at bounding box center [364, 367] width 0 height 11
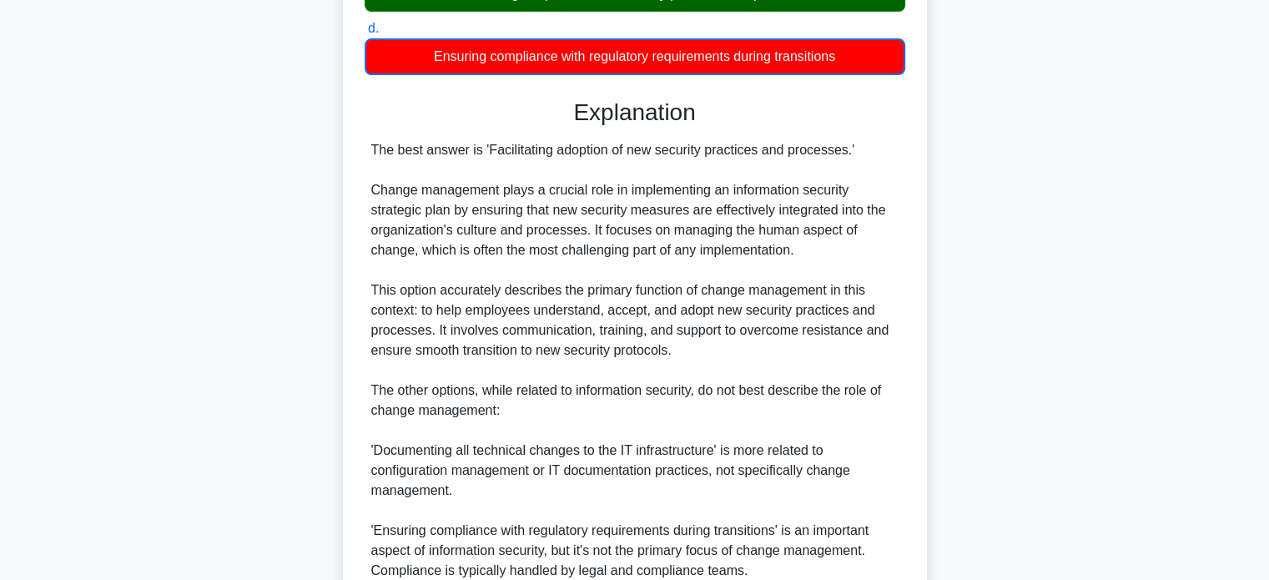
scroll to position [589, 0]
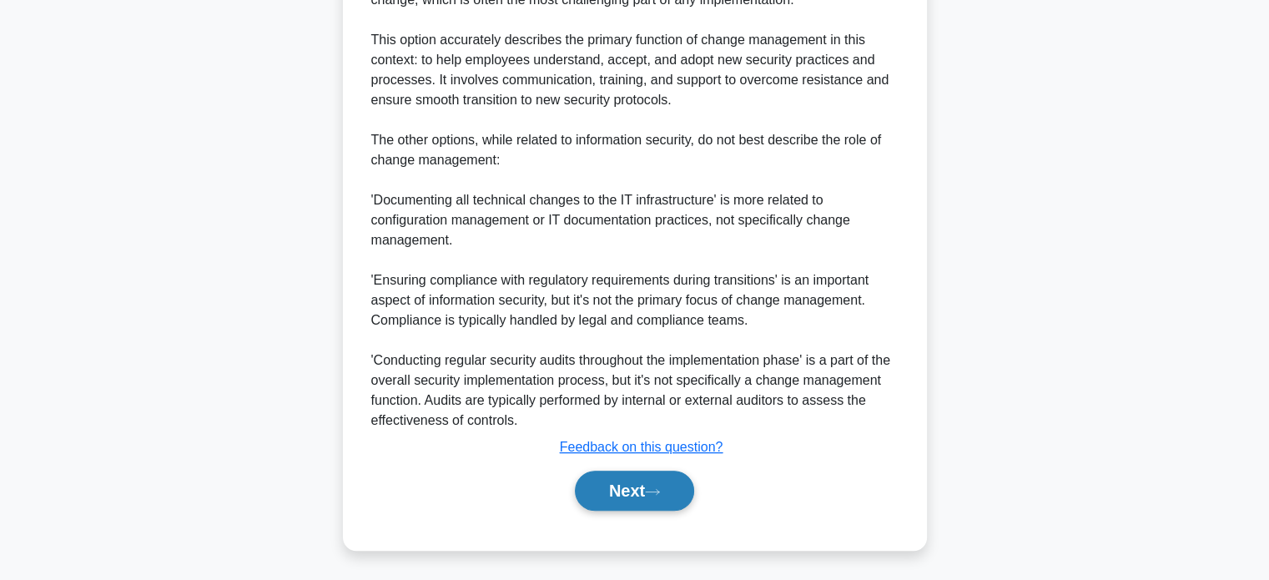
click at [627, 503] on button "Next" at bounding box center [634, 490] width 119 height 40
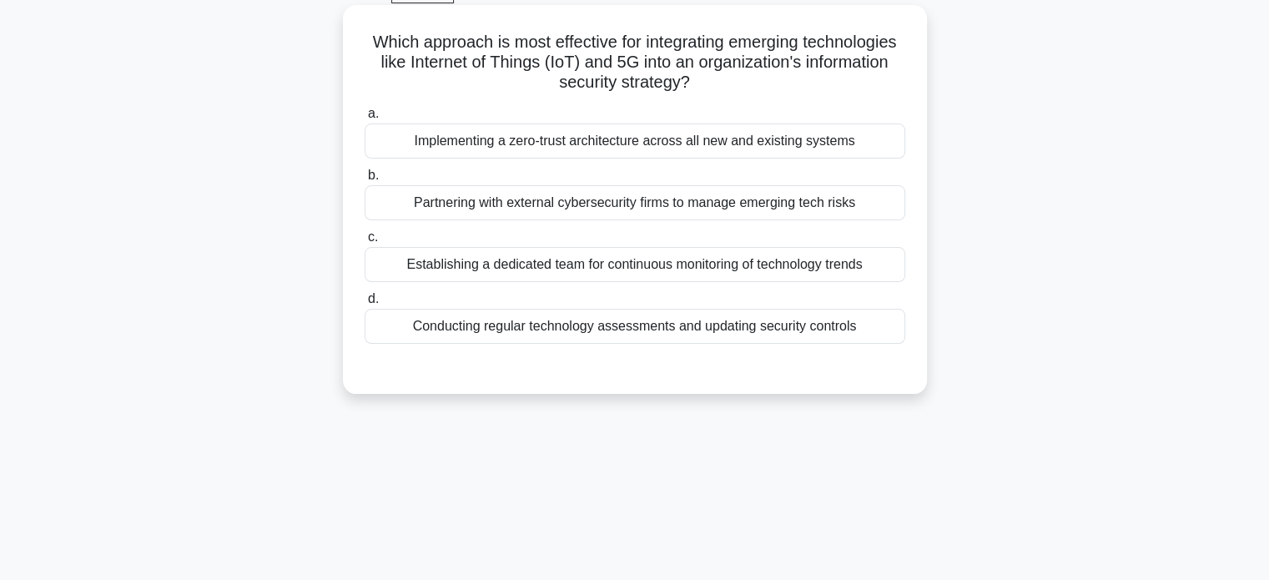
scroll to position [5, 0]
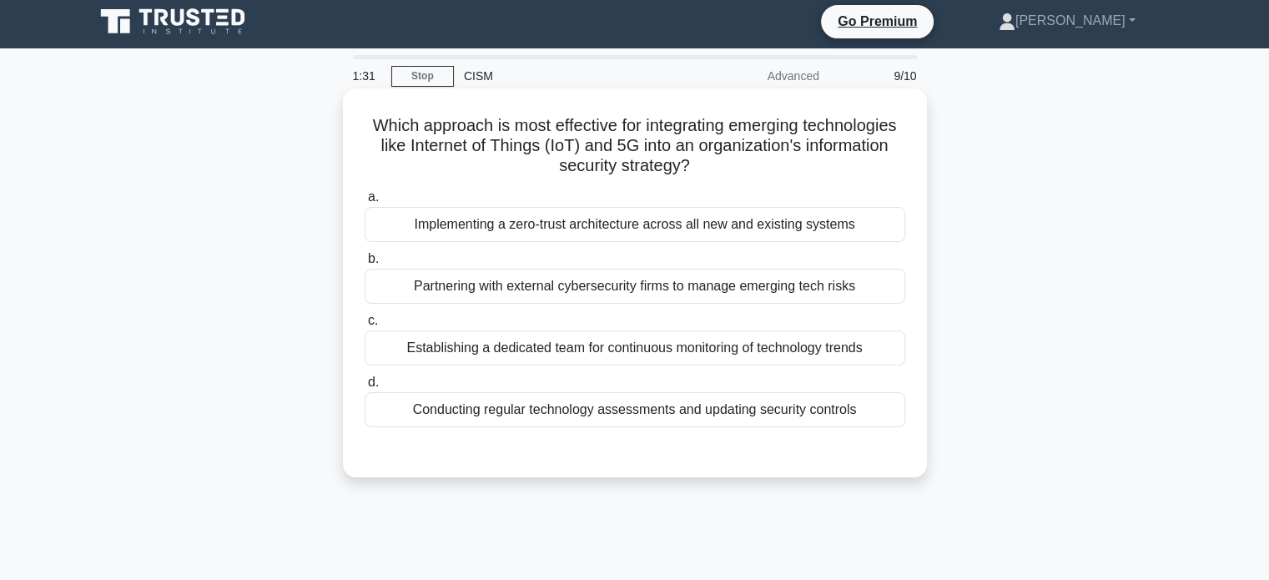
click at [529, 420] on div "Conducting regular technology assessments and updating security controls" at bounding box center [634, 409] width 540 height 35
click at [364, 388] on input "d. Conducting regular technology assessments and updating security controls" at bounding box center [364, 382] width 0 height 11
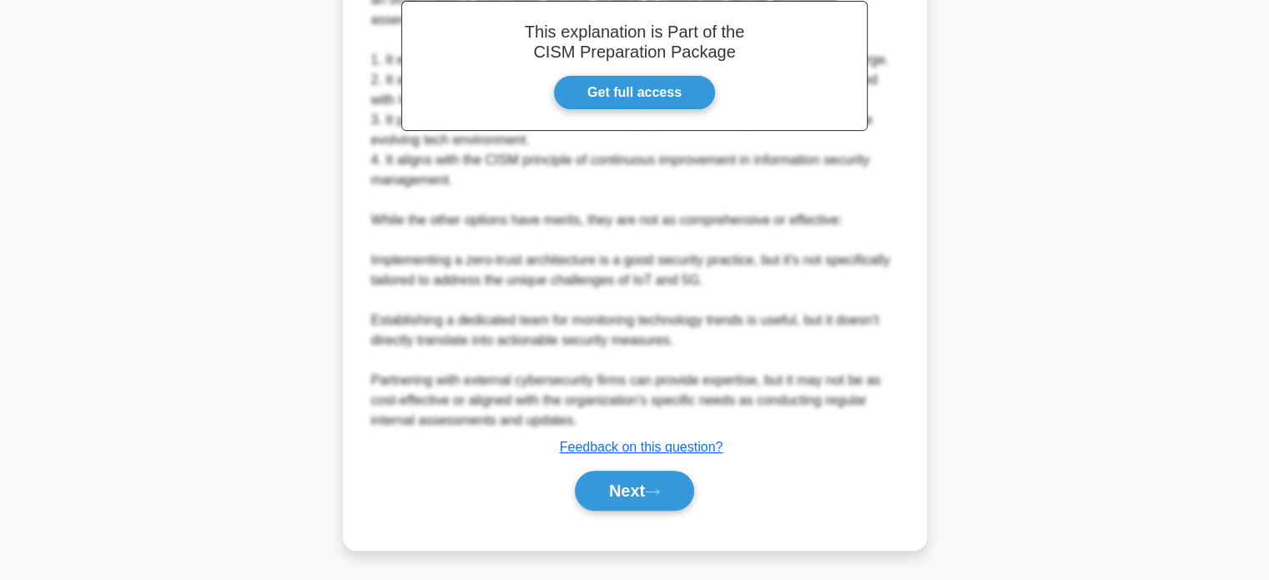
drag, startPoint x: 617, startPoint y: 485, endPoint x: 621, endPoint y: 465, distance: 20.3
click at [617, 485] on button "Next" at bounding box center [634, 490] width 119 height 40
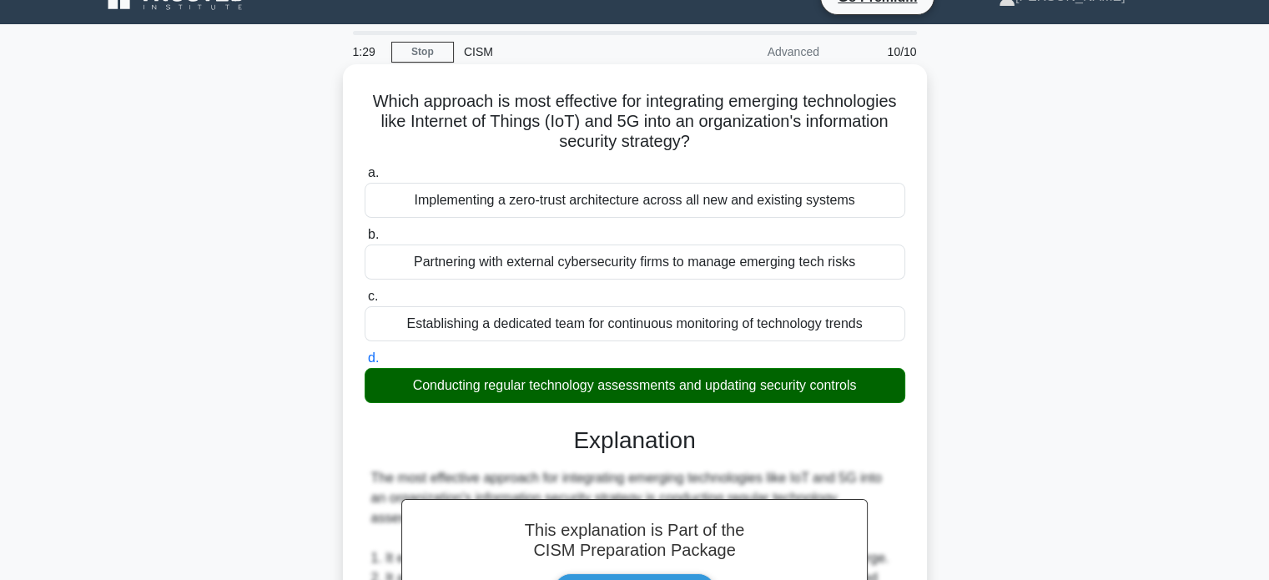
scroll to position [27, 0]
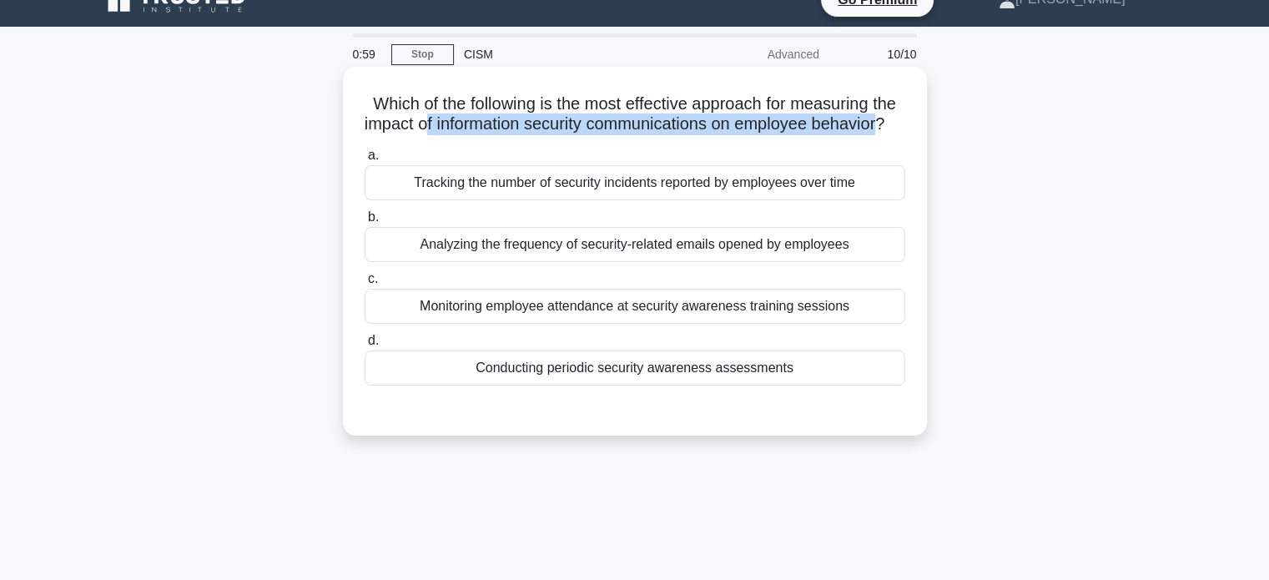
drag, startPoint x: 483, startPoint y: 125, endPoint x: 649, endPoint y: 134, distance: 166.2
click at [649, 134] on h5 "Which of the following is the most effective approach for measuring the impact …" at bounding box center [635, 114] width 544 height 42
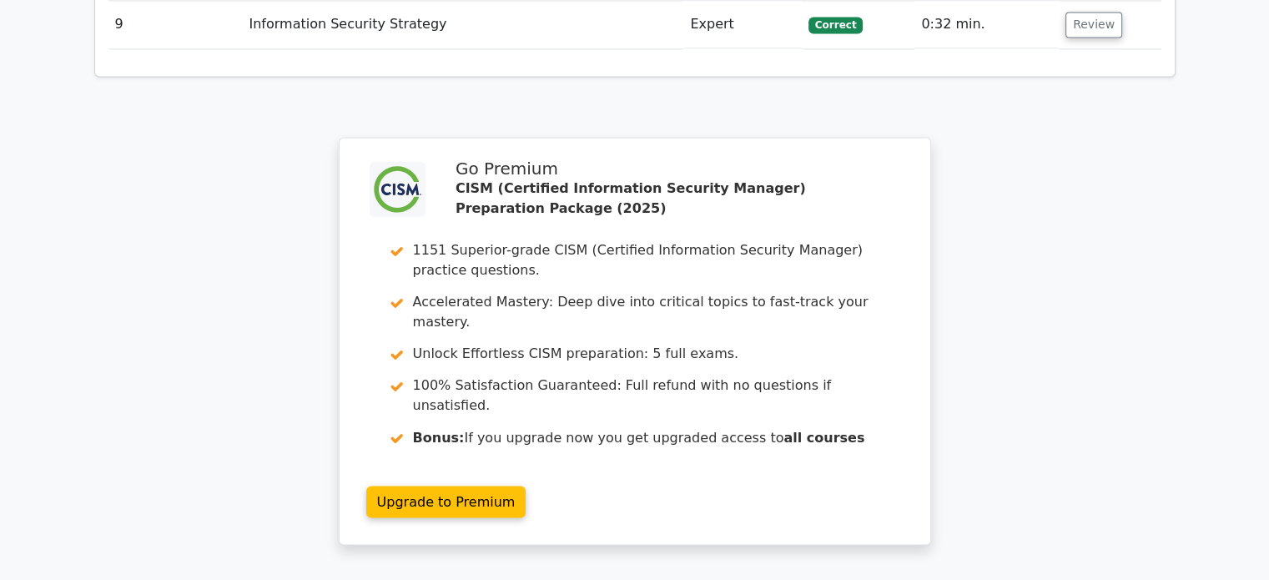
scroll to position [2752, 0]
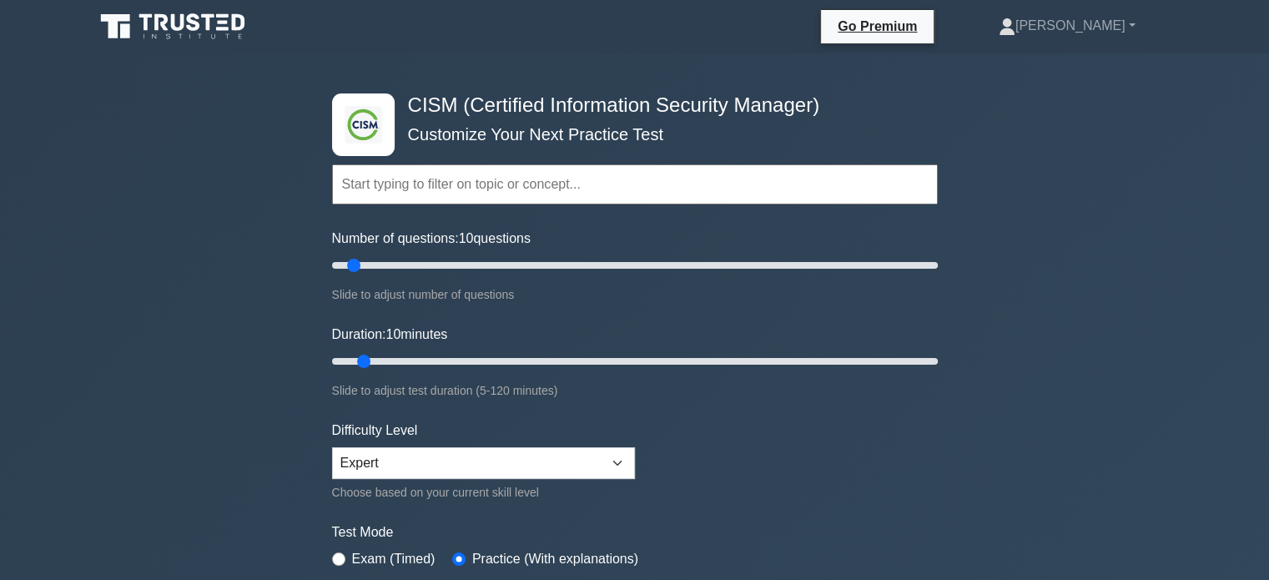
click at [161, 30] on icon at bounding box center [174, 27] width 160 height 32
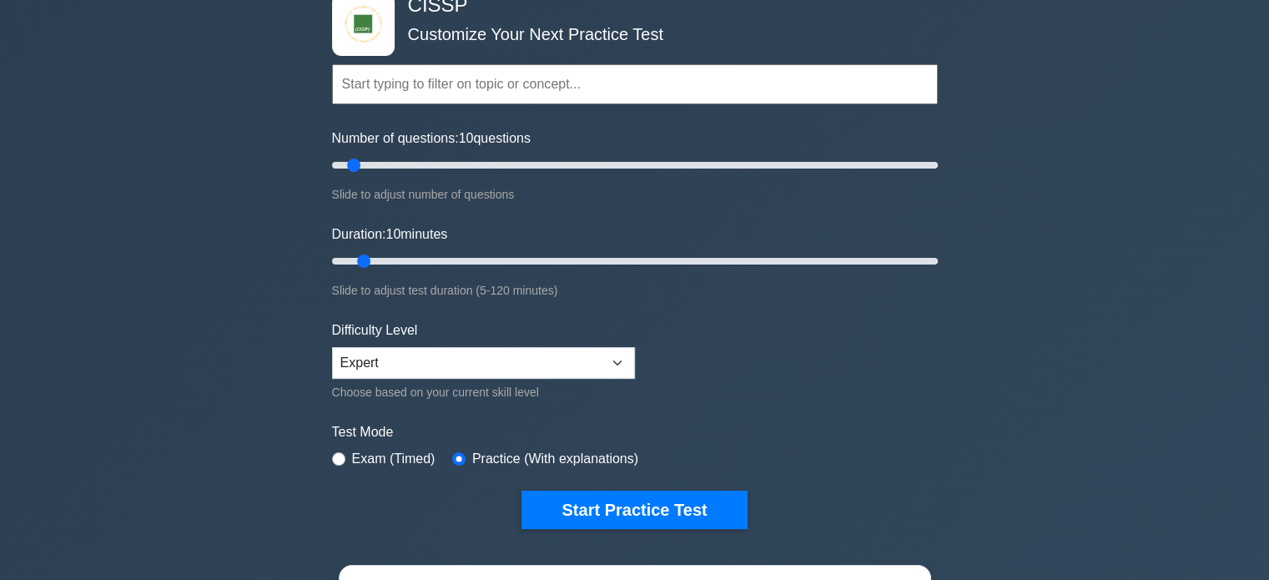
scroll to position [250, 0]
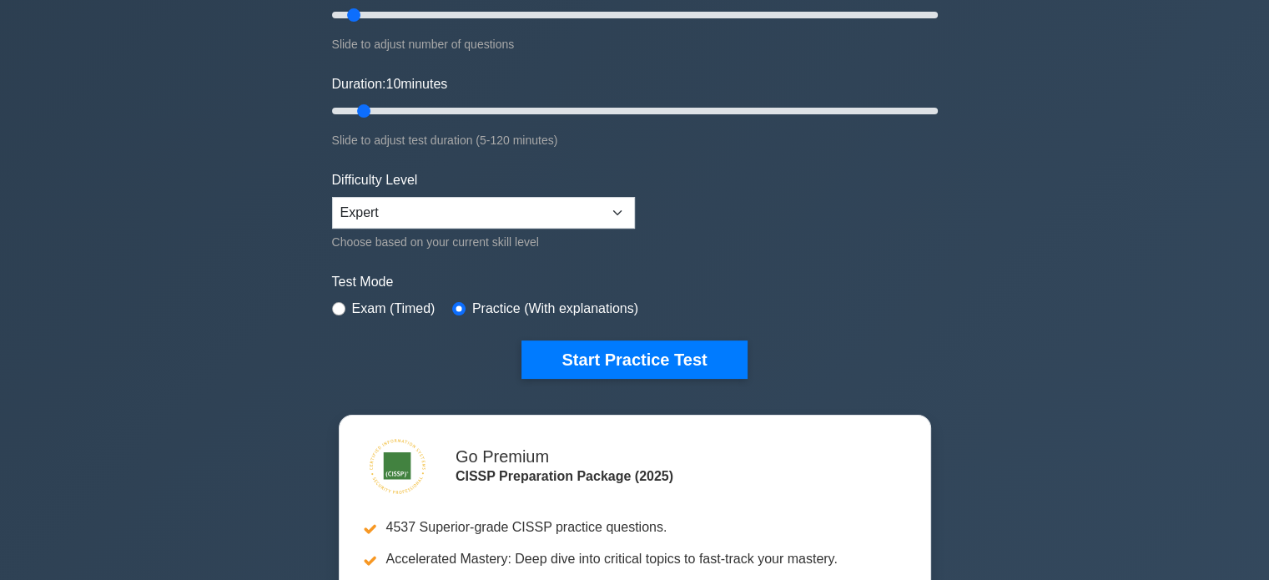
drag, startPoint x: 560, startPoint y: 364, endPoint x: 497, endPoint y: 423, distance: 86.2
click at [560, 364] on button "Start Practice Test" at bounding box center [633, 359] width 225 height 38
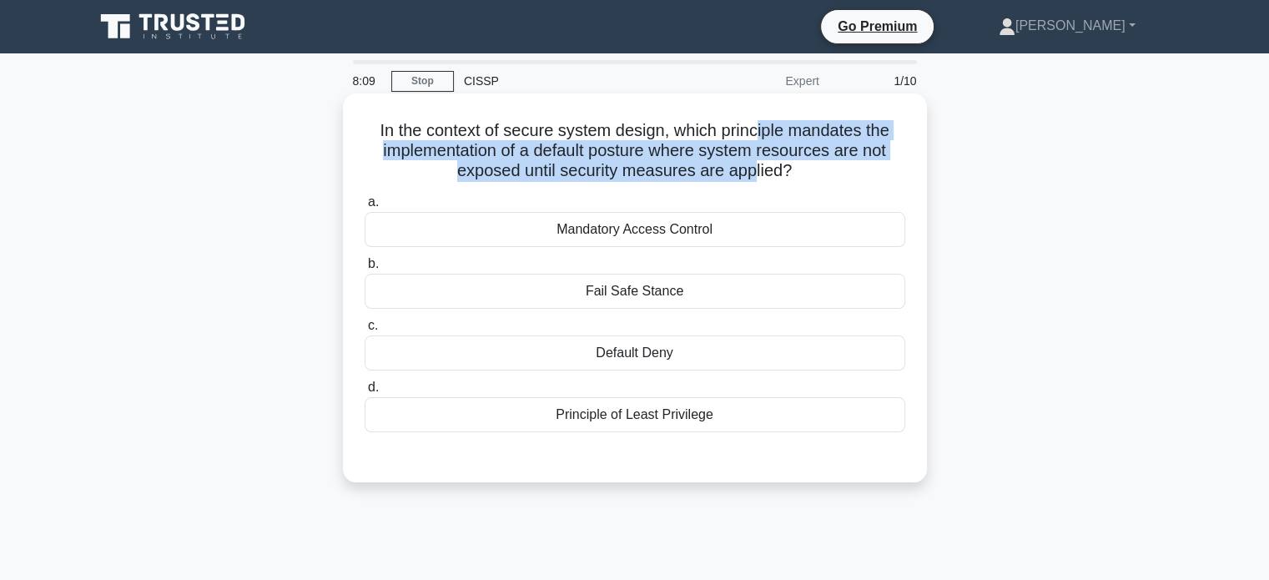
drag, startPoint x: 760, startPoint y: 133, endPoint x: 756, endPoint y: 165, distance: 32.7
click at [756, 165] on h5 "In the context of secure system design, which principle mandates the implementa…" at bounding box center [635, 151] width 544 height 62
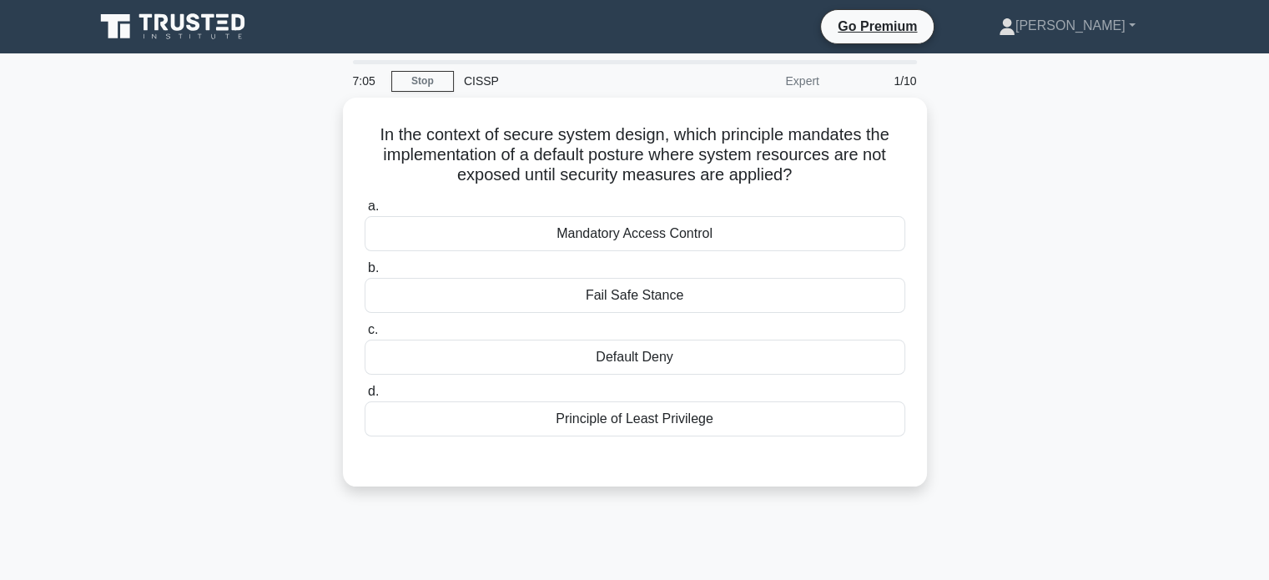
click at [93, 300] on div "In the context of secure system design, which principle mandates the implementa…" at bounding box center [634, 302] width 1101 height 409
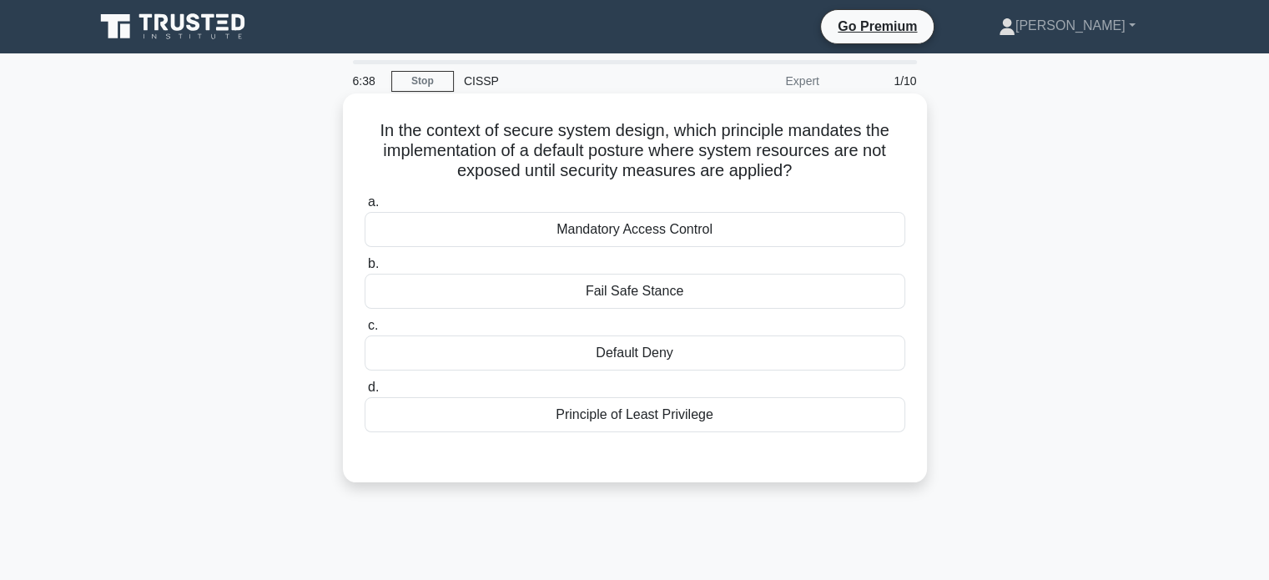
drag, startPoint x: 697, startPoint y: 294, endPoint x: 586, endPoint y: 294, distance: 110.9
click at [586, 294] on div "Fail Safe Stance" at bounding box center [634, 291] width 540 height 35
drag, startPoint x: 711, startPoint y: 359, endPoint x: 597, endPoint y: 358, distance: 113.4
click at [597, 358] on div "Default Deny" at bounding box center [634, 352] width 540 height 35
click at [606, 227] on div "Mandatory Access Control" at bounding box center [634, 229] width 540 height 35
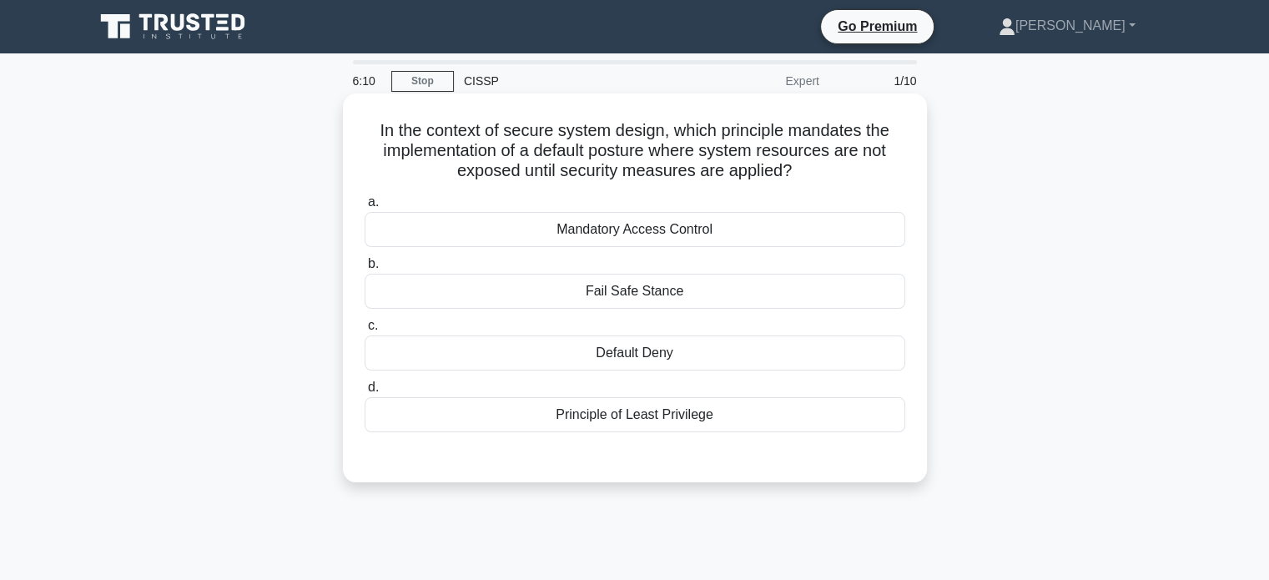
click at [480, 229] on div "Mandatory Access Control" at bounding box center [634, 229] width 540 height 35
click at [364, 208] on input "a. Mandatory Access Control" at bounding box center [364, 202] width 0 height 11
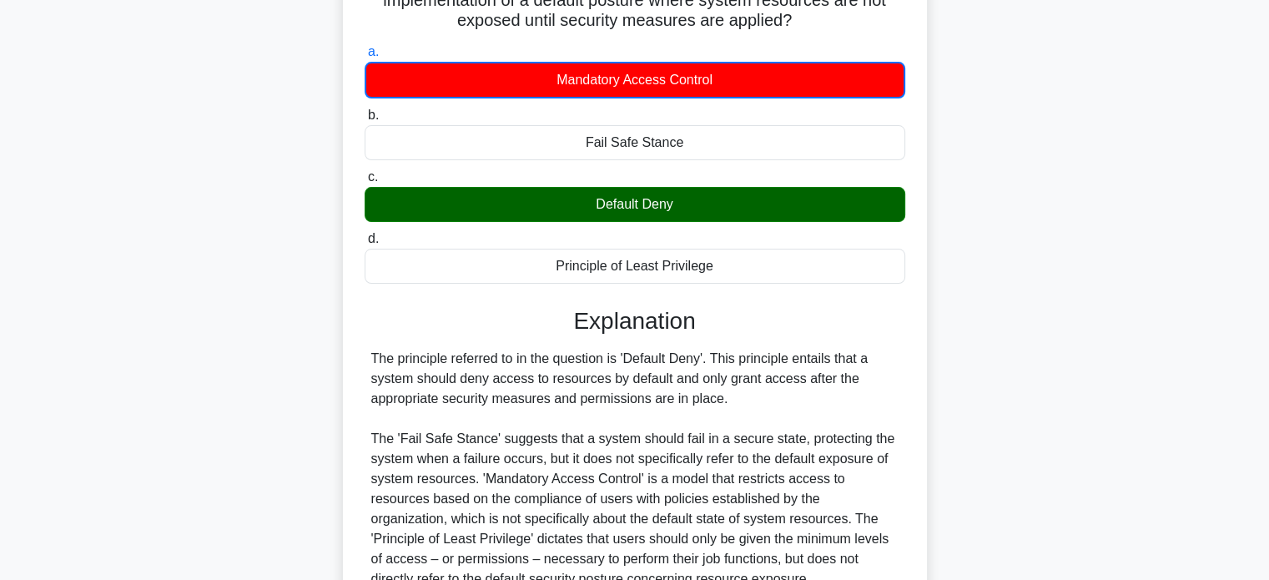
scroll to position [238, 0]
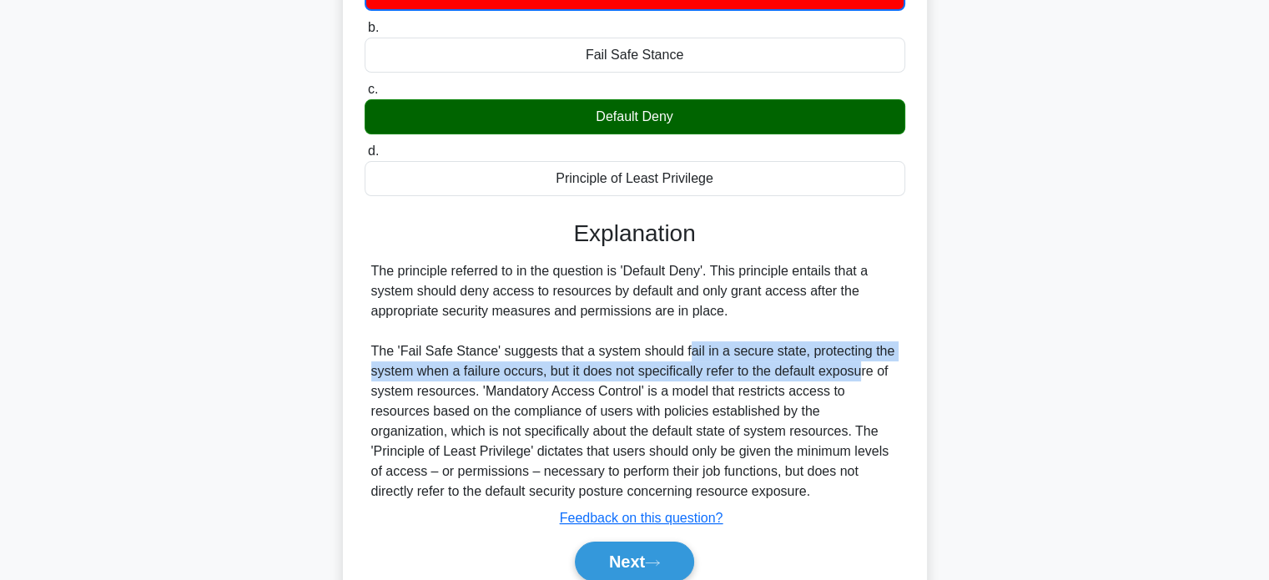
drag, startPoint x: 681, startPoint y: 346, endPoint x: 861, endPoint y: 361, distance: 180.8
click at [861, 361] on div "The principle referred to in the question is 'Default Deny'. This principle ent…" at bounding box center [634, 381] width 527 height 240
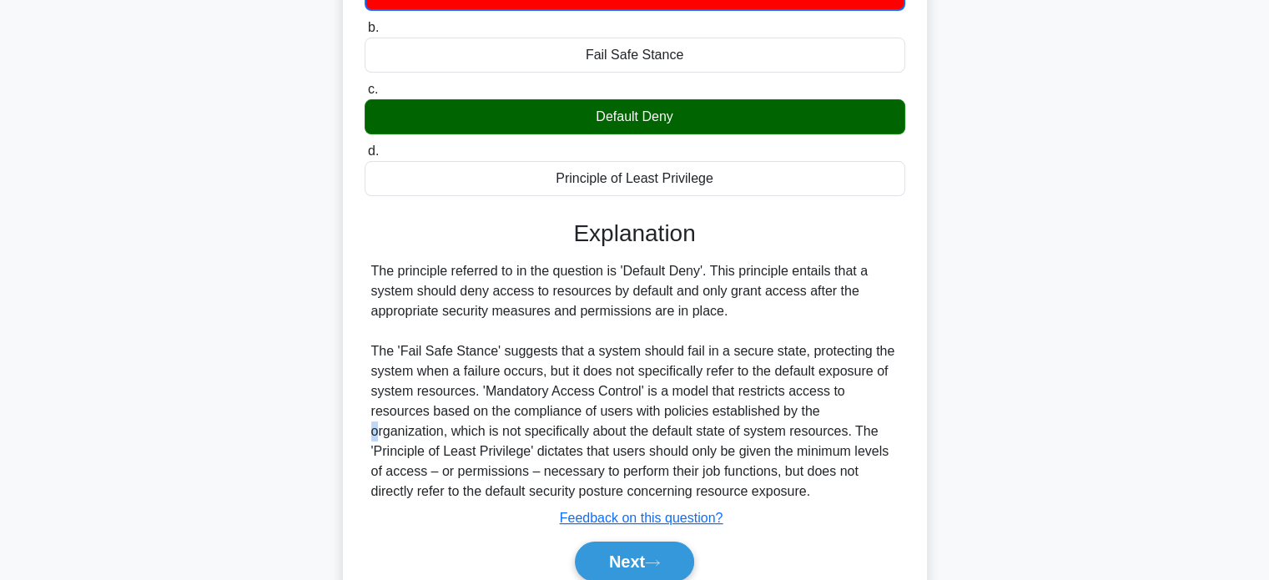
drag, startPoint x: 764, startPoint y: 400, endPoint x: 762, endPoint y: 412, distance: 11.8
click at [762, 412] on div "The principle referred to in the question is 'Default Deny'. This principle ent…" at bounding box center [634, 381] width 527 height 240
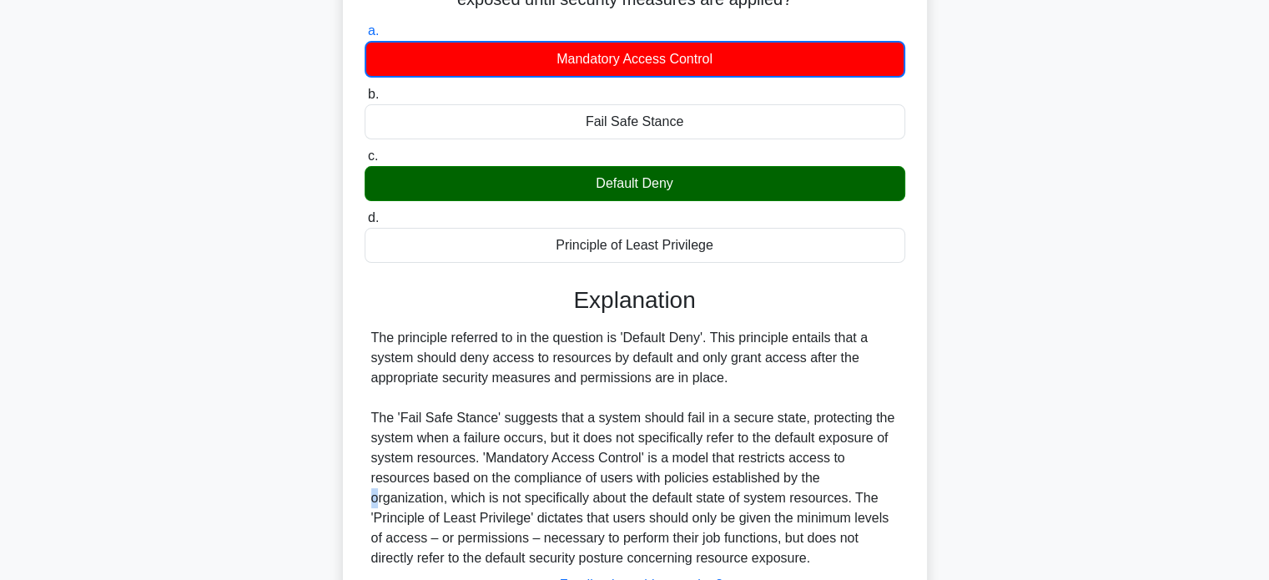
scroll to position [0, 0]
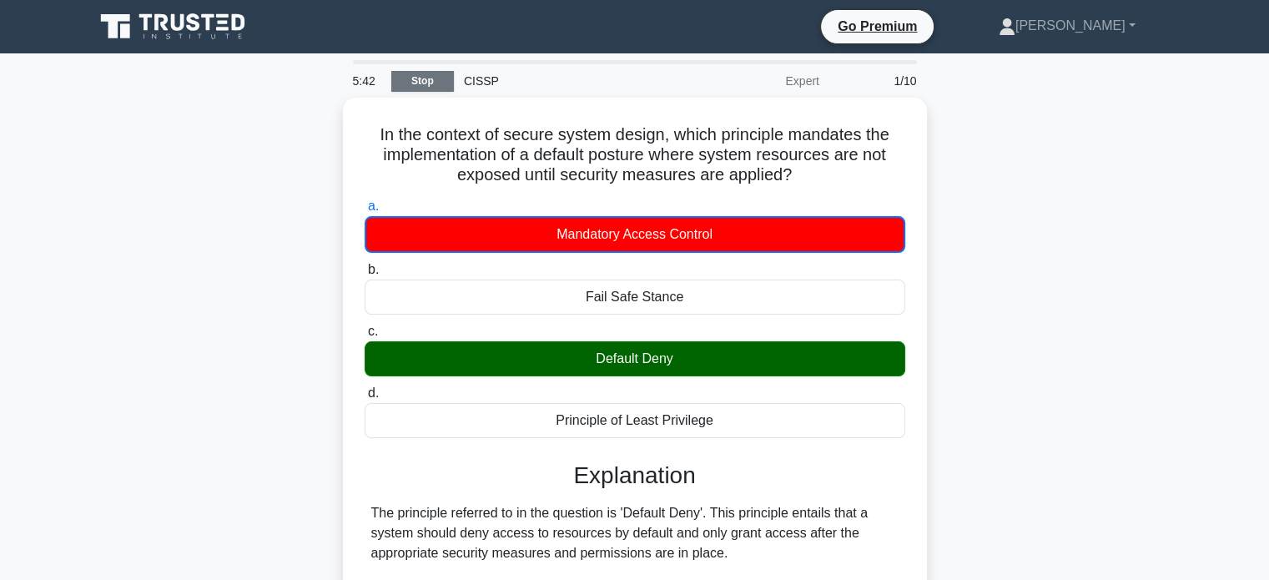
click at [428, 80] on link "Stop" at bounding box center [422, 81] width 63 height 21
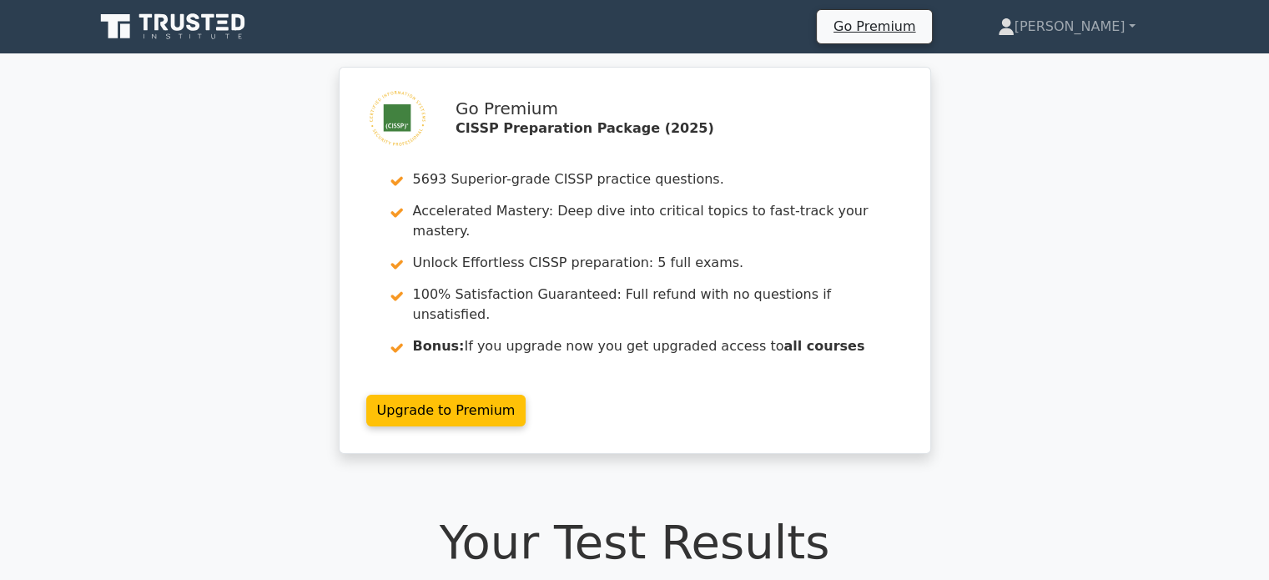
click at [584, 417] on div "Go Premium CISSP Preparation Package (2025) 5693 Superior-grade CISSP practice …" at bounding box center [635, 270] width 606 height 407
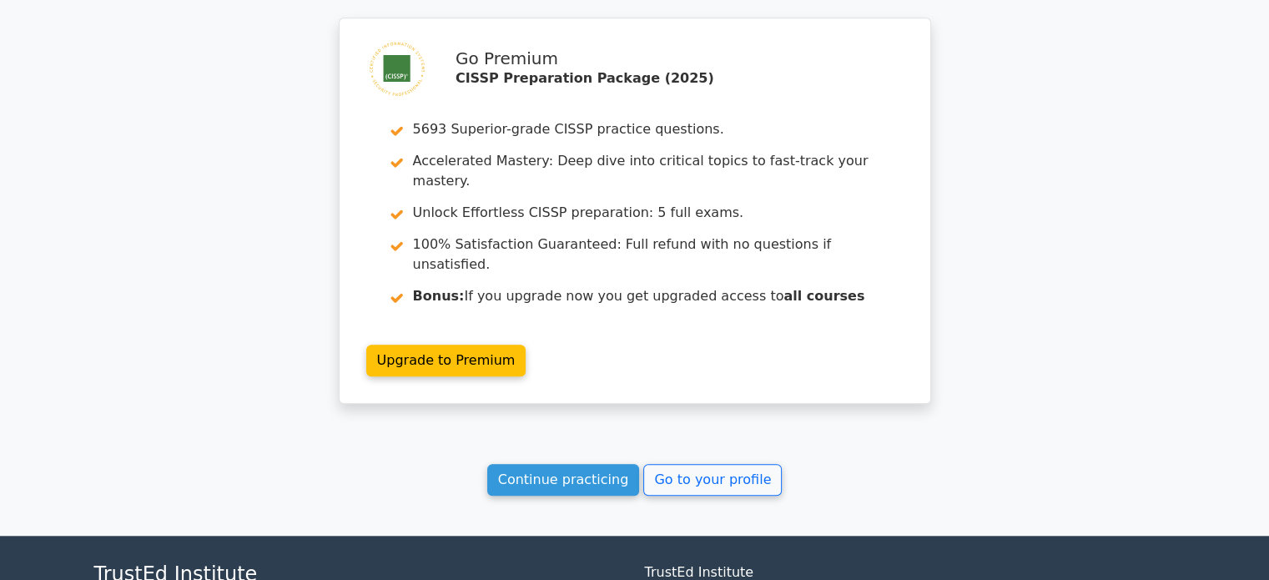
scroll to position [1405, 0]
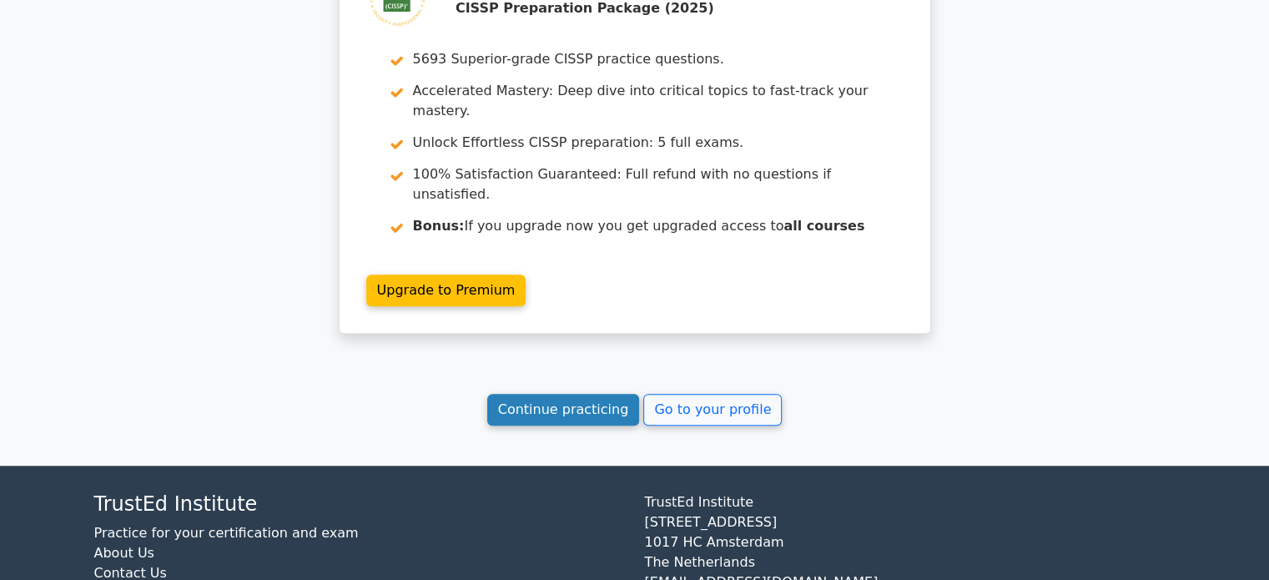
click at [570, 394] on link "Continue practicing" at bounding box center [563, 410] width 153 height 32
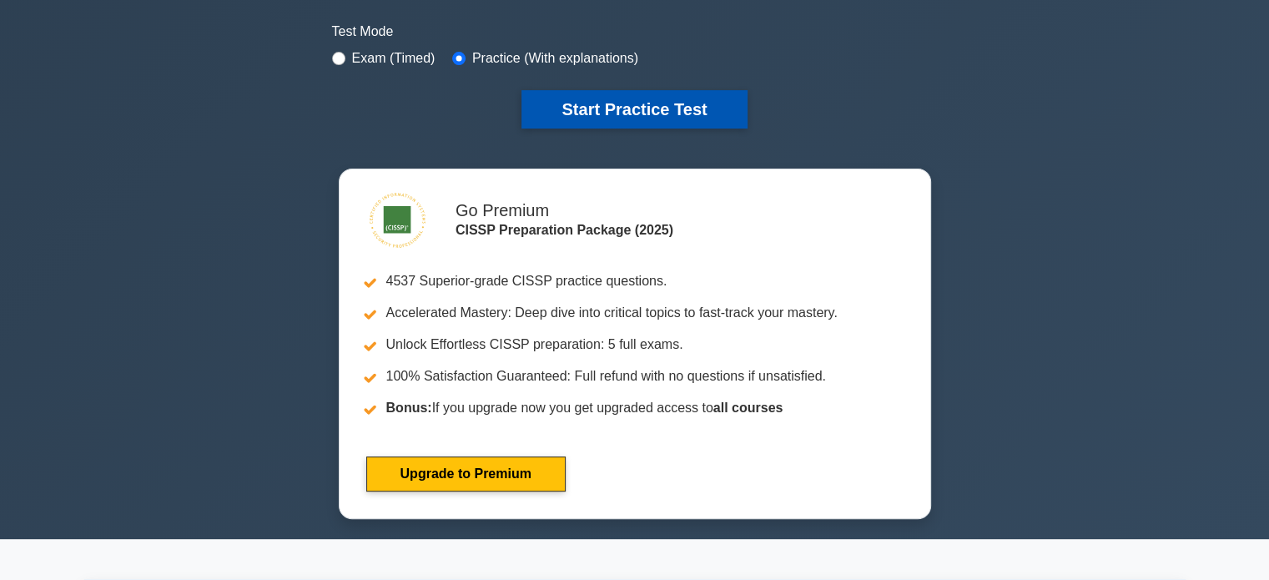
click at [667, 103] on button "Start Practice Test" at bounding box center [633, 109] width 225 height 38
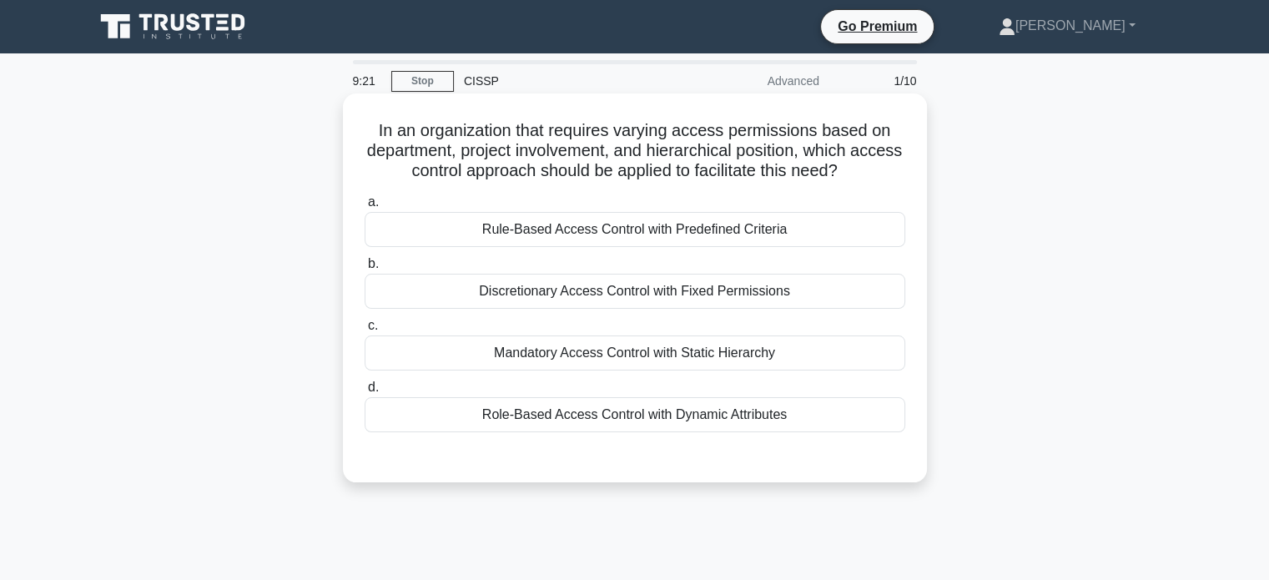
click at [671, 420] on div "Role-Based Access Control with Dynamic Attributes" at bounding box center [634, 414] width 540 height 35
click at [364, 393] on input "d. Role-Based Access Control with Dynamic Attributes" at bounding box center [364, 387] width 0 height 11
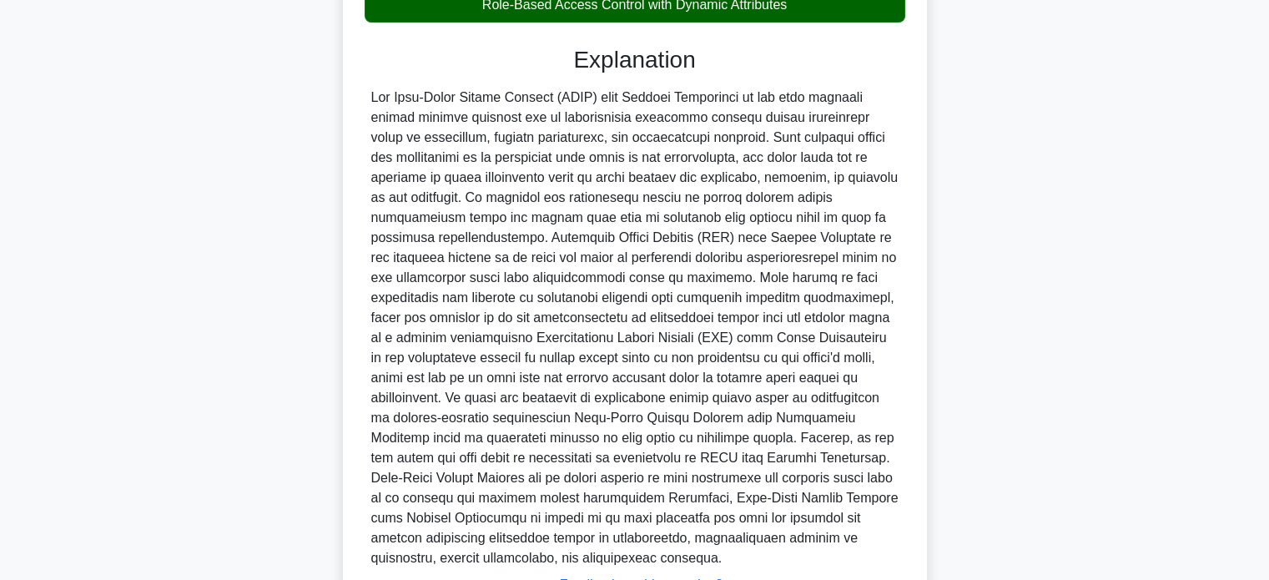
scroll to position [500, 0]
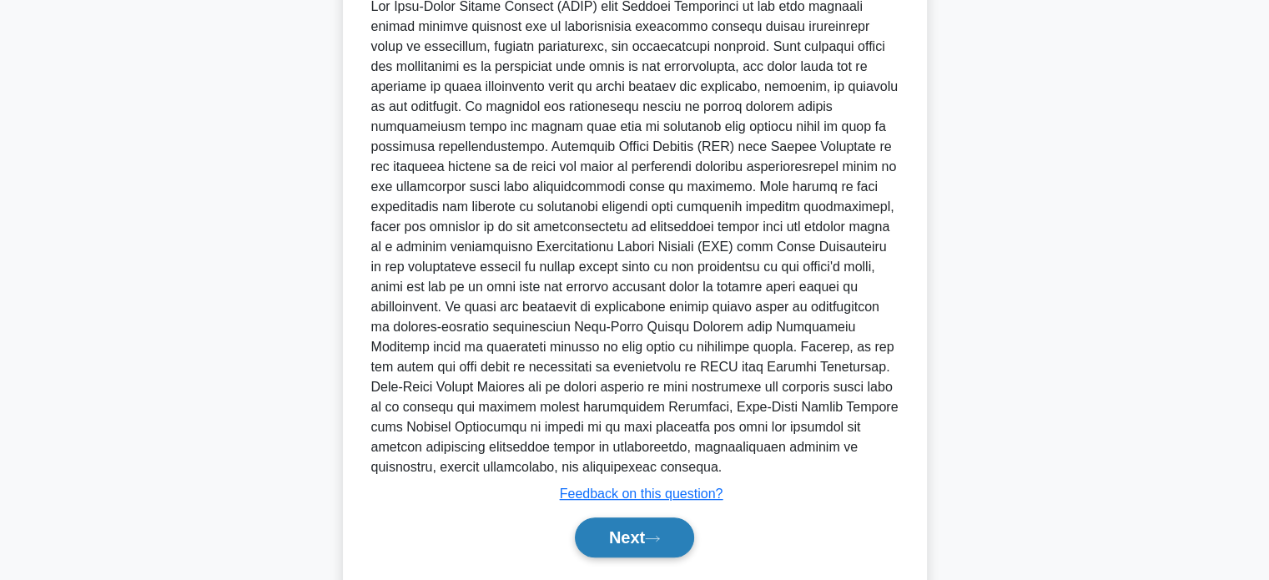
click at [651, 550] on button "Next" at bounding box center [634, 537] width 119 height 40
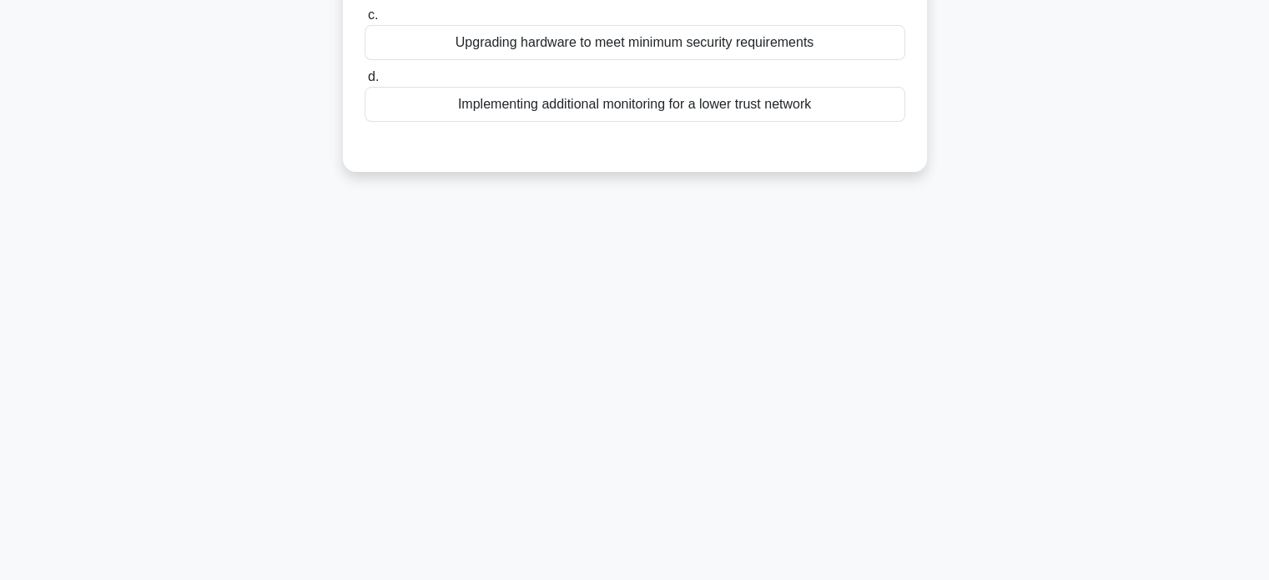
scroll to position [0, 0]
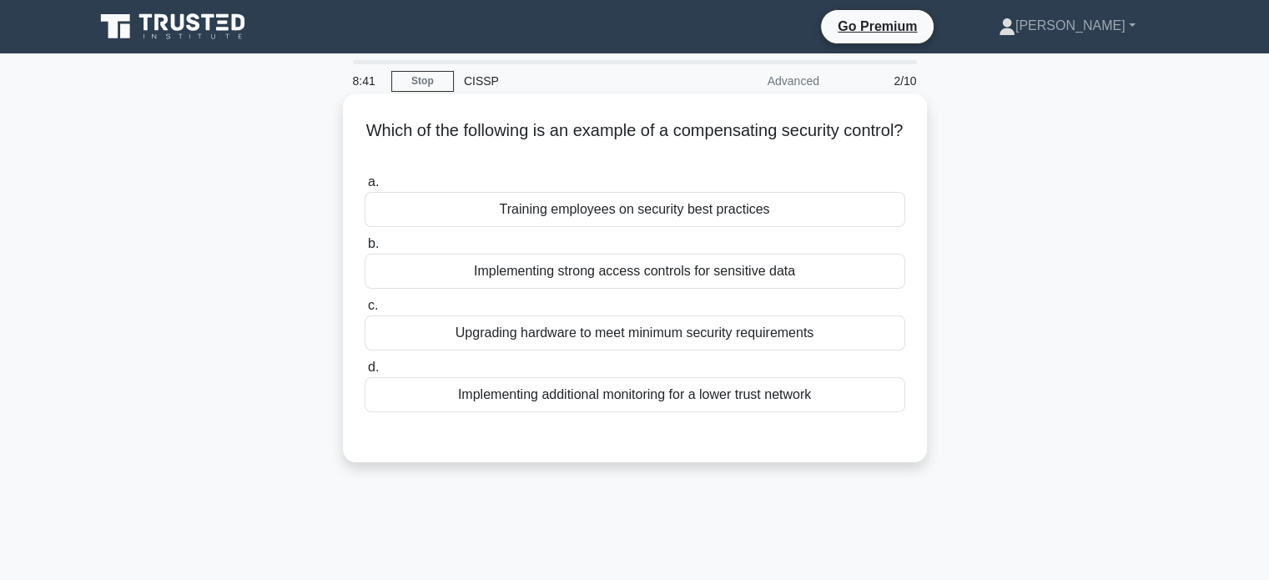
click at [709, 397] on div "Implementing additional monitoring for a lower trust network" at bounding box center [634, 394] width 540 height 35
click at [364, 373] on input "d. Implementing additional monitoring for a lower trust network" at bounding box center [364, 367] width 0 height 11
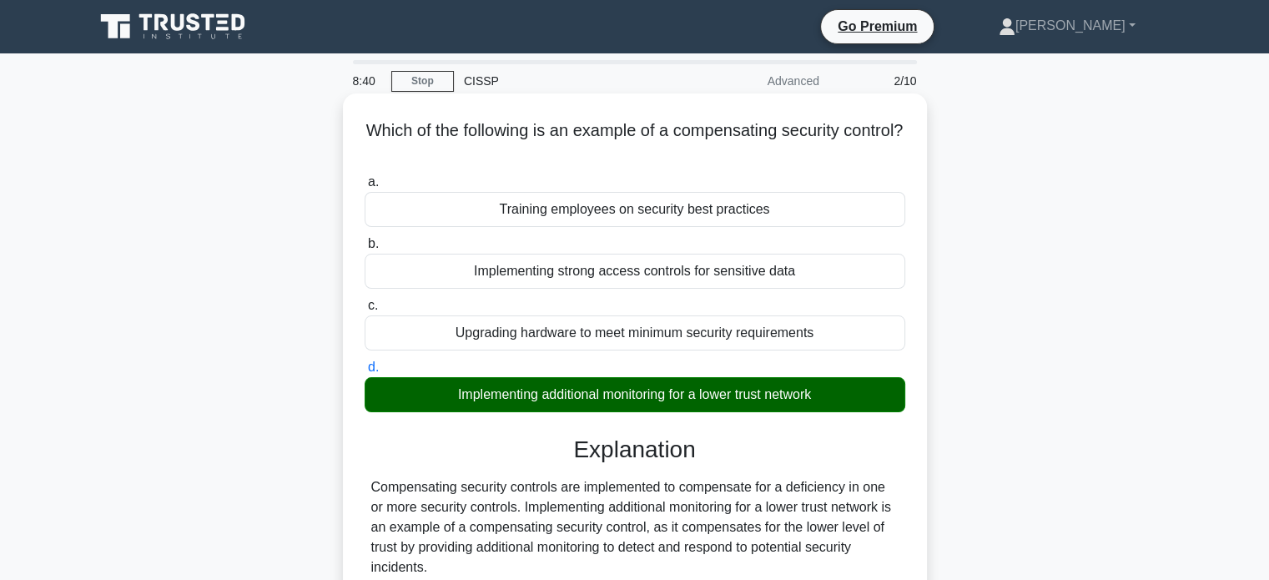
scroll to position [250, 0]
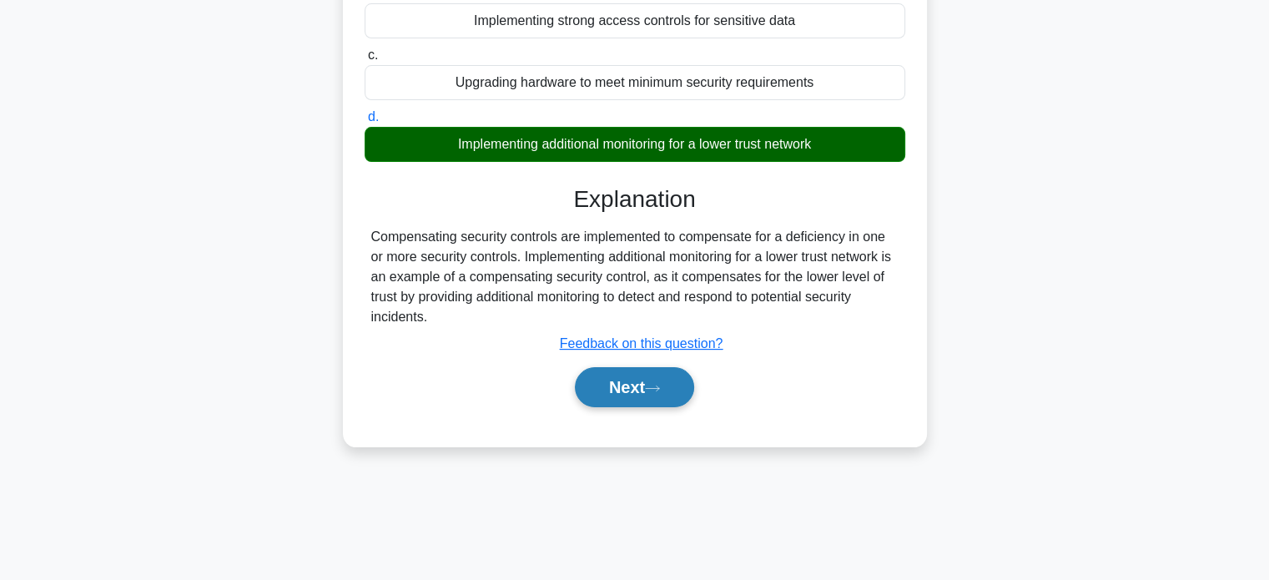
click at [659, 386] on icon at bounding box center [652, 387] width 13 height 5
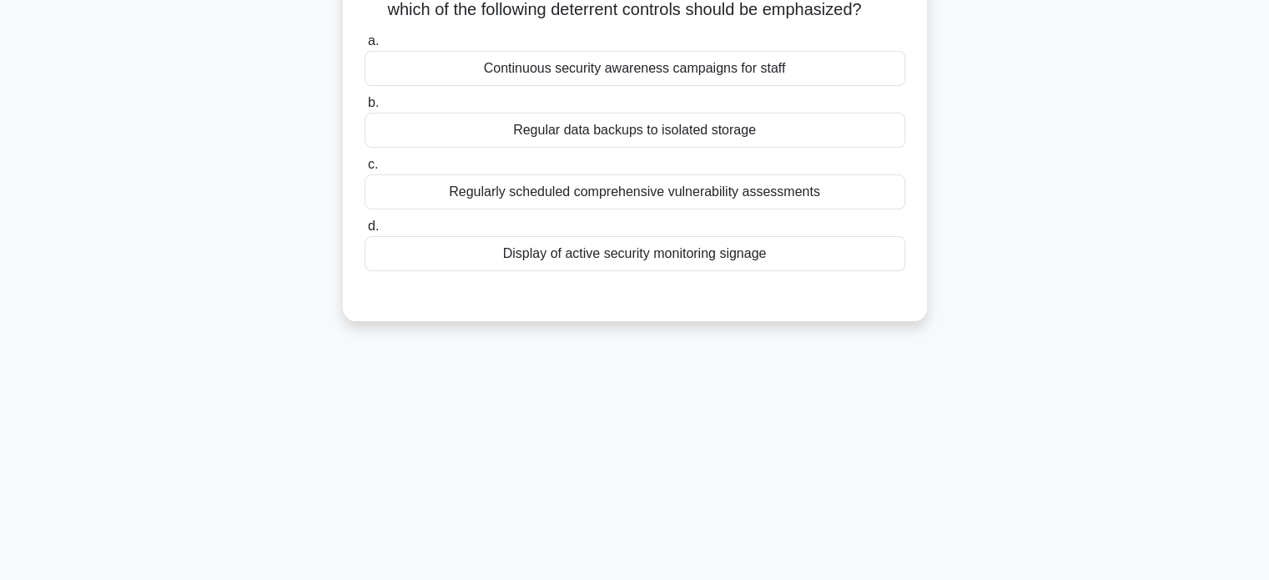
scroll to position [0, 0]
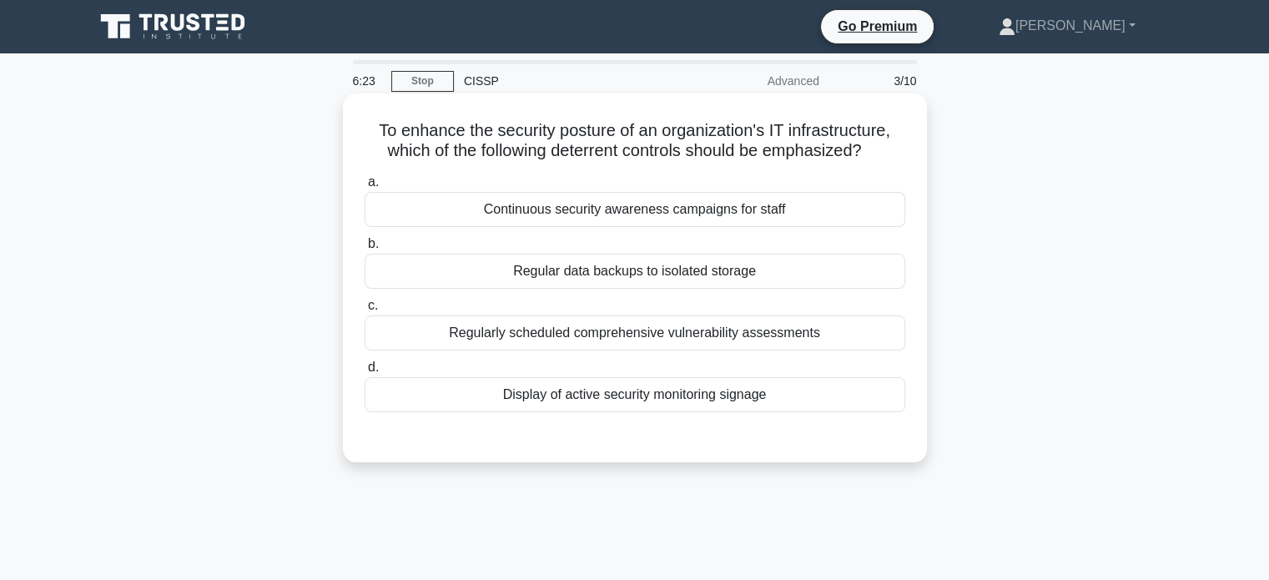
click at [753, 384] on div "Display of active security monitoring signage" at bounding box center [634, 394] width 540 height 35
click at [364, 373] on input "d. Display of active security monitoring signage" at bounding box center [364, 367] width 0 height 11
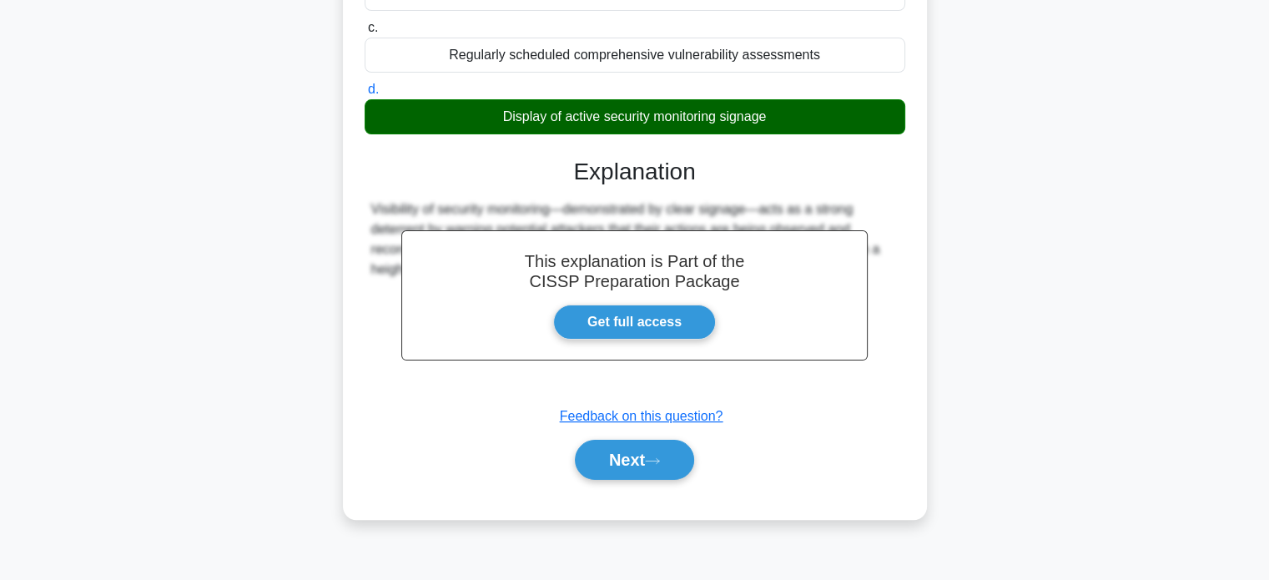
scroll to position [321, 0]
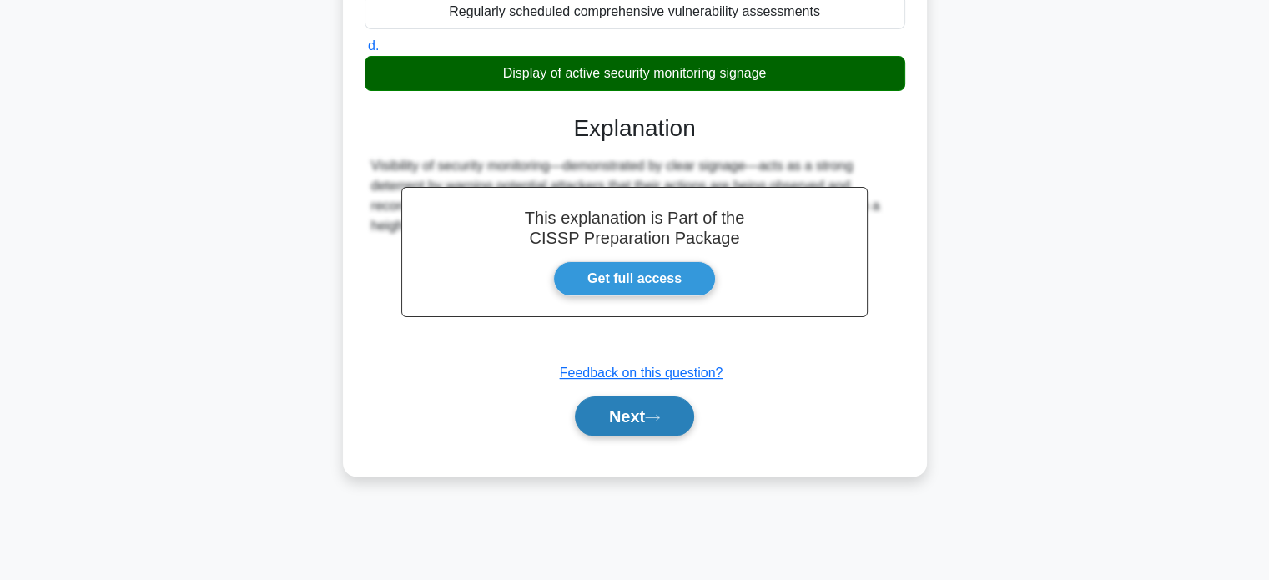
drag, startPoint x: 595, startPoint y: 428, endPoint x: 597, endPoint y: 417, distance: 11.0
click at [595, 426] on button "Next" at bounding box center [634, 416] width 119 height 40
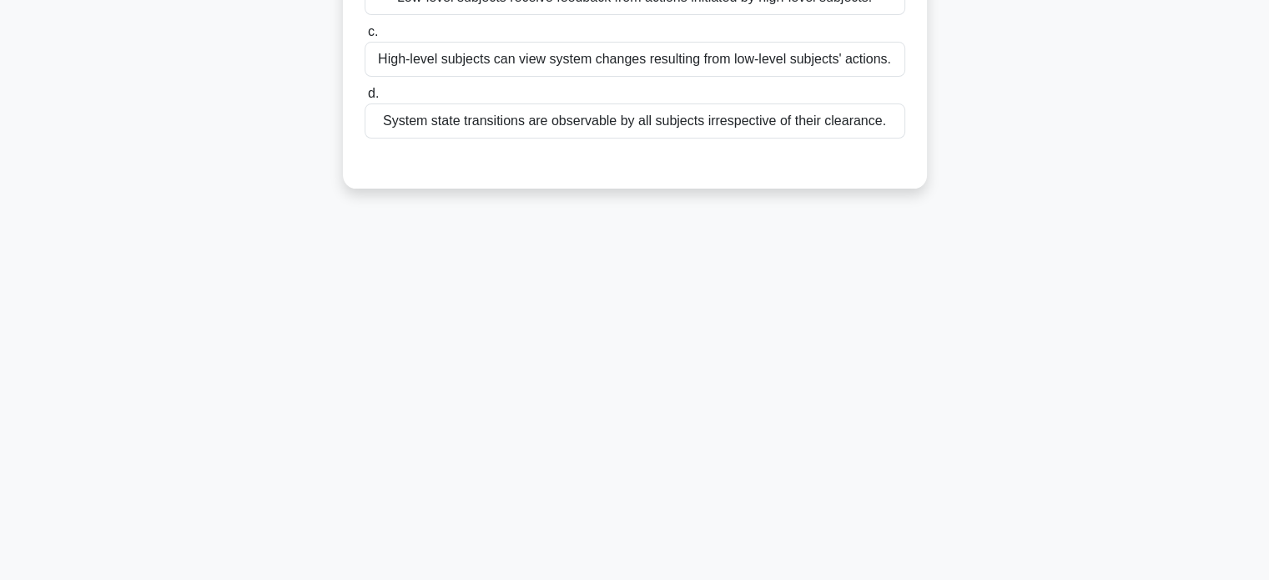
scroll to position [0, 0]
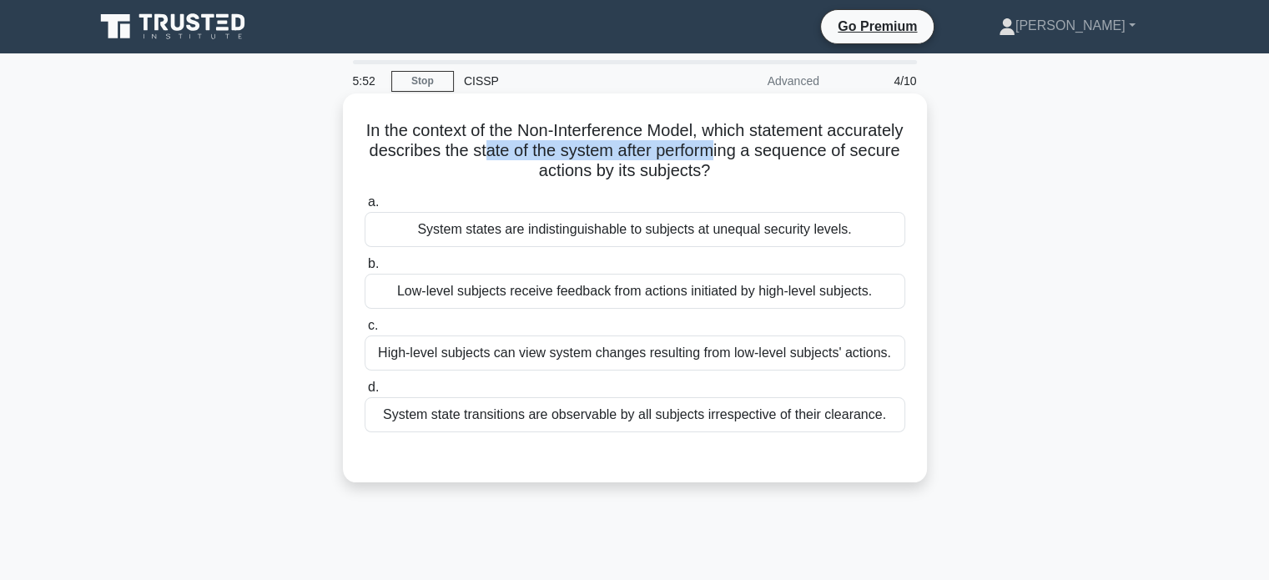
drag, startPoint x: 600, startPoint y: 149, endPoint x: 835, endPoint y: 148, distance: 235.2
click at [835, 148] on h5 "In the context of the Non-Interference Model, which statement accurately descri…" at bounding box center [635, 151] width 544 height 62
drag, startPoint x: 413, startPoint y: 229, endPoint x: 874, endPoint y: 224, distance: 461.3
click at [874, 224] on div "System states are indistinguishable to subjects at unequal security levels." at bounding box center [634, 229] width 540 height 35
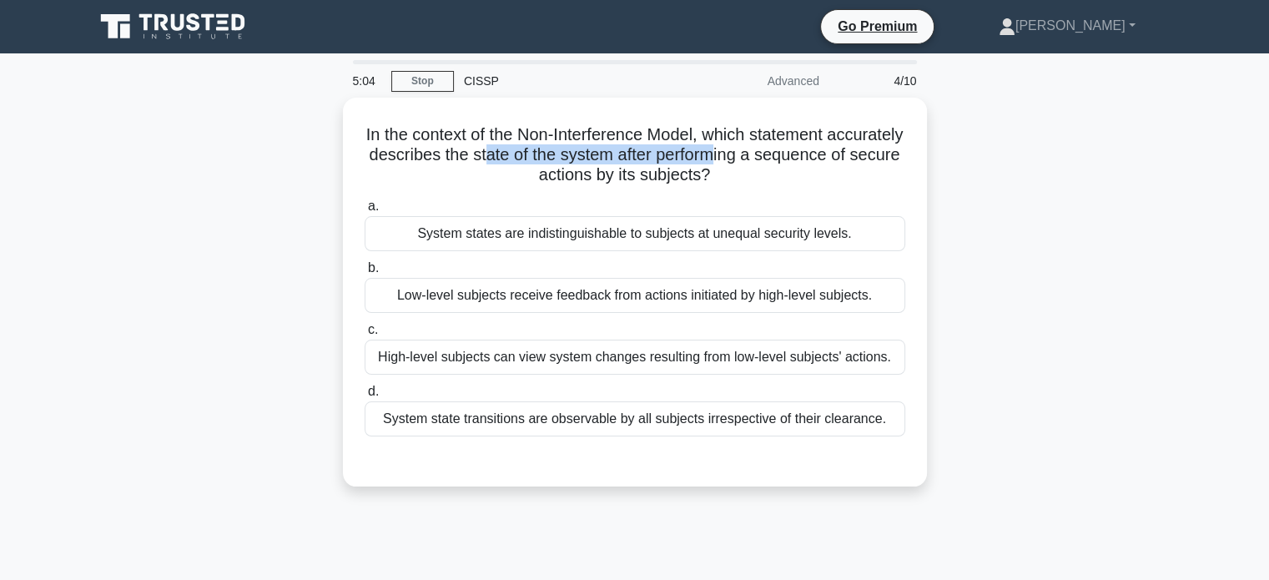
copy div "System states are indistinguishable to subjects at unequal security levels."
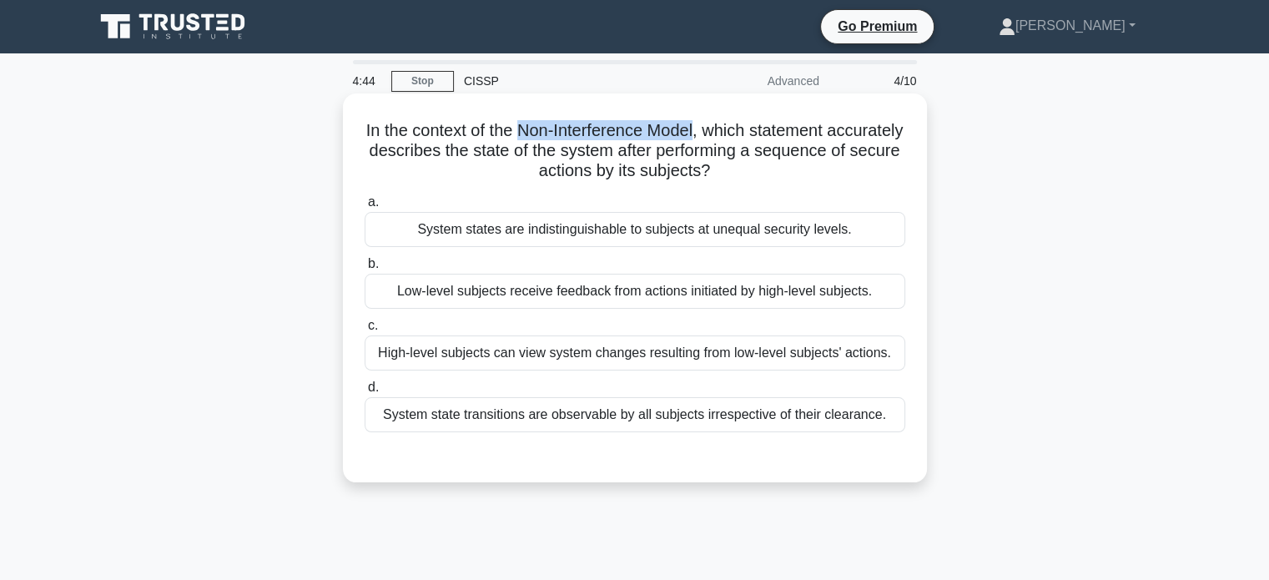
drag, startPoint x: 557, startPoint y: 133, endPoint x: 738, endPoint y: 123, distance: 181.3
click at [738, 123] on h5 "In the context of the Non-Interference Model, which statement accurately descri…" at bounding box center [635, 151] width 544 height 62
click at [521, 239] on div "System states are indistinguishable to subjects at unequal security levels." at bounding box center [634, 229] width 540 height 35
click at [364, 208] on input "a. System states are indistinguishable to subjects at unequal security levels." at bounding box center [364, 202] width 0 height 11
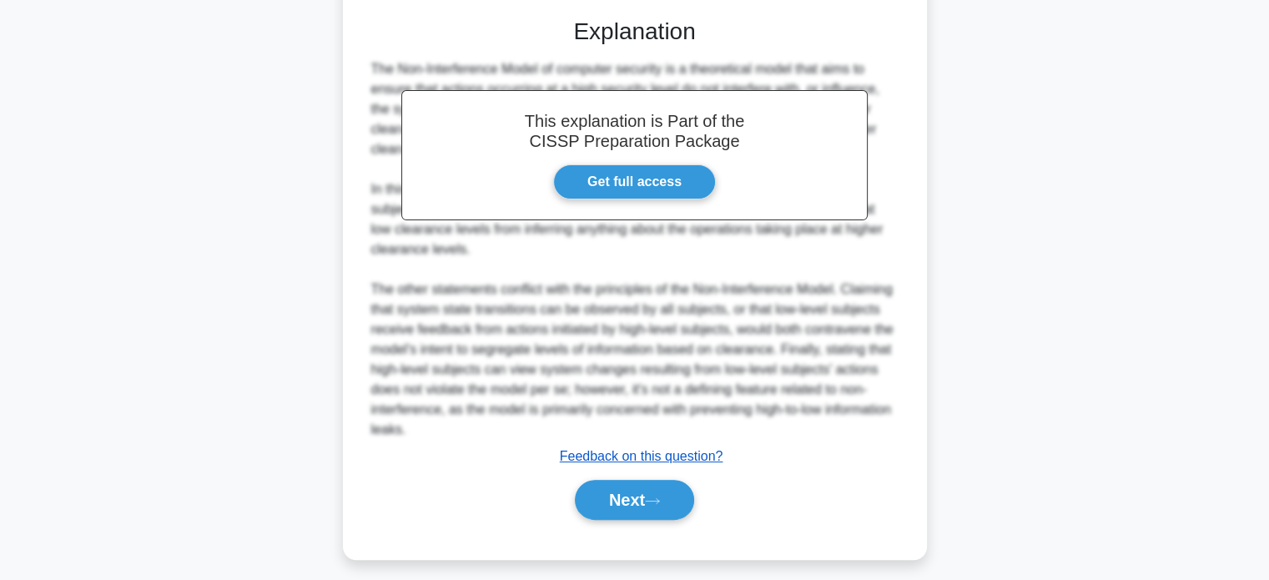
scroll to position [447, 0]
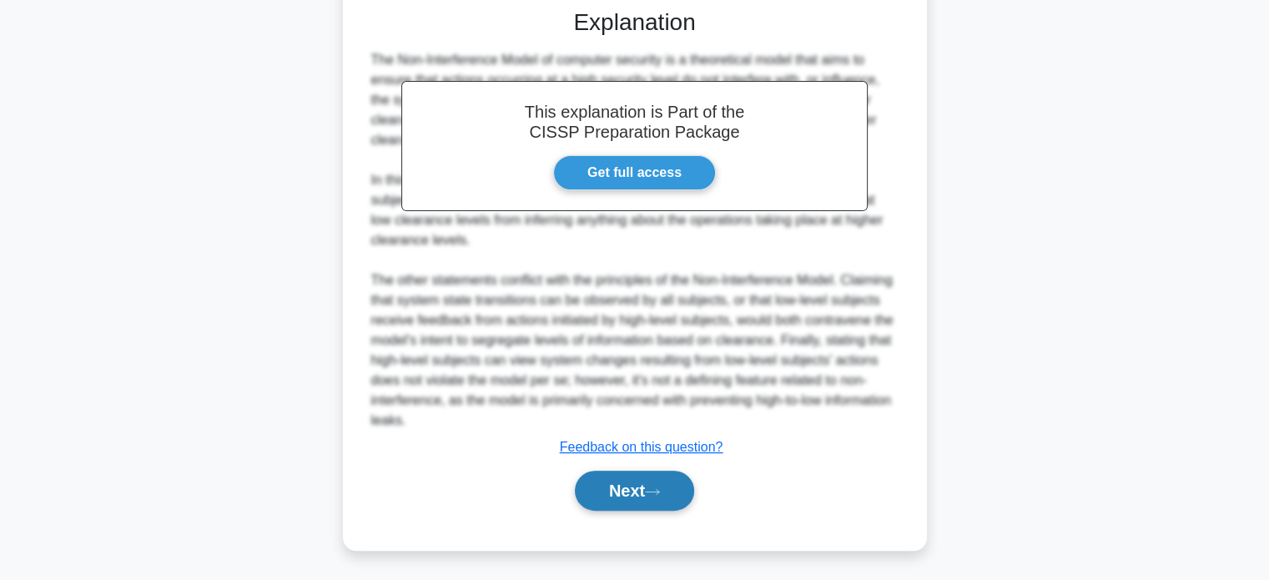
click at [645, 506] on button "Next" at bounding box center [634, 490] width 119 height 40
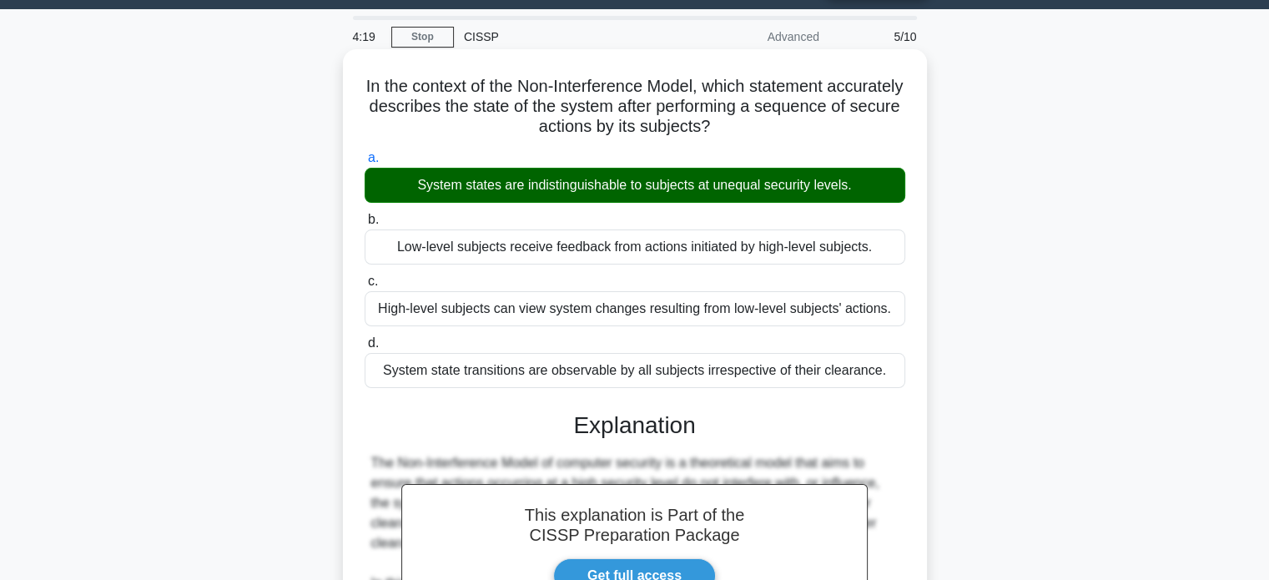
scroll to position [30, 0]
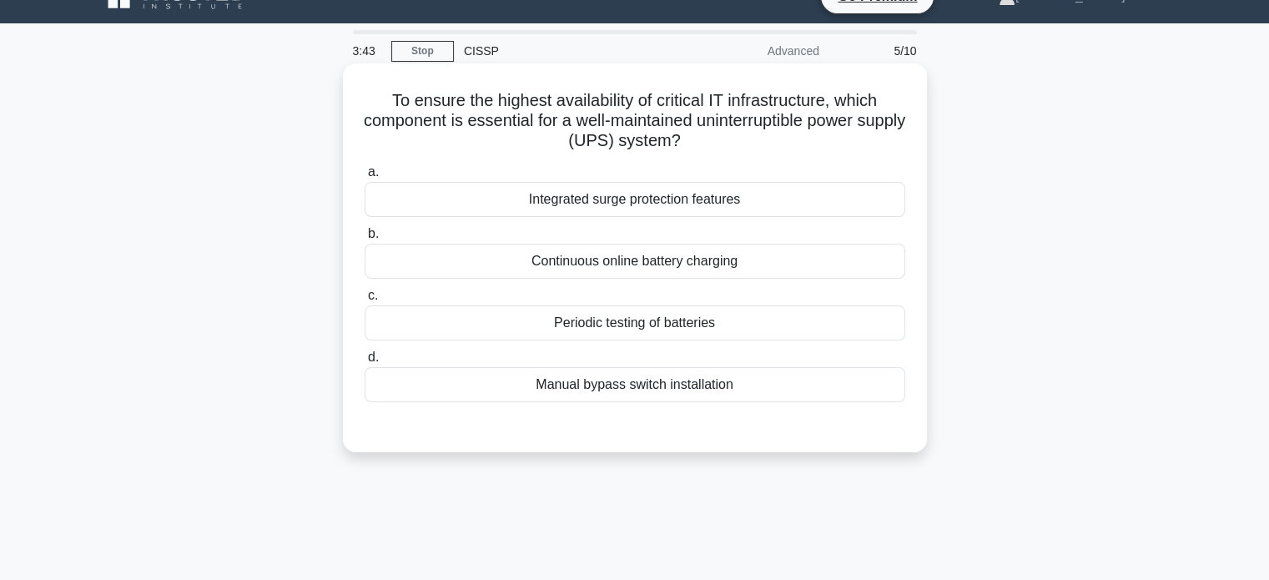
drag, startPoint x: 527, startPoint y: 199, endPoint x: 744, endPoint y: 203, distance: 216.9
click at [757, 206] on div "Integrated surge protection features" at bounding box center [634, 199] width 540 height 35
drag, startPoint x: 721, startPoint y: 196, endPoint x: 607, endPoint y: 193, distance: 113.5
click at [611, 193] on div "Integrated surge protection features" at bounding box center [634, 199] width 540 height 35
click at [364, 178] on input "a. Integrated surge protection features" at bounding box center [364, 172] width 0 height 11
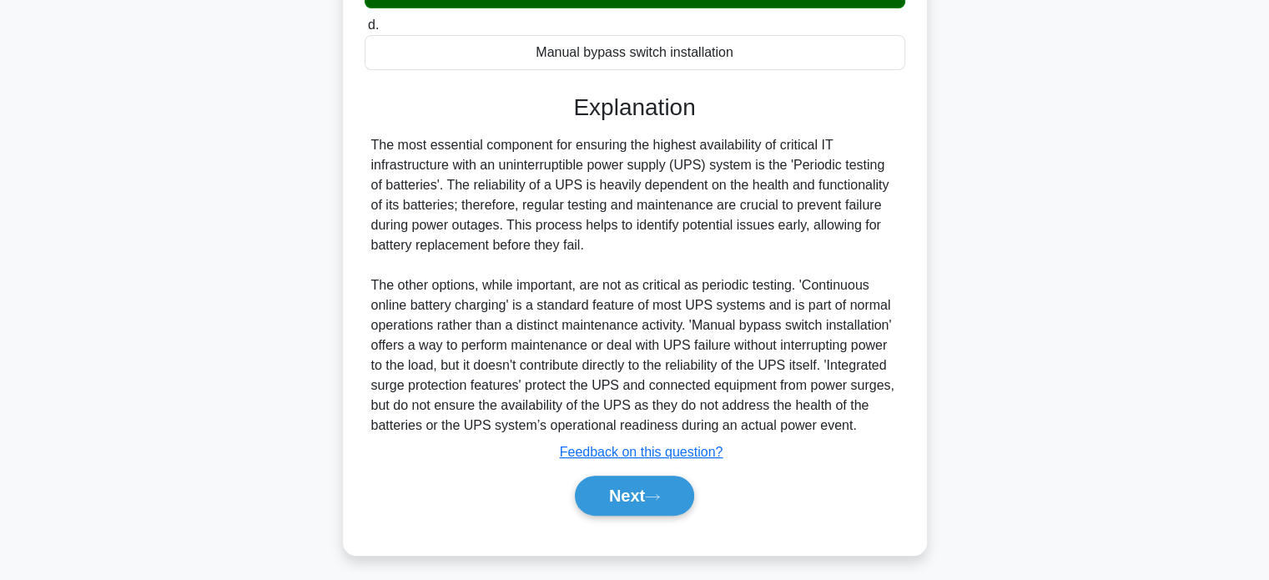
scroll to position [369, 0]
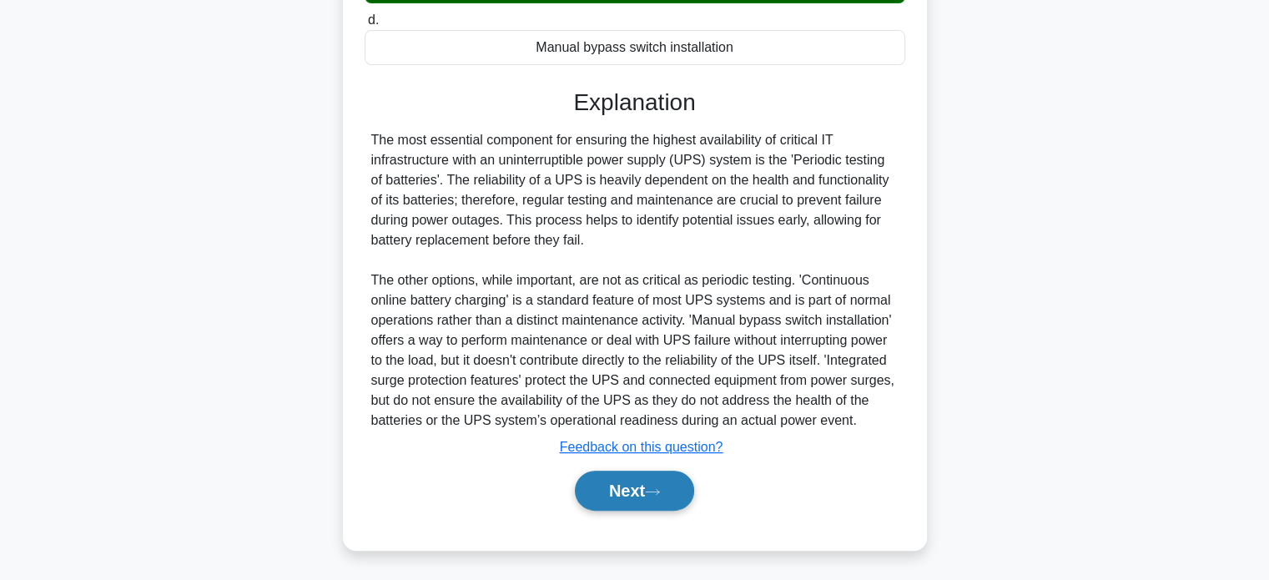
click at [650, 485] on button "Next" at bounding box center [634, 490] width 119 height 40
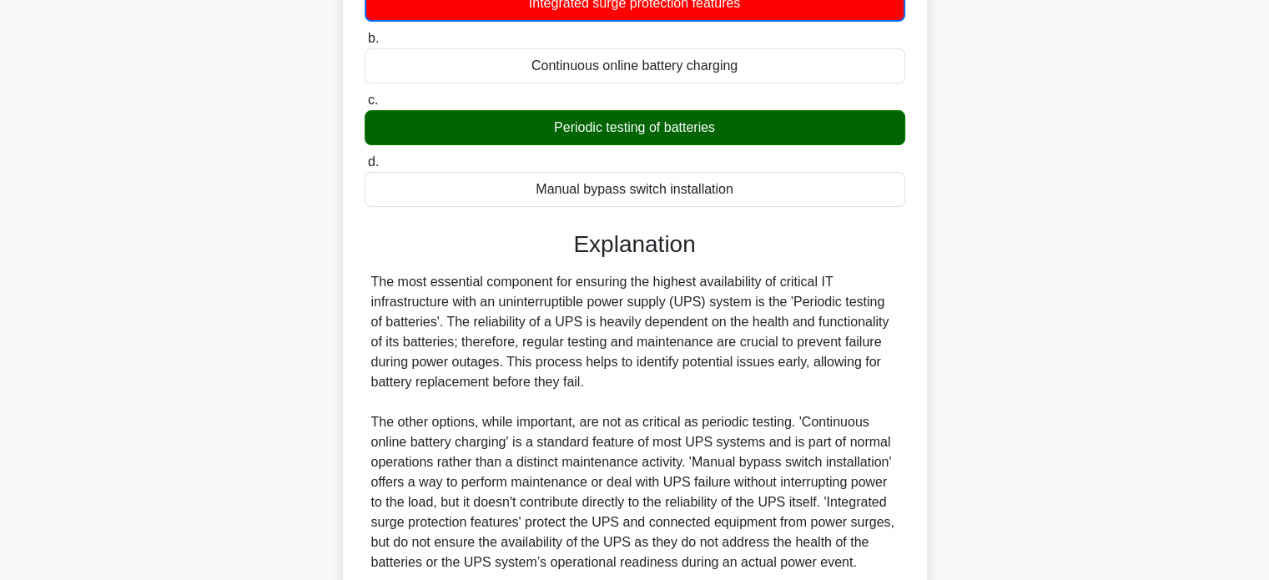
scroll to position [0, 0]
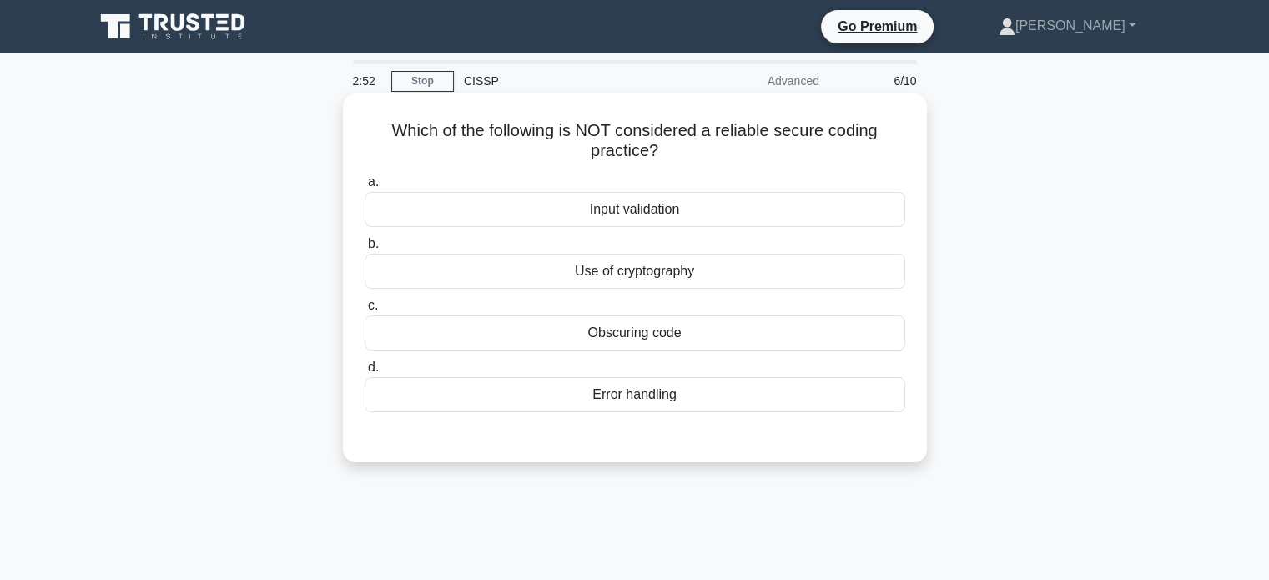
click at [697, 279] on div "Use of cryptography" at bounding box center [634, 271] width 540 height 35
click at [364, 249] on input "b. Use of cryptography" at bounding box center [364, 244] width 0 height 11
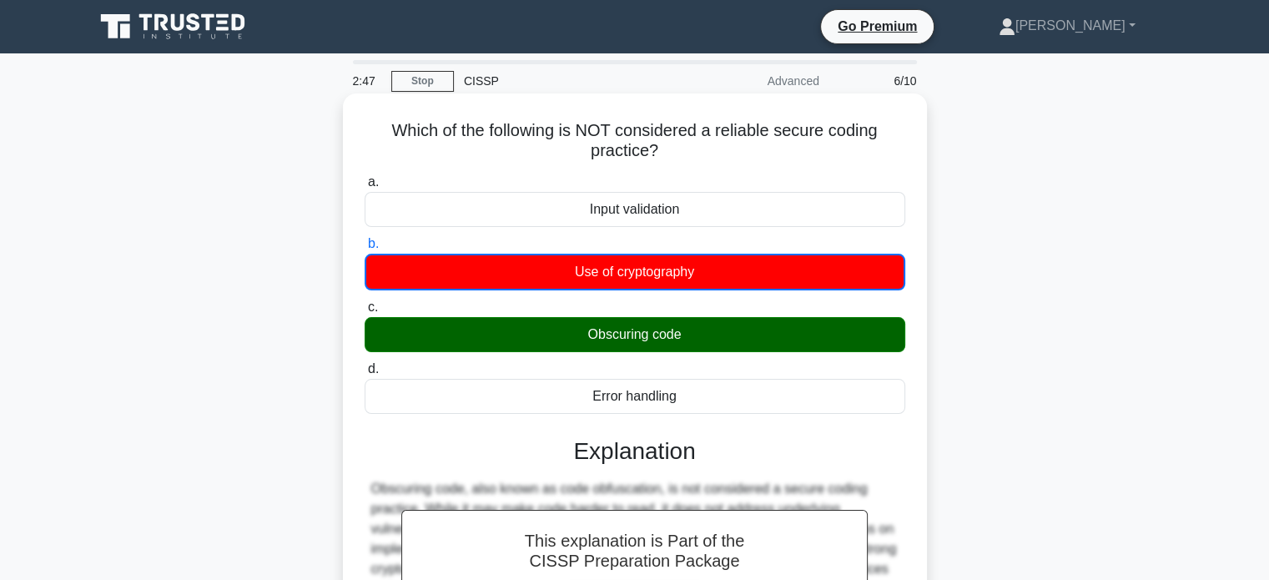
drag, startPoint x: 681, startPoint y: 332, endPoint x: 589, endPoint y: 334, distance: 92.6
click at [589, 334] on div "Obscuring code" at bounding box center [634, 334] width 540 height 35
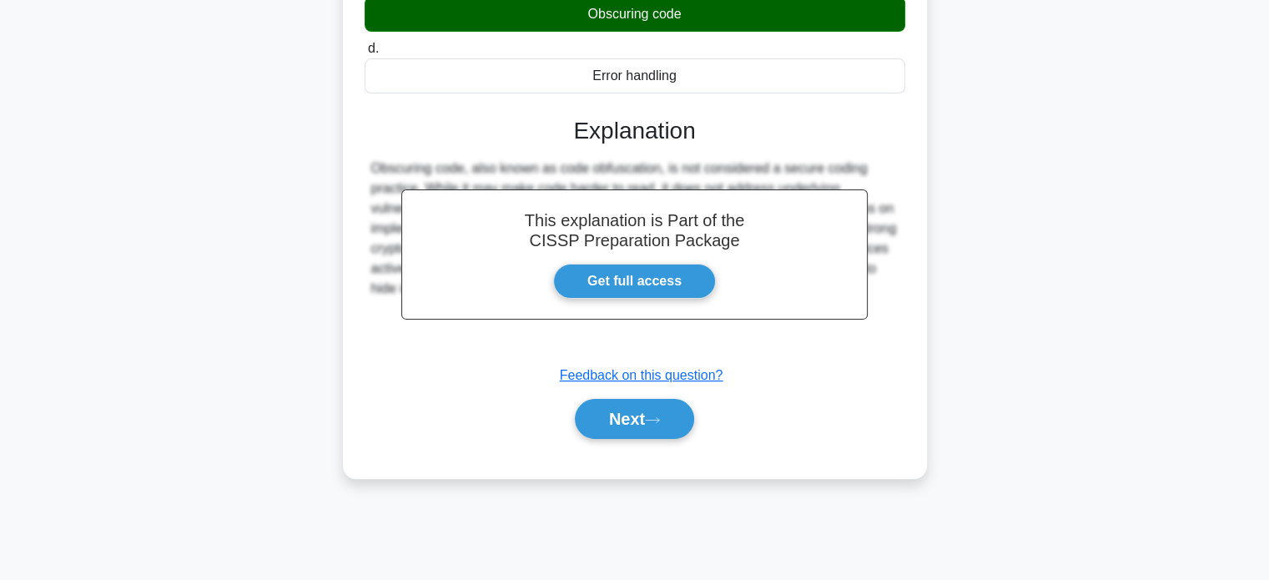
scroll to position [321, 0]
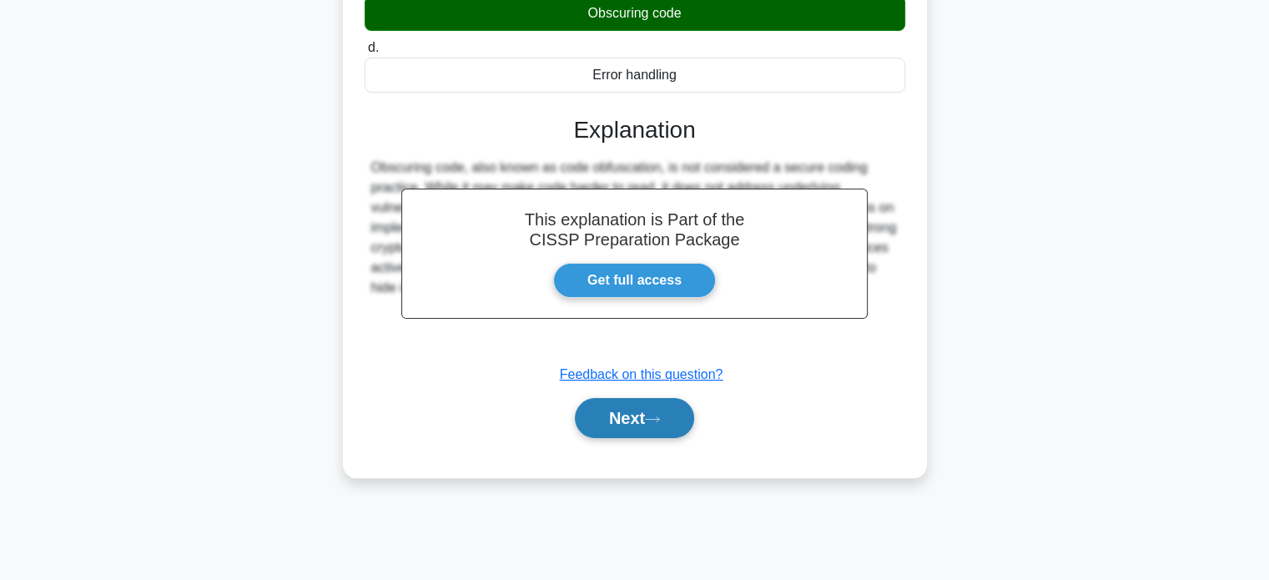
click at [599, 415] on button "Next" at bounding box center [634, 418] width 119 height 40
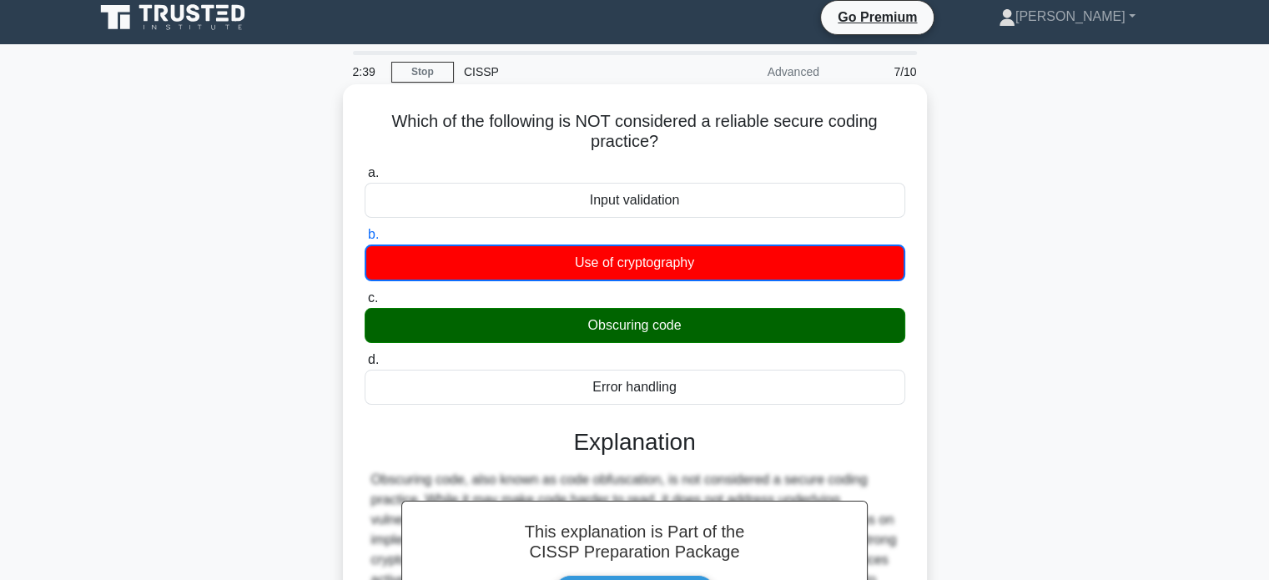
scroll to position [0, 0]
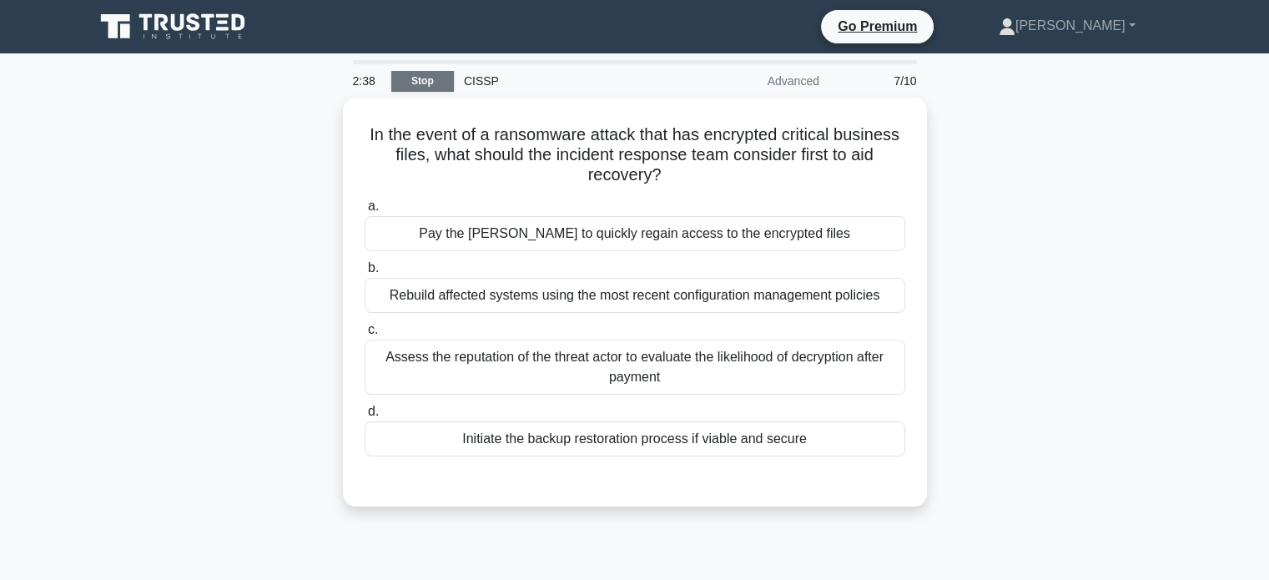
click at [432, 78] on link "Stop" at bounding box center [422, 81] width 63 height 21
